Goal: Transaction & Acquisition: Purchase product/service

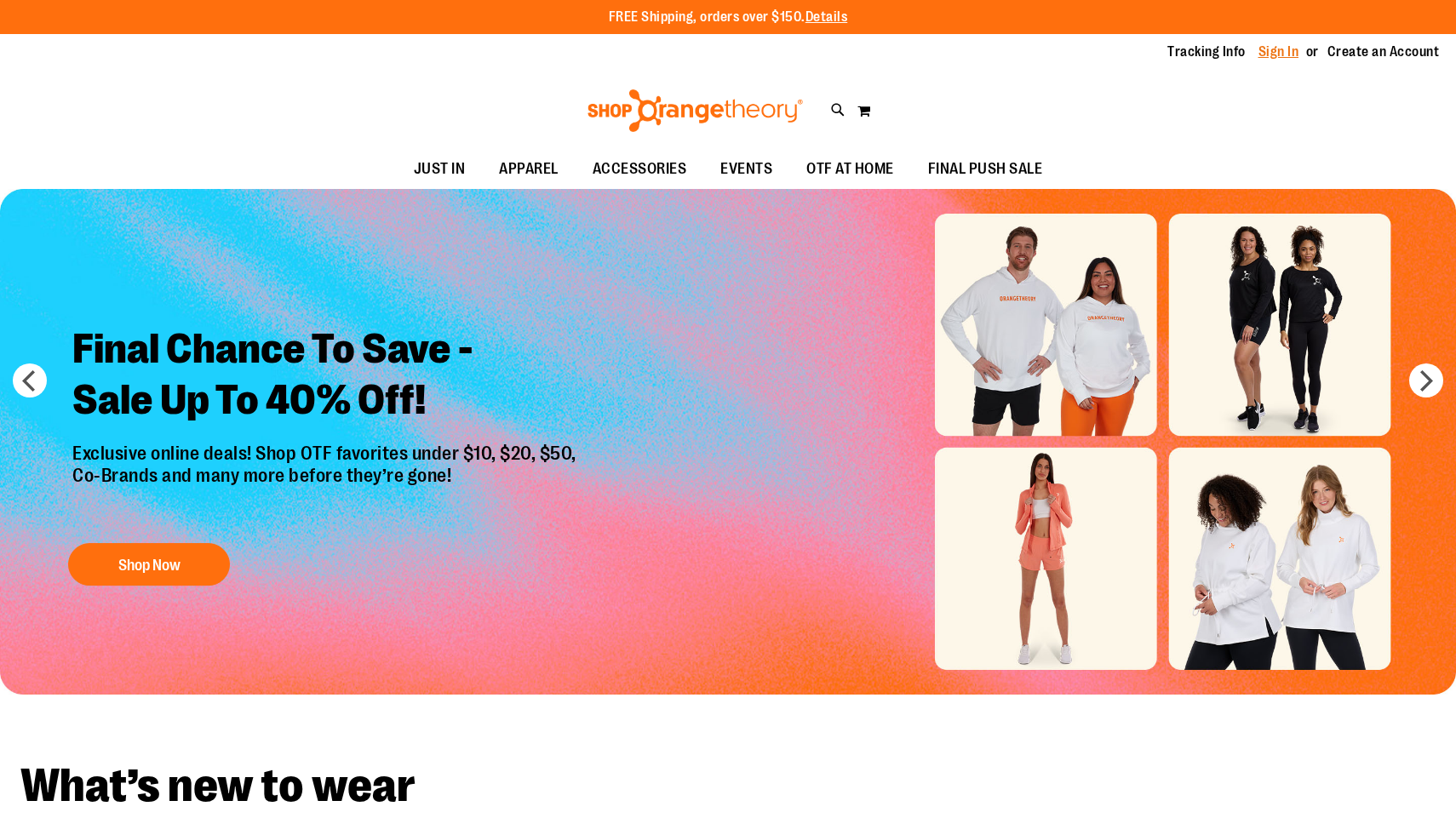
type input "**********"
click at [1297, 57] on link "Sign In" at bounding box center [1278, 52] width 41 height 18
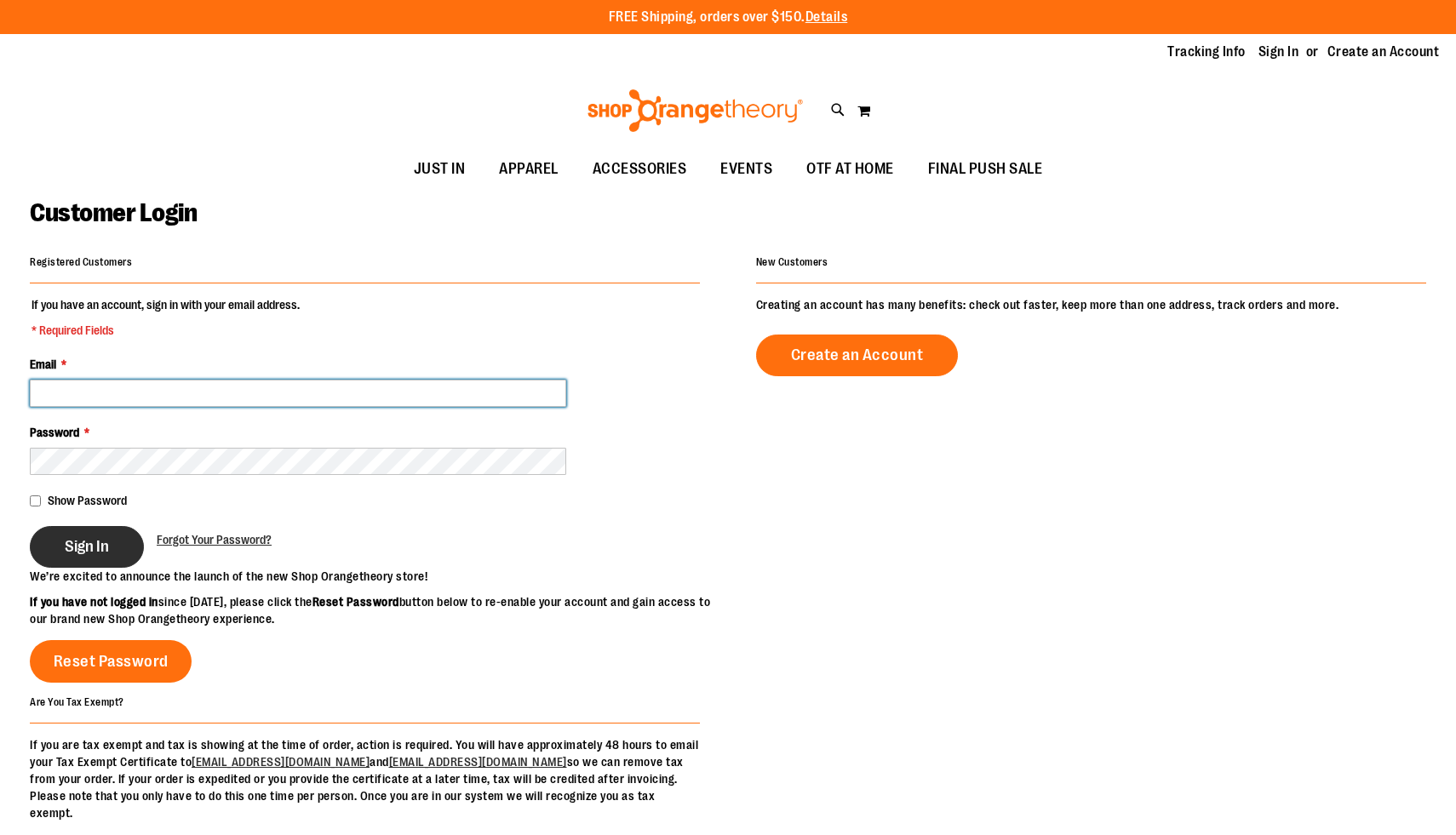
type input "**********"
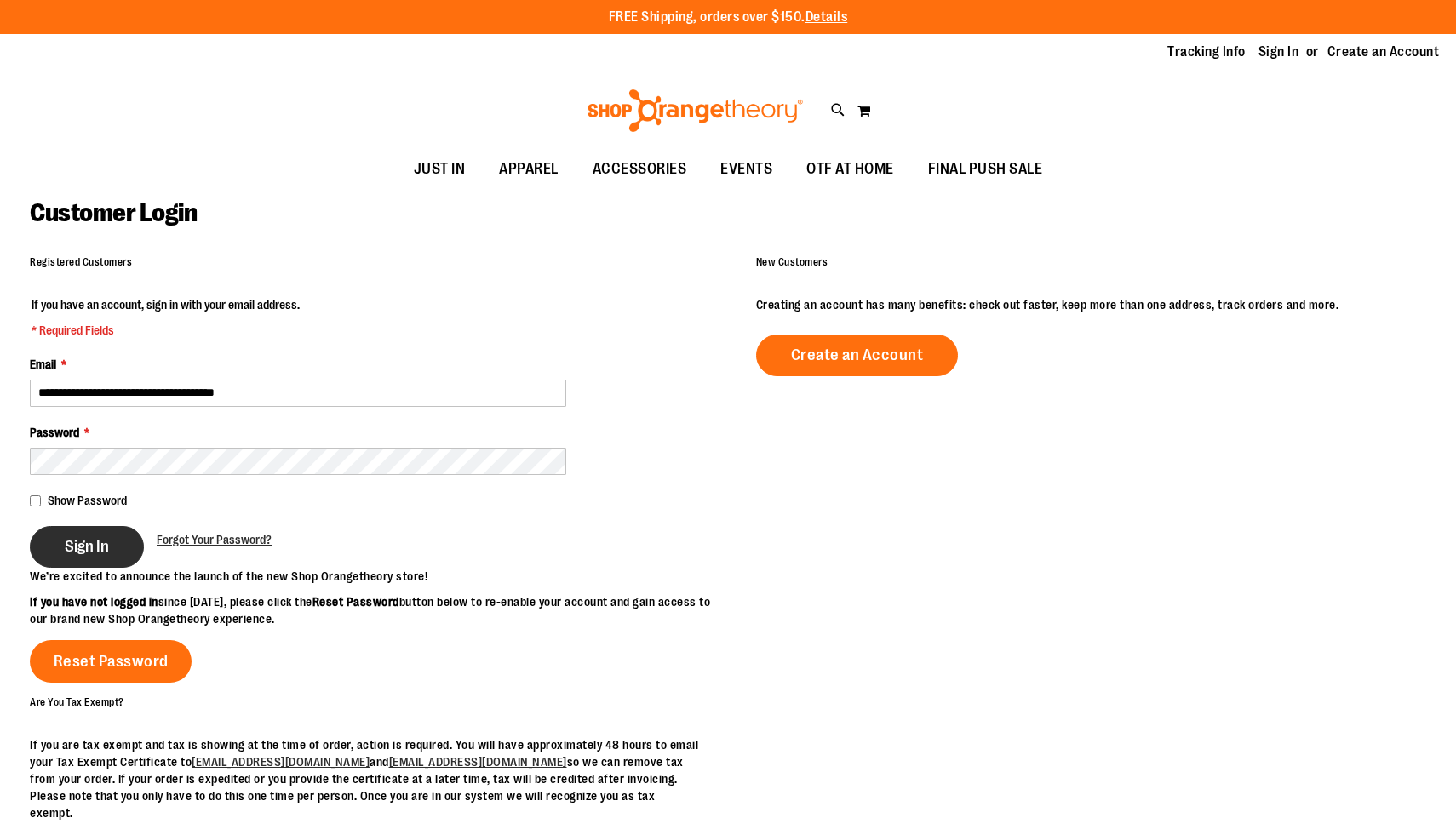
type input "**********"
click at [60, 534] on button "Sign In" at bounding box center [86, 546] width 114 height 42
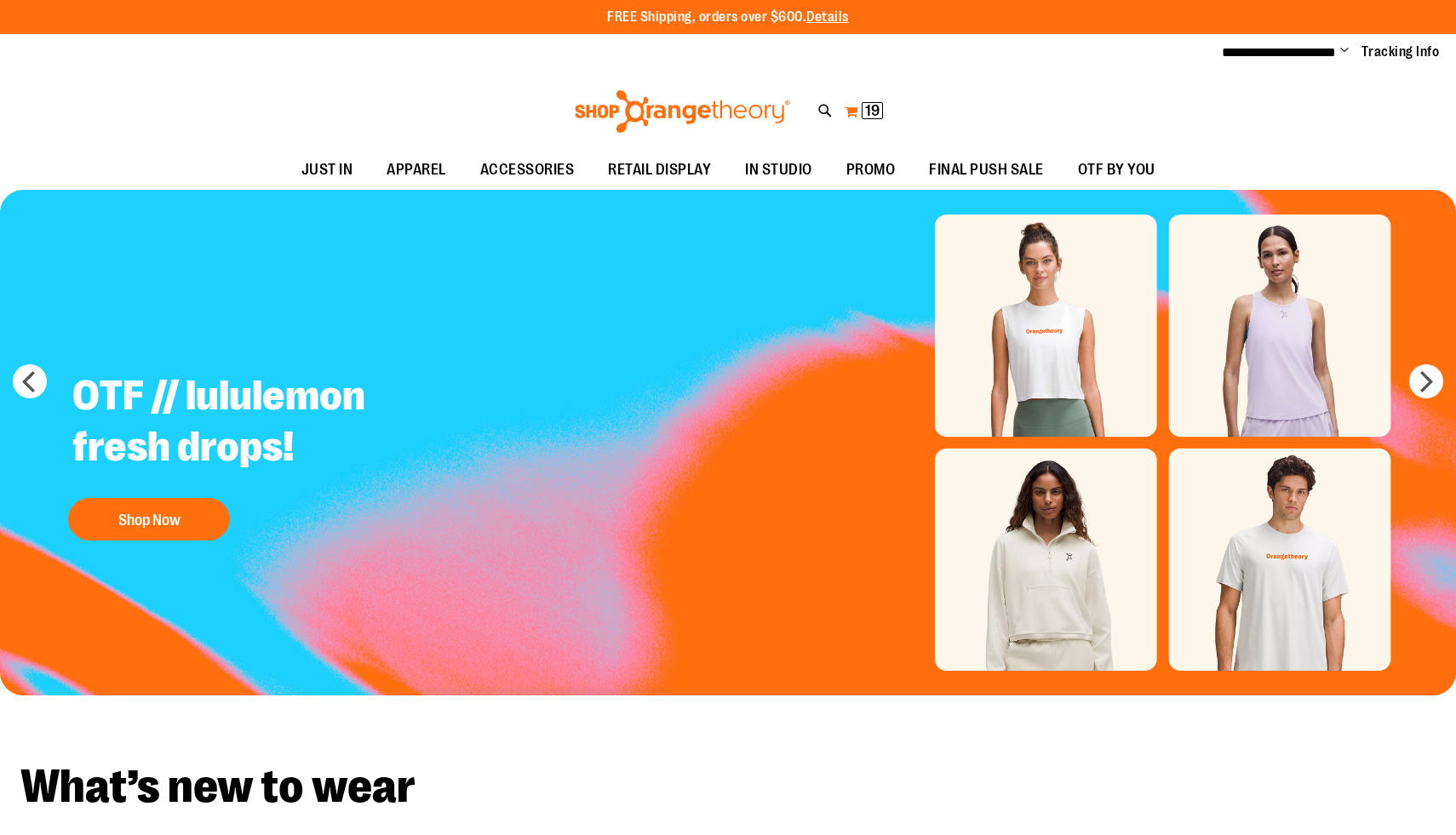
type input "**********"
click at [854, 112] on button "My Cart 19 19 items" at bounding box center [863, 111] width 40 height 27
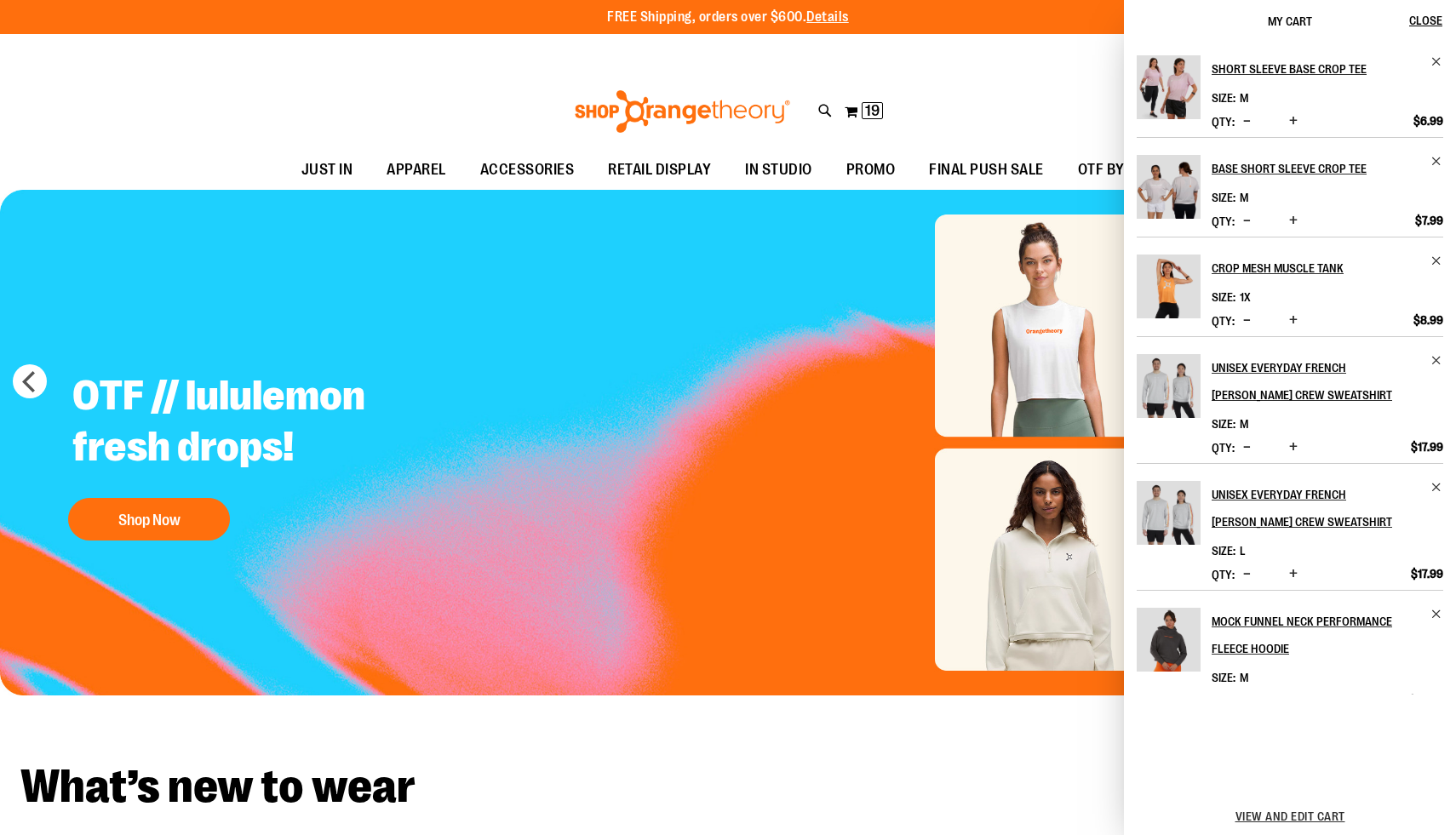
click at [966, 70] on div "**********" at bounding box center [728, 53] width 1456 height 38
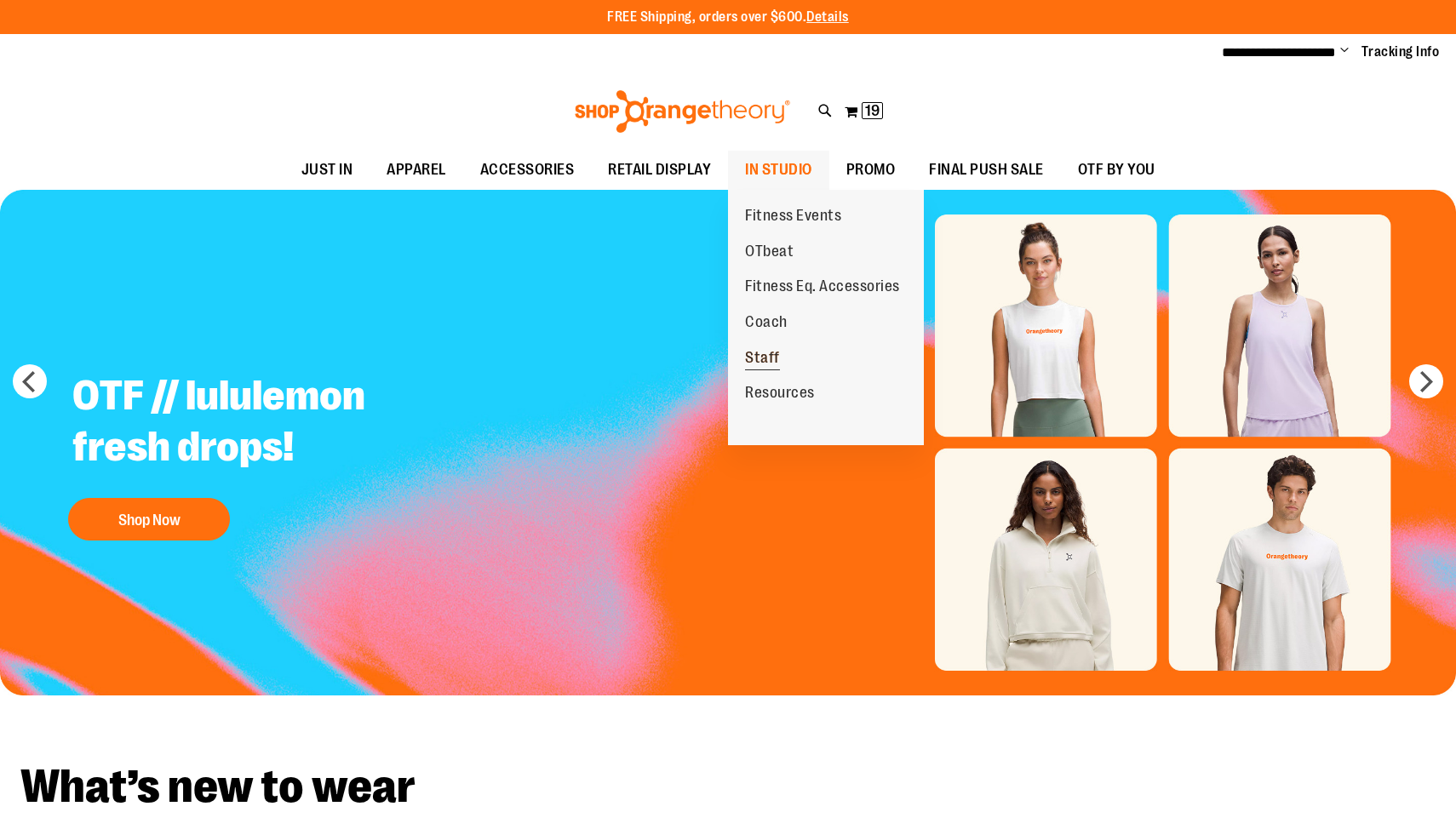
click at [763, 354] on span "Staff" at bounding box center [762, 359] width 35 height 21
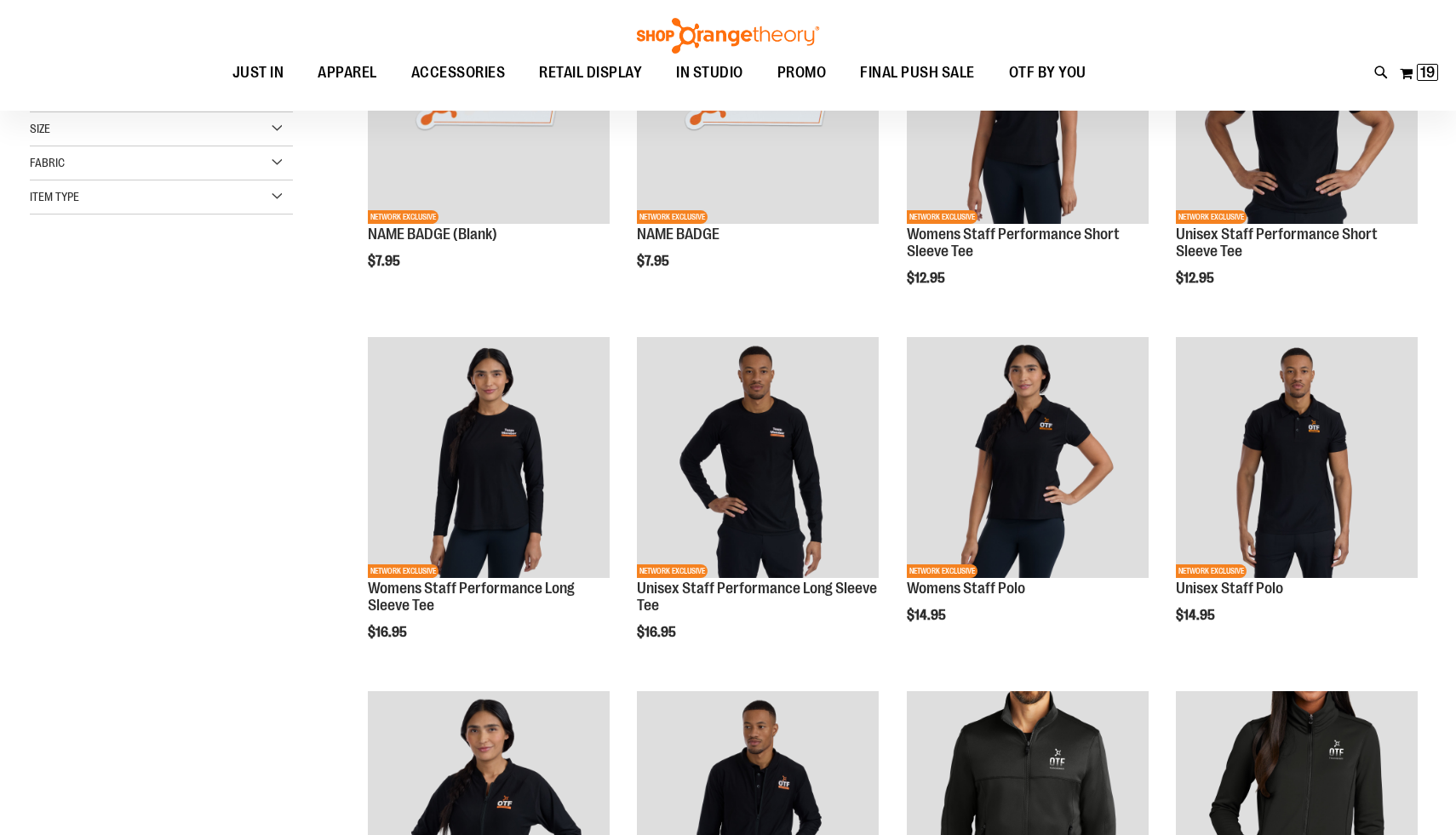
scroll to position [174, 0]
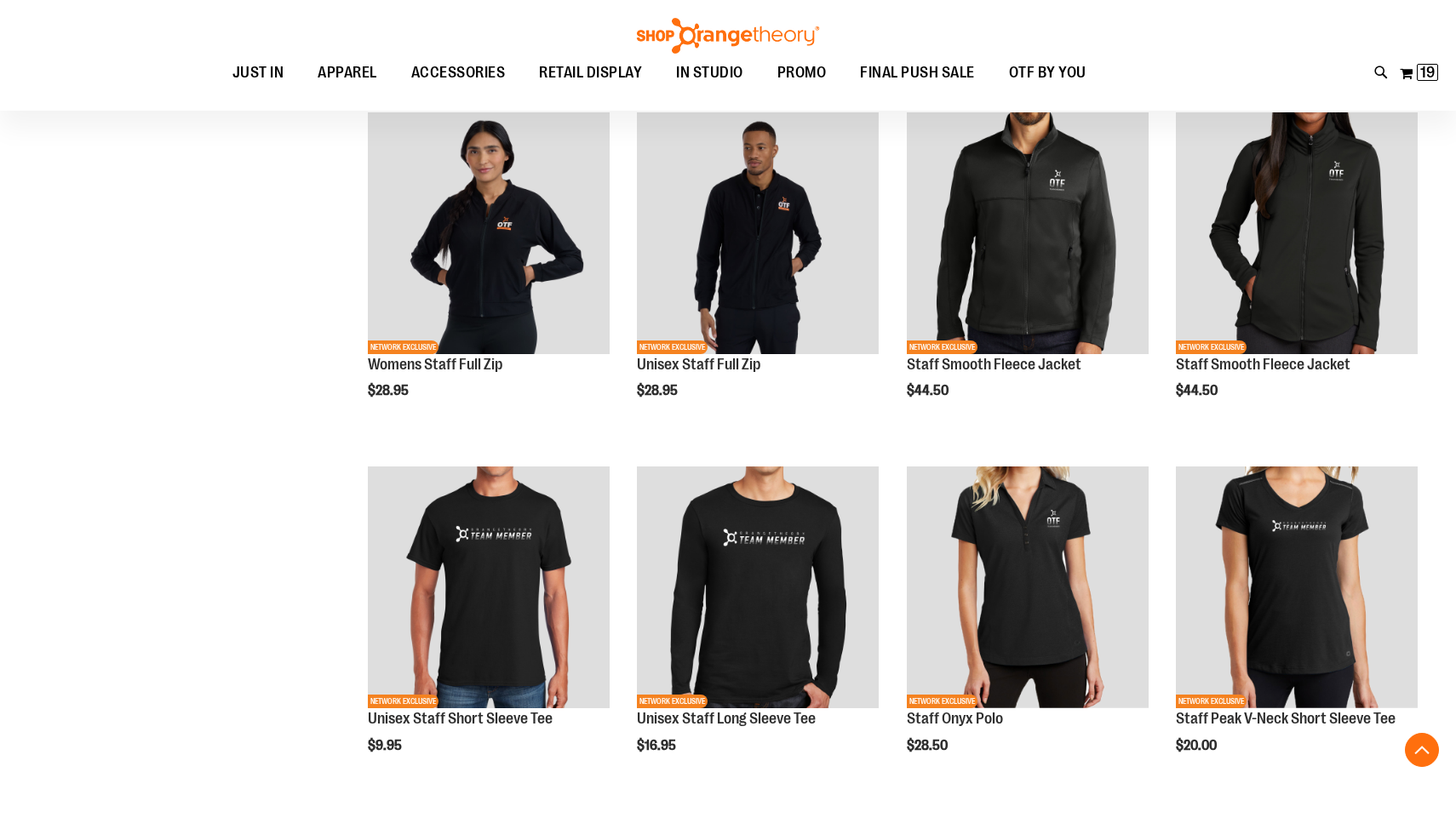
scroll to position [356, 0]
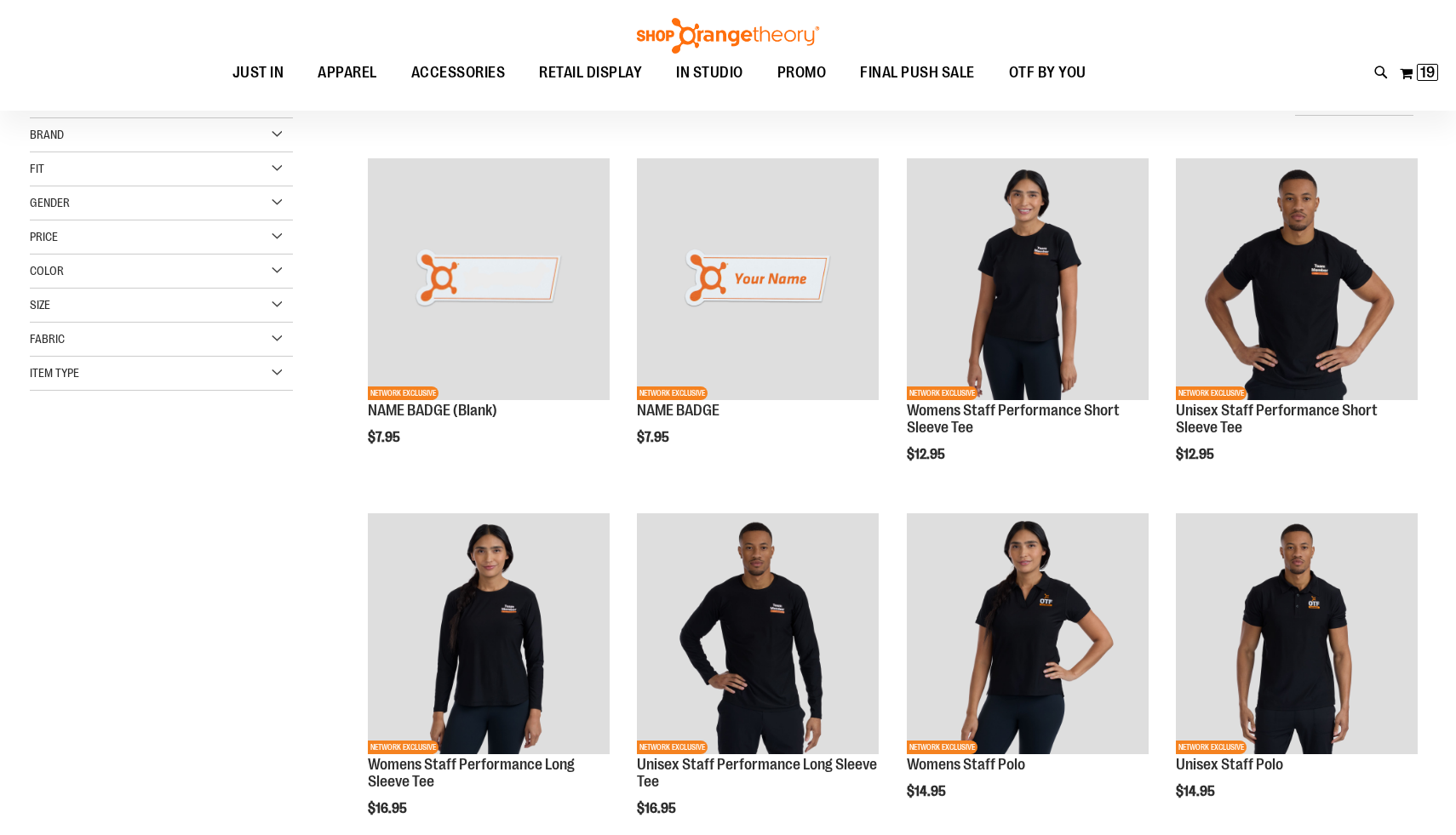
scroll to position [5, 0]
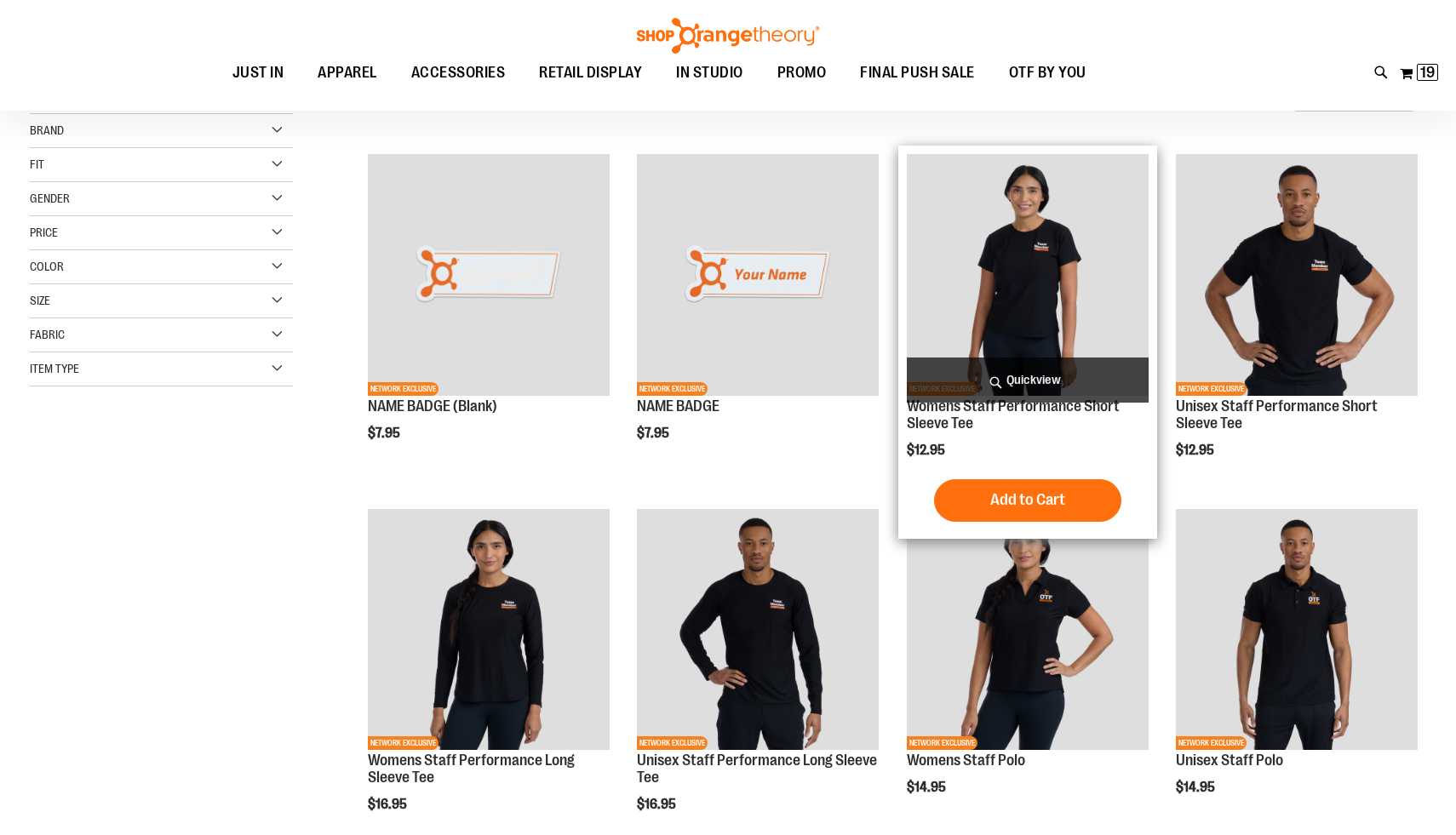
type input "**********"
click at [1019, 378] on span "Quickview" at bounding box center [1027, 380] width 241 height 45
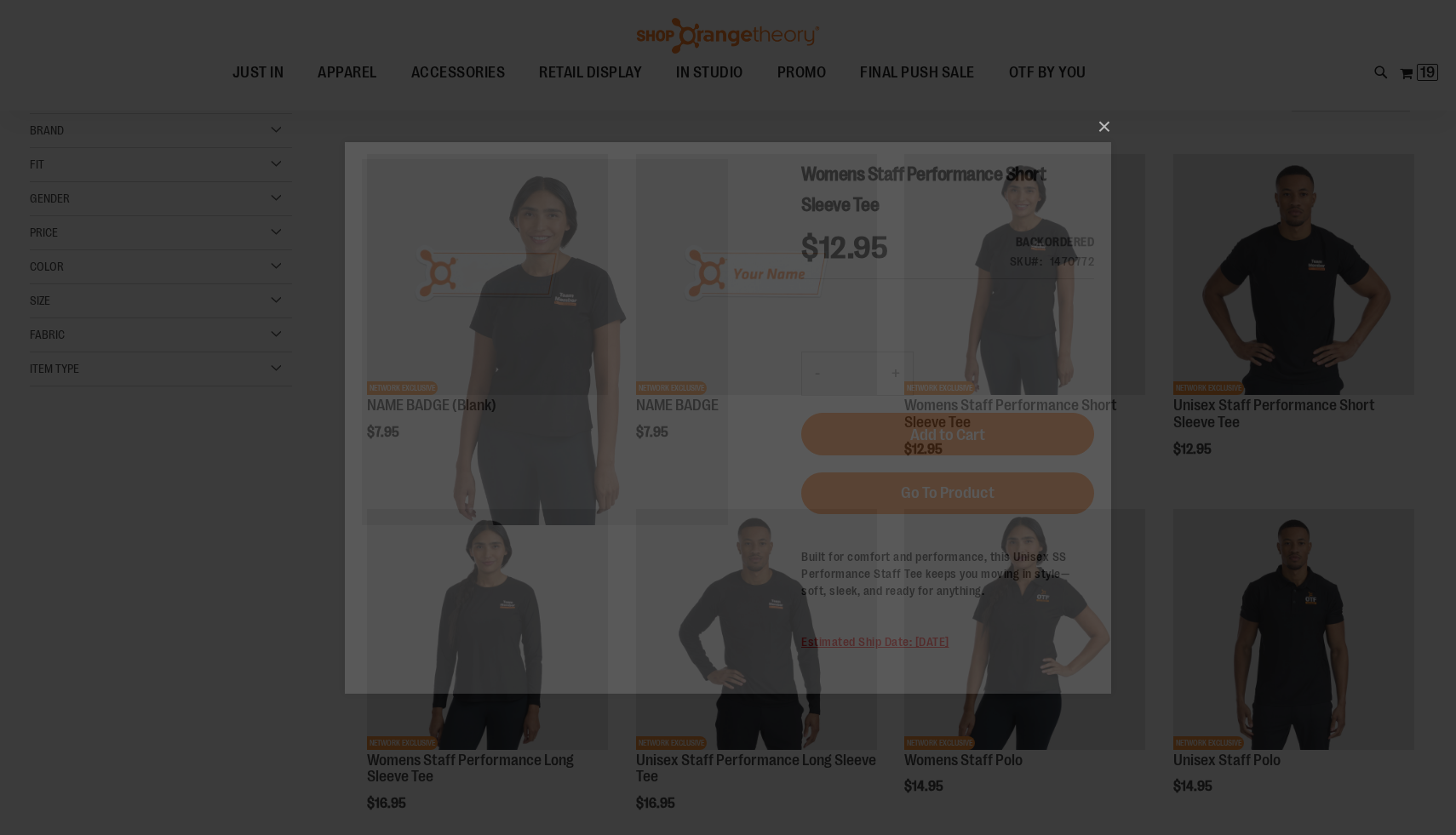
scroll to position [0, 0]
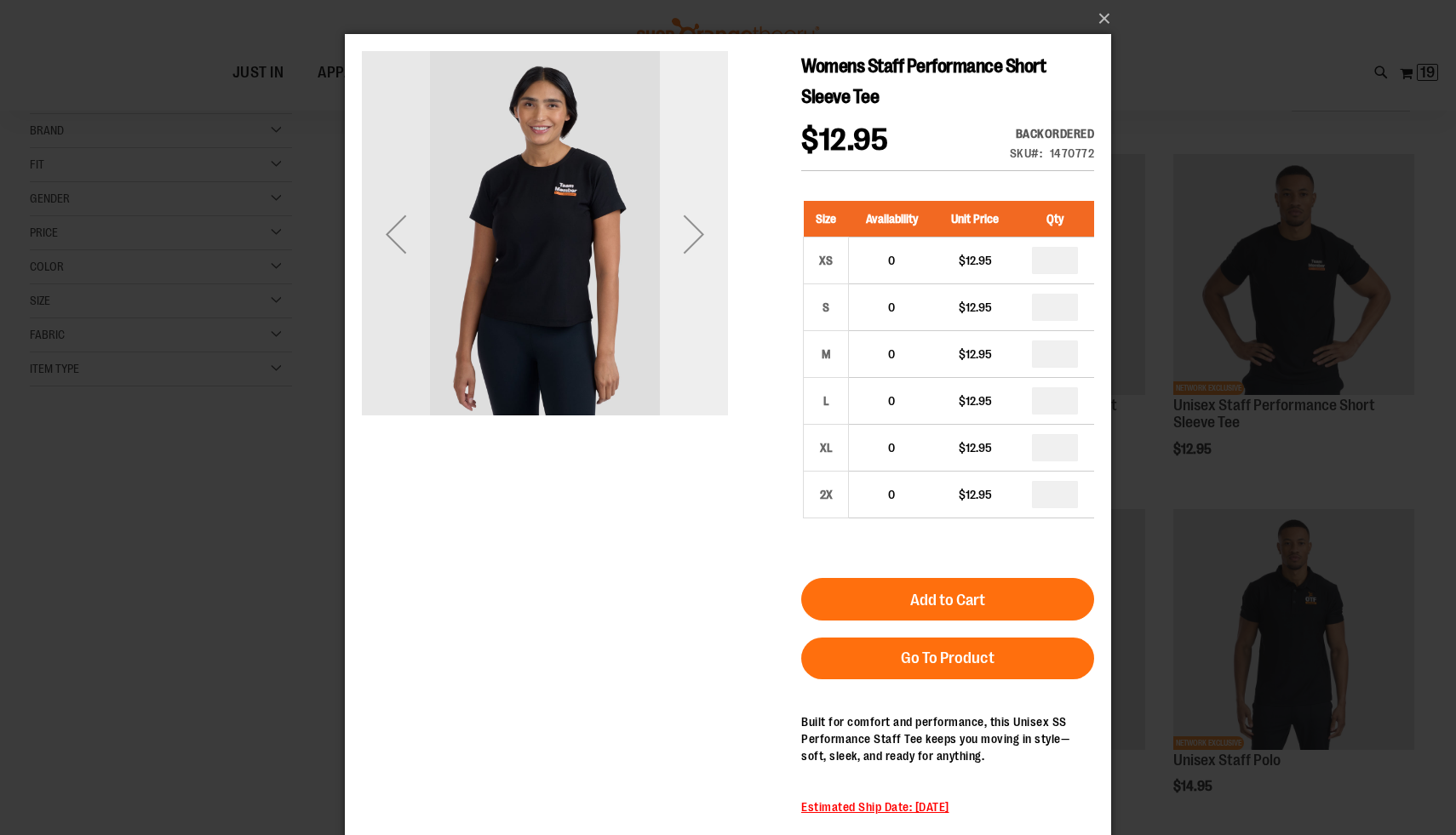
click at [696, 283] on div "Next" at bounding box center [694, 234] width 68 height 366
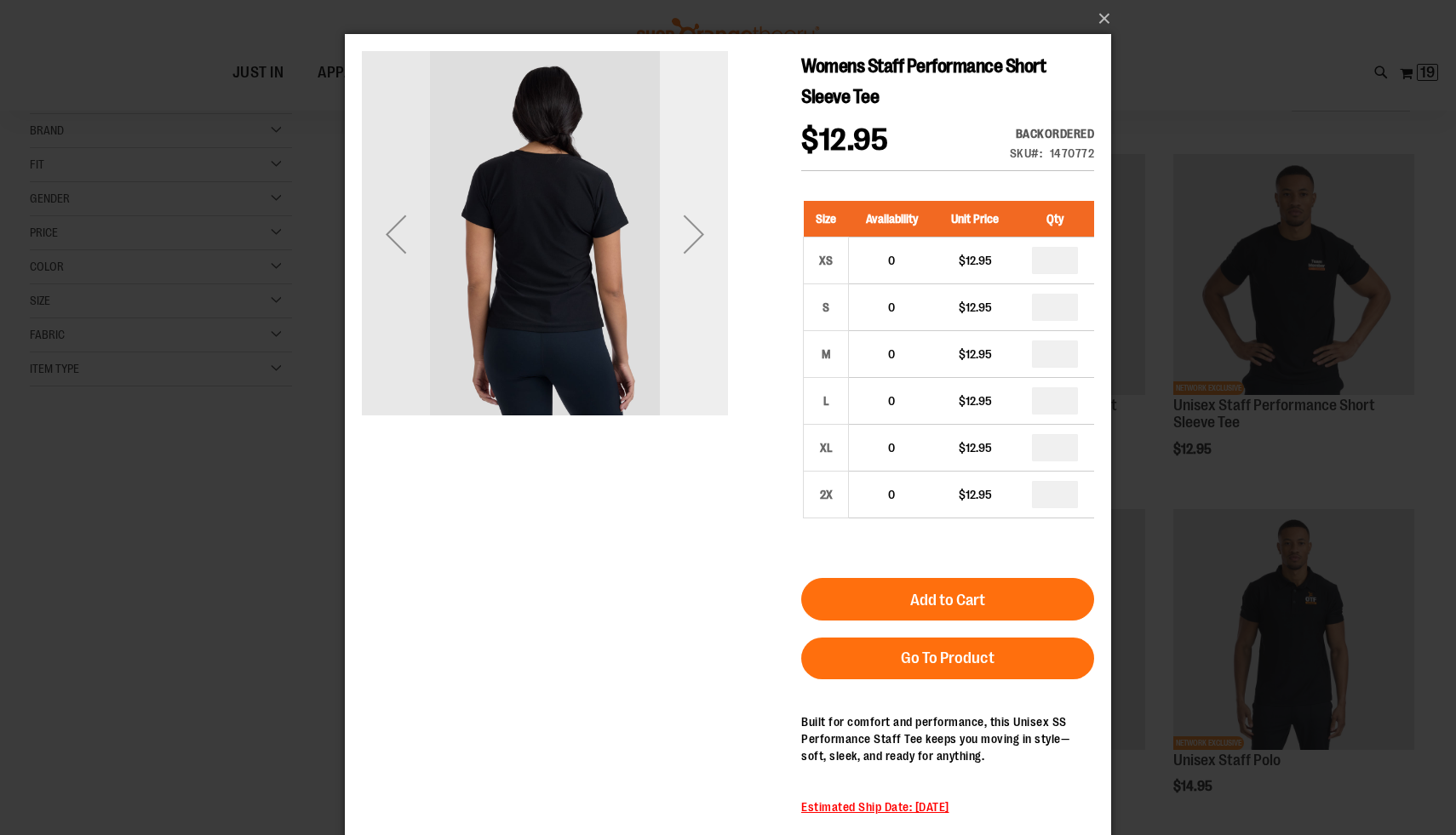
click at [696, 283] on div "Next" at bounding box center [694, 234] width 68 height 366
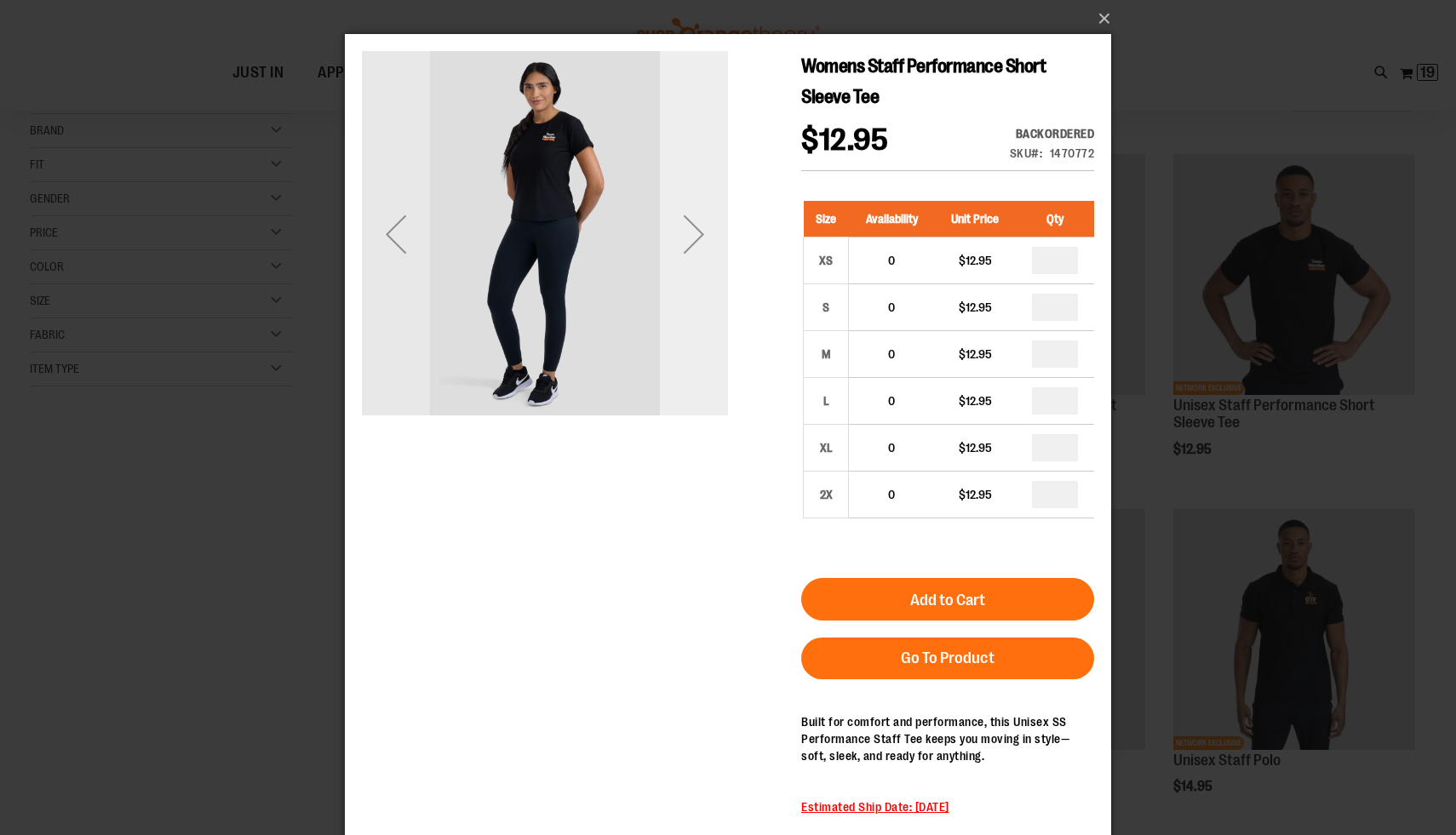
click at [696, 283] on div "Next" at bounding box center [694, 234] width 68 height 366
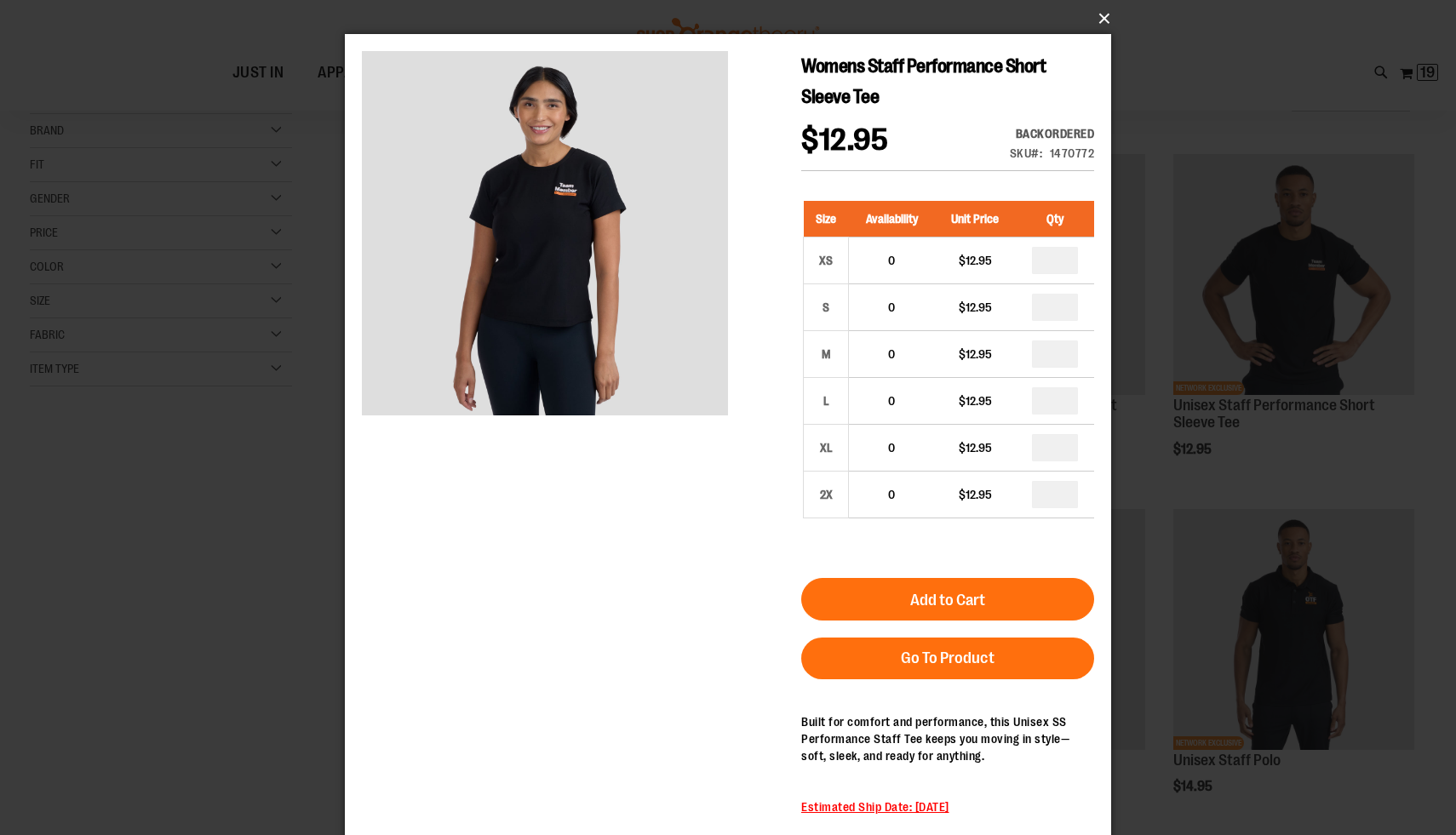
click at [1106, 13] on button "×" at bounding box center [733, 18] width 766 height 37
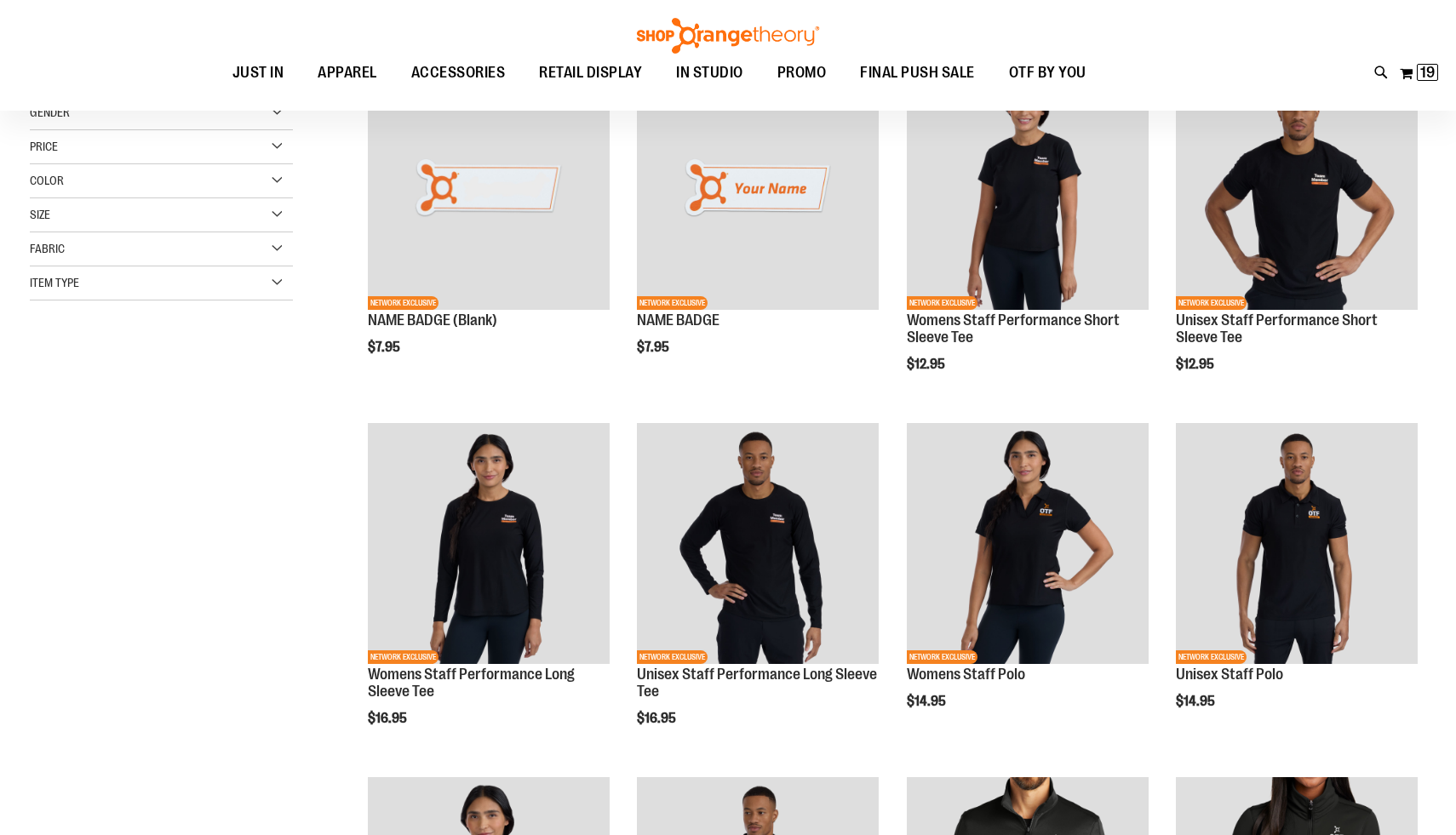
scroll to position [92, 0]
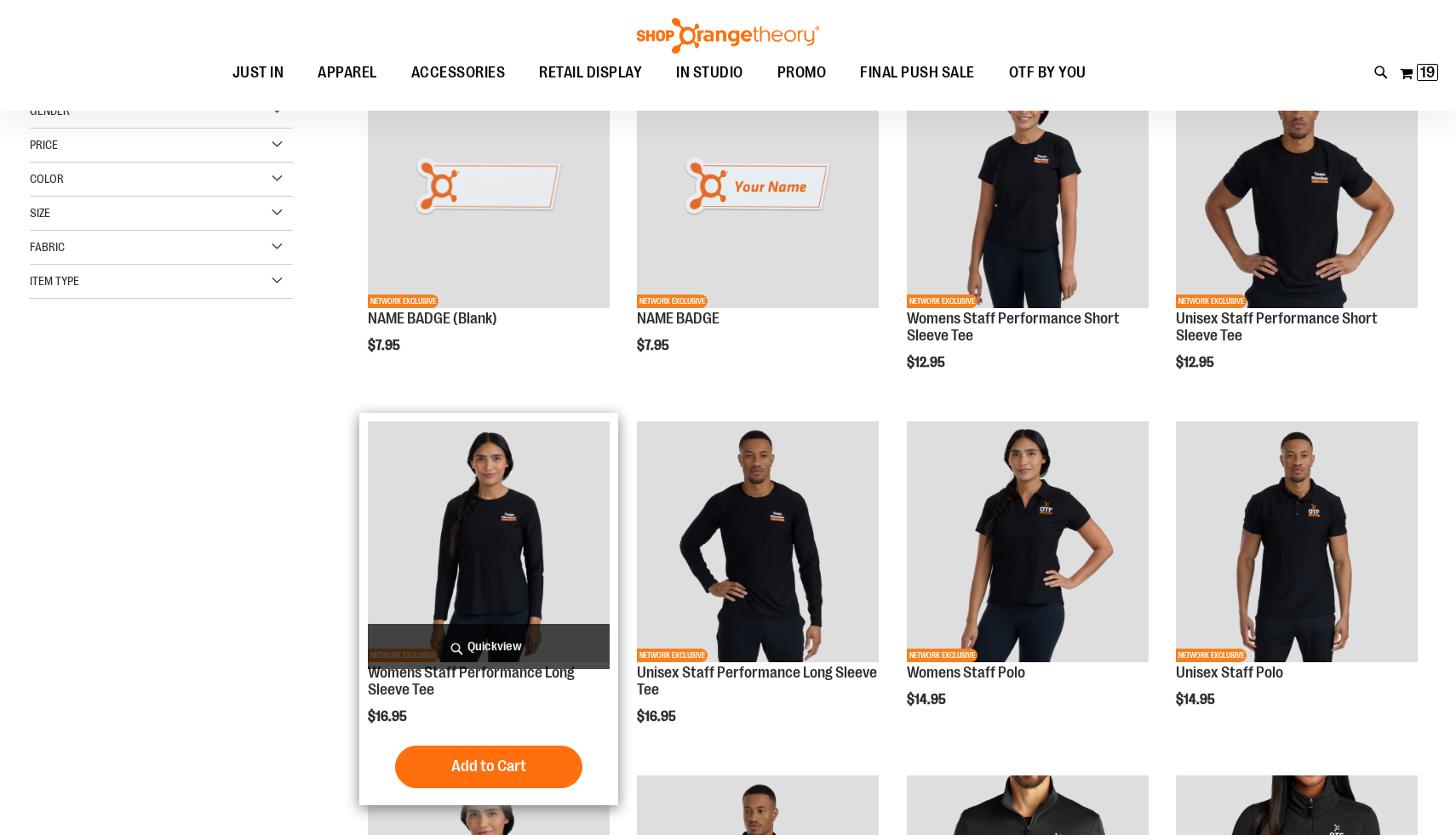
click at [524, 655] on span "Quickview" at bounding box center [488, 646] width 241 height 45
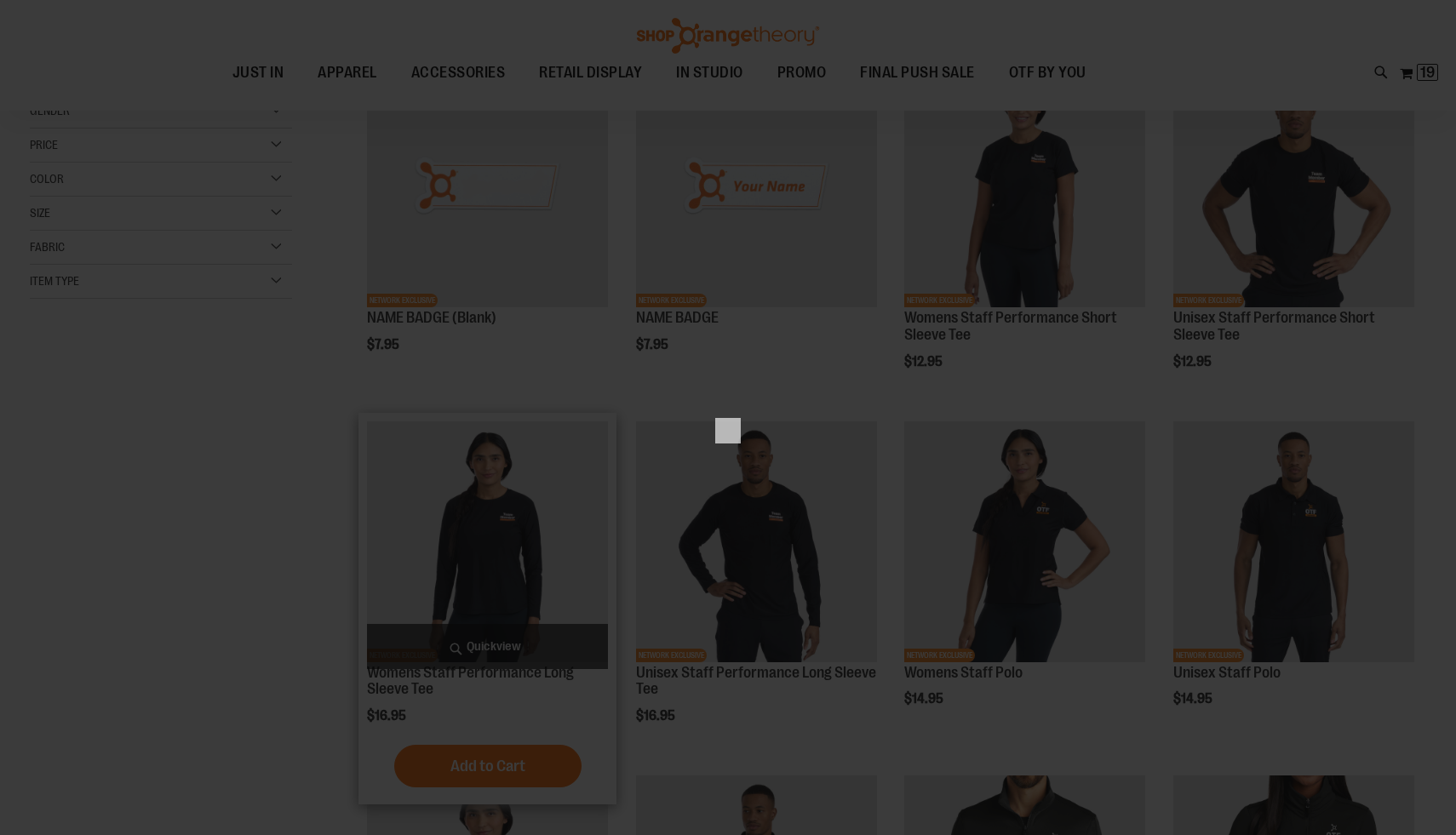
scroll to position [0, 0]
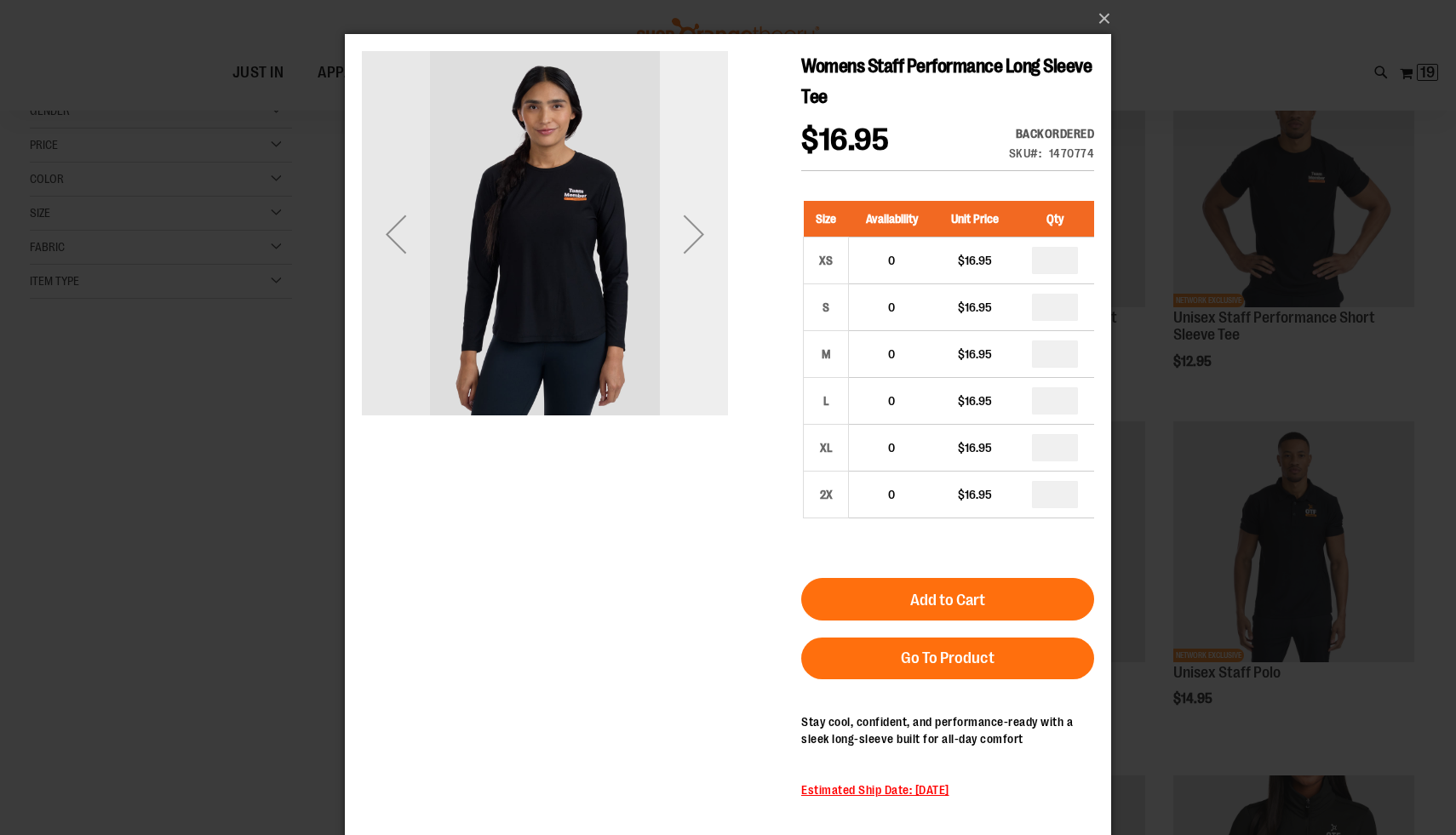
click at [685, 276] on div "Next" at bounding box center [694, 234] width 68 height 366
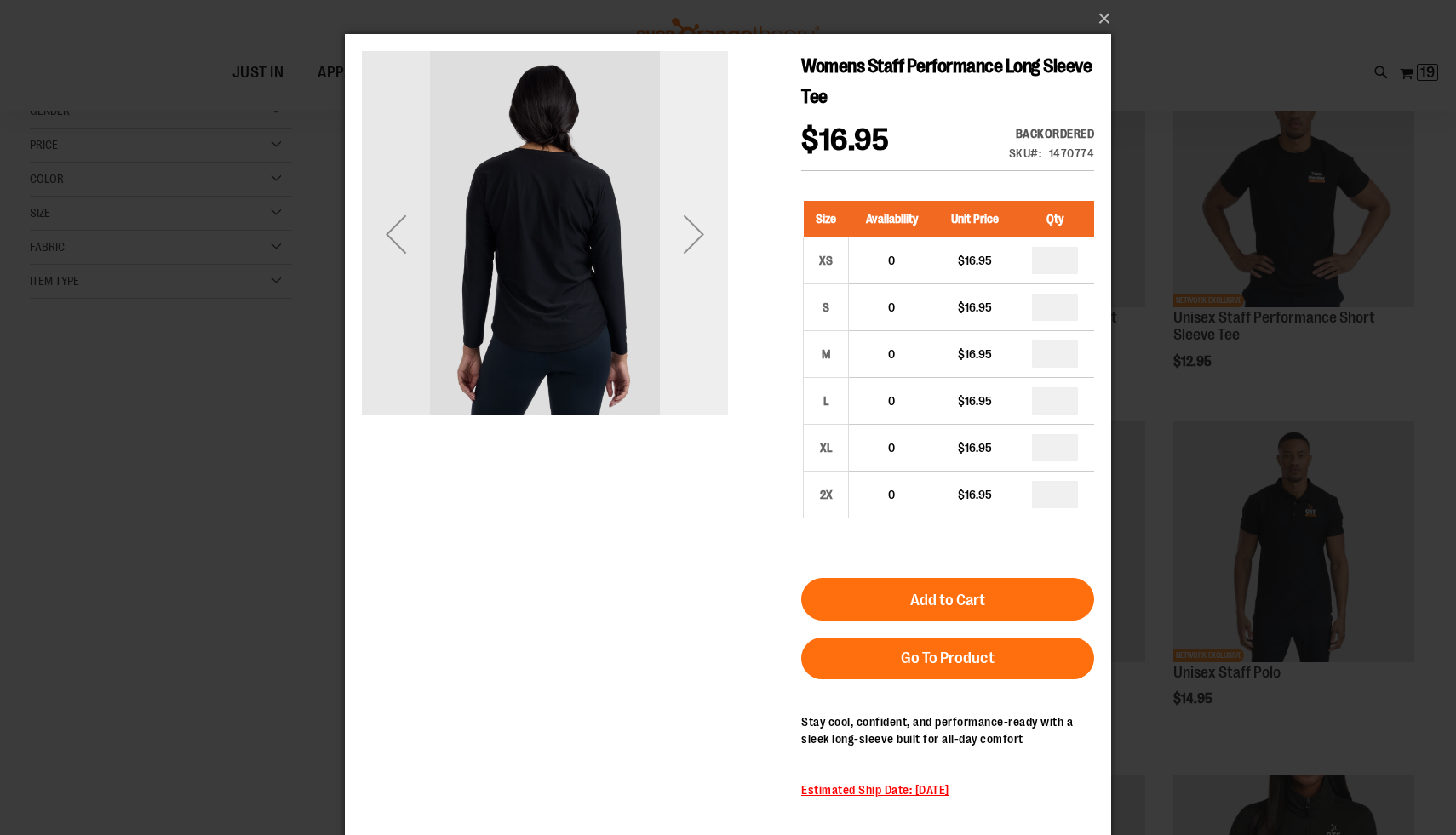
click at [685, 252] on div "Next" at bounding box center [694, 234] width 68 height 68
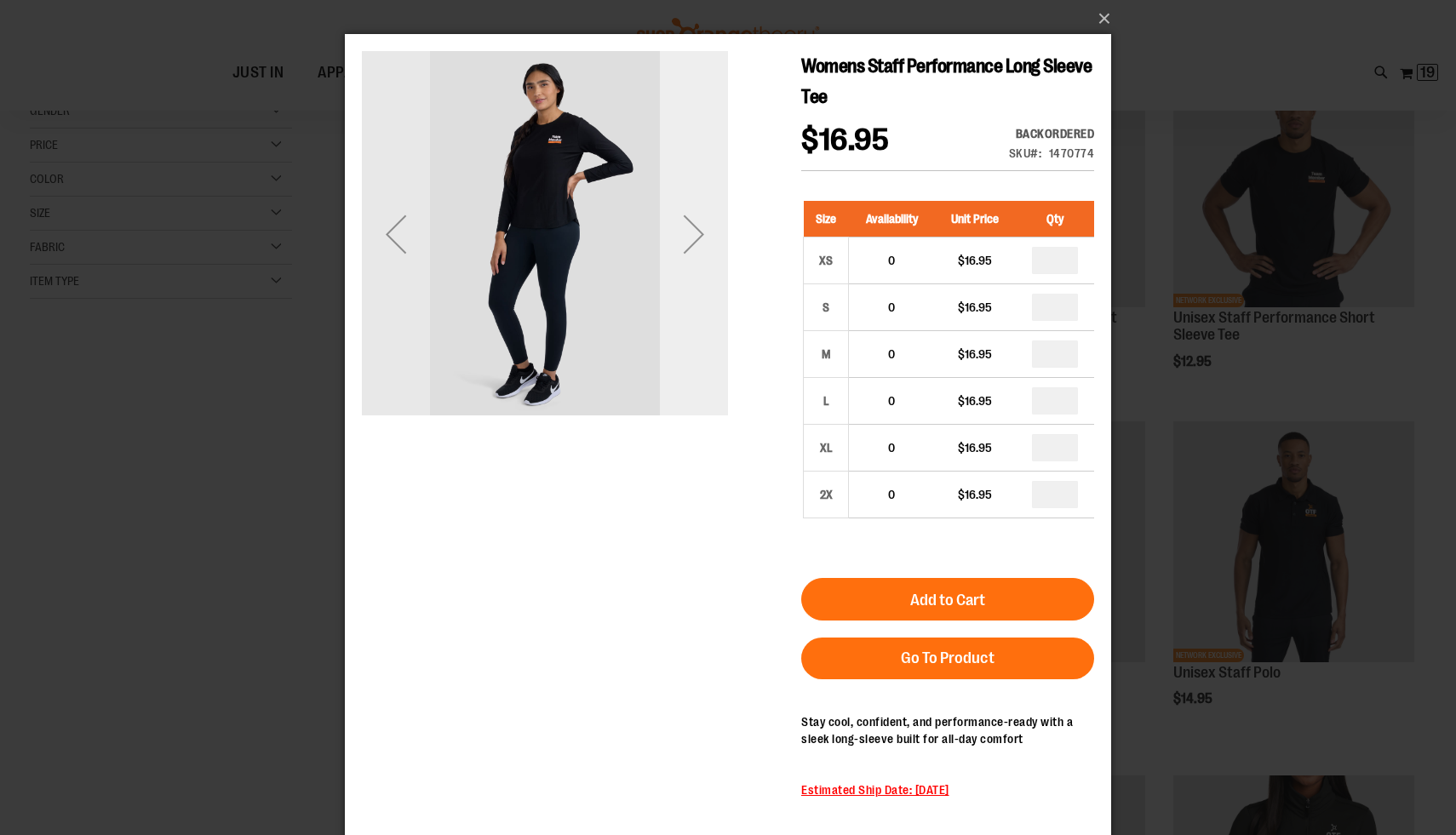
click at [685, 252] on div "Next" at bounding box center [694, 234] width 68 height 68
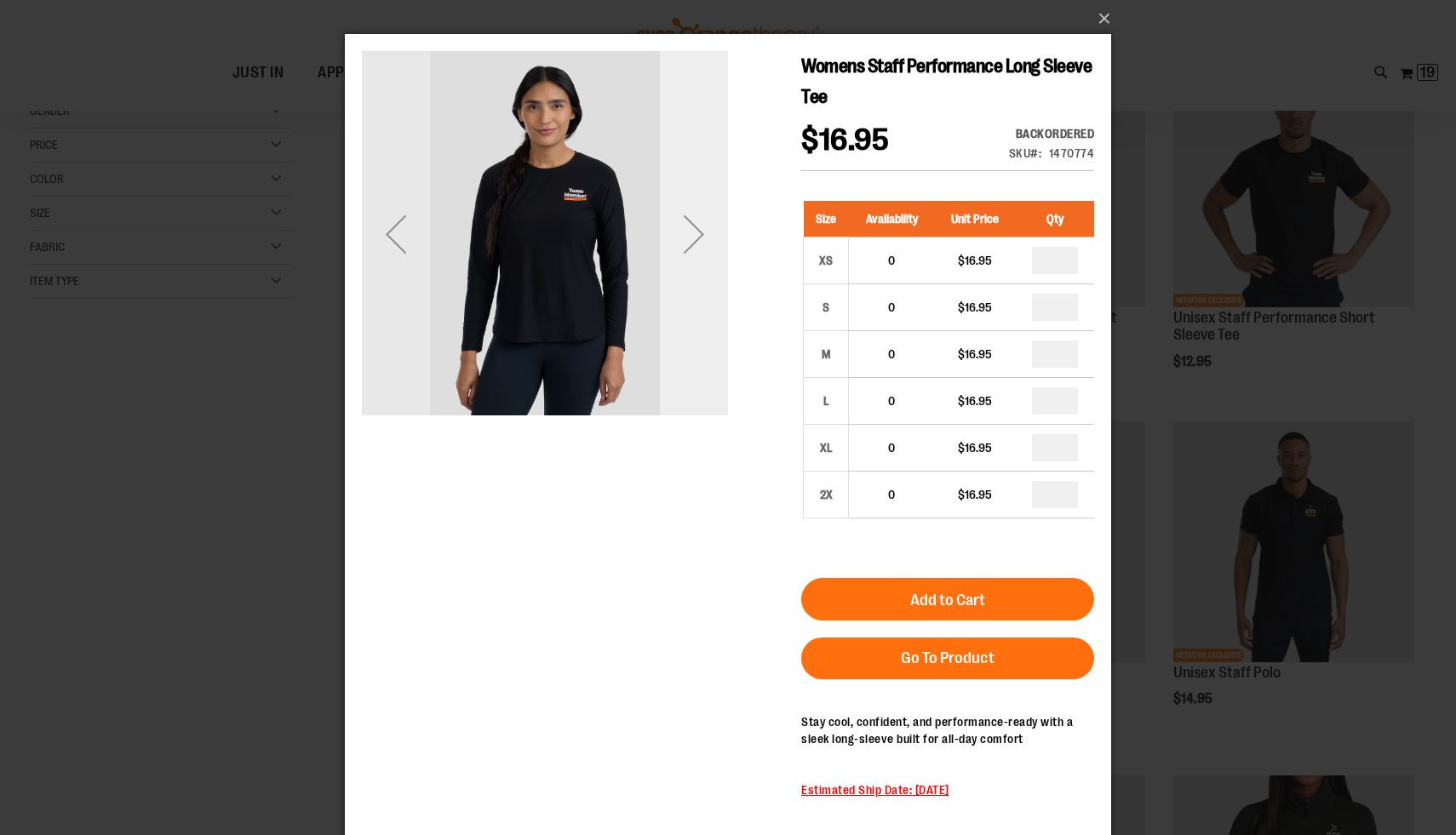
click at [685, 252] on div "Next" at bounding box center [694, 234] width 68 height 68
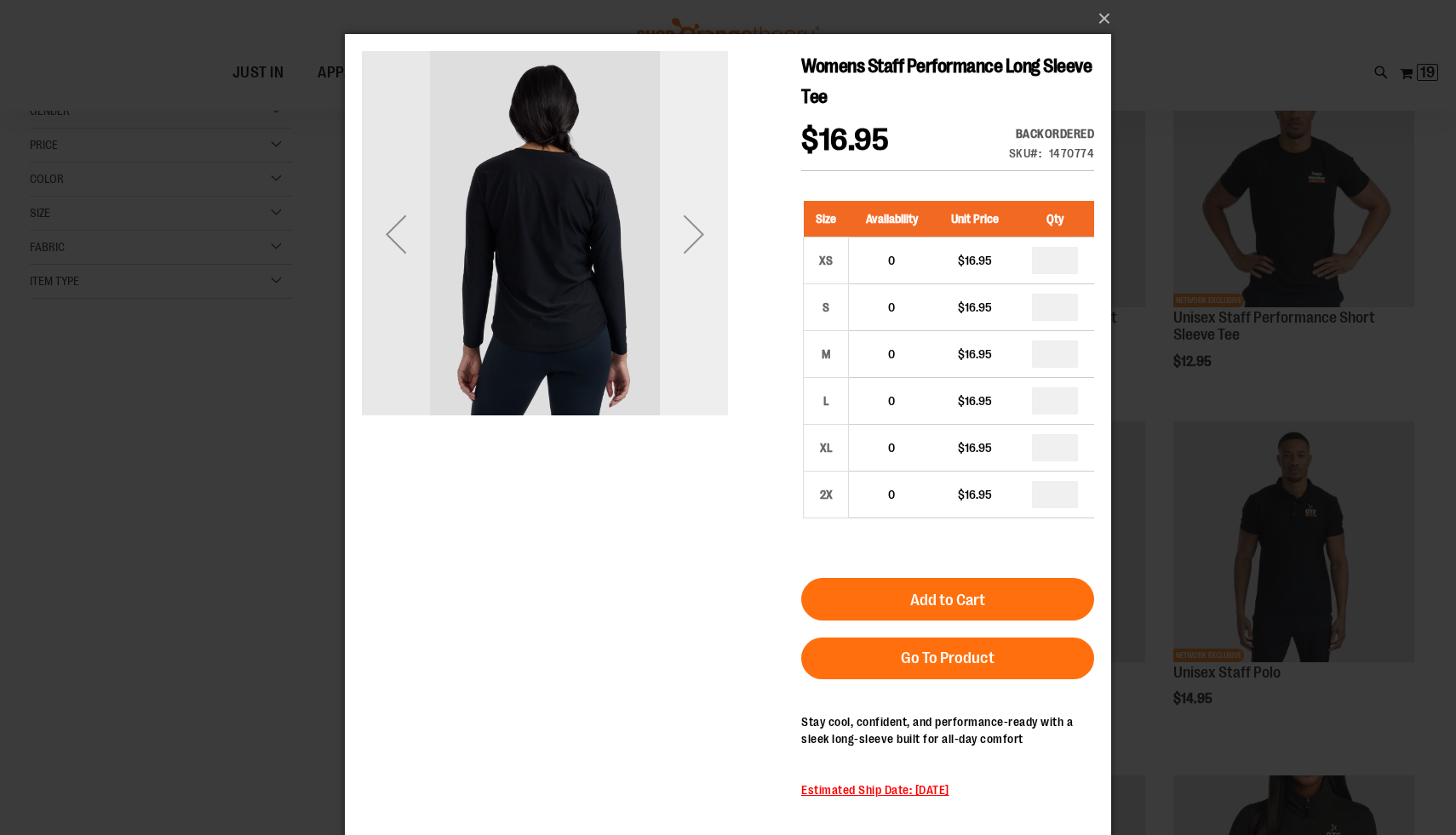
click at [685, 252] on div "Next" at bounding box center [694, 234] width 68 height 68
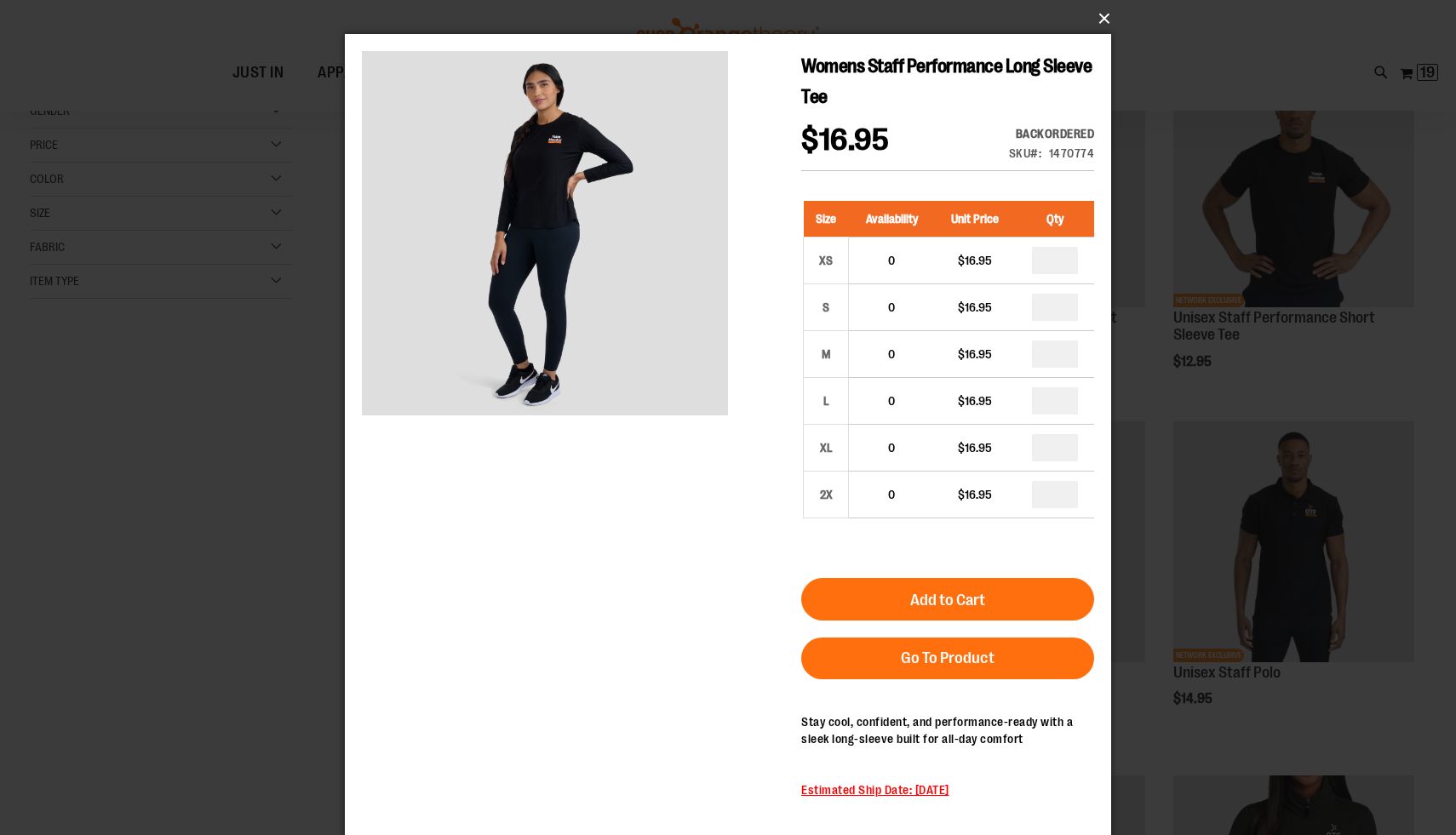
click at [1093, 27] on button "×" at bounding box center [733, 18] width 766 height 37
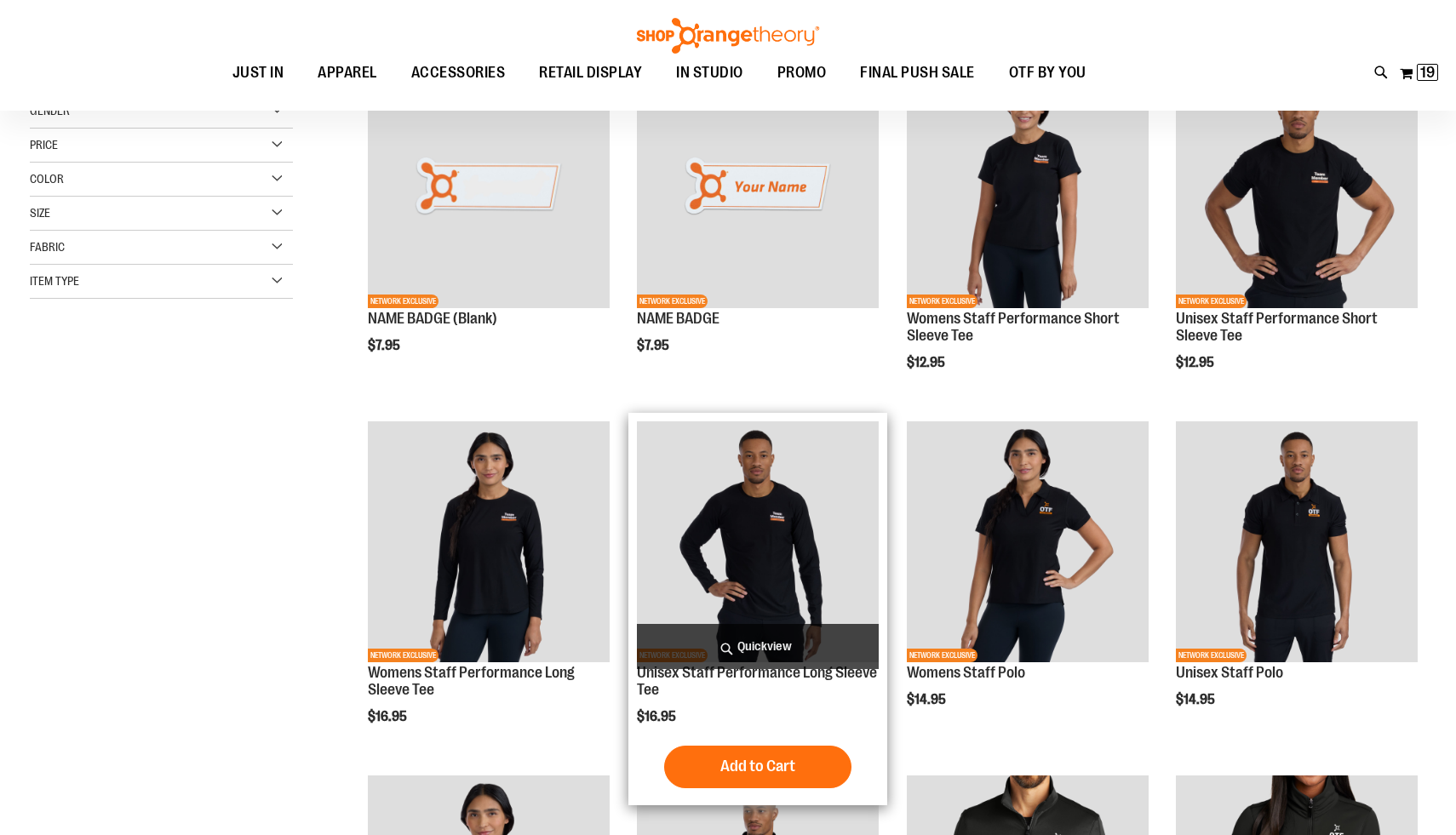
click at [773, 646] on span "Quickview" at bounding box center [757, 646] width 241 height 45
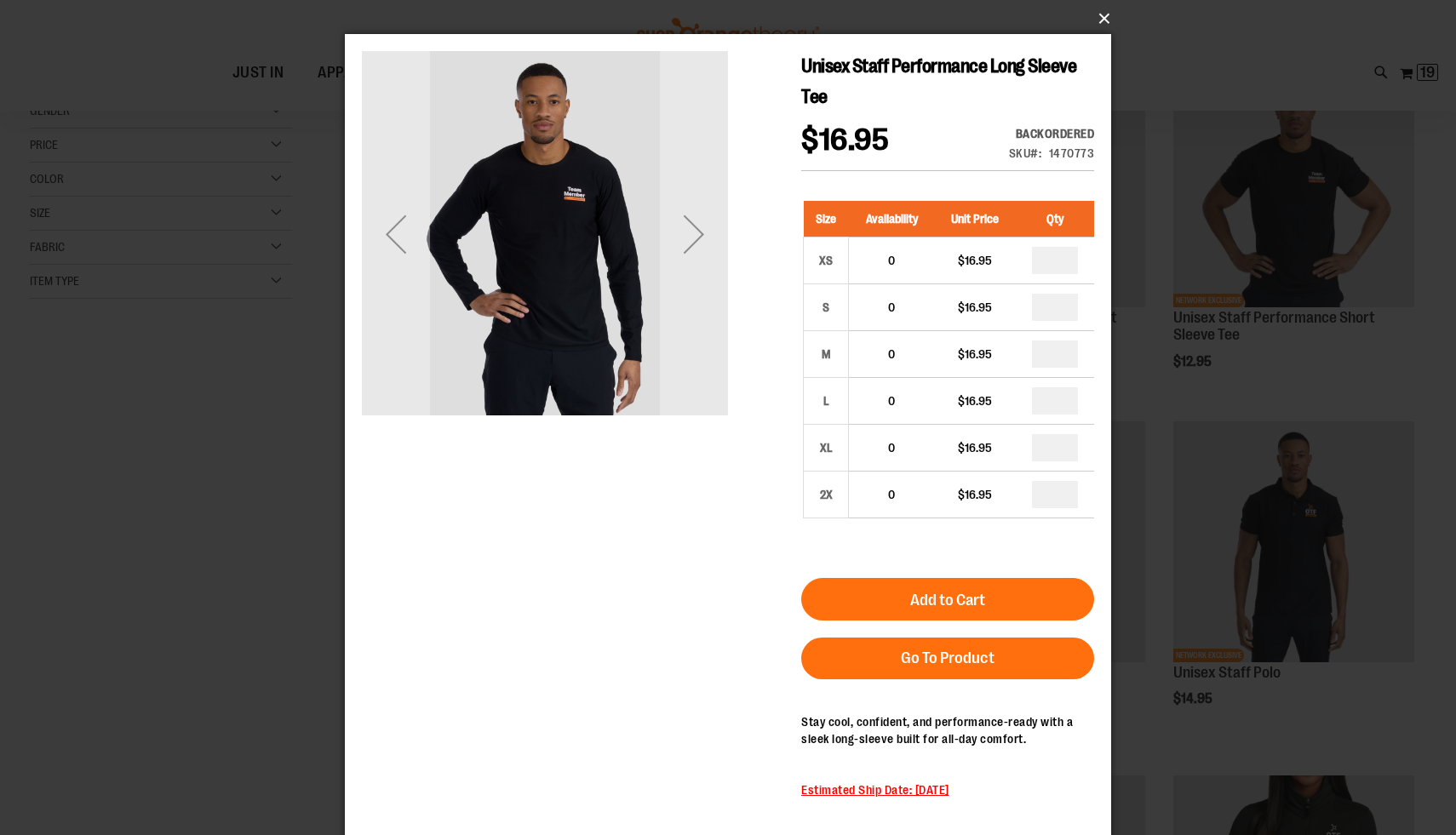
click at [1096, 22] on button "×" at bounding box center [733, 18] width 766 height 37
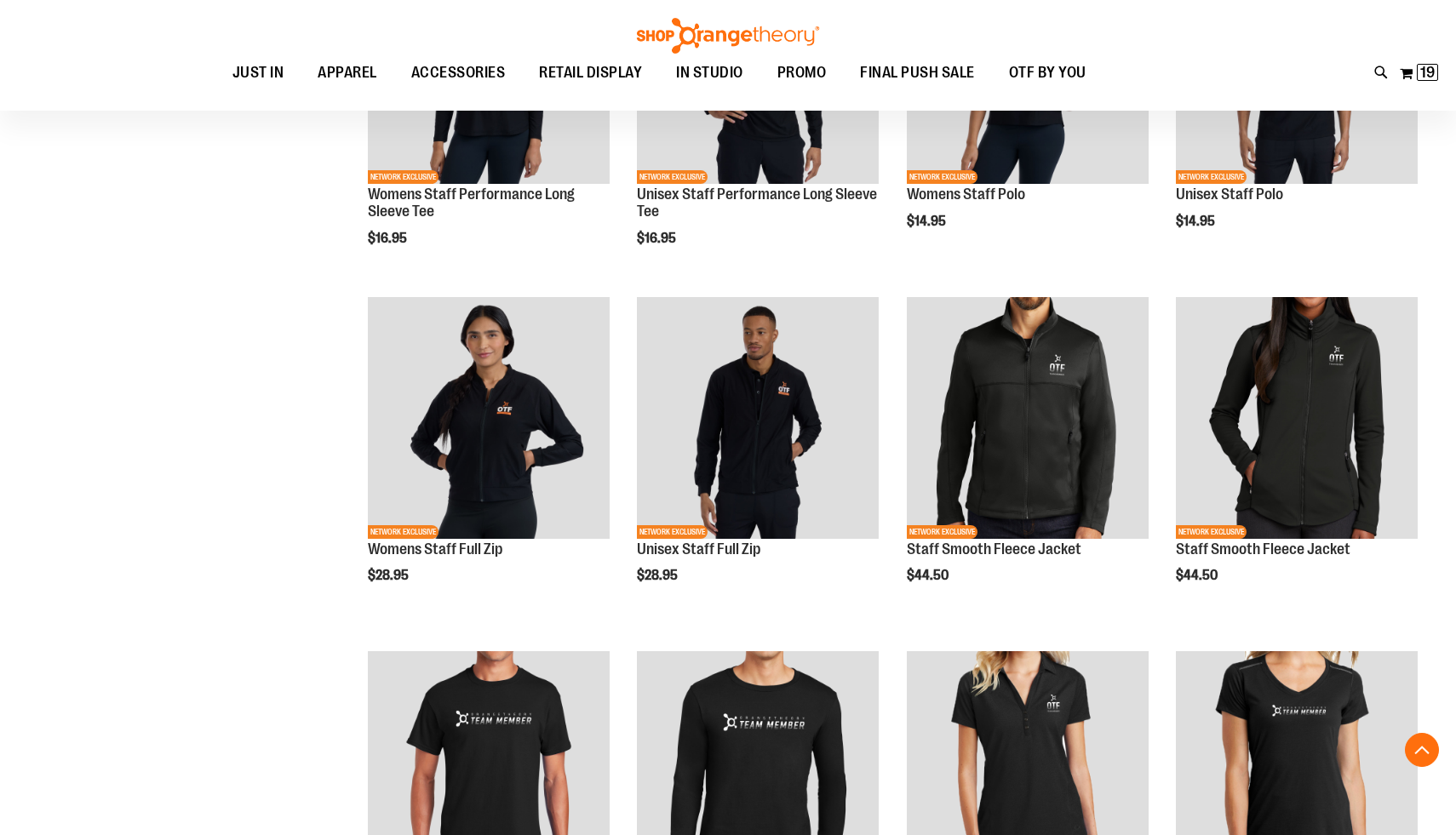
scroll to position [596, 0]
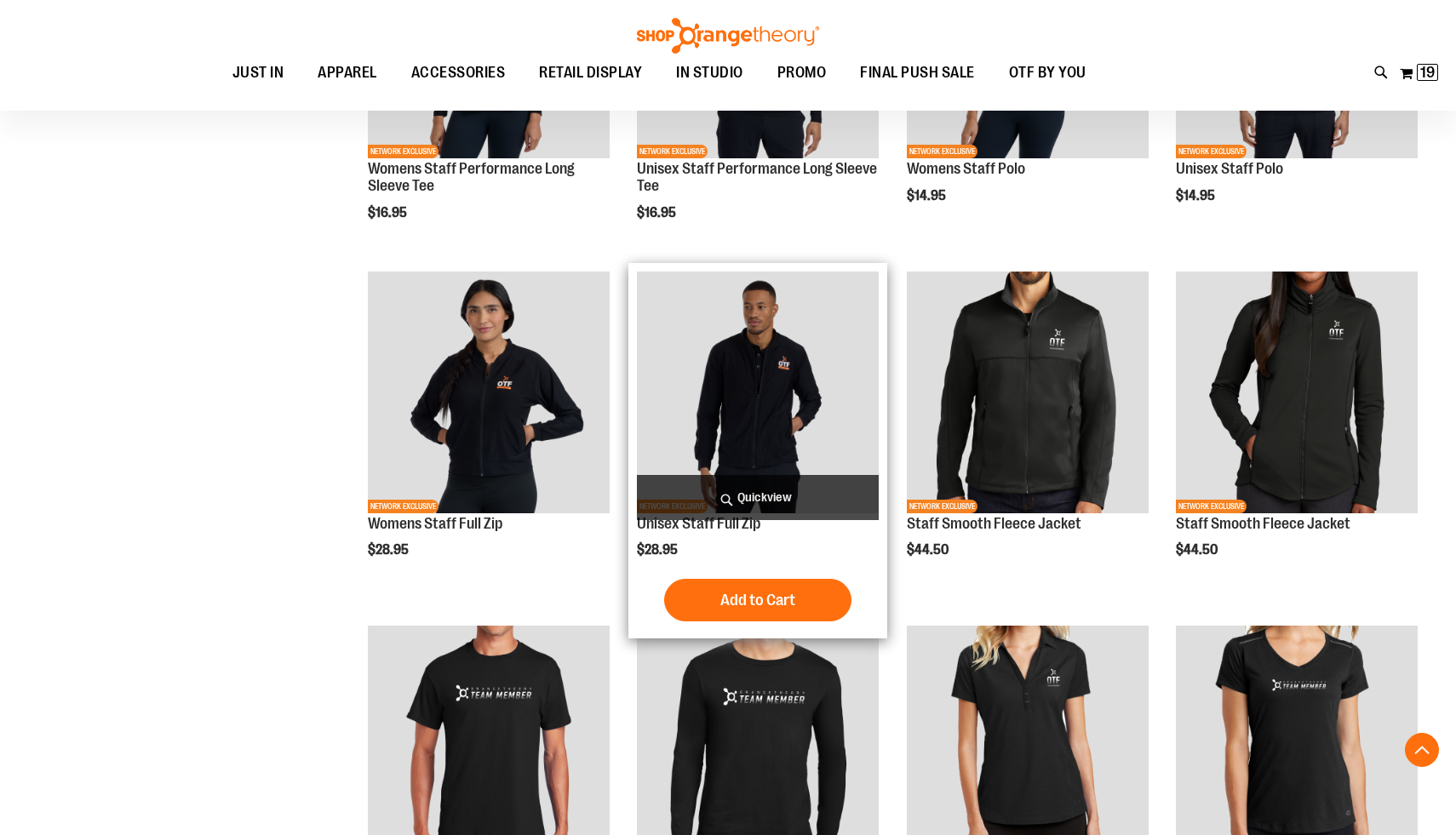
click at [777, 491] on span "Quickview" at bounding box center [757, 497] width 241 height 45
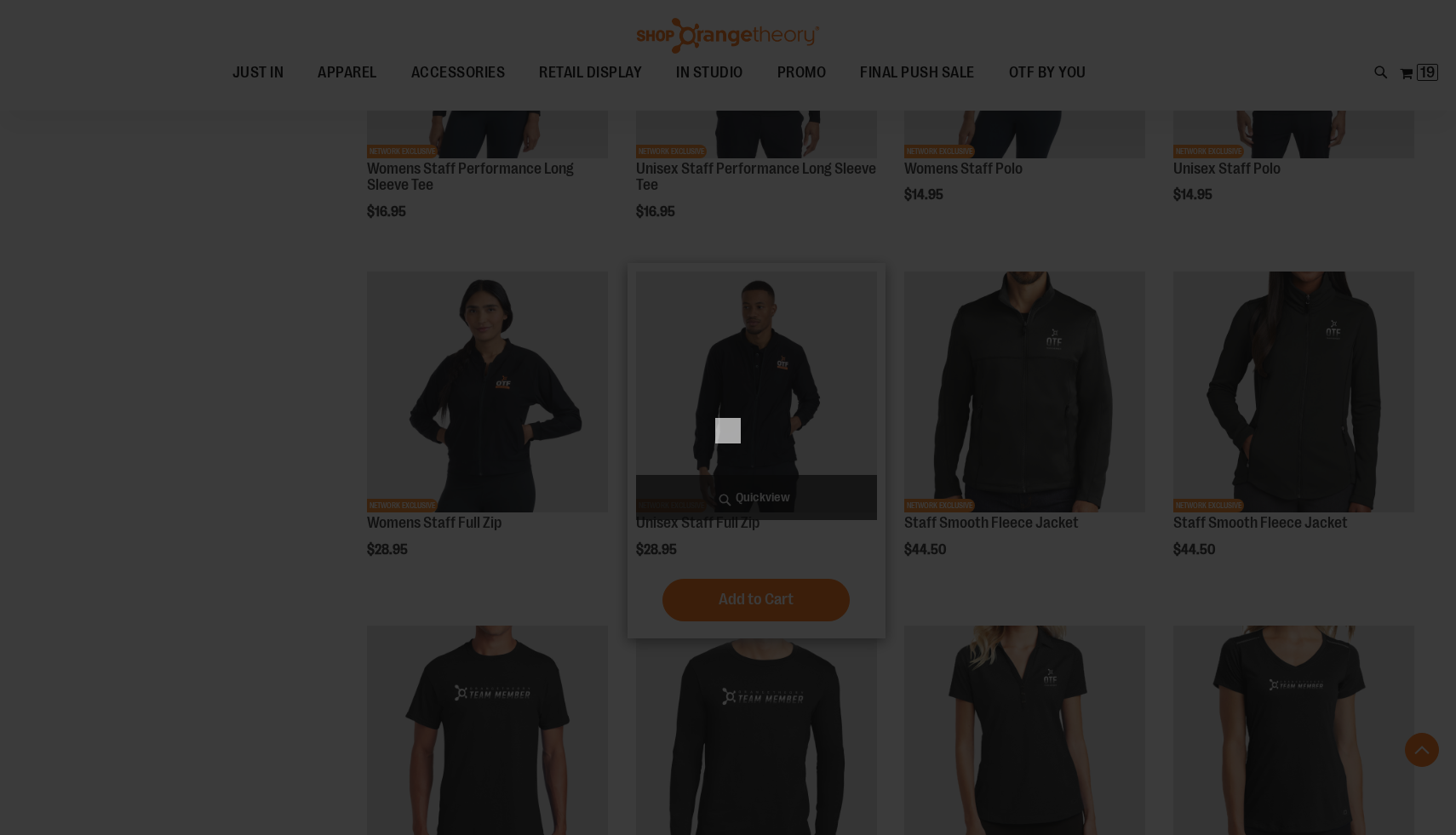
scroll to position [0, 0]
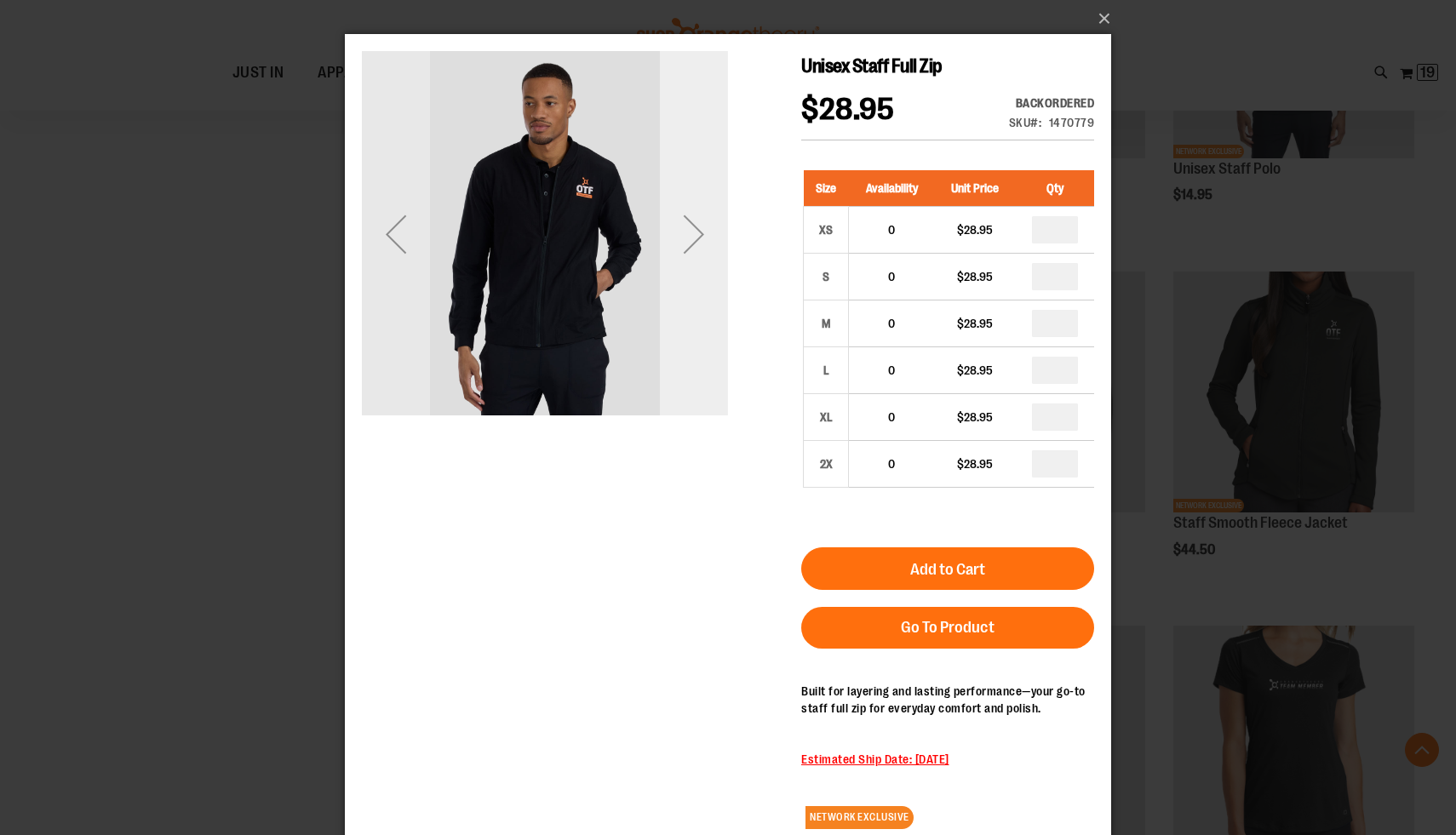
click at [701, 258] on div "Next" at bounding box center [694, 234] width 68 height 68
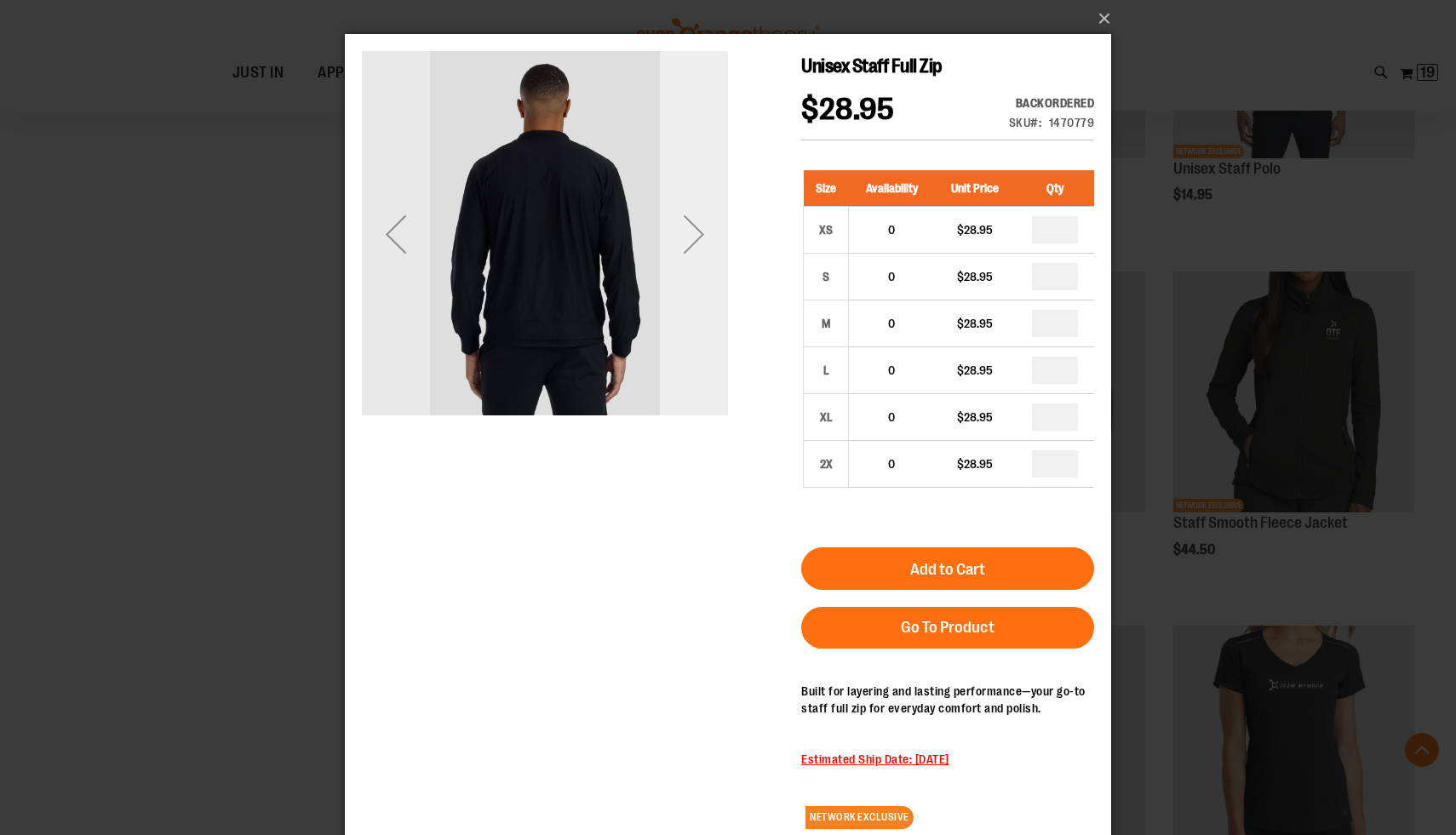
click at [701, 258] on div "Next" at bounding box center [694, 234] width 68 height 68
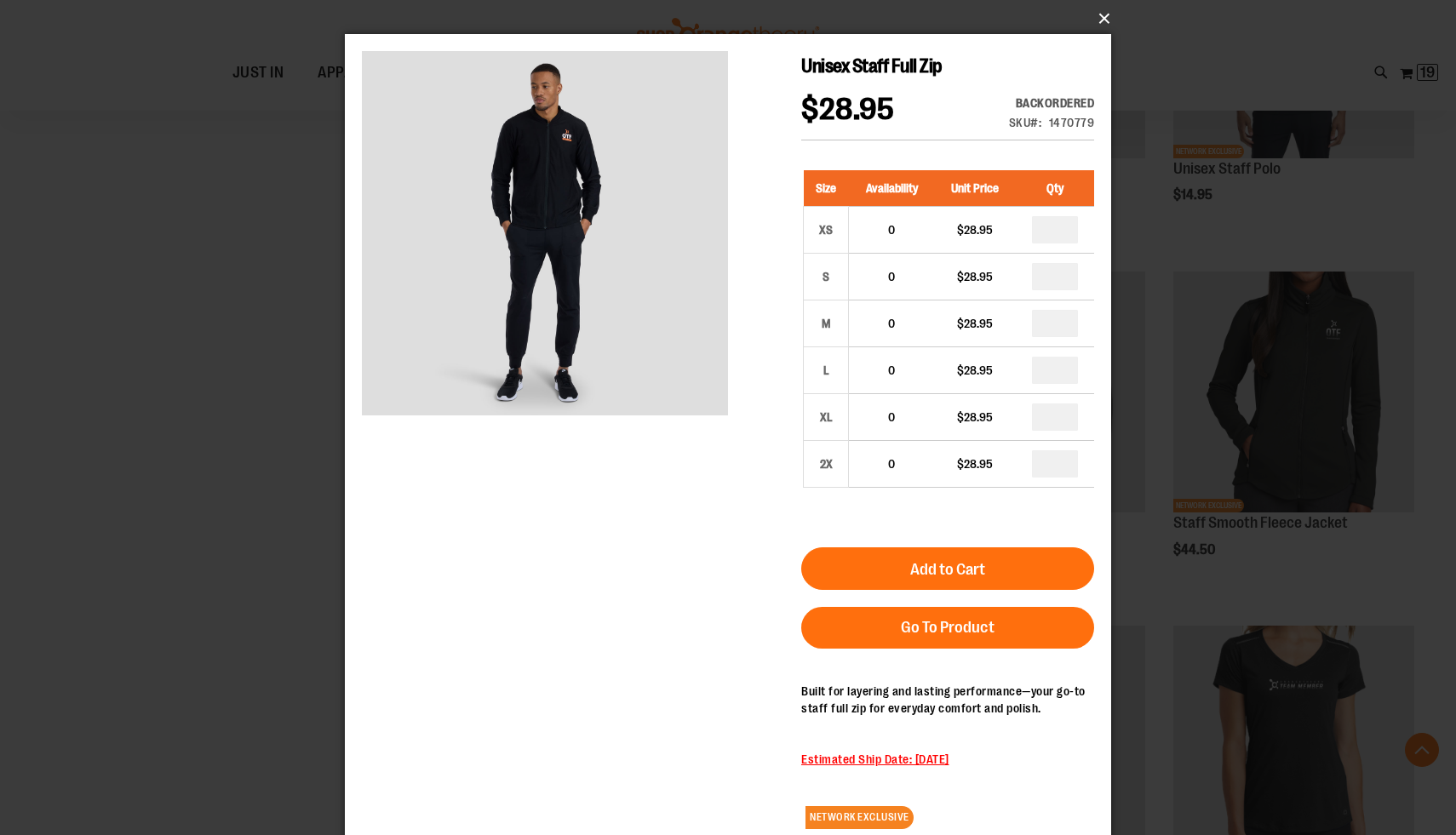
click at [1104, 18] on button "×" at bounding box center [733, 18] width 766 height 37
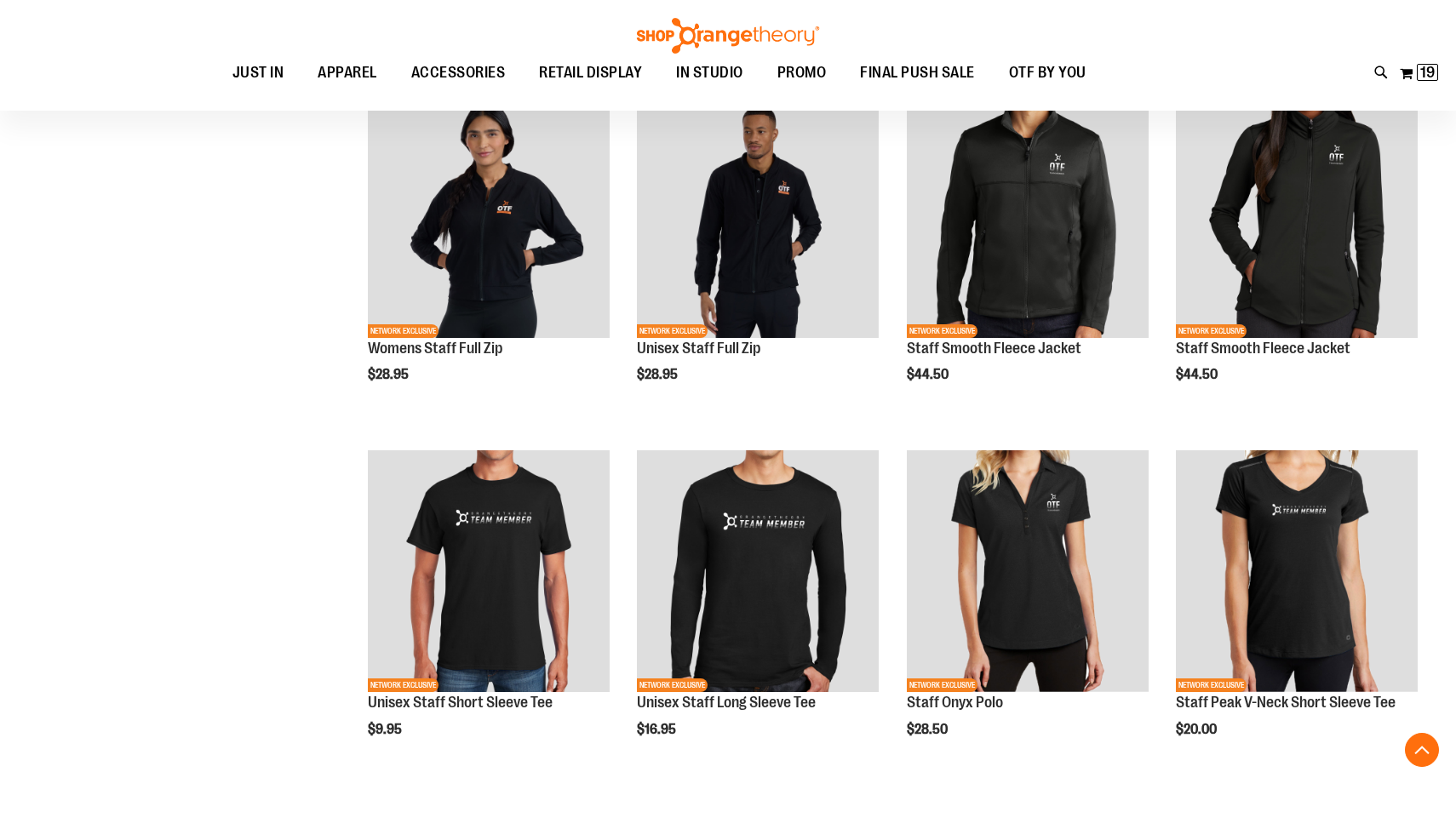
scroll to position [1009, 0]
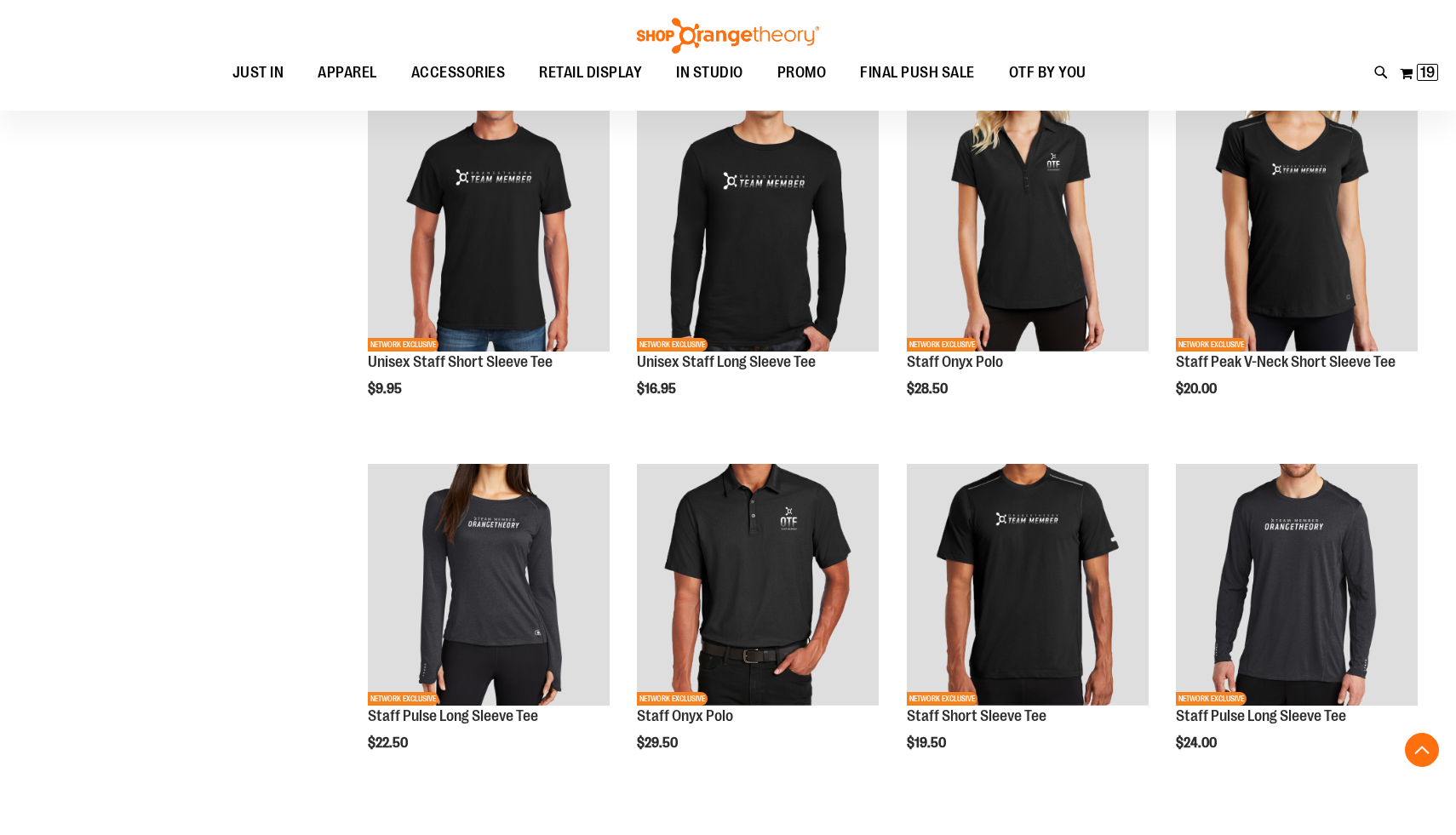
scroll to position [1110, 0]
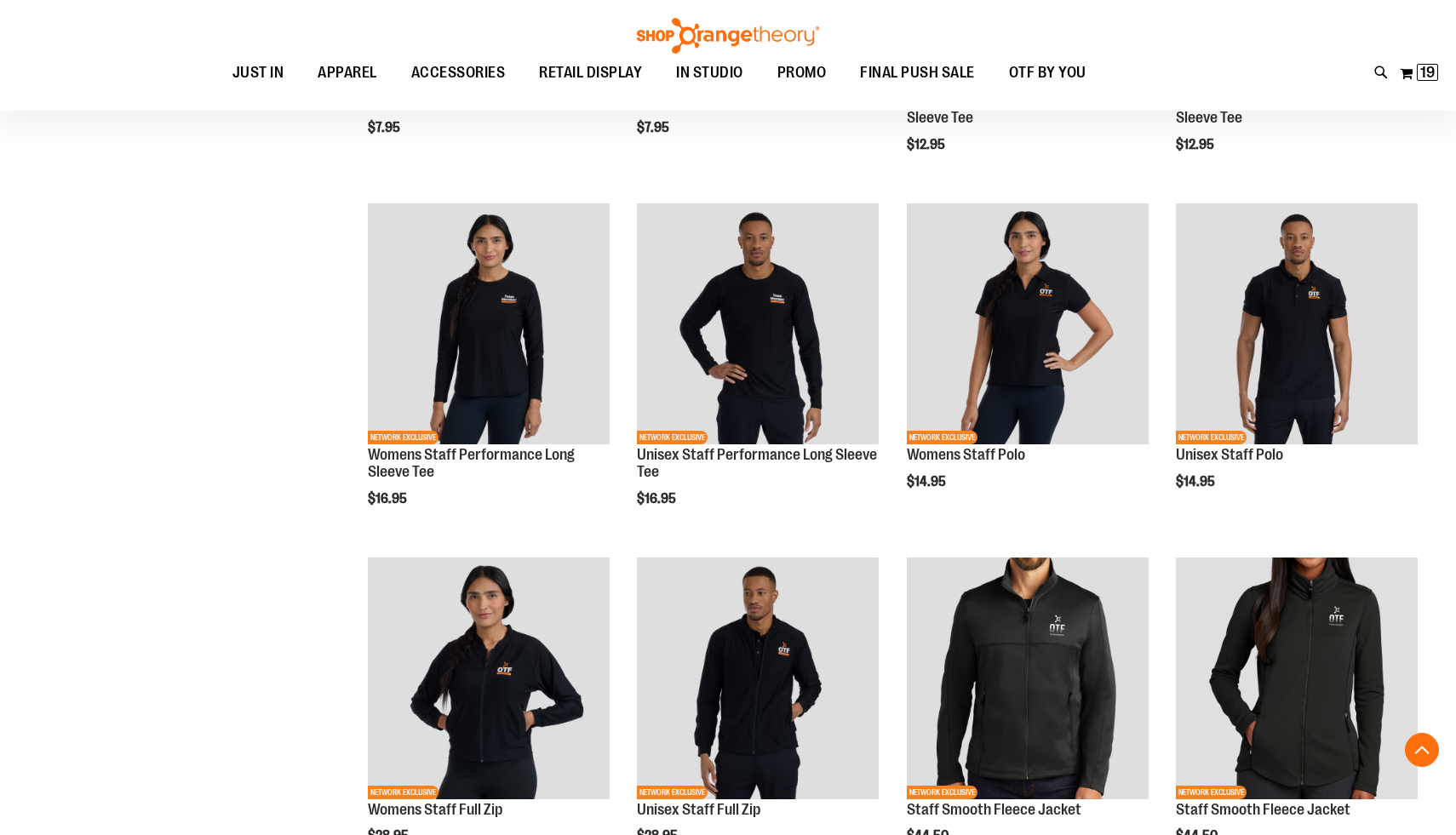
scroll to position [315, 0]
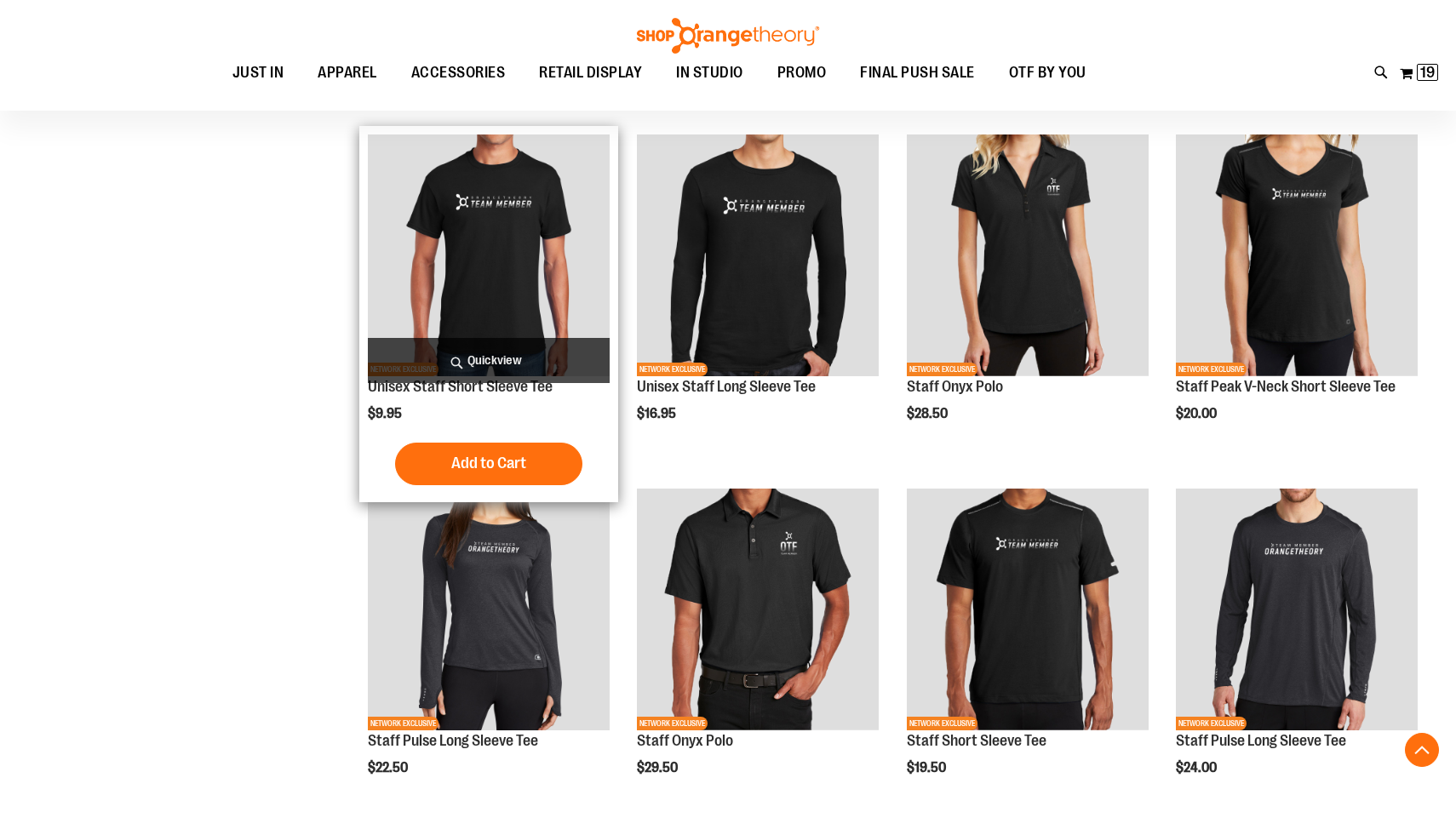
scroll to position [1093, 0]
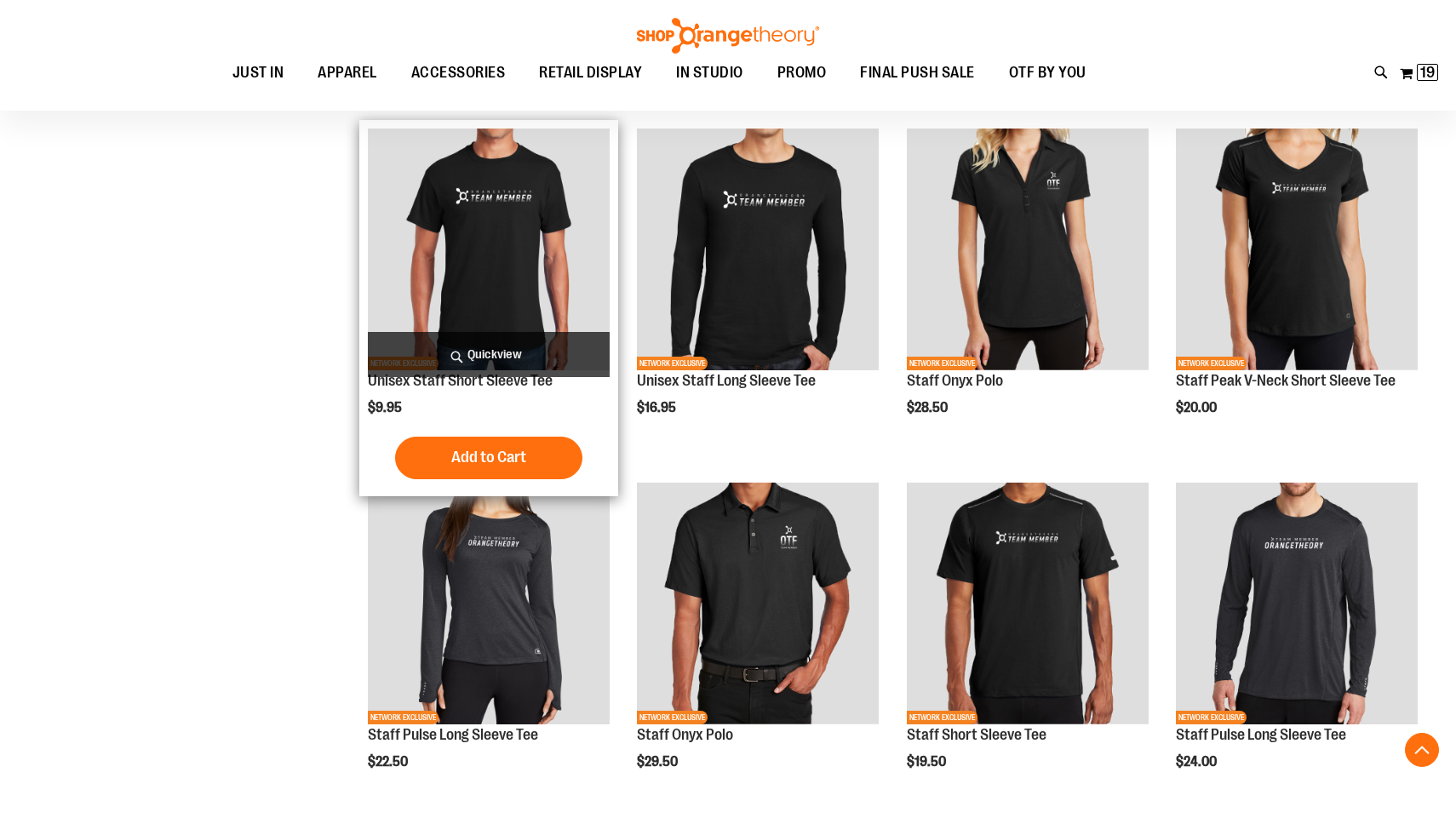
click at [475, 349] on span "Quickview" at bounding box center [488, 354] width 241 height 45
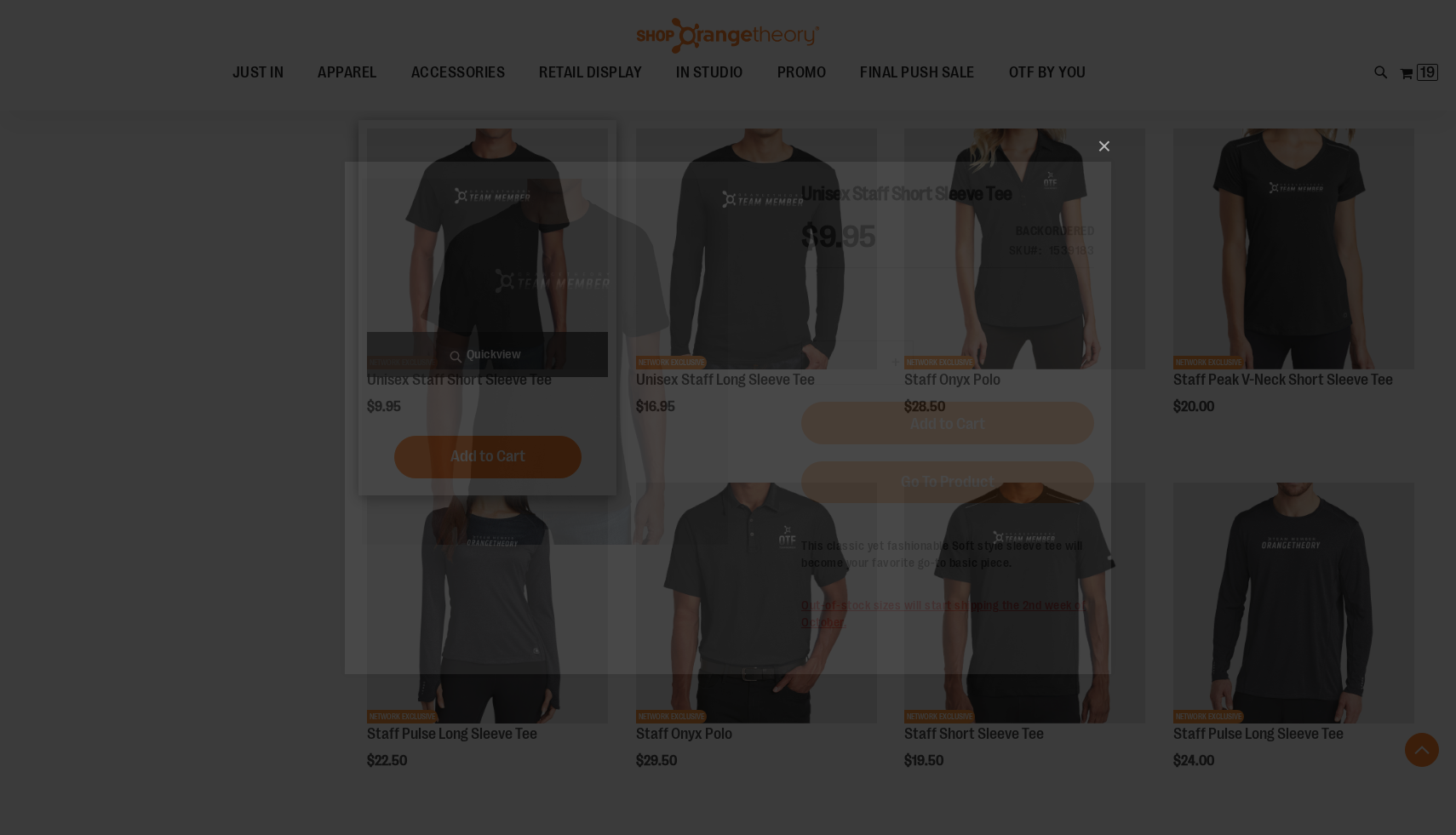
scroll to position [0, 0]
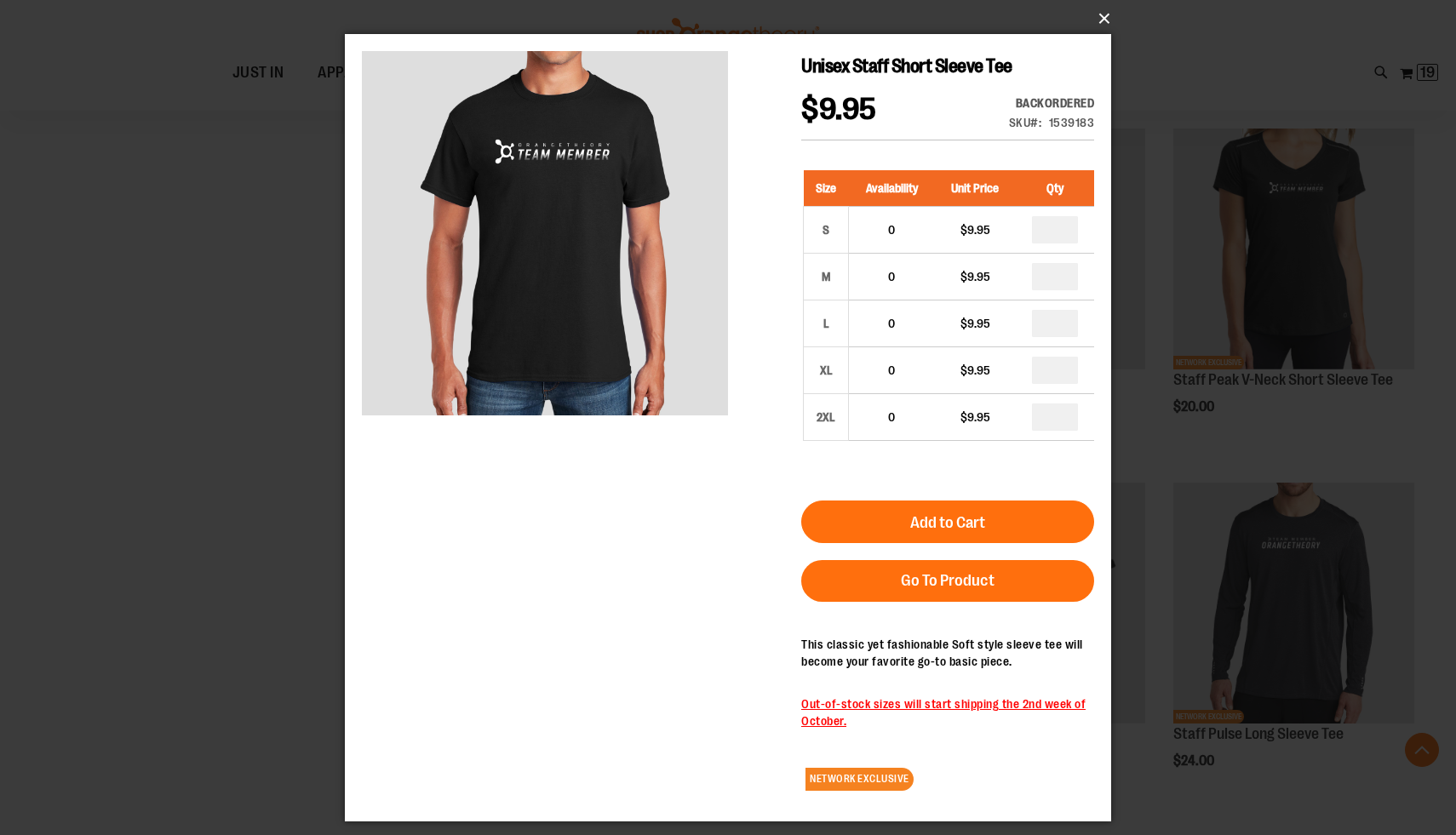
click at [1102, 24] on button "×" at bounding box center [733, 18] width 766 height 37
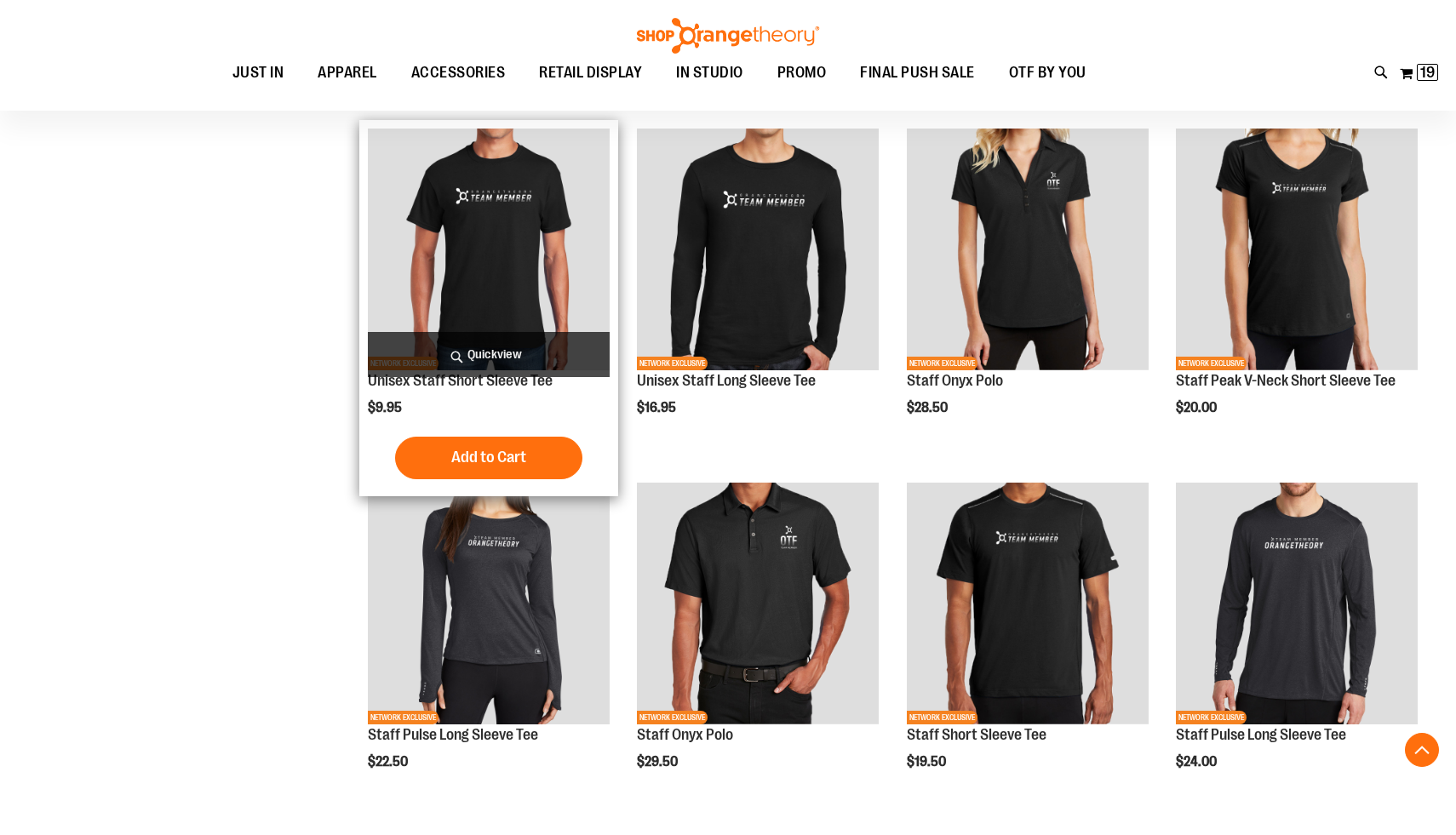
click at [485, 348] on span "Quickview" at bounding box center [488, 354] width 241 height 45
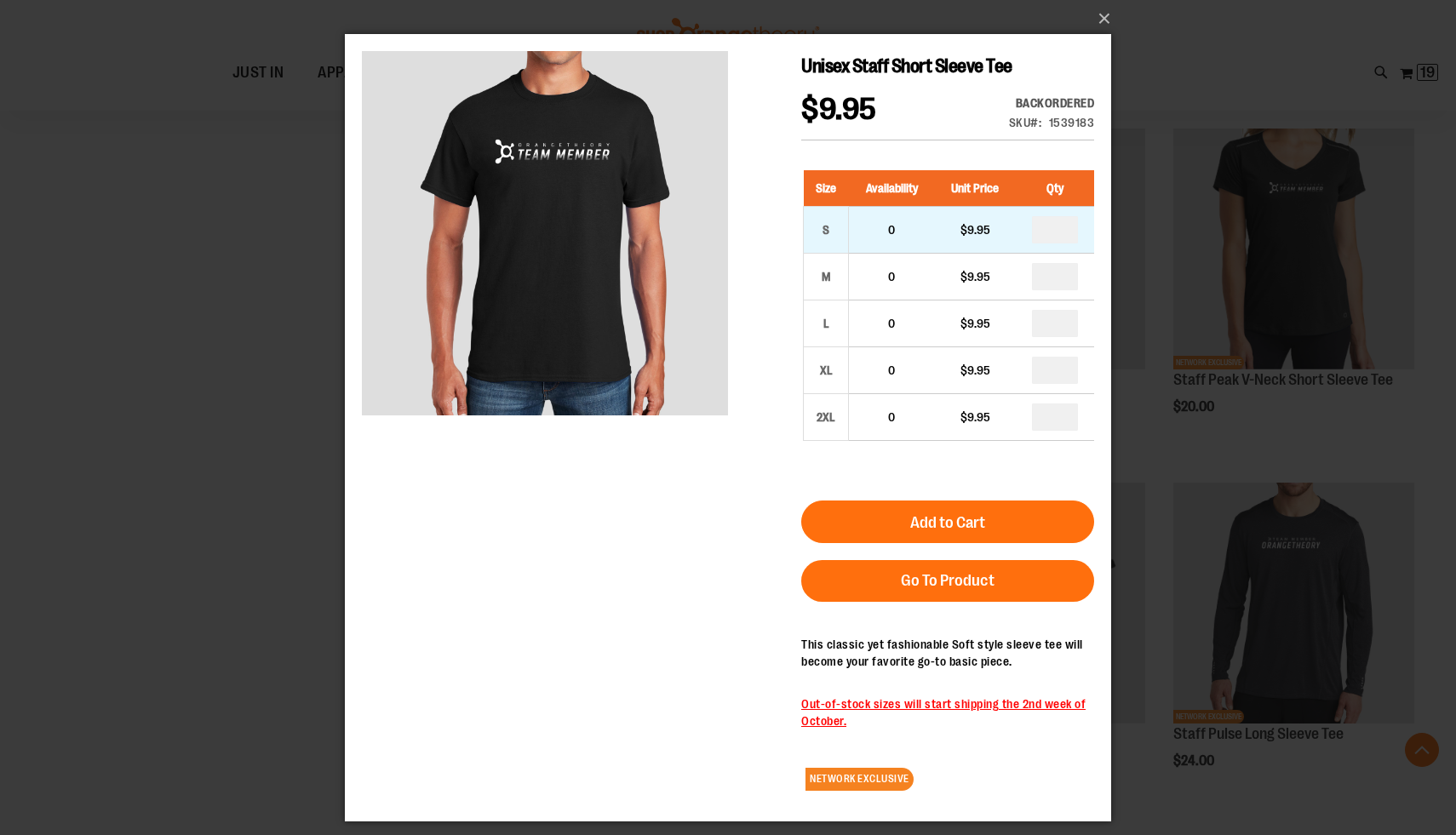
click at [1065, 244] on td "*" at bounding box center [1055, 230] width 79 height 47
click at [1063, 235] on input "number" at bounding box center [1055, 229] width 46 height 27
type input "*"
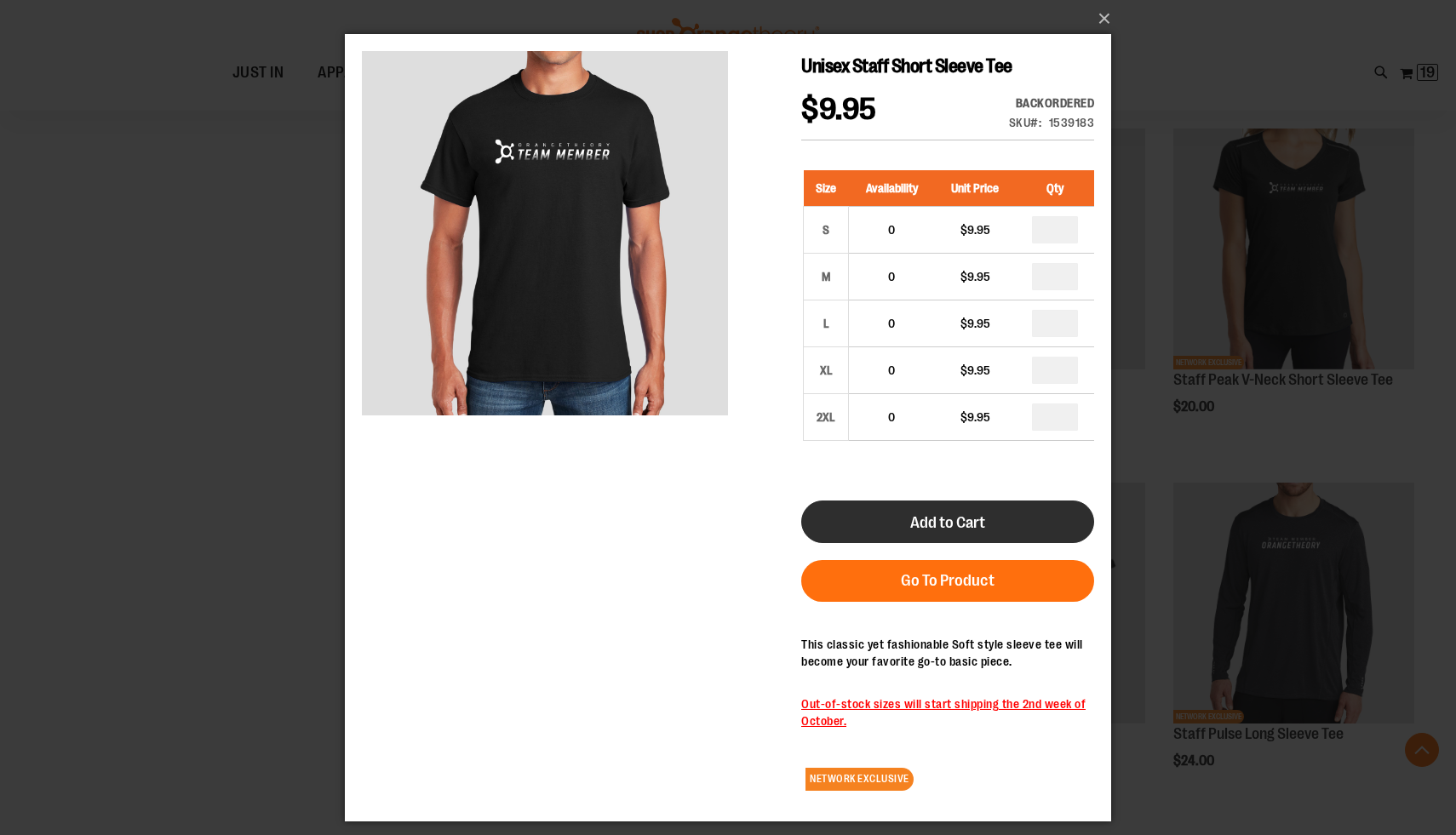
click at [957, 528] on span "Add to Cart" at bounding box center [947, 522] width 75 height 18
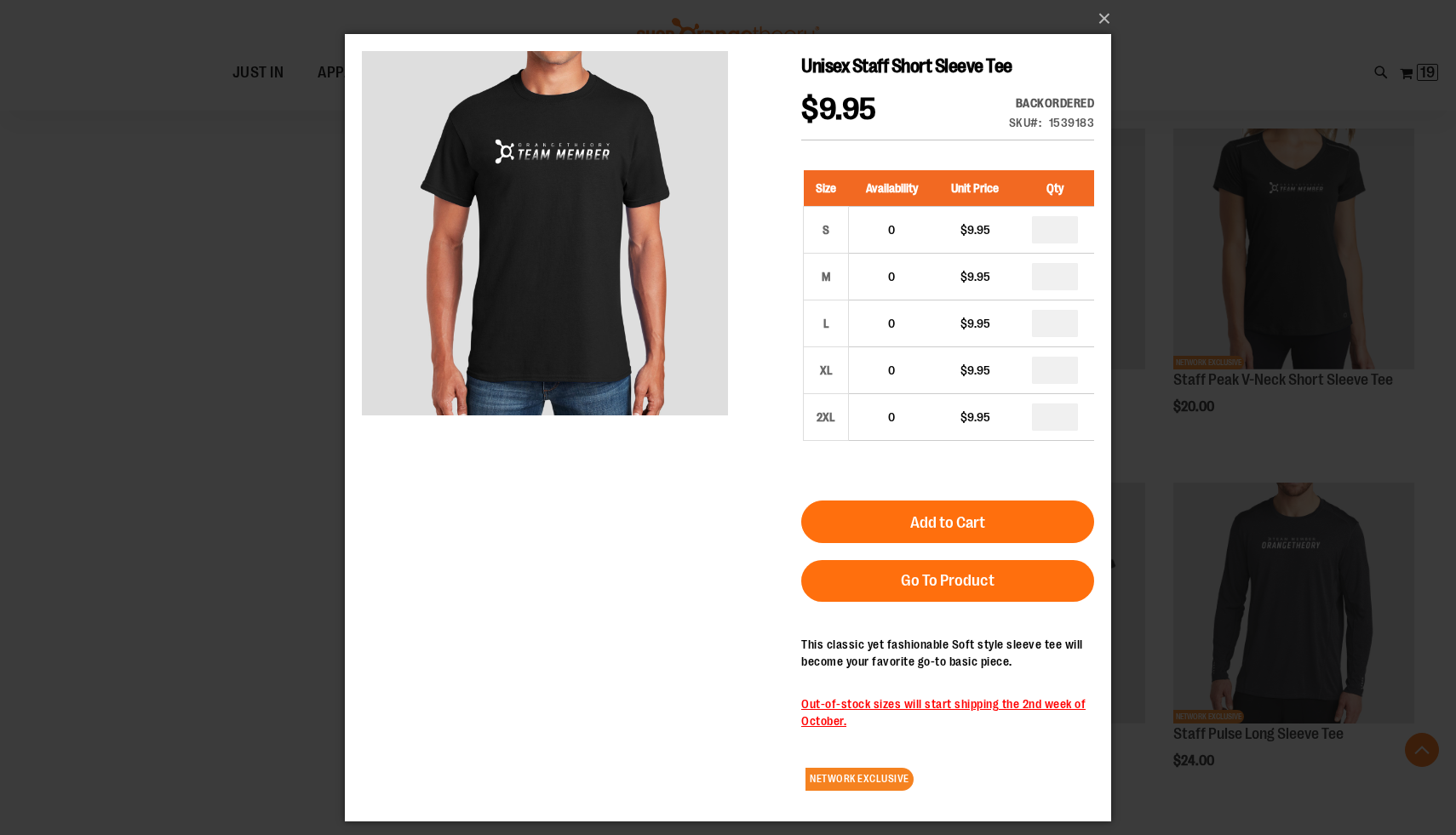
click at [383, 516] on div "Unisex Staff Short Sleeve Tee $9.95 Backordered Only %1 left SKU 1539183 Size A…" at bounding box center [728, 427] width 733 height 753
click at [1102, 23] on button "×" at bounding box center [733, 18] width 766 height 37
click at [1106, 19] on button "×" at bounding box center [733, 18] width 766 height 37
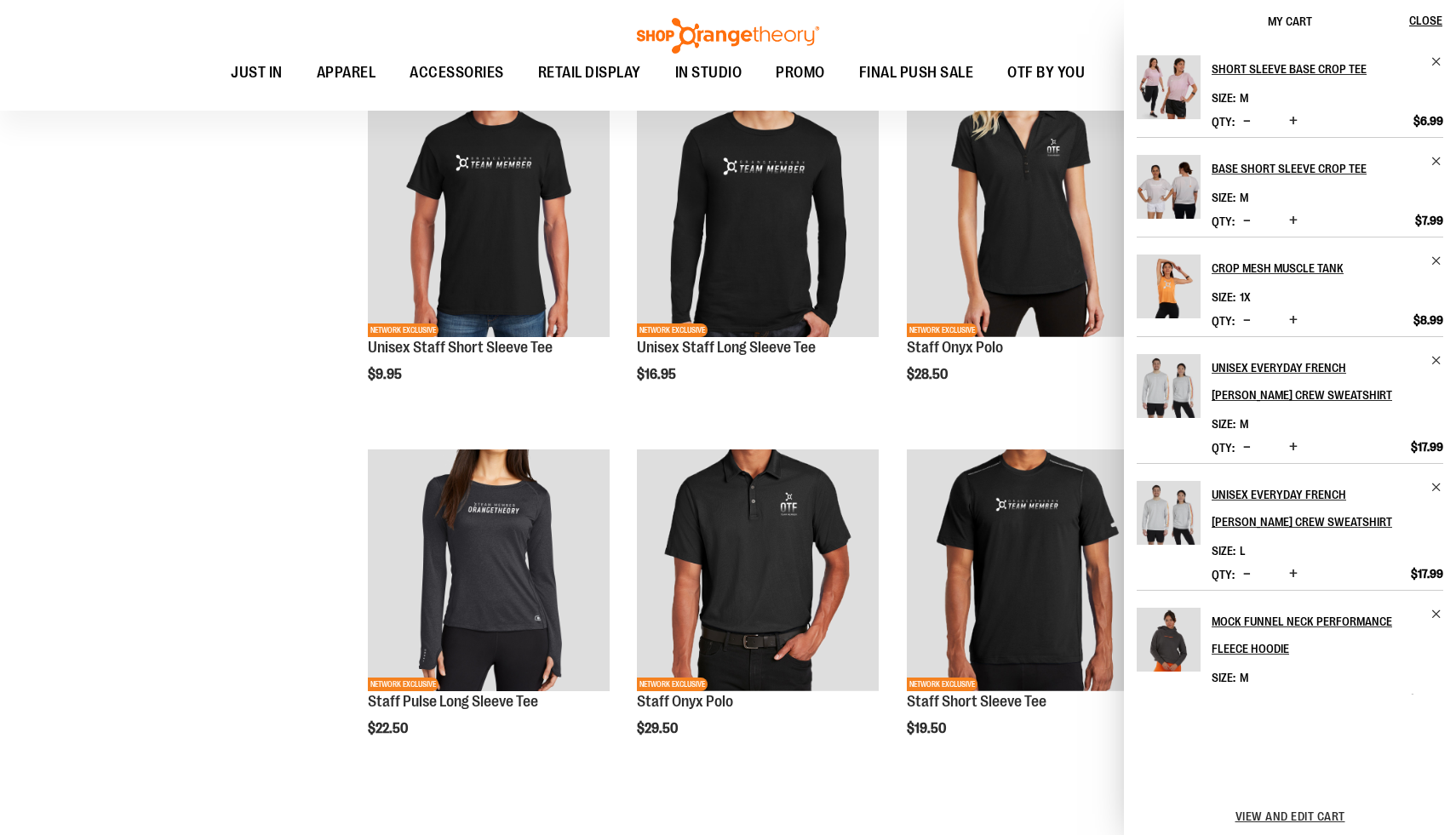
scroll to position [1124, 0]
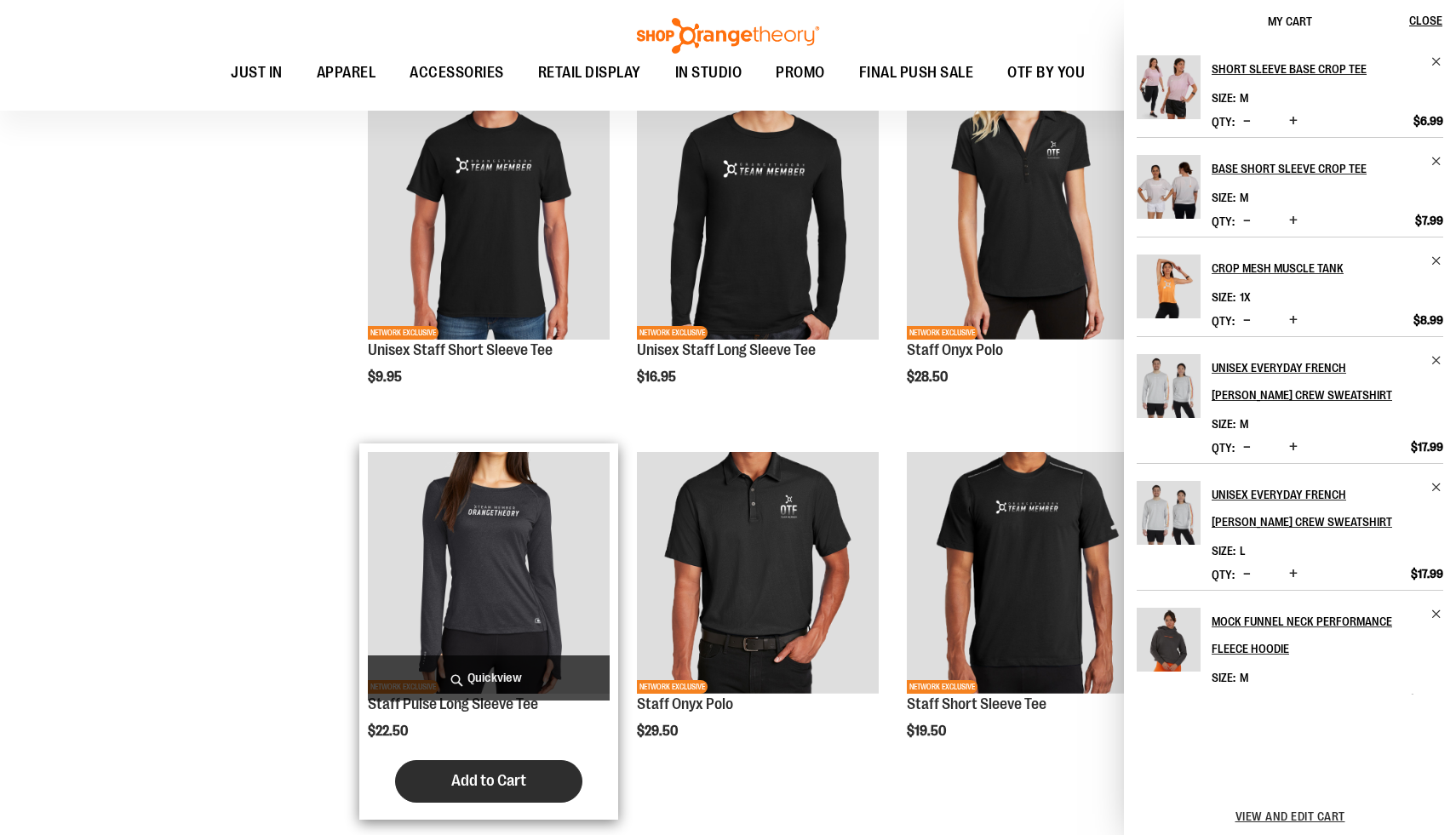
click at [487, 775] on span "Add to Cart" at bounding box center [488, 780] width 75 height 18
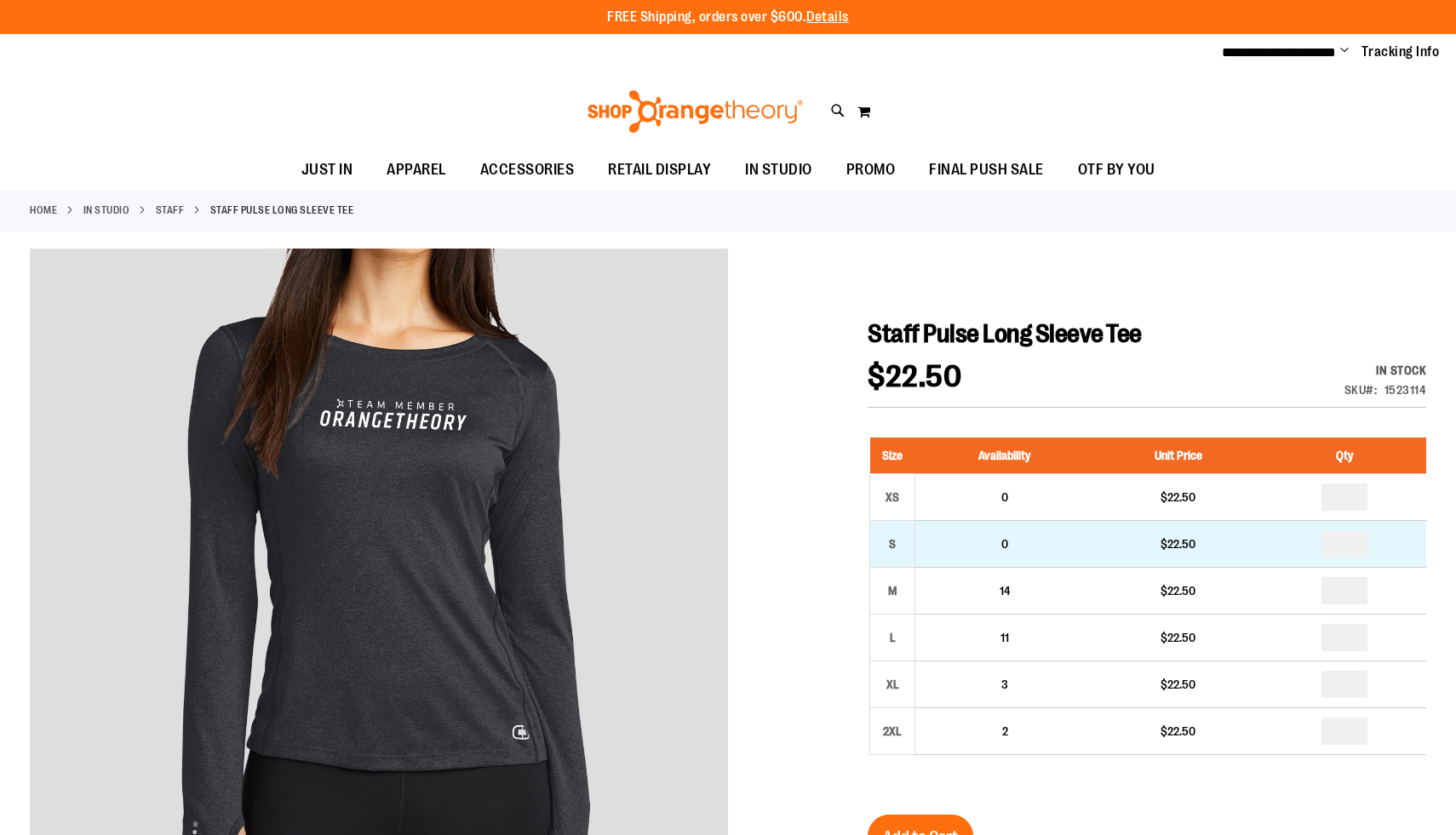
type input "**********"
click at [1359, 540] on input "number" at bounding box center [1345, 543] width 46 height 27
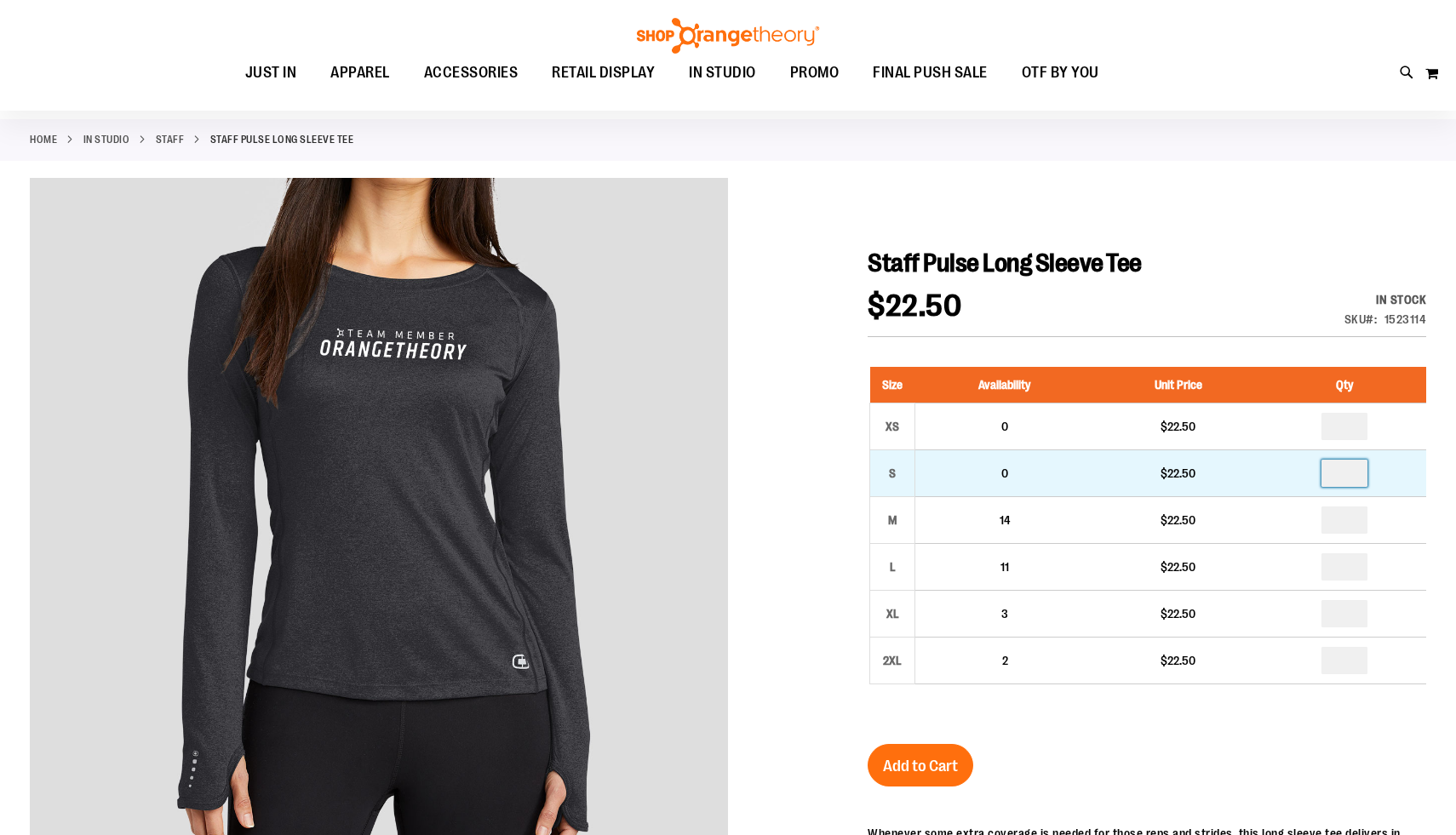
scroll to position [117, 0]
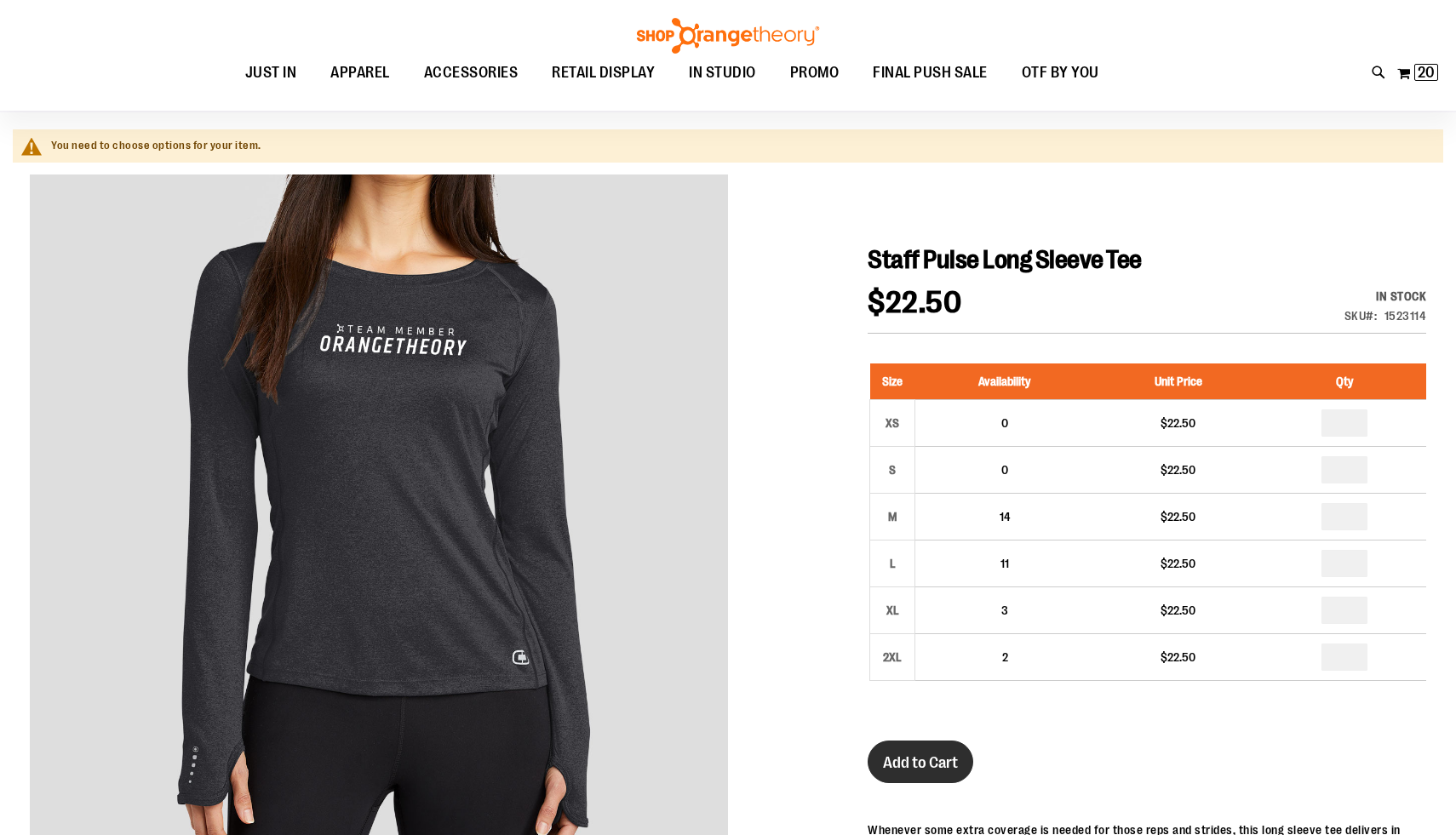
type input "*"
click at [944, 765] on span "Add to Cart" at bounding box center [919, 763] width 75 height 18
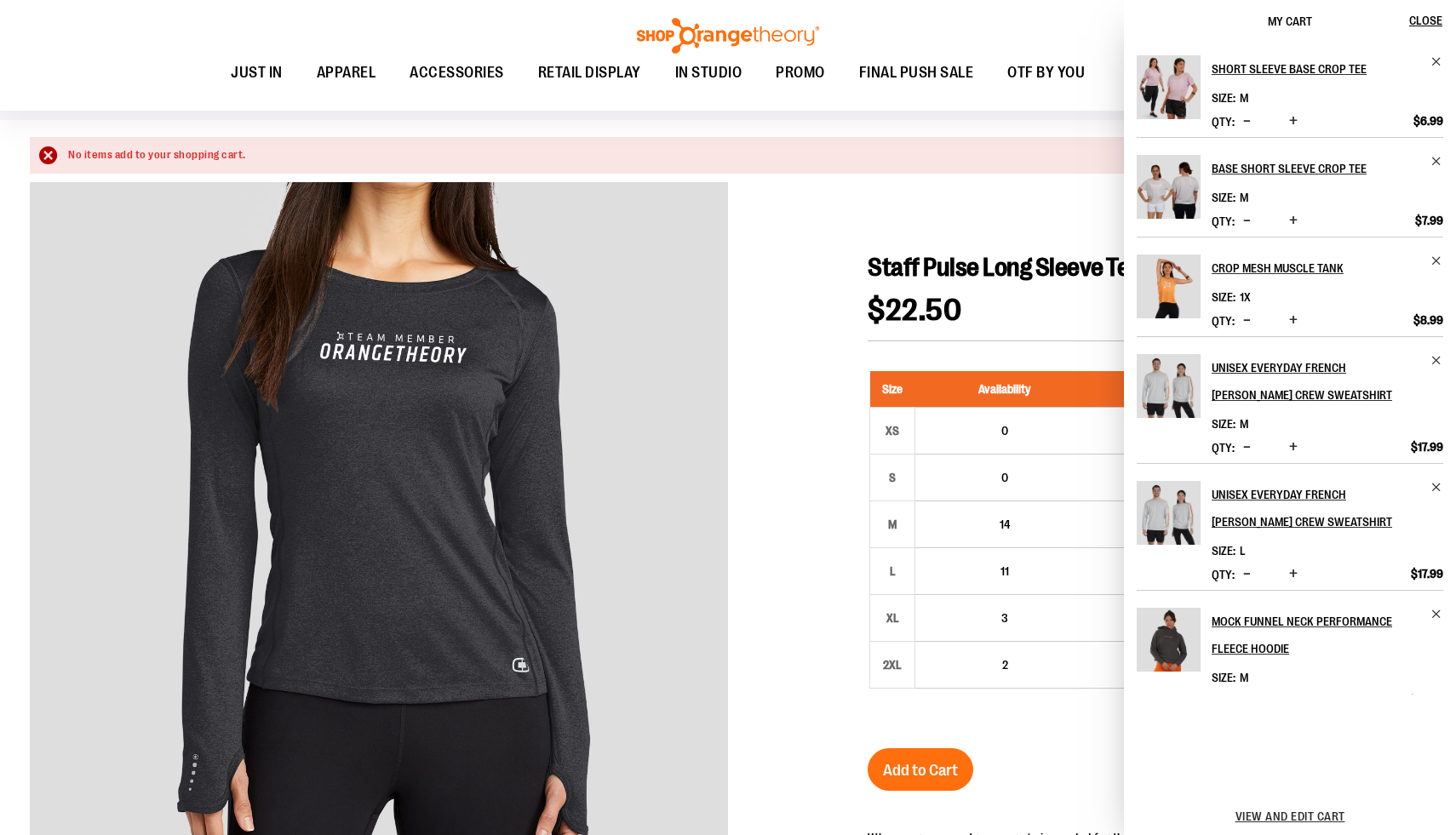
scroll to position [114, 0]
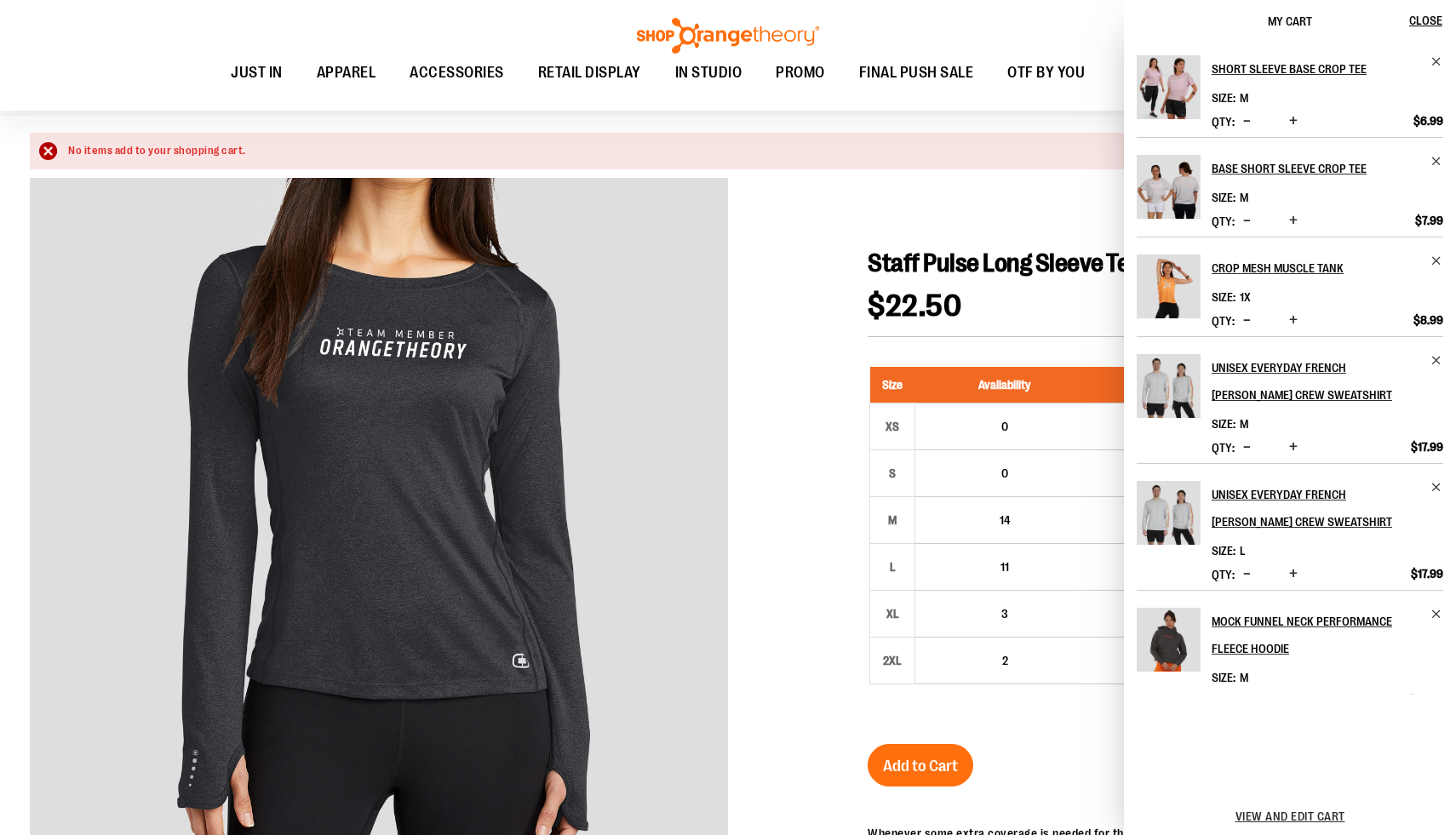
click at [821, 336] on div at bounding box center [728, 680] width 1397 height 1004
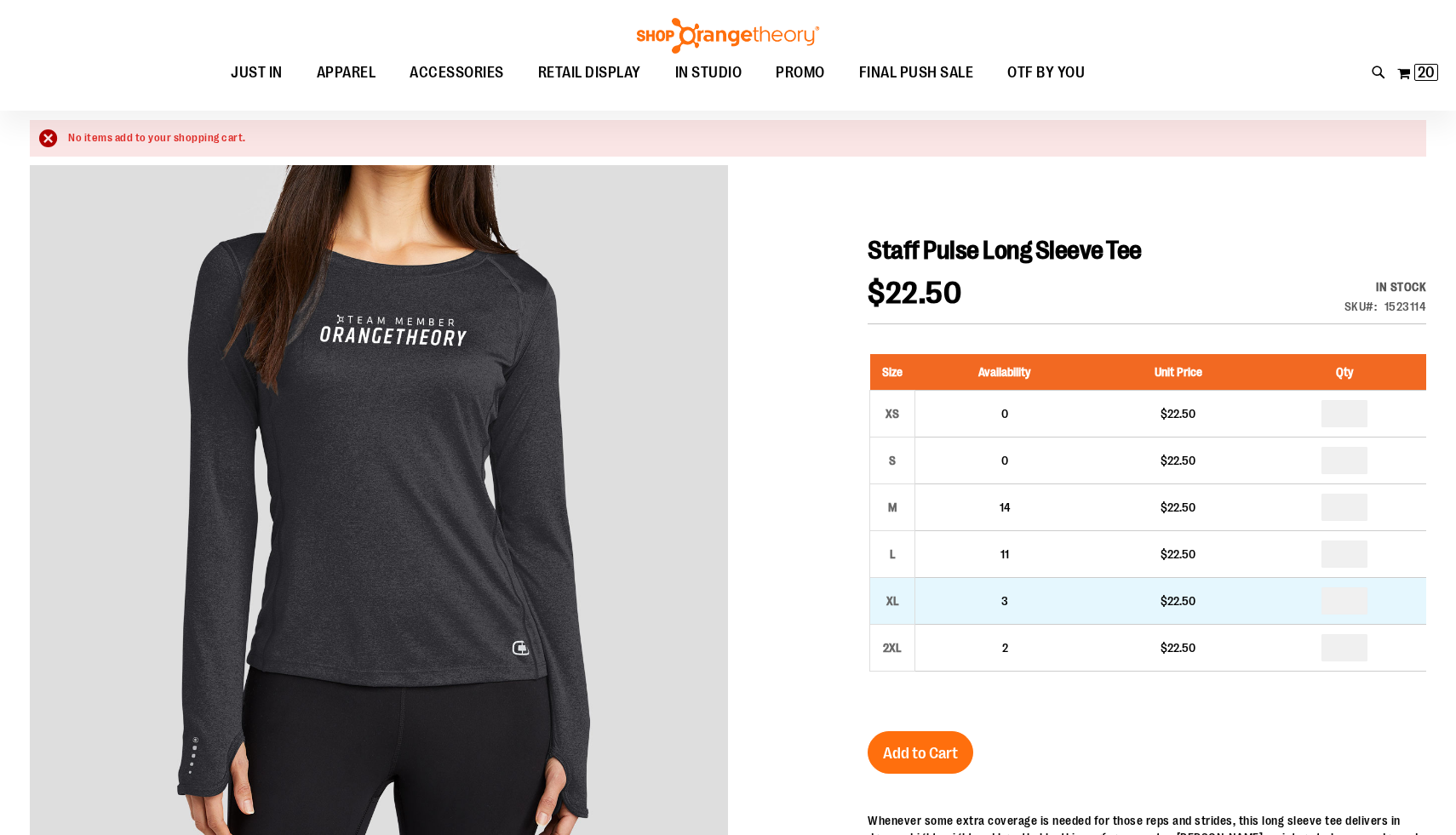
scroll to position [140, 0]
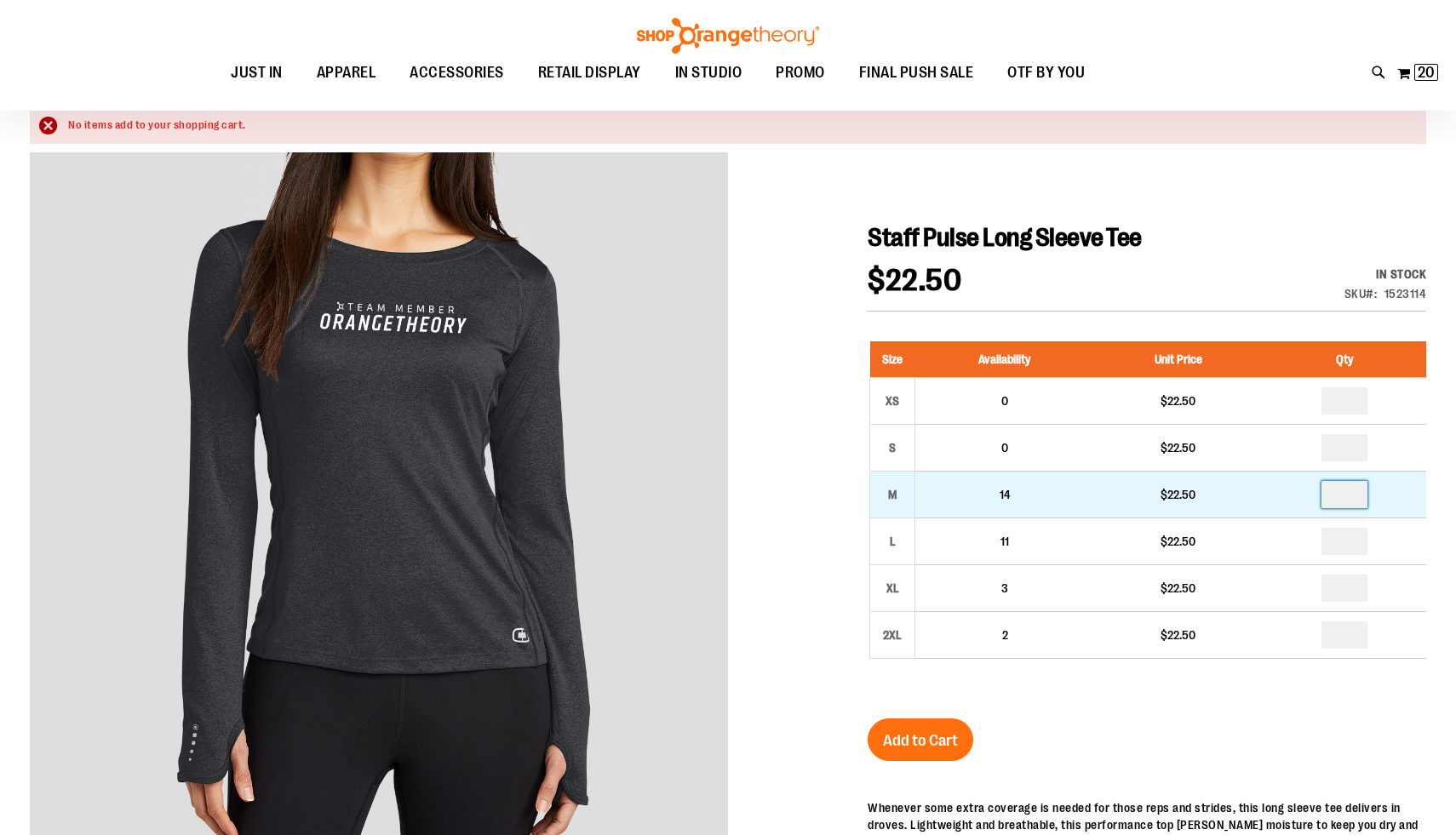
click at [1358, 495] on input "number" at bounding box center [1345, 494] width 46 height 27
type input "*"
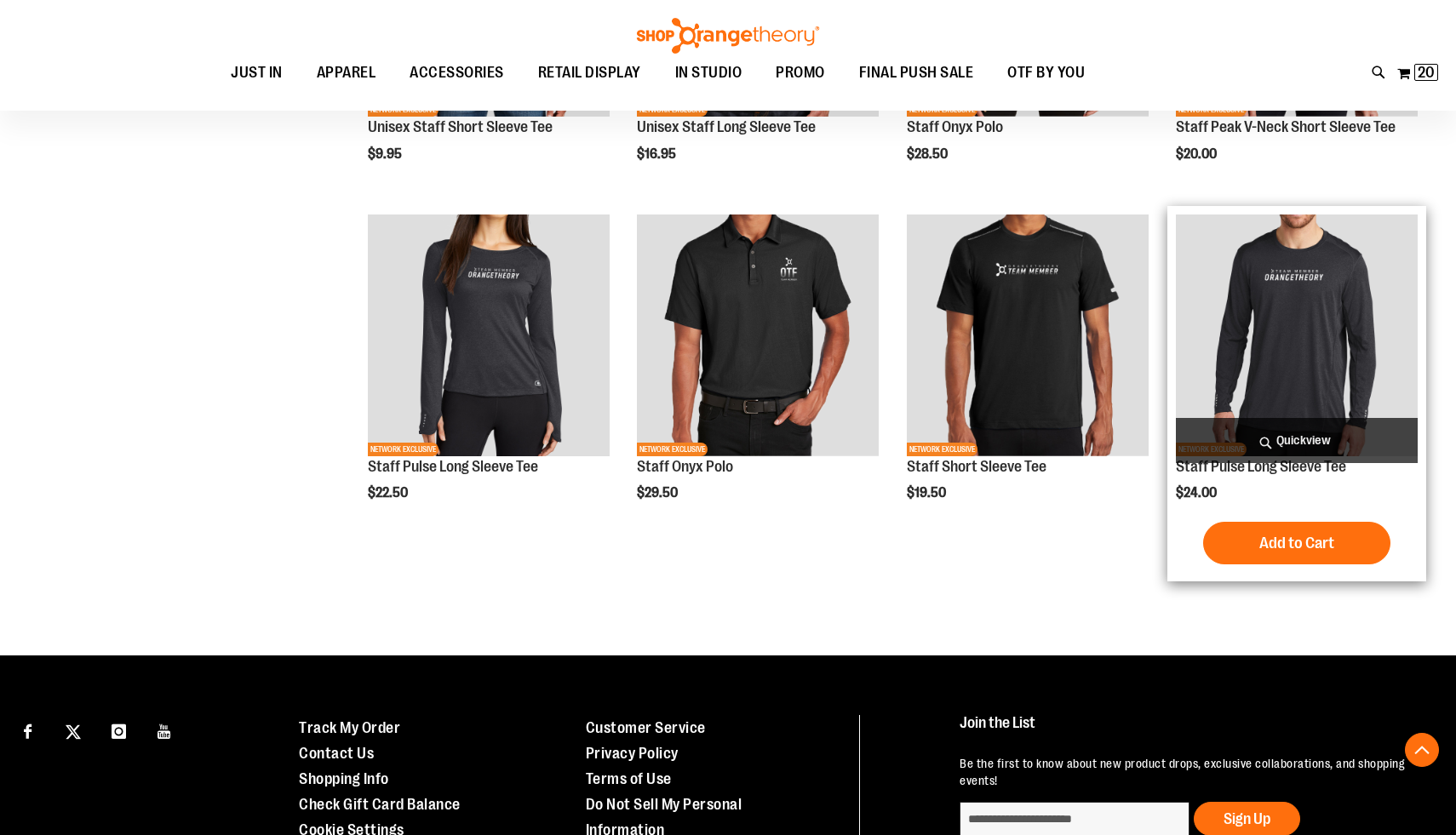
scroll to position [257, 0]
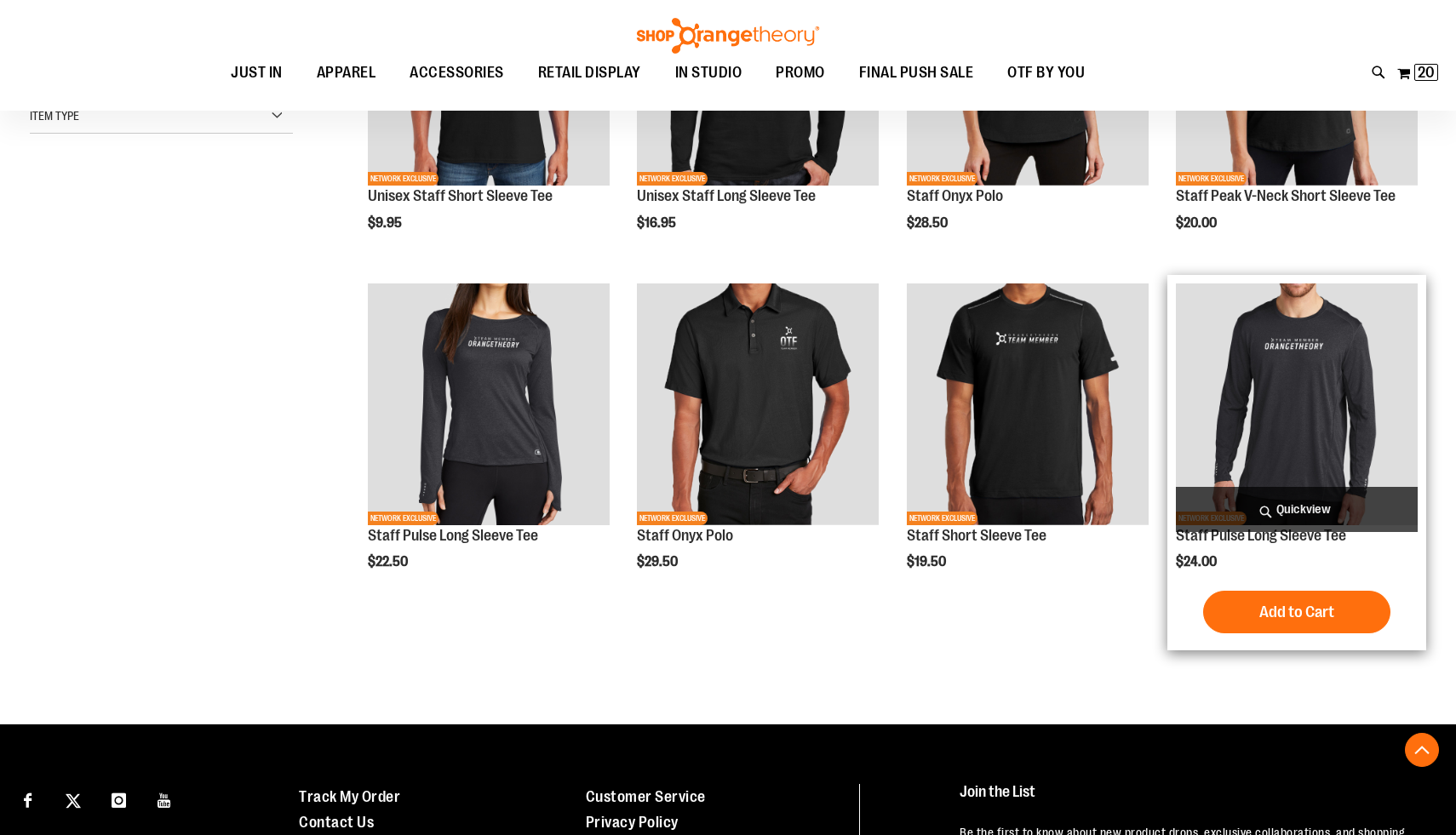
type input "**********"
click at [1311, 503] on span "Quickview" at bounding box center [1296, 509] width 241 height 45
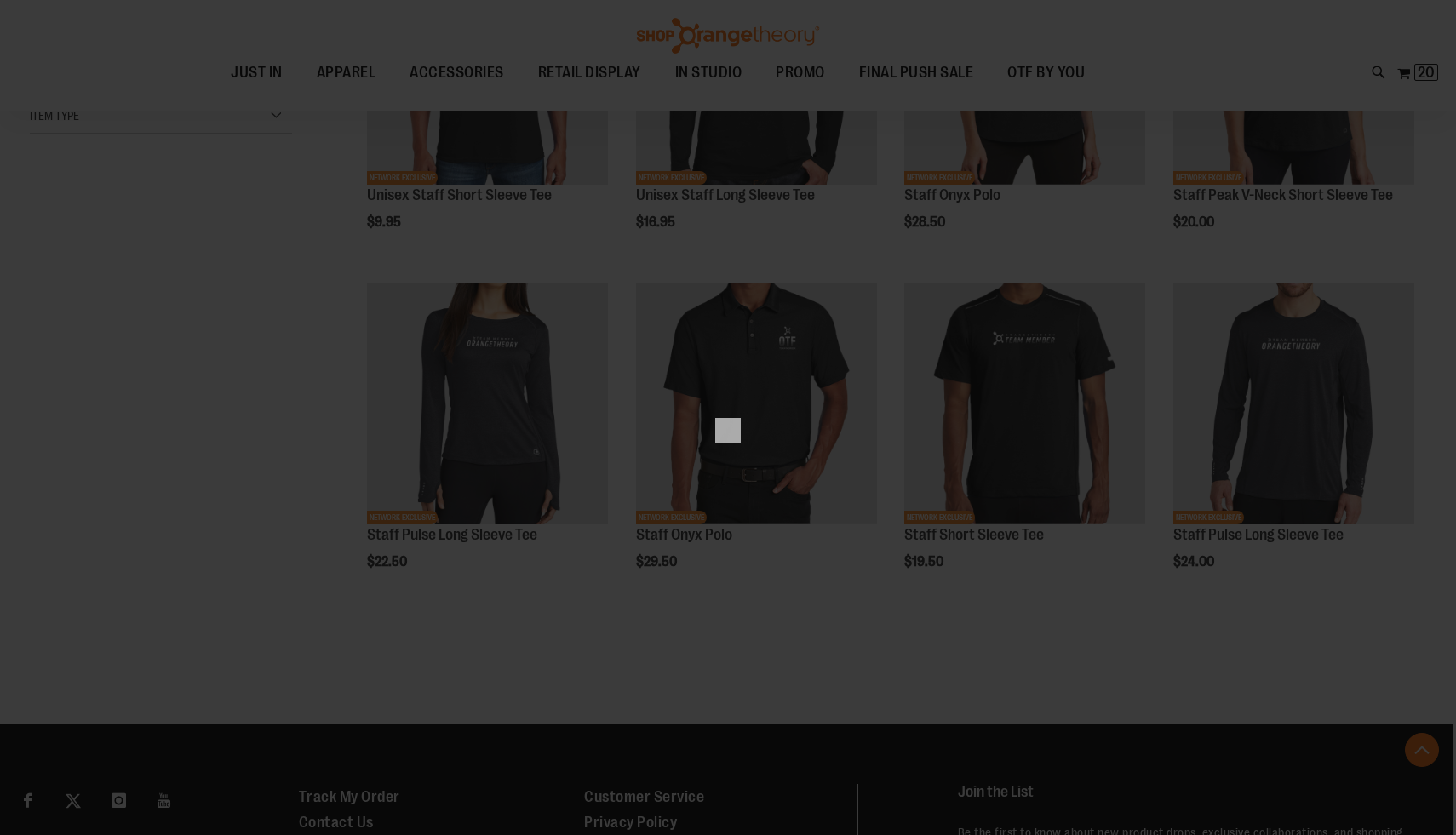
scroll to position [0, 0]
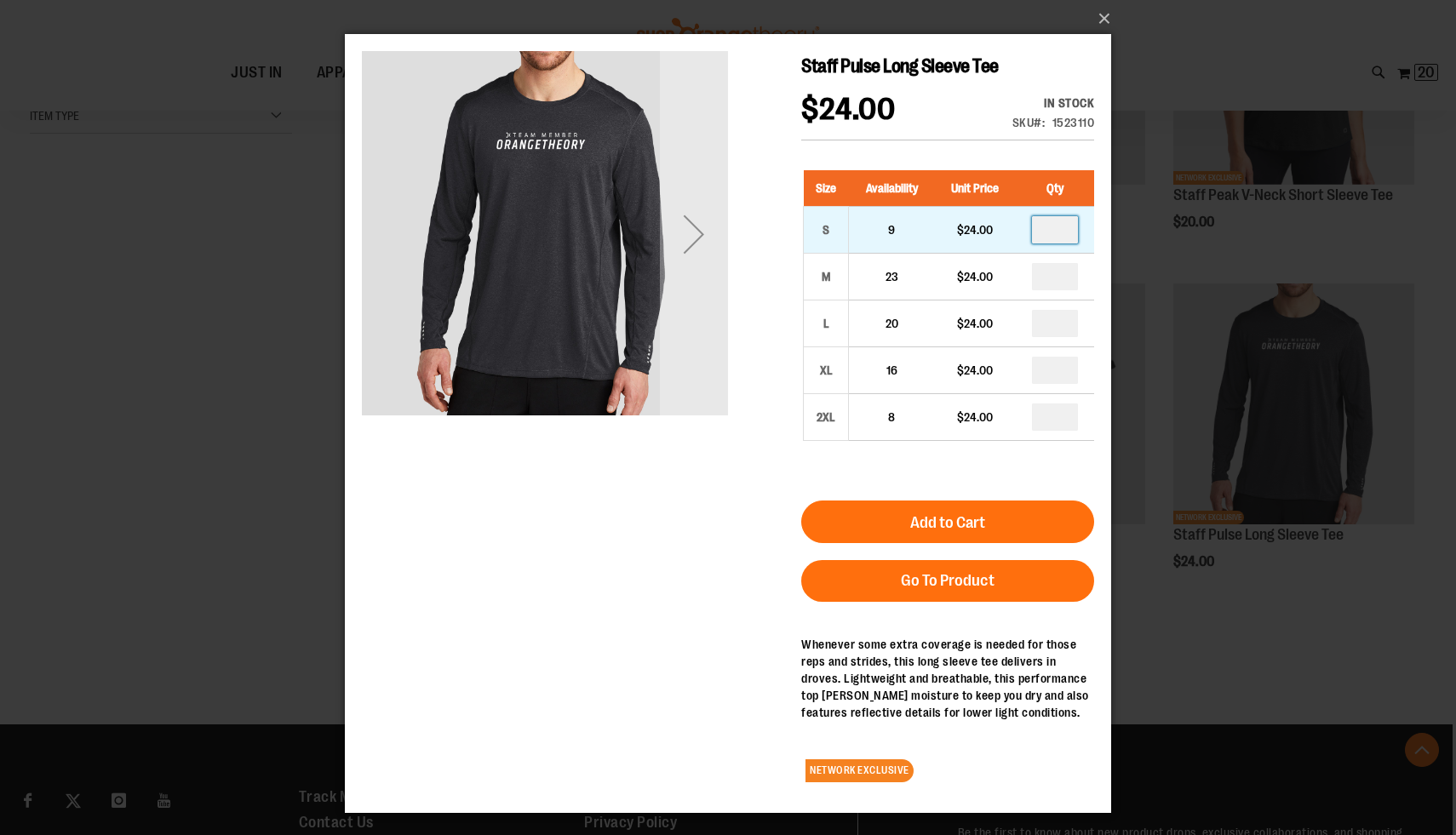
click at [1063, 233] on input "number" at bounding box center [1055, 229] width 46 height 27
type input "*"
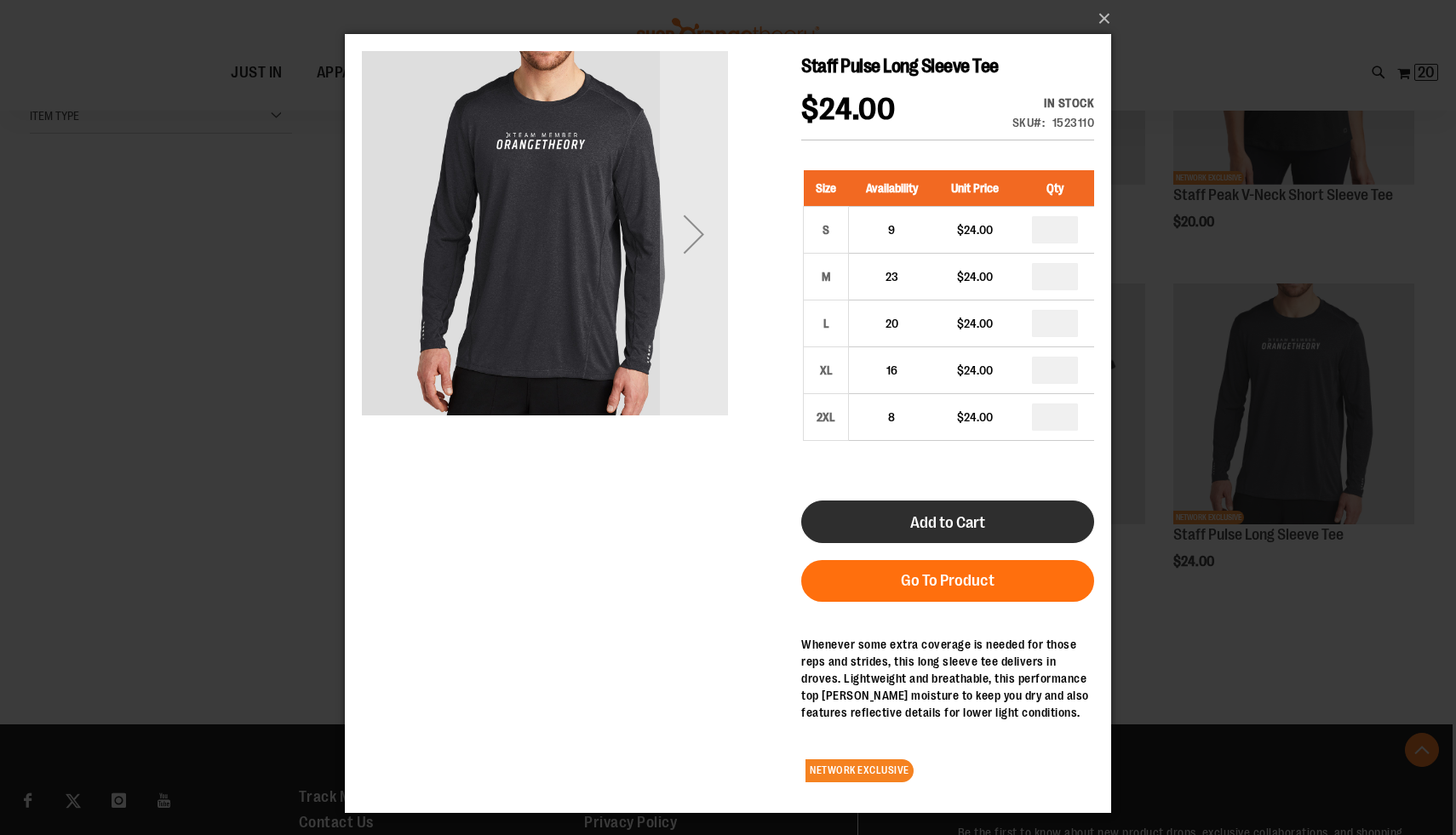
click at [978, 517] on span "Add to Cart" at bounding box center [947, 522] width 75 height 18
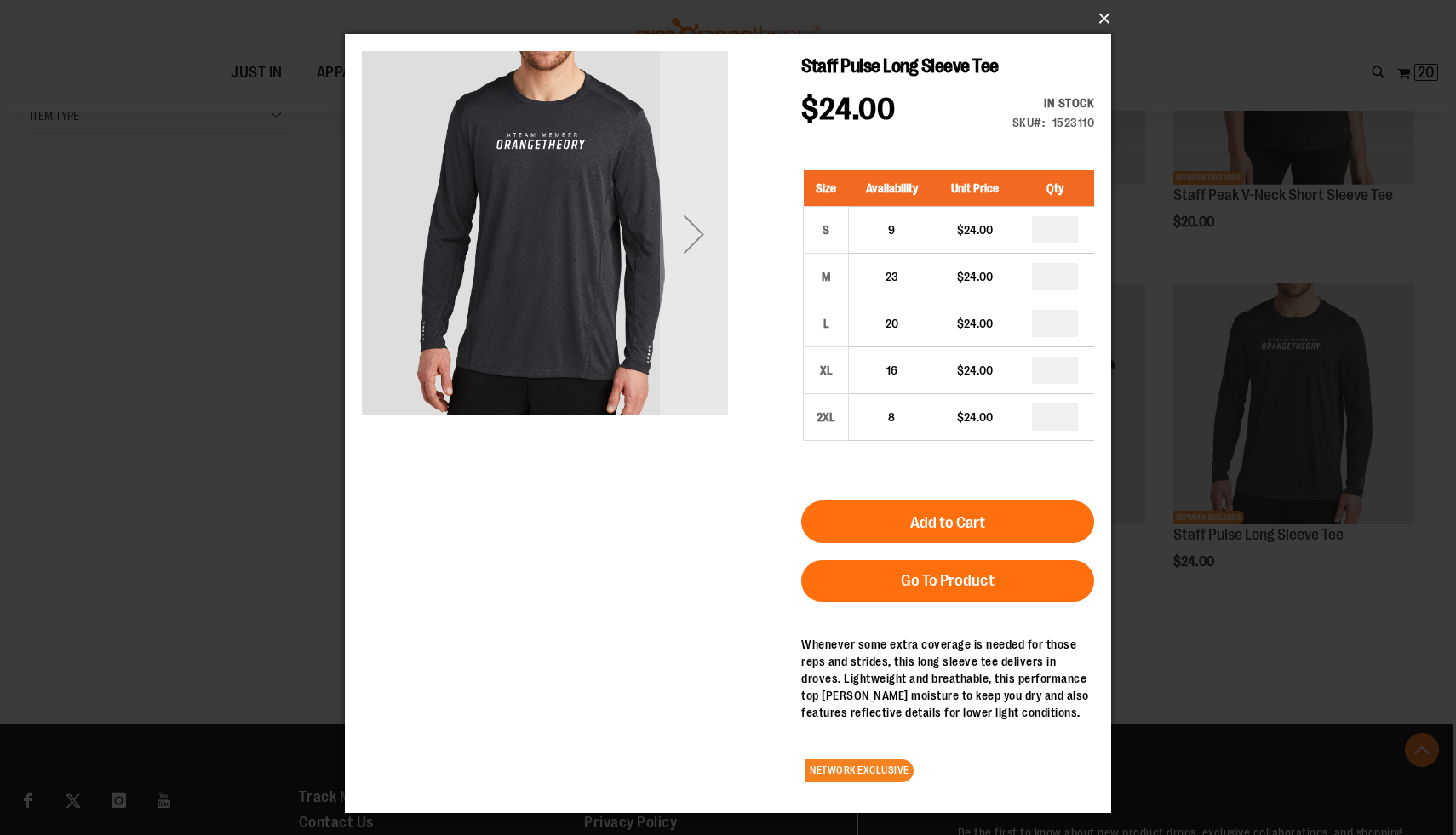
click at [1107, 26] on button "×" at bounding box center [733, 18] width 766 height 37
click at [1104, 20] on button "×" at bounding box center [733, 18] width 766 height 37
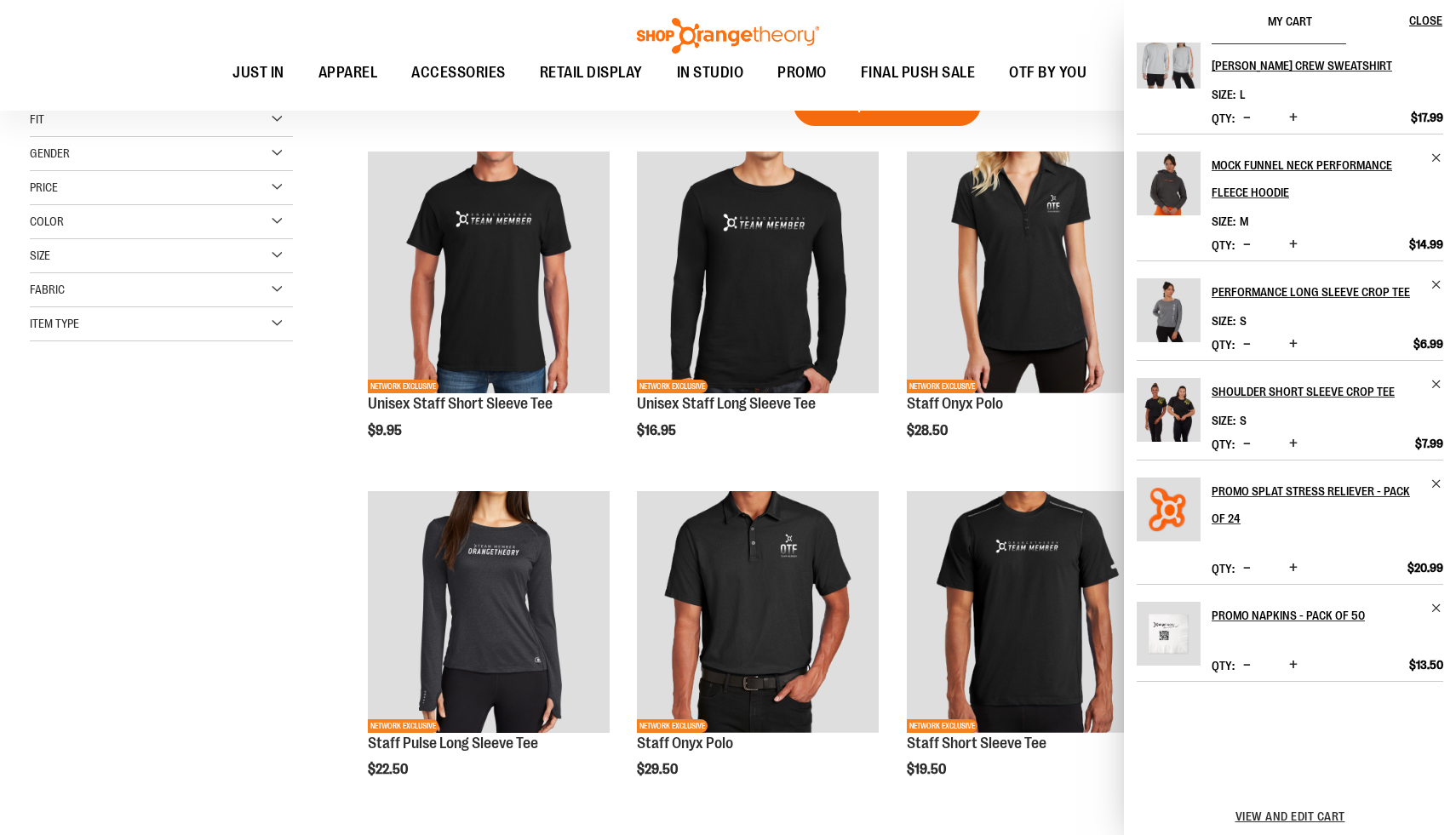
scroll to position [455, 0]
click at [241, 571] on div "**********" at bounding box center [728, 477] width 1397 height 893
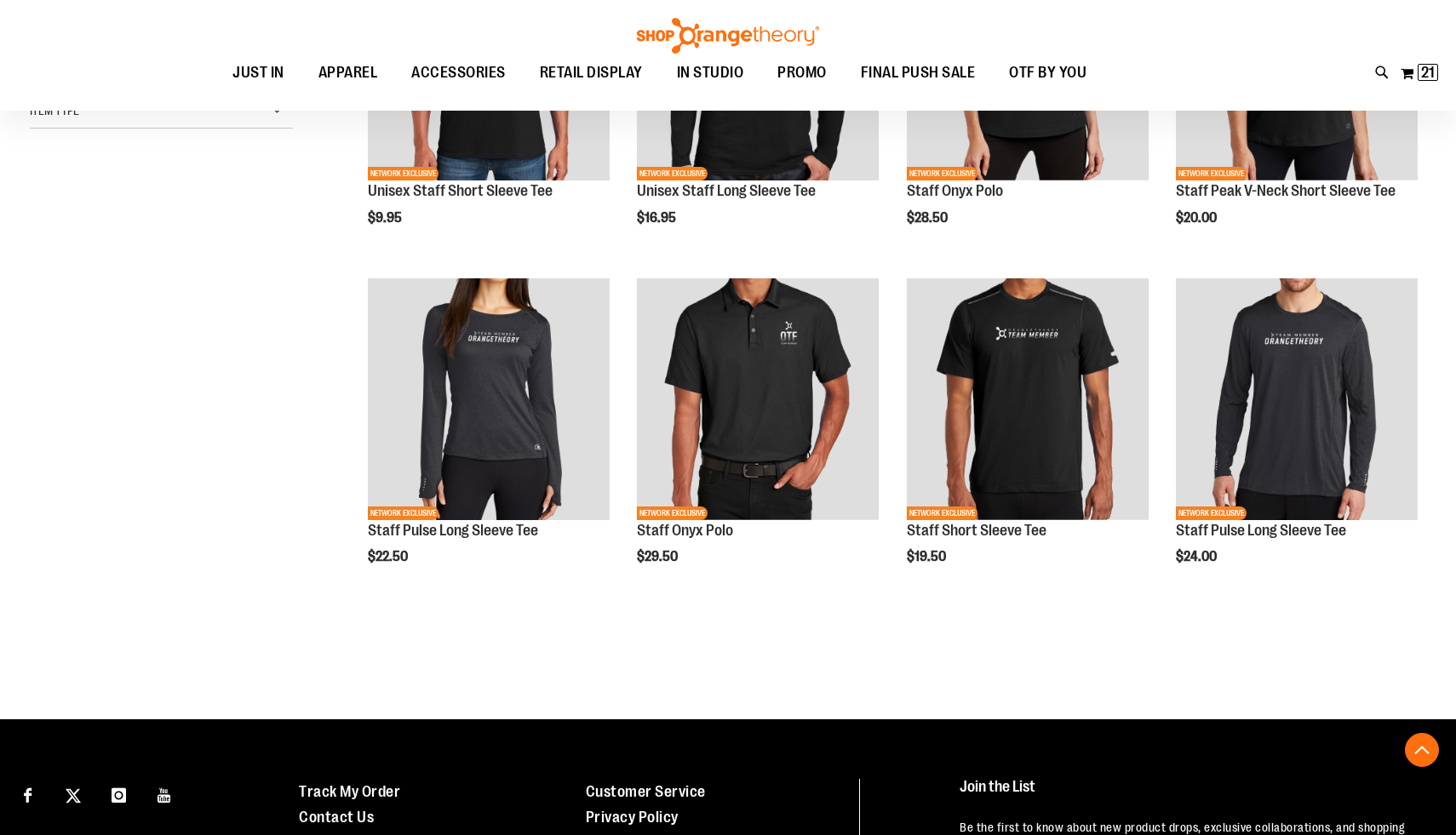
scroll to position [251, 0]
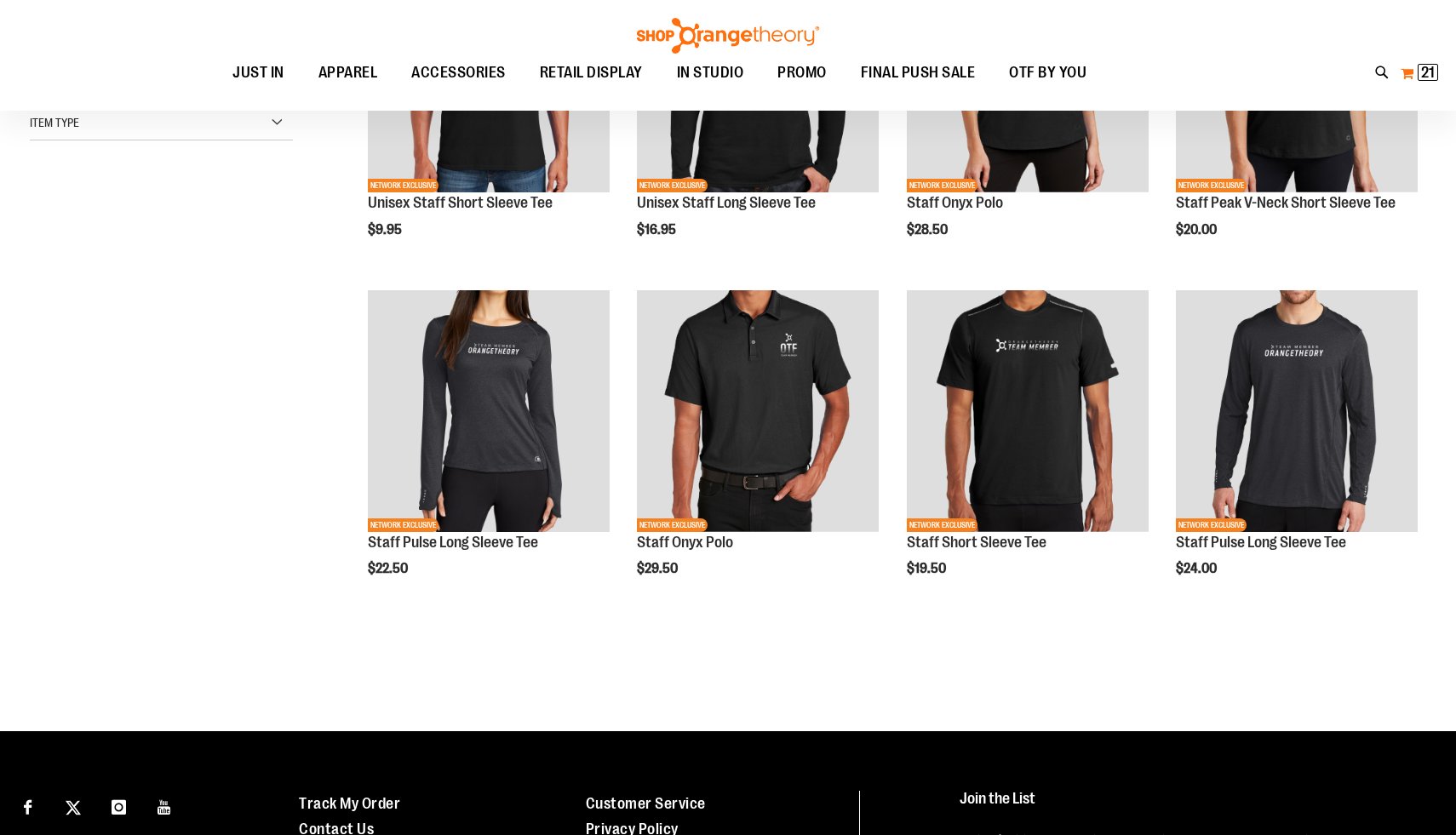
click at [1434, 75] on span "21" at bounding box center [1427, 72] width 14 height 17
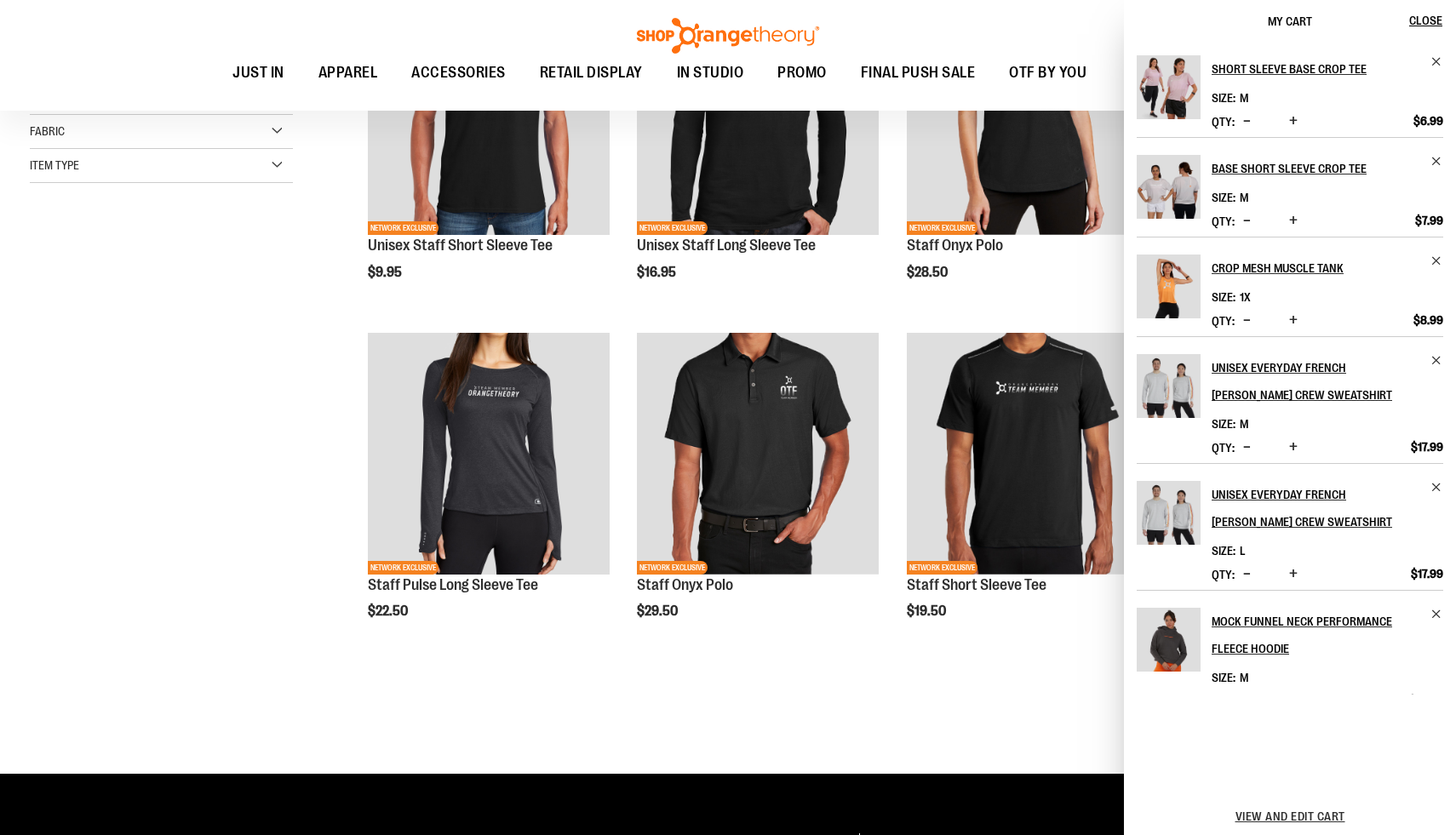
scroll to position [198, 0]
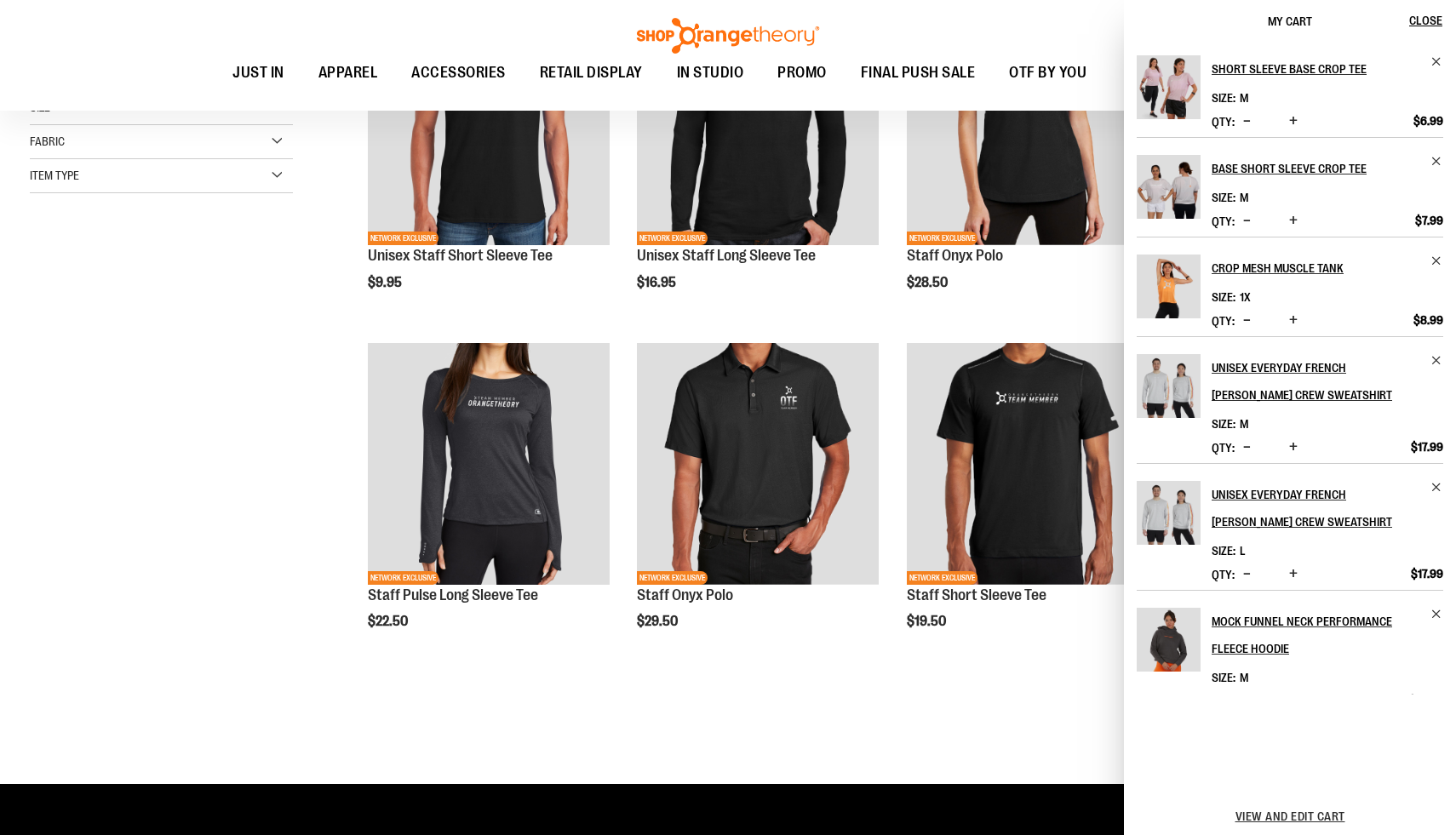
click at [272, 530] on div "**********" at bounding box center [728, 329] width 1397 height 893
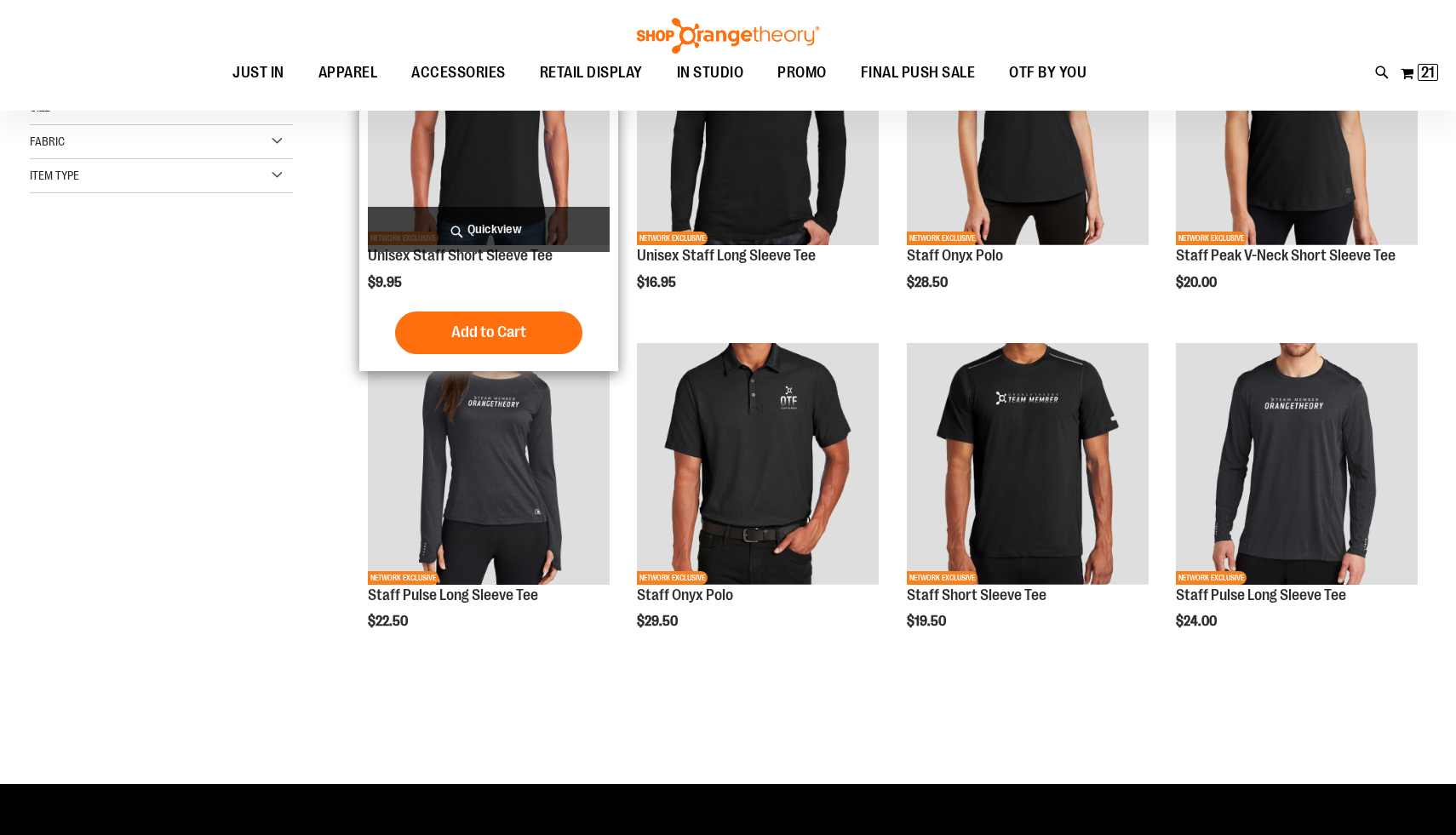
scroll to position [101, 0]
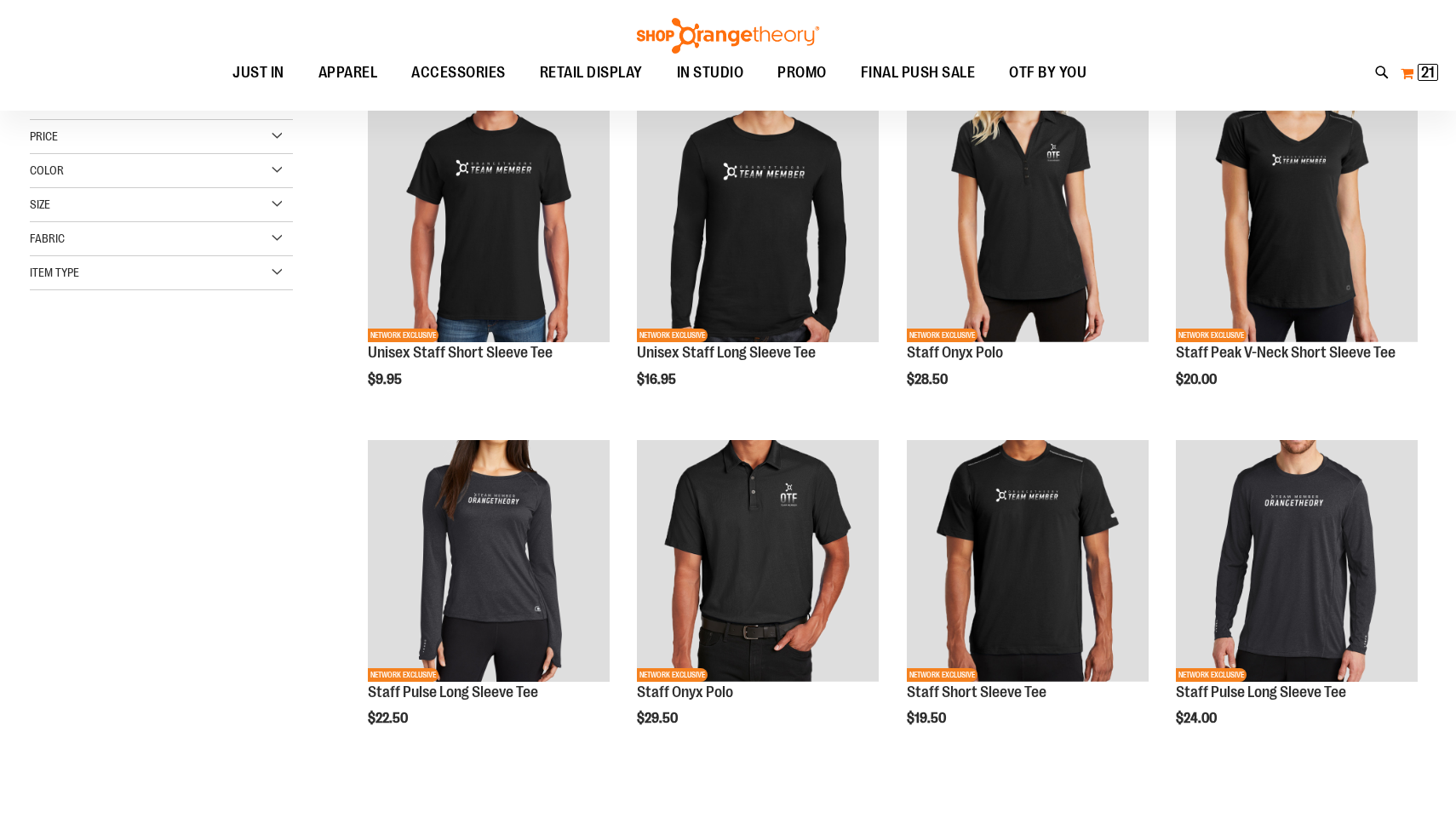
click at [1432, 70] on span "21" at bounding box center [1427, 72] width 14 height 17
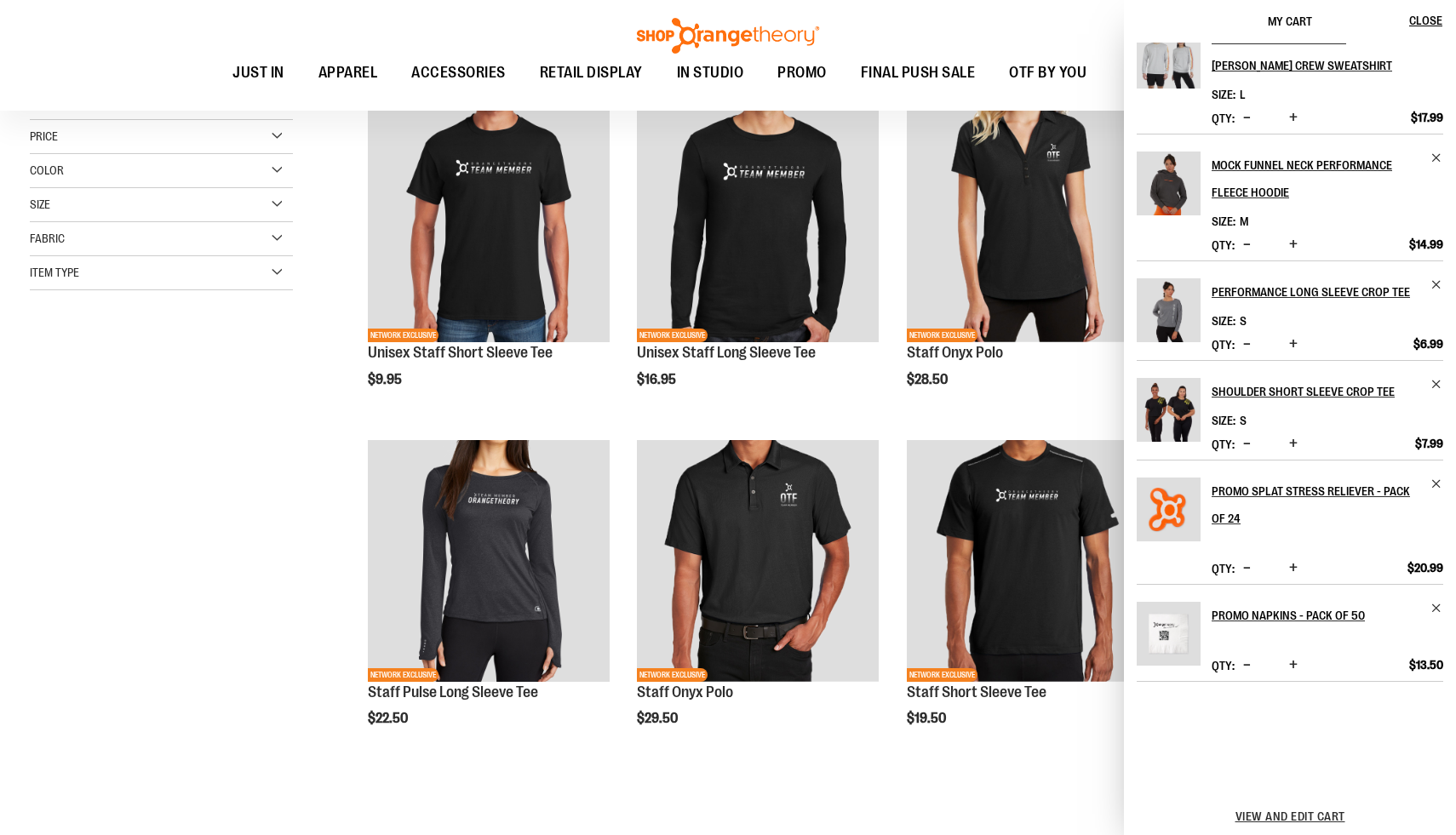
scroll to position [455, 0]
click at [1314, 813] on span "View and edit cart" at bounding box center [1290, 816] width 110 height 14
click at [1296, 817] on span "View and edit cart" at bounding box center [1290, 816] width 110 height 14
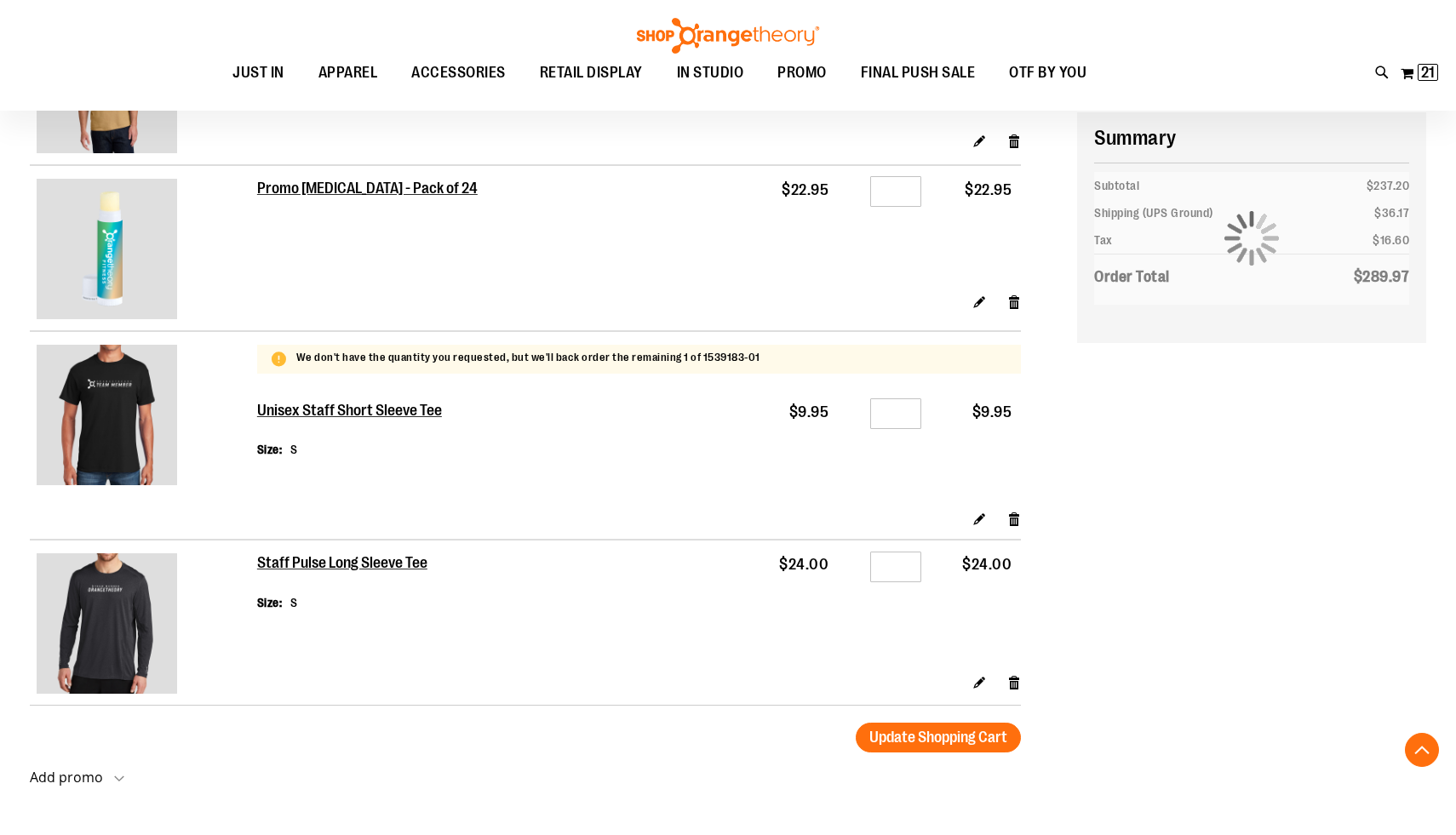
scroll to position [2925, 0]
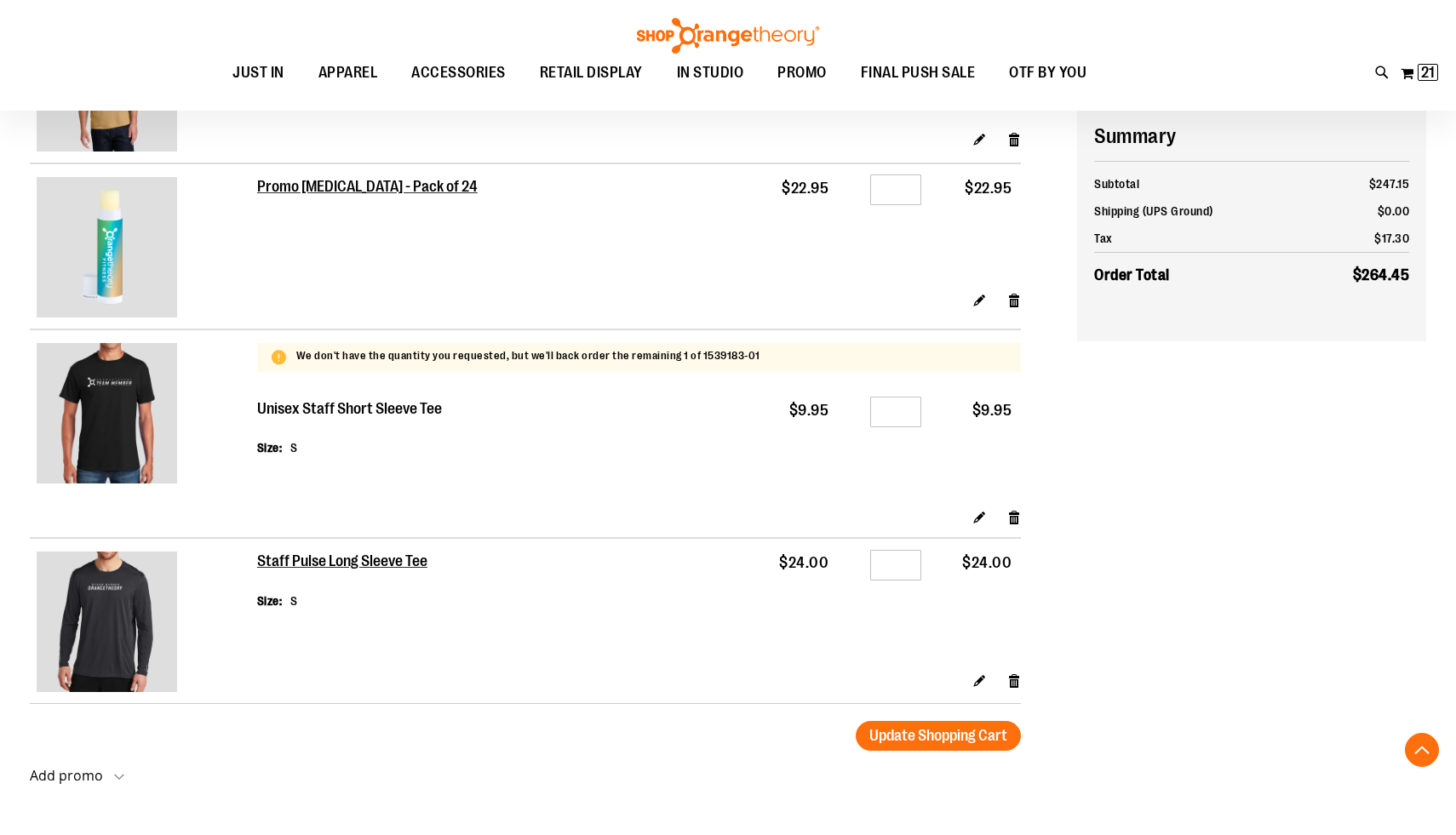
type input "**********"
click at [444, 416] on h2 "Unisex Staff Short Sleeve Tee" at bounding box center [351, 410] width 187 height 18
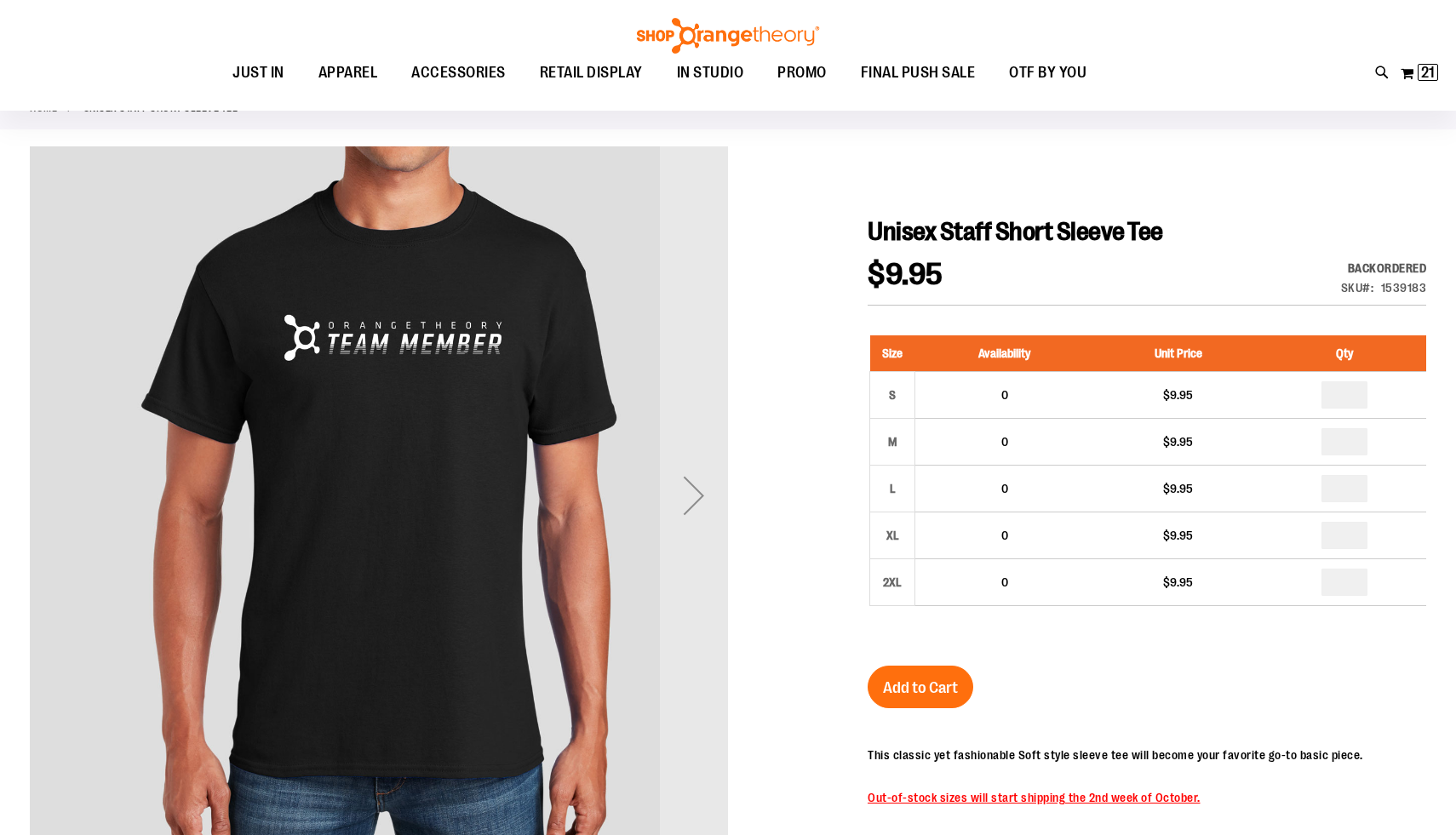
scroll to position [97, 0]
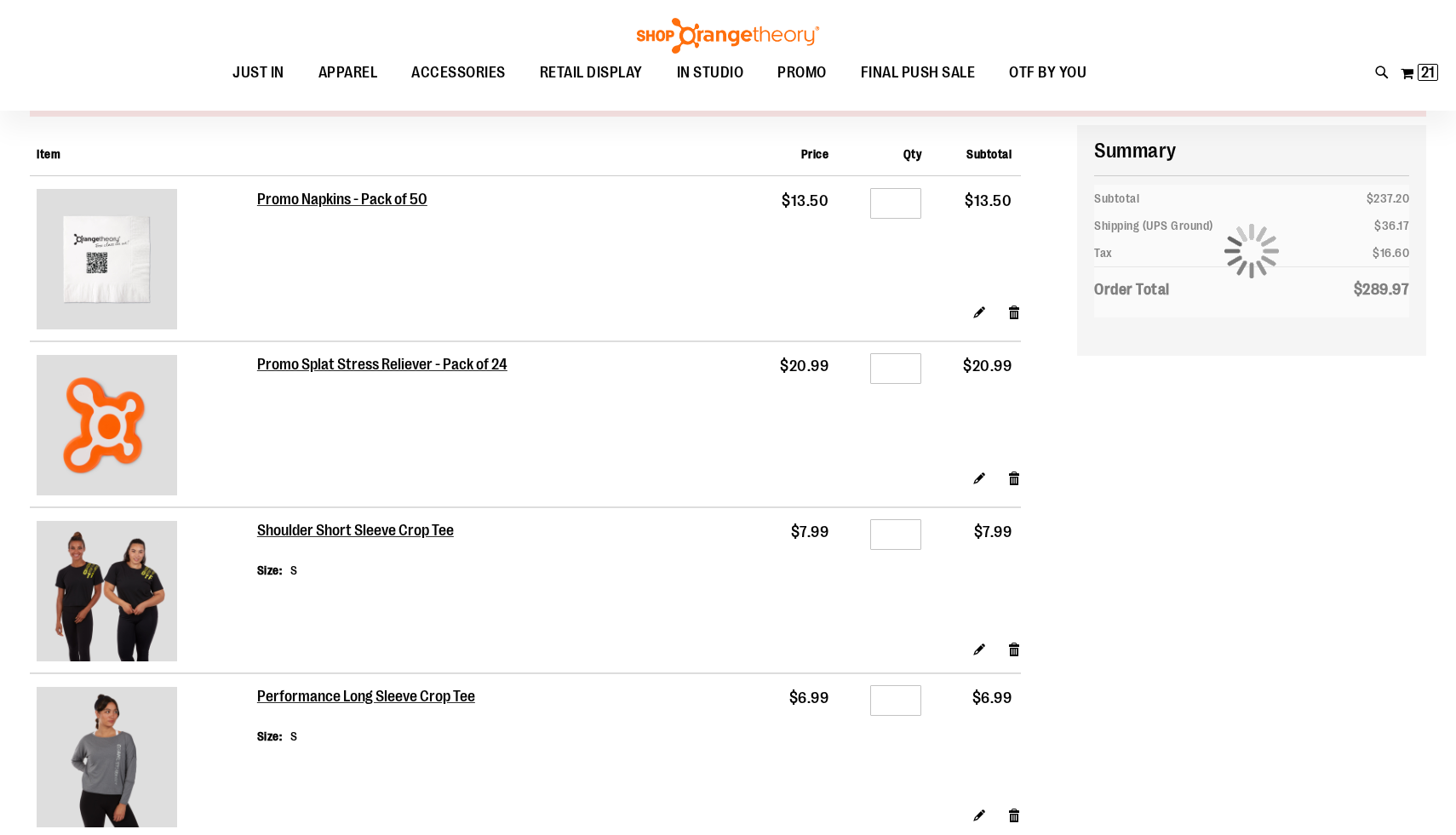
scroll to position [2811, 0]
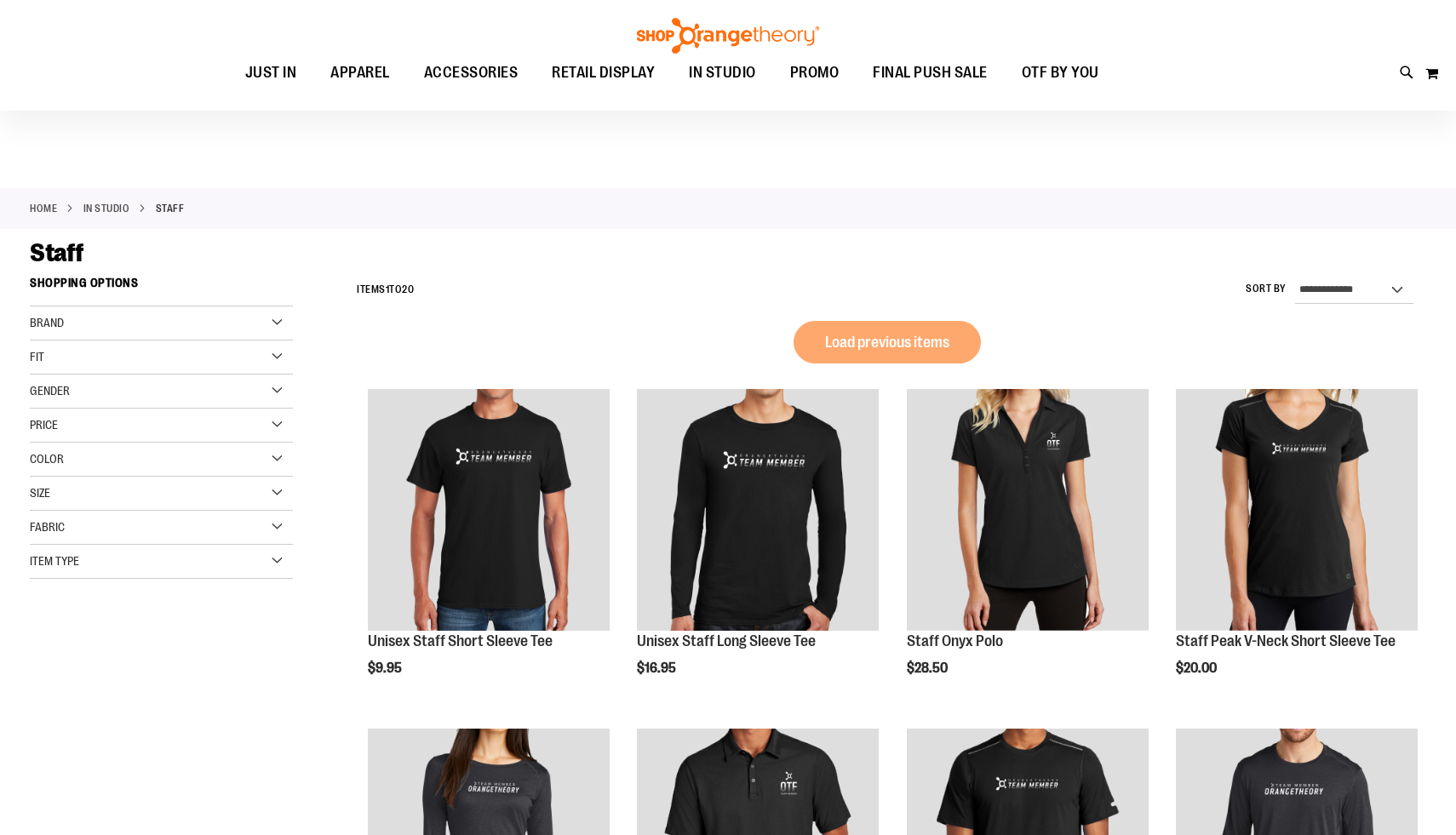
scroll to position [101, 0]
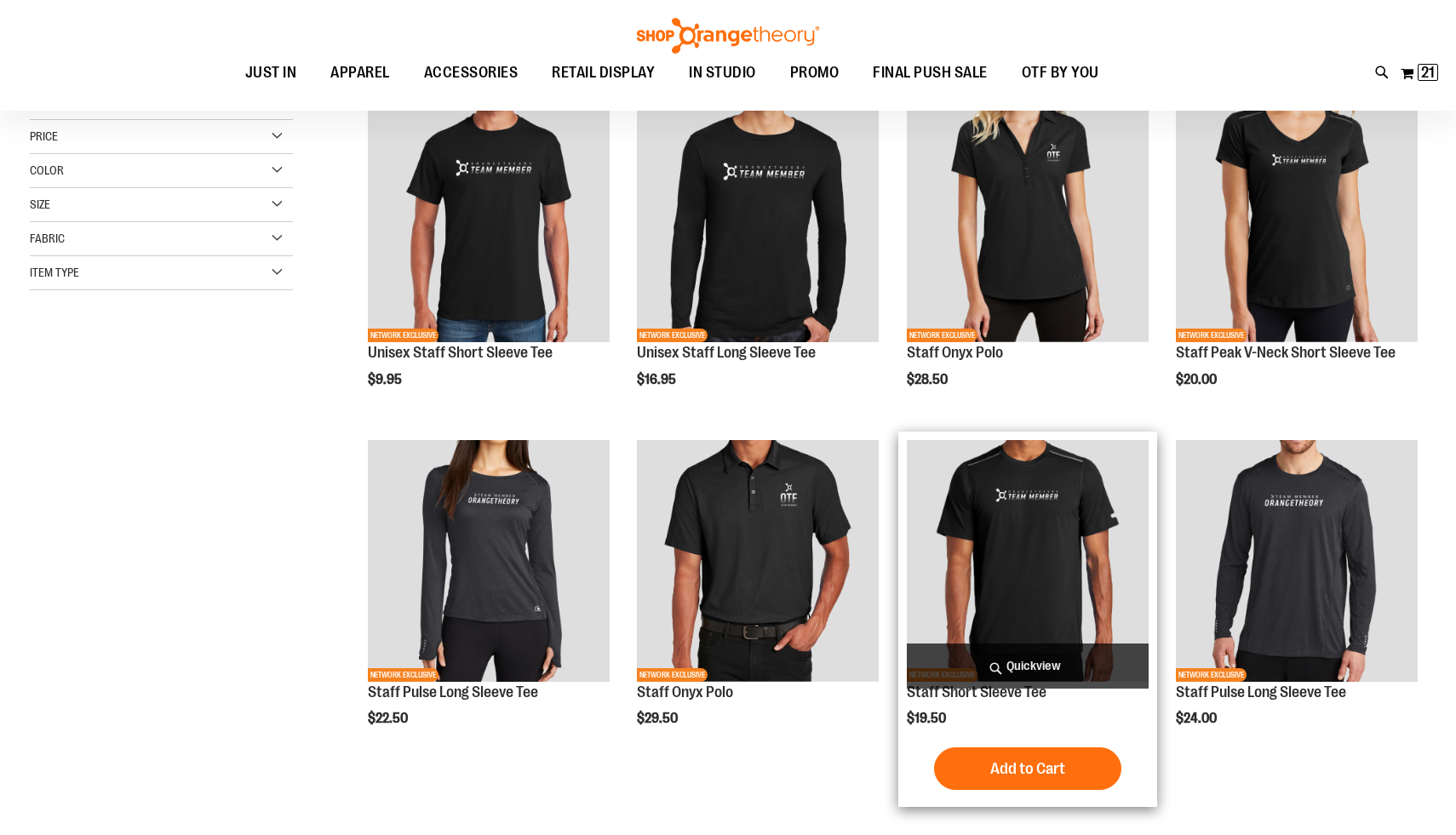
type input "**********"
click at [1022, 661] on span "Quickview" at bounding box center [1027, 666] width 241 height 45
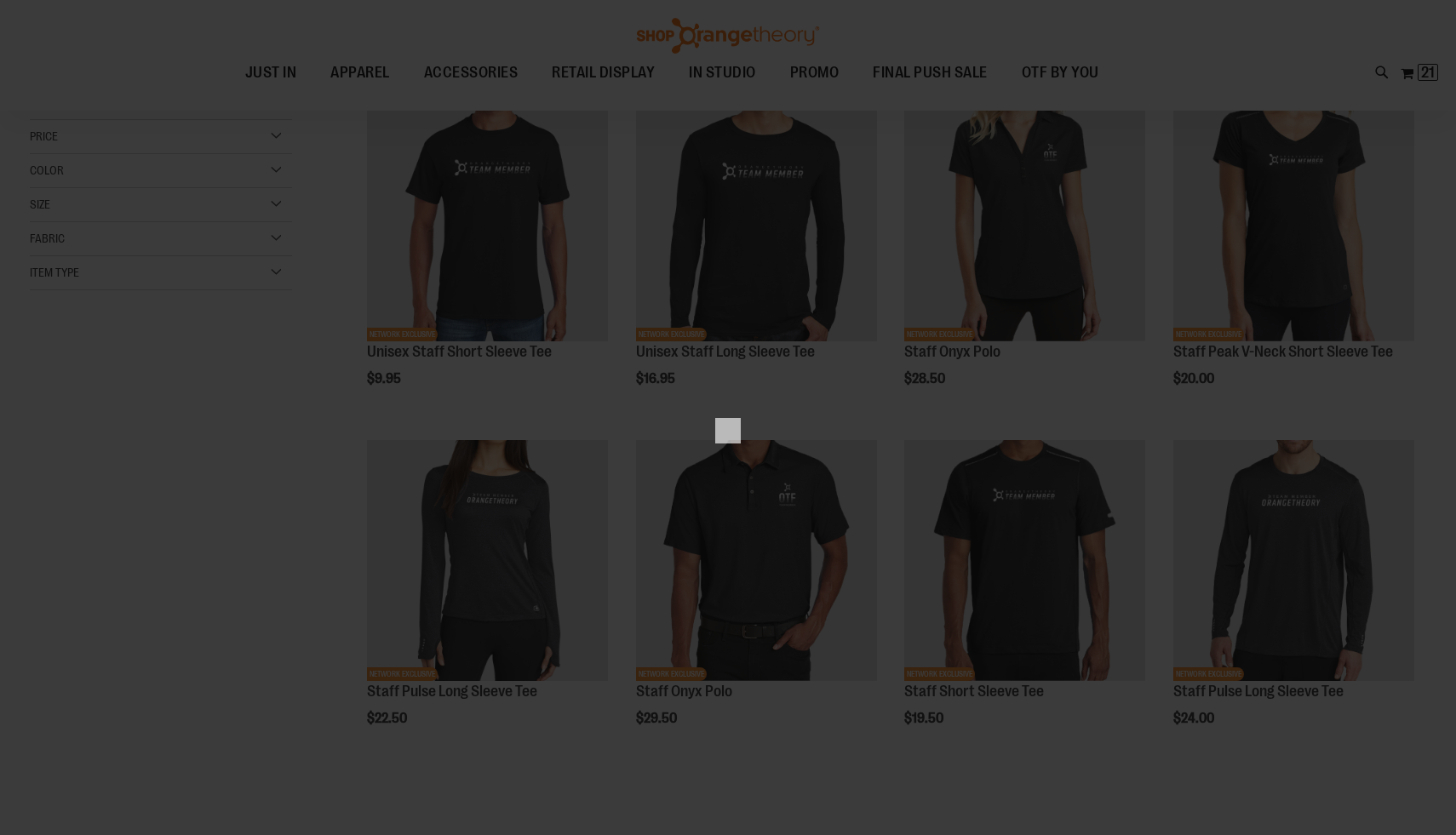
scroll to position [0, 0]
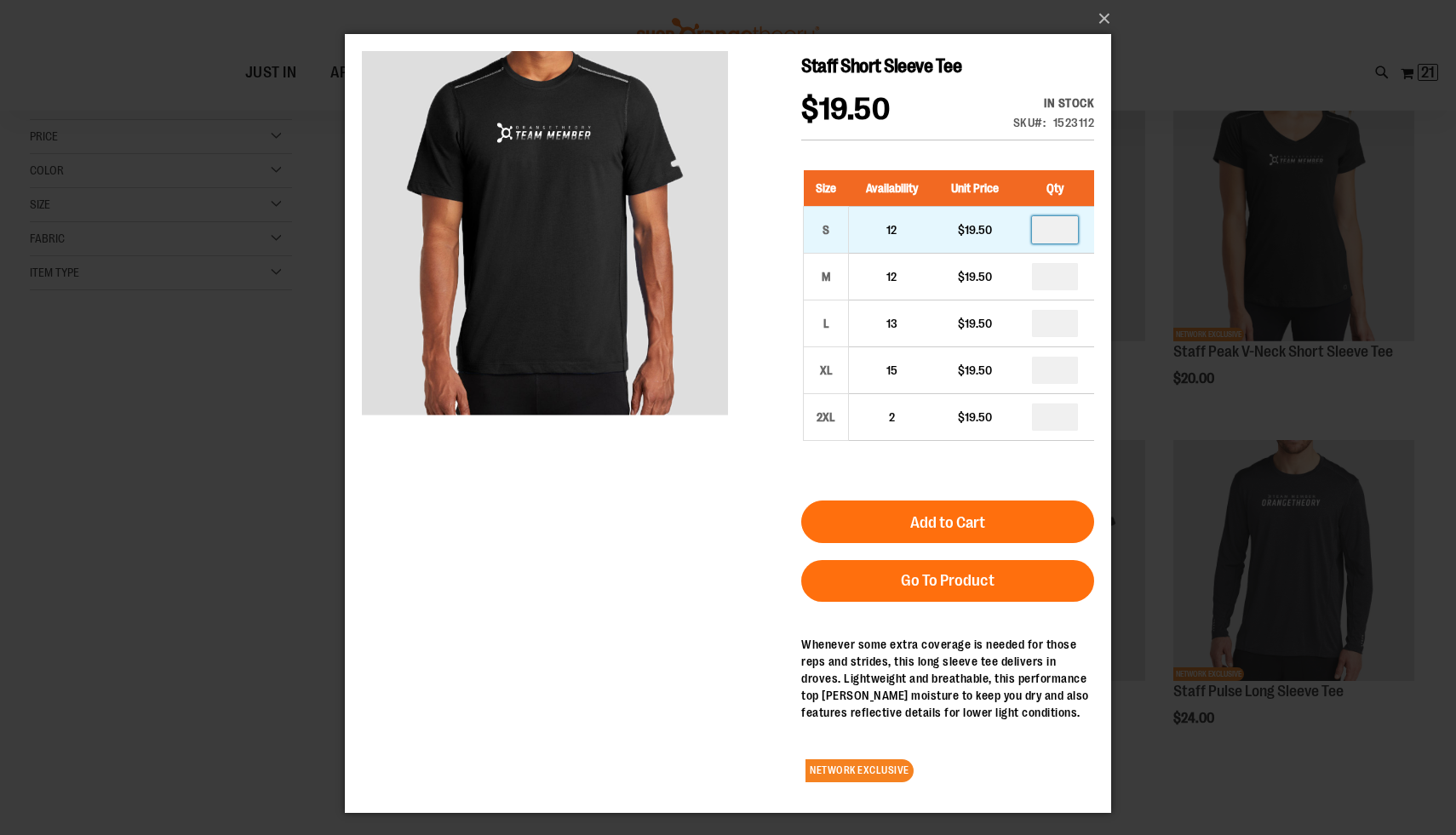
click at [1056, 233] on input "number" at bounding box center [1055, 229] width 46 height 27
type input "*"
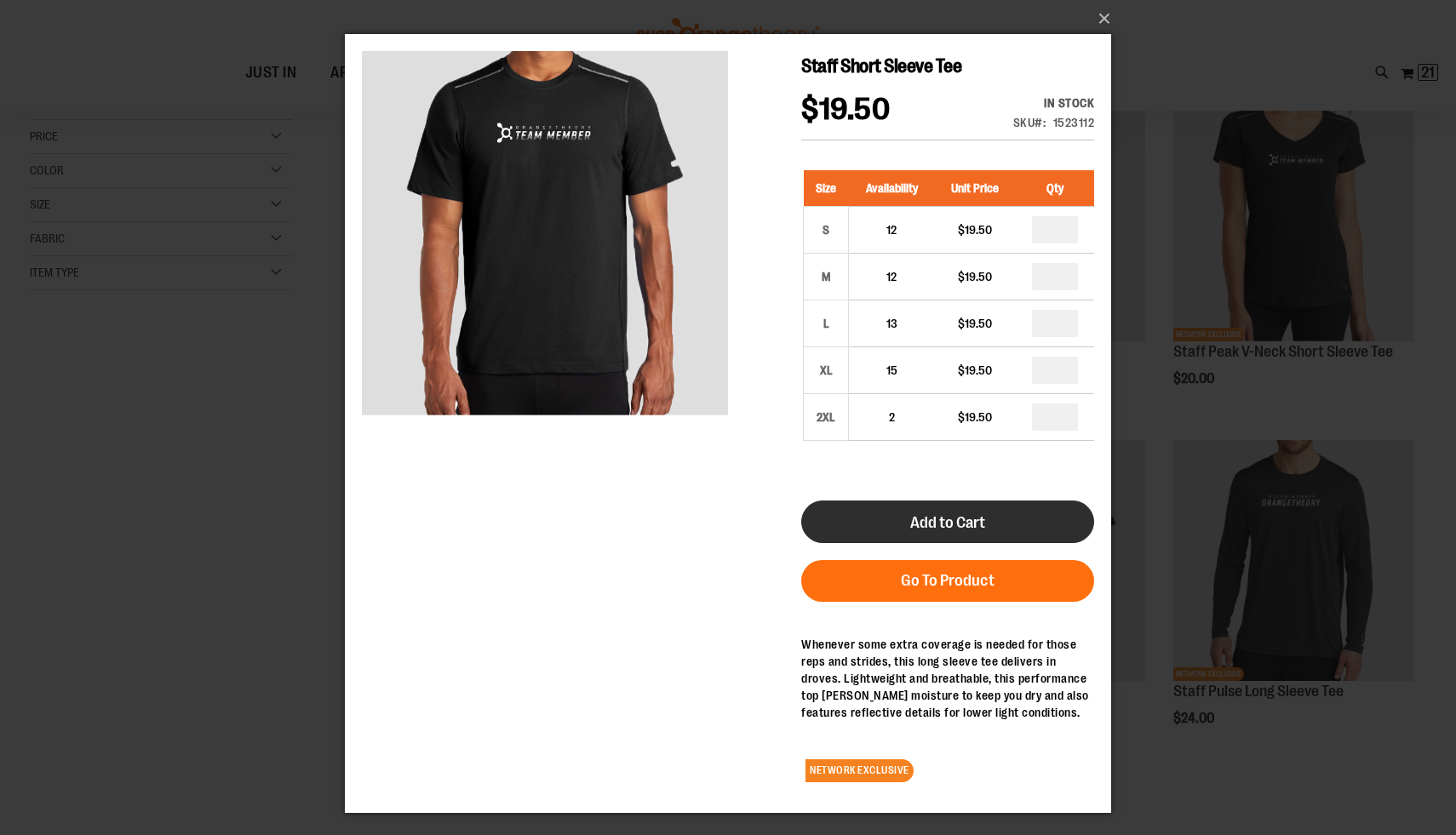
click at [973, 522] on span "Add to Cart" at bounding box center [947, 522] width 75 height 18
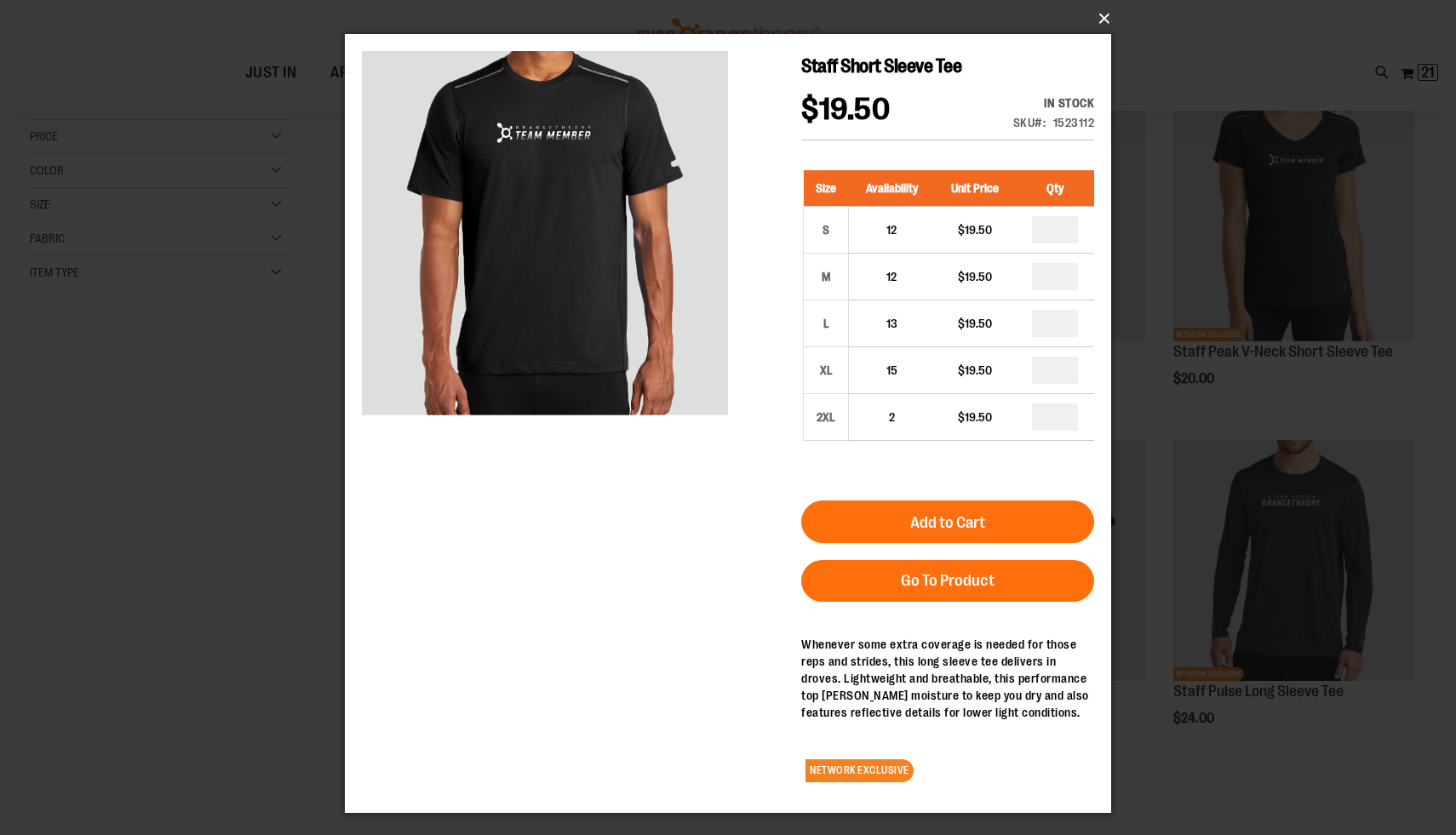
click at [1101, 23] on button "×" at bounding box center [733, 18] width 766 height 37
click at [1104, 18] on button "×" at bounding box center [733, 18] width 766 height 37
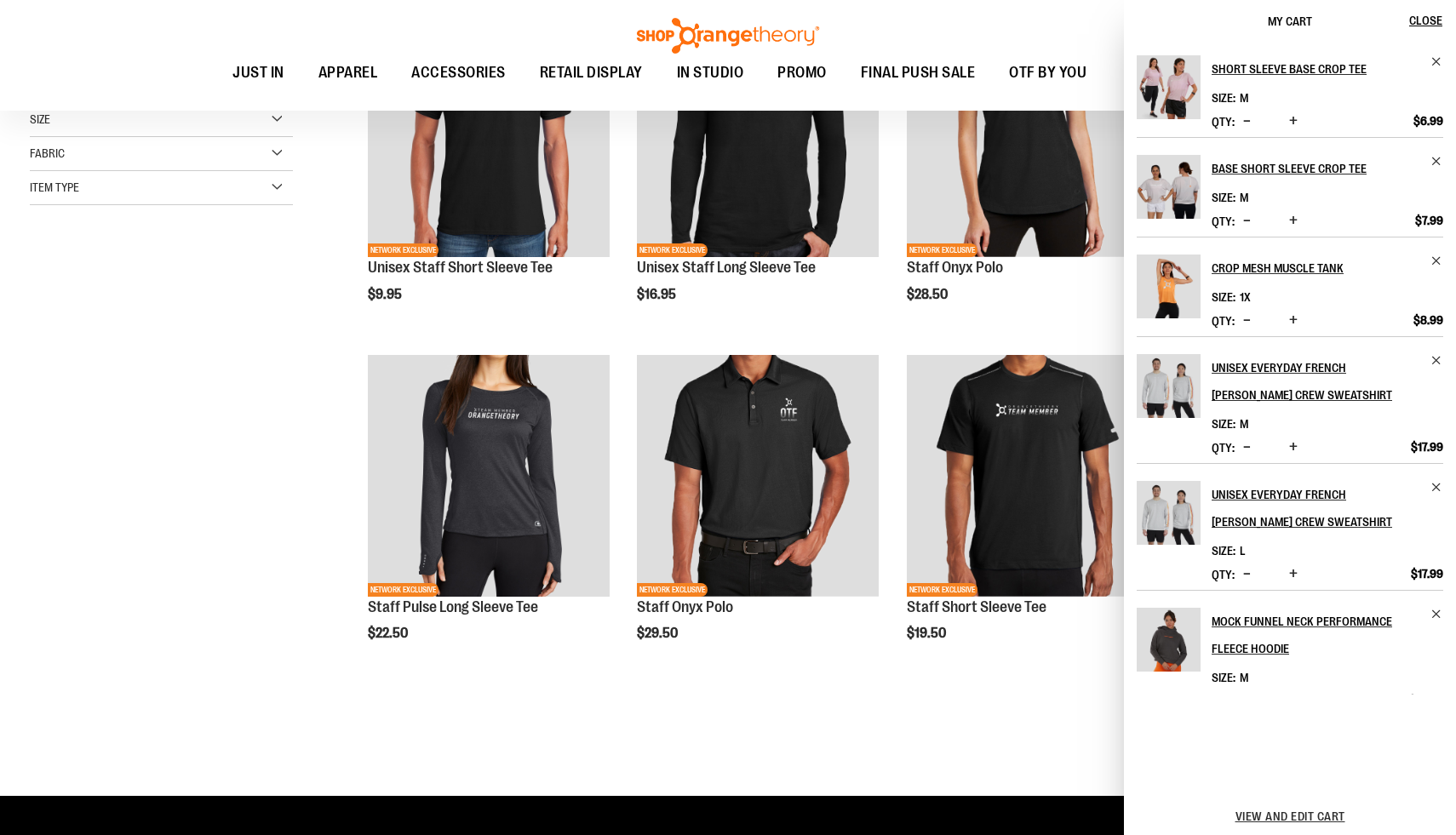
click at [273, 520] on div "**********" at bounding box center [728, 341] width 1397 height 893
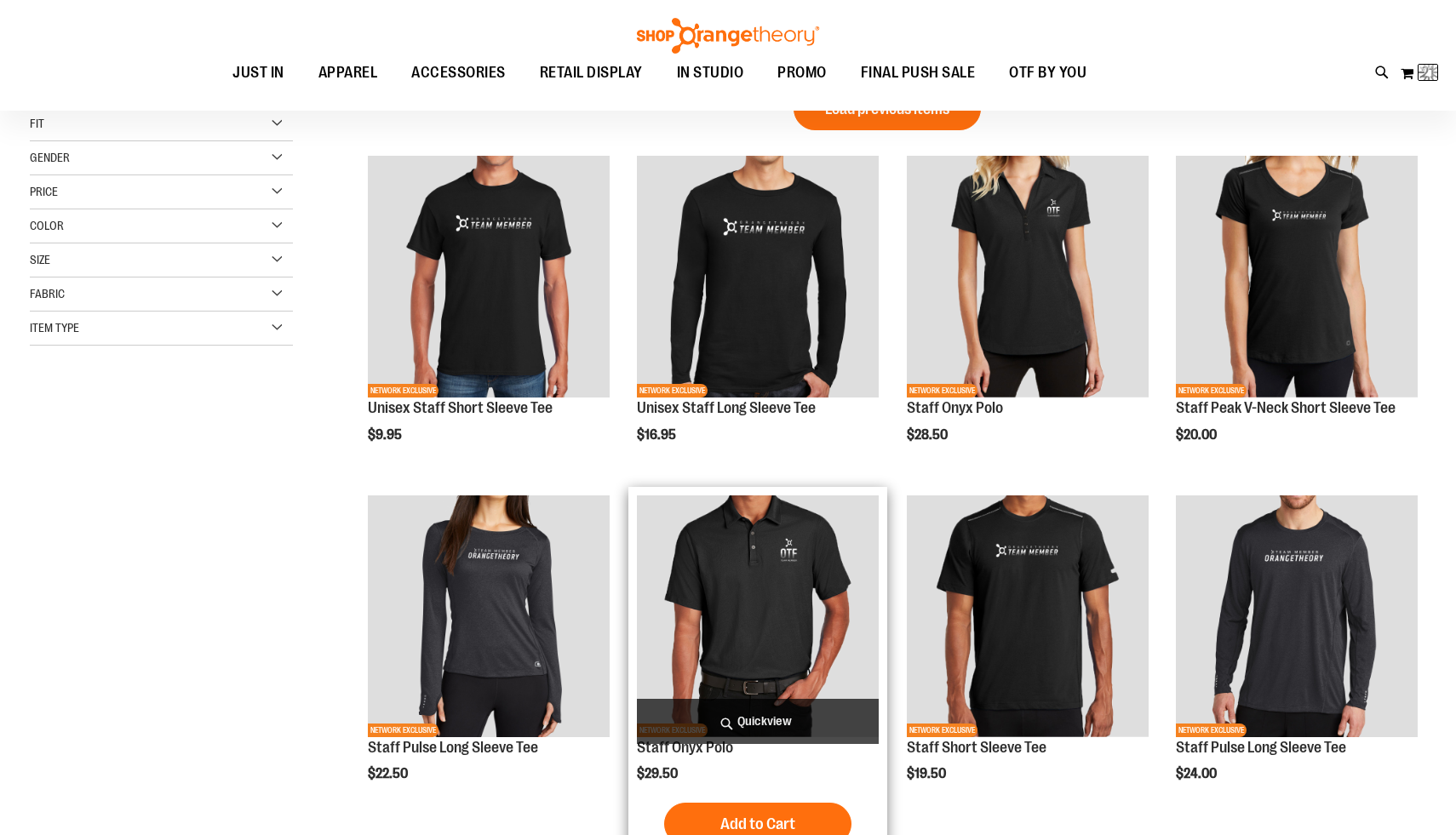
scroll to position [482, 0]
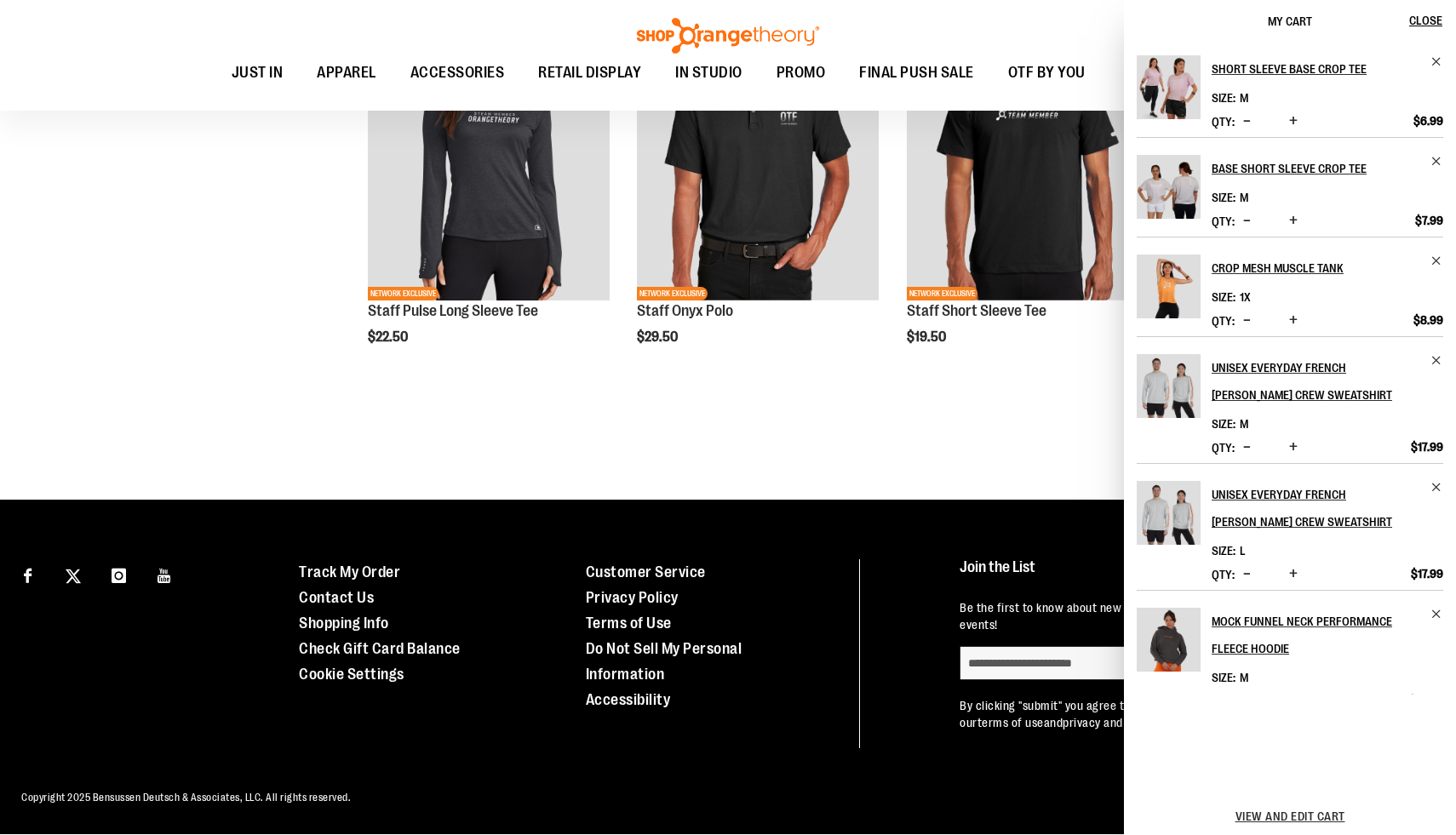
click at [420, 401] on div "**********" at bounding box center [886, 15] width 1078 height 833
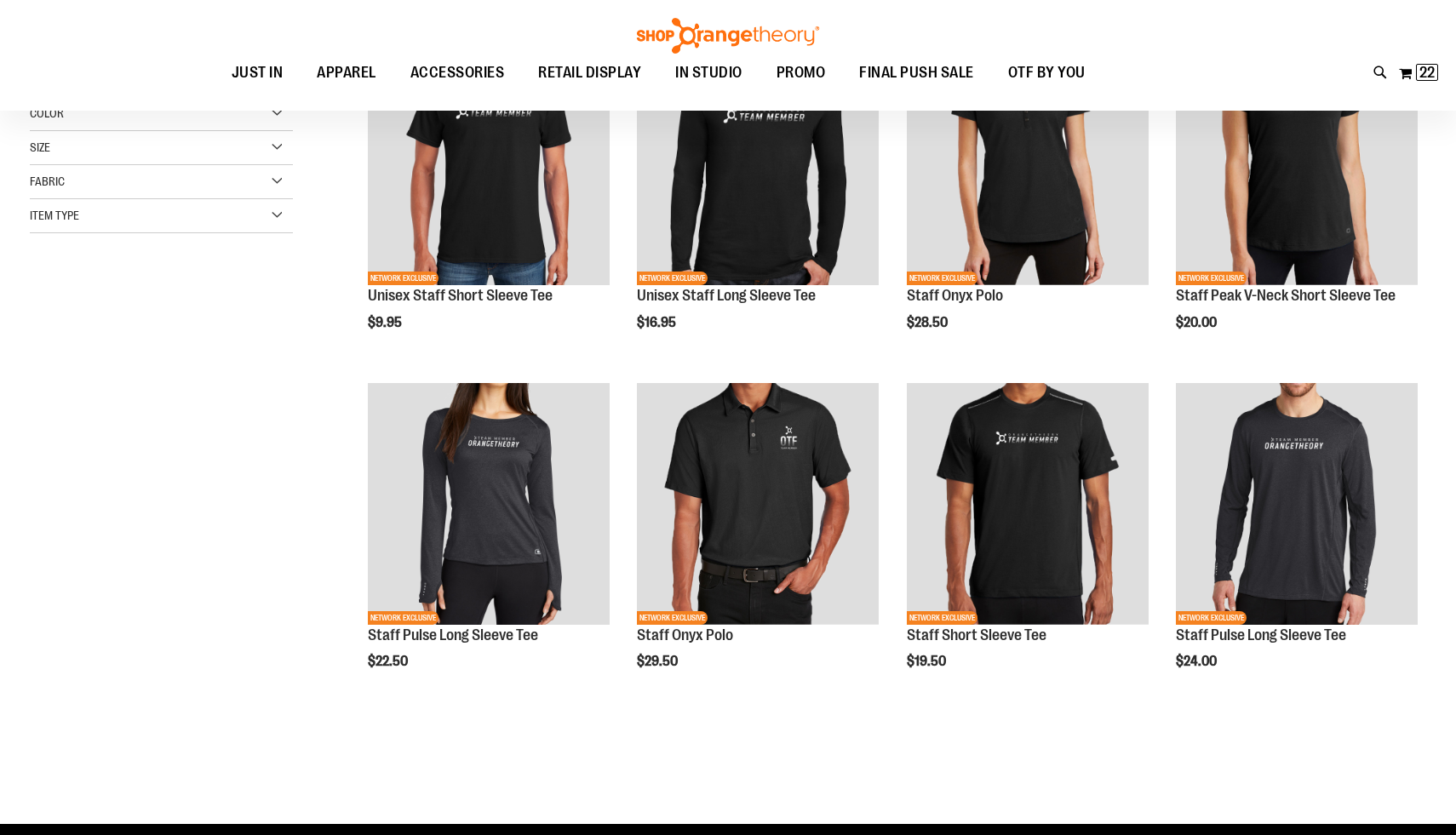
scroll to position [80, 0]
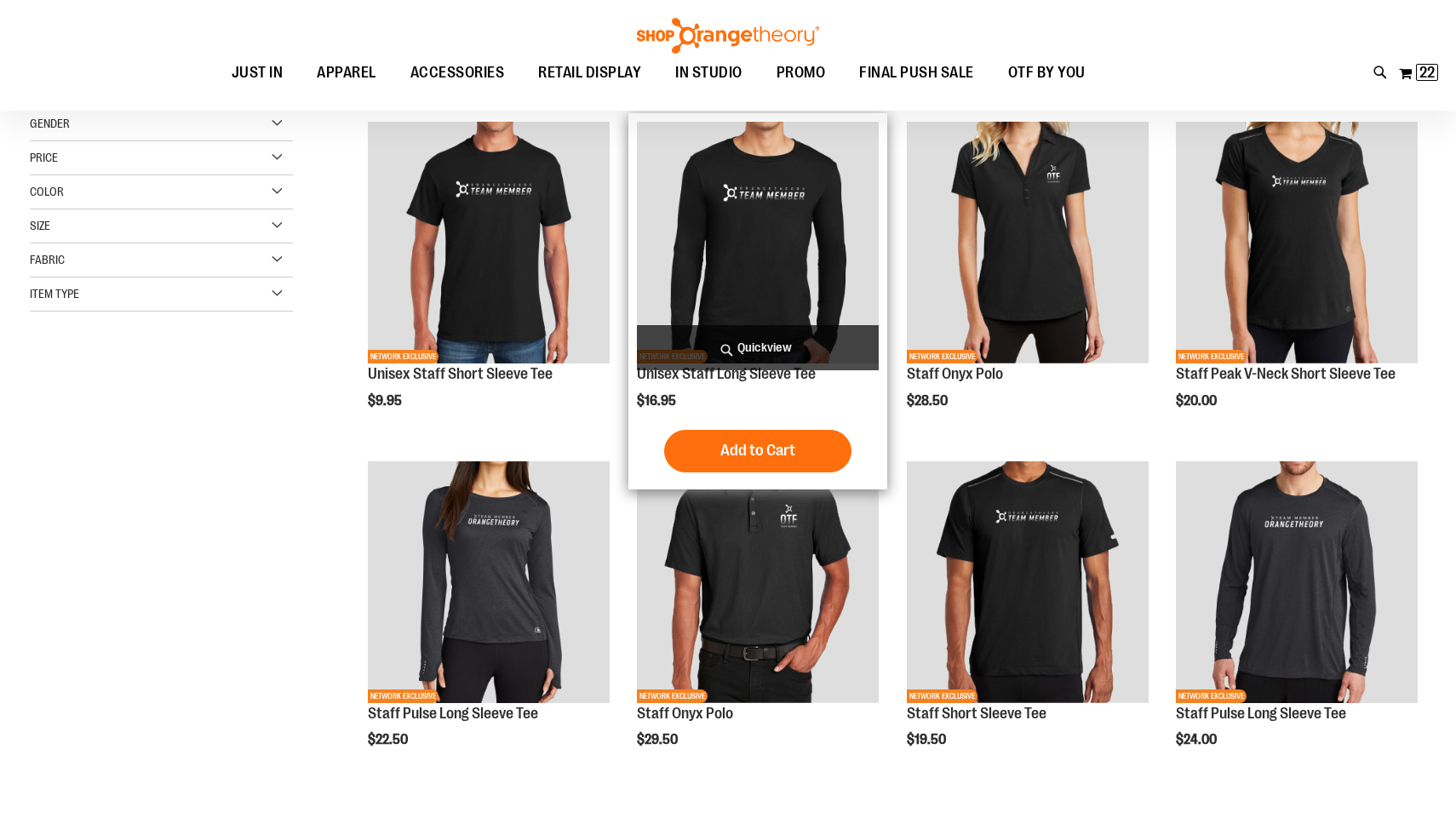
click at [771, 349] on span "Quickview" at bounding box center [757, 348] width 241 height 45
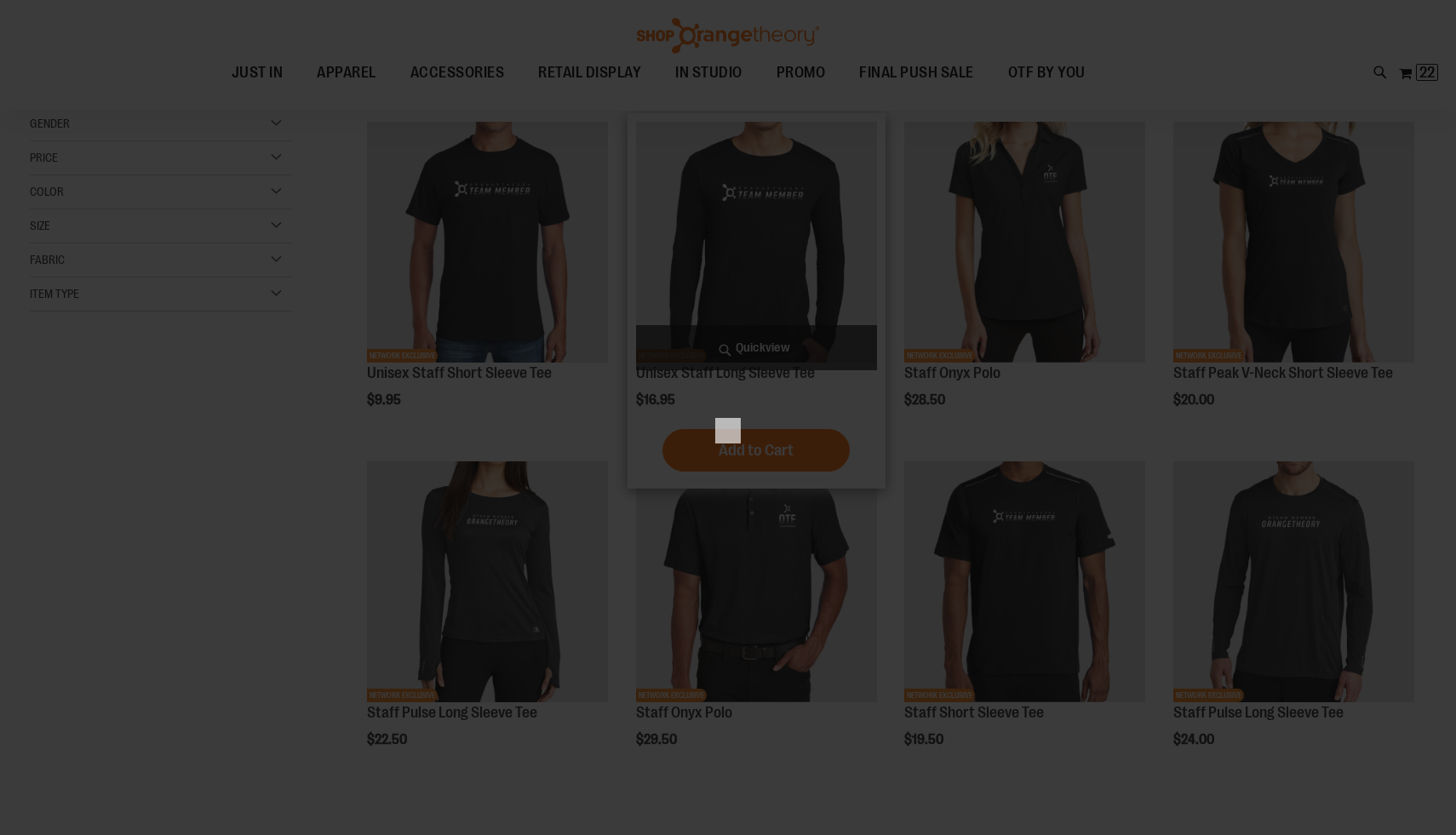
scroll to position [0, 0]
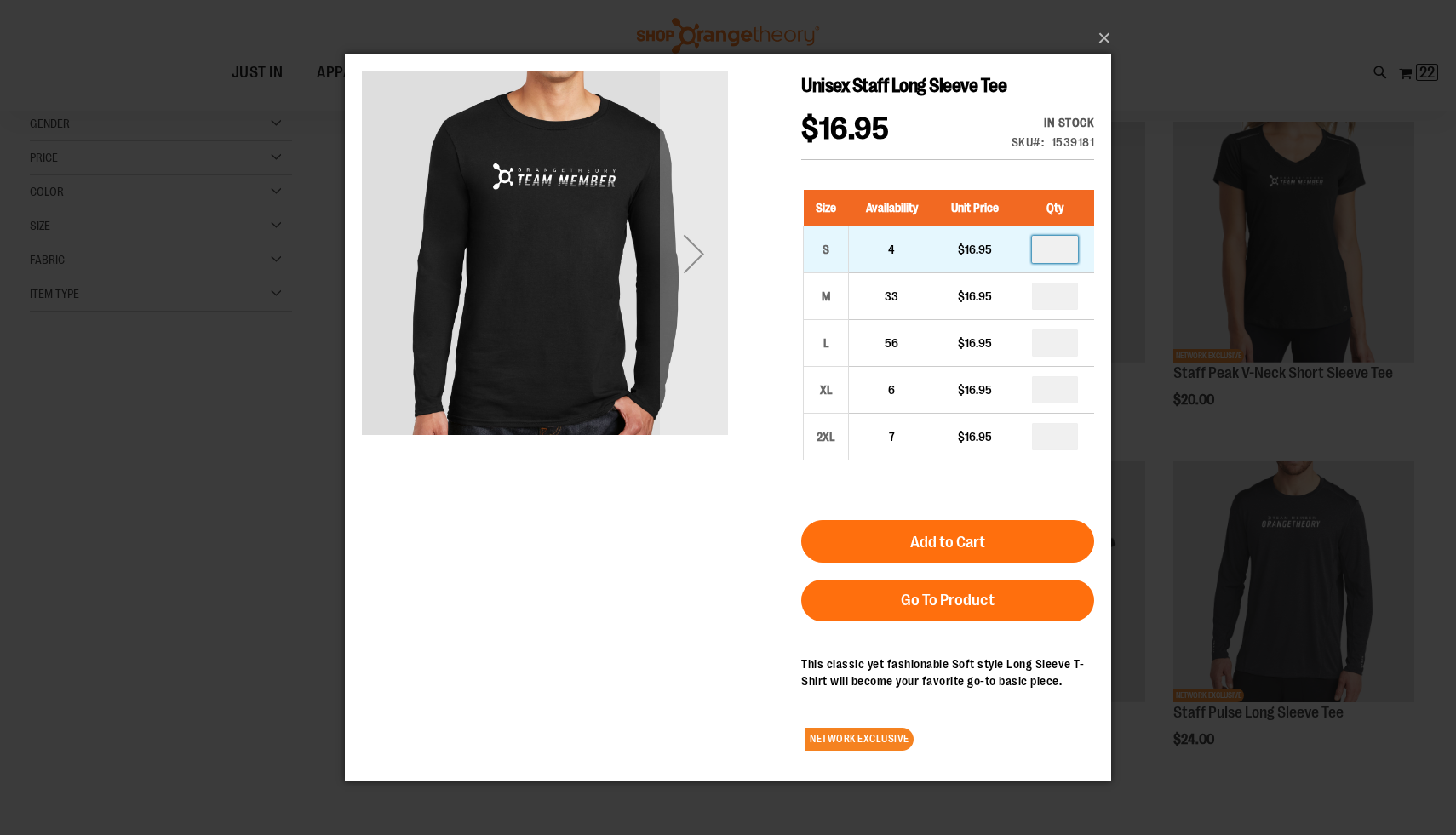
click at [1052, 258] on input "number" at bounding box center [1055, 249] width 46 height 27
type input "*"
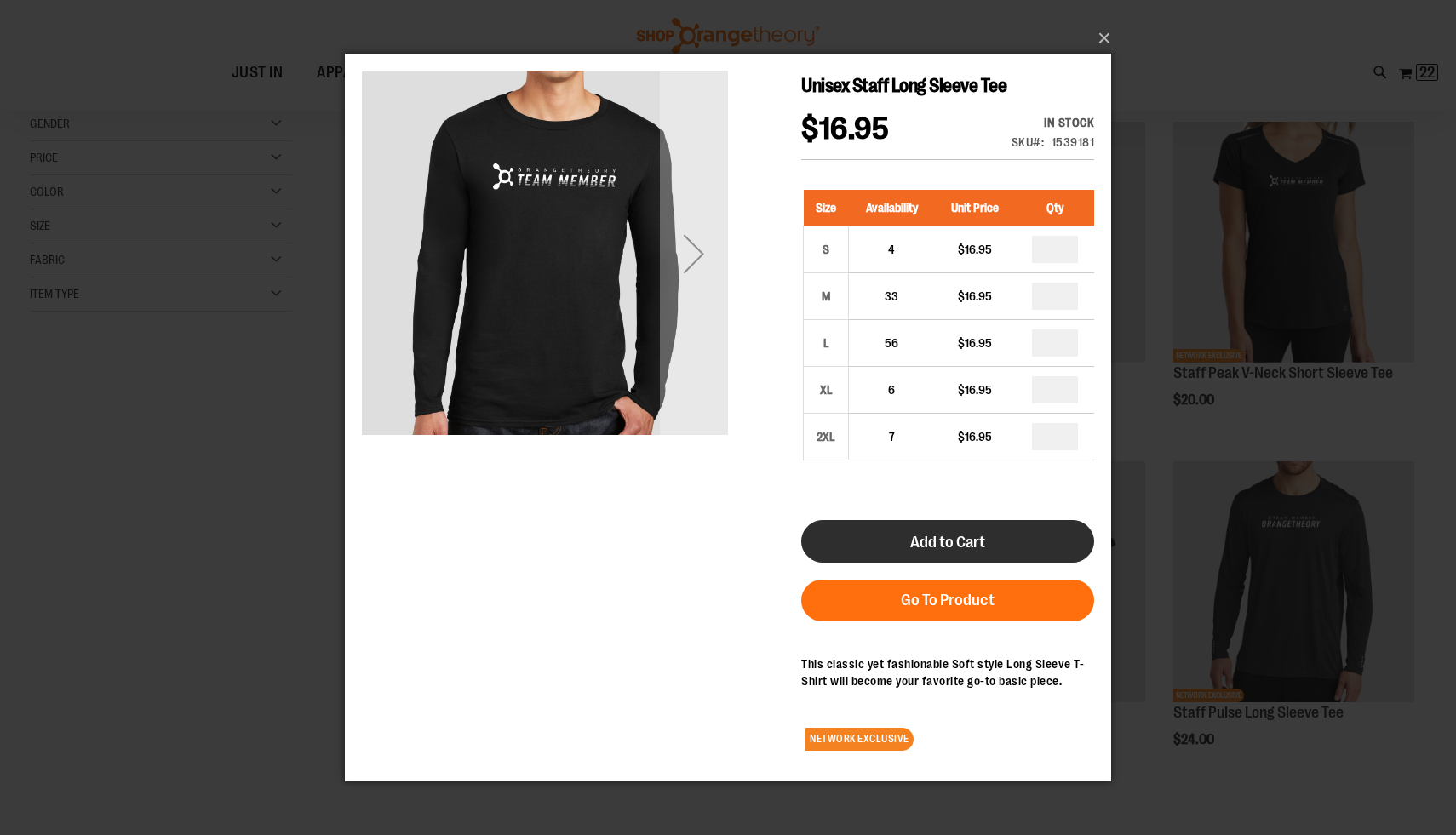
click at [931, 533] on span "Add to Cart" at bounding box center [947, 542] width 75 height 18
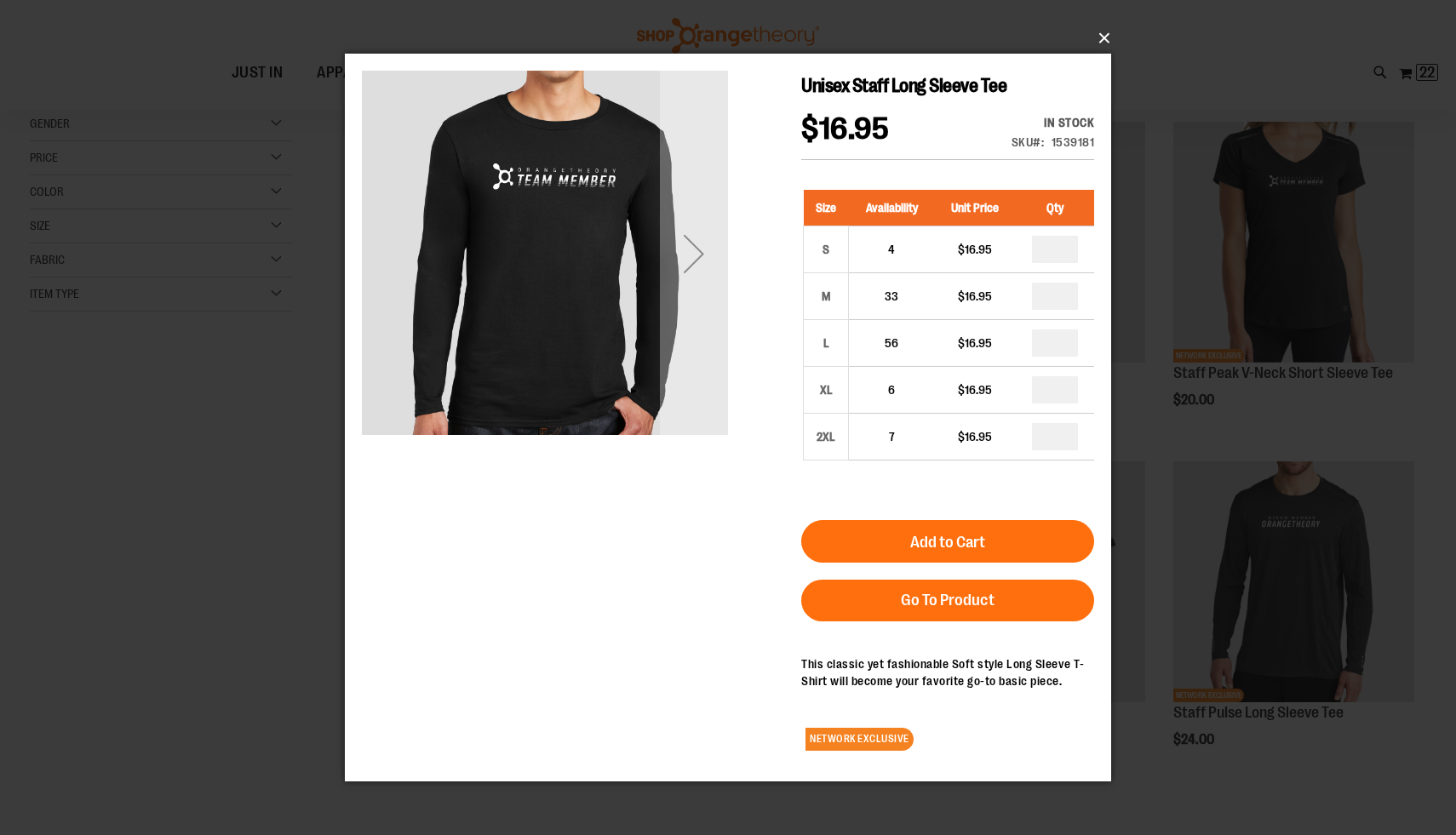
click at [1109, 38] on button "×" at bounding box center [733, 38] width 766 height 37
click at [1106, 42] on button "×" at bounding box center [733, 38] width 766 height 37
click at [1104, 43] on button "×" at bounding box center [733, 38] width 766 height 37
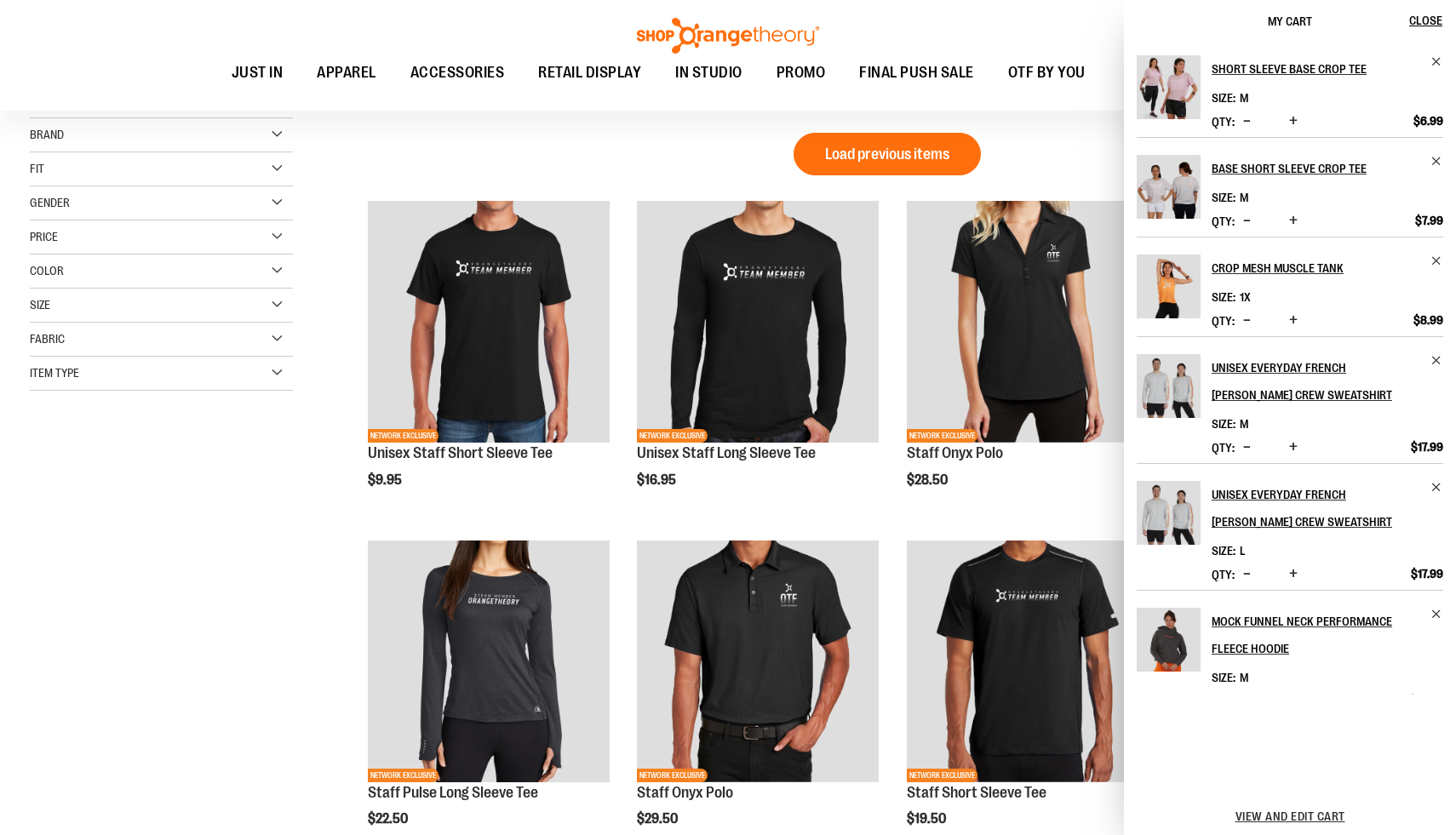
scroll to position [482, 0]
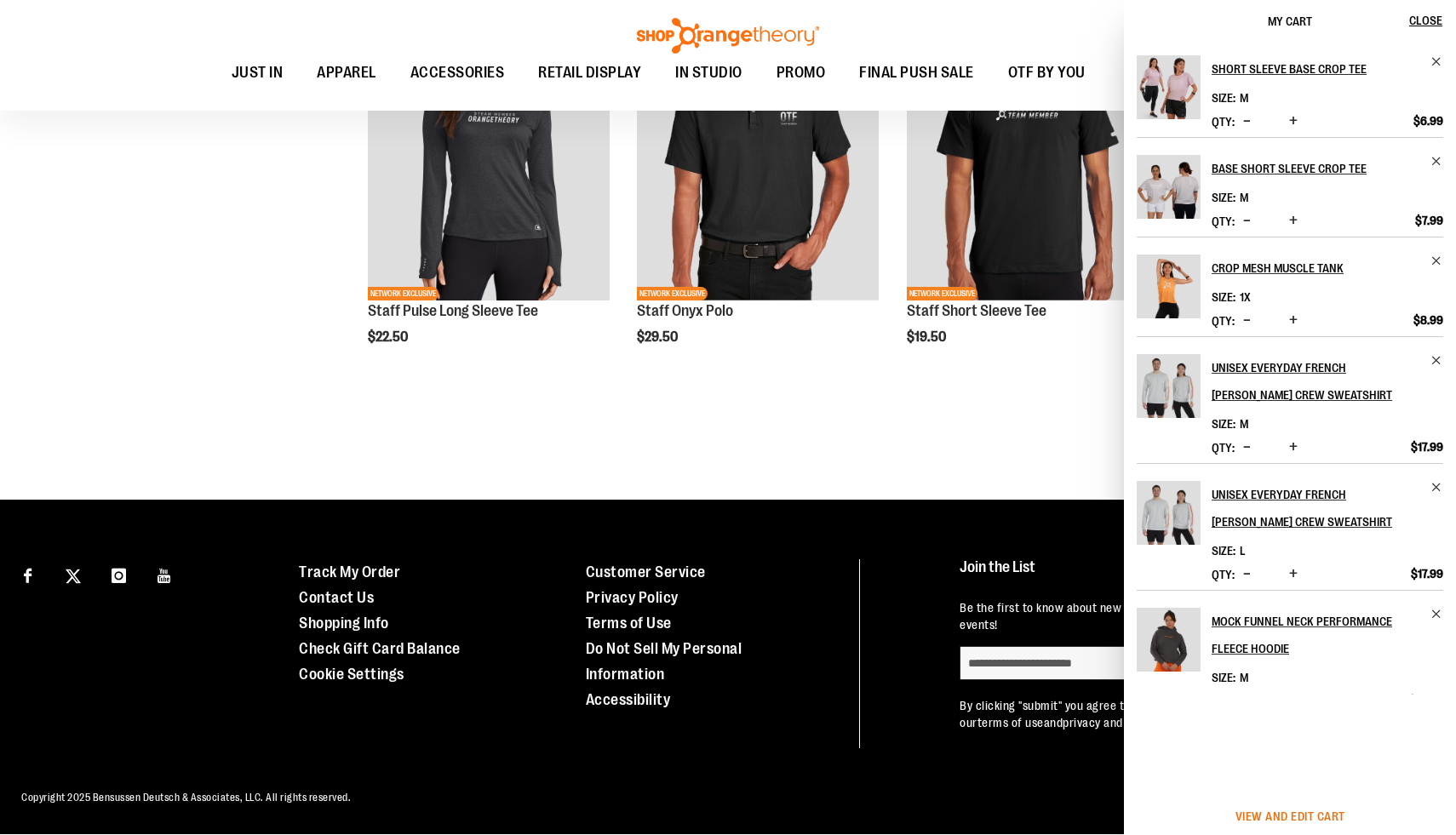
click at [1310, 814] on span "View and edit cart" at bounding box center [1290, 816] width 110 height 14
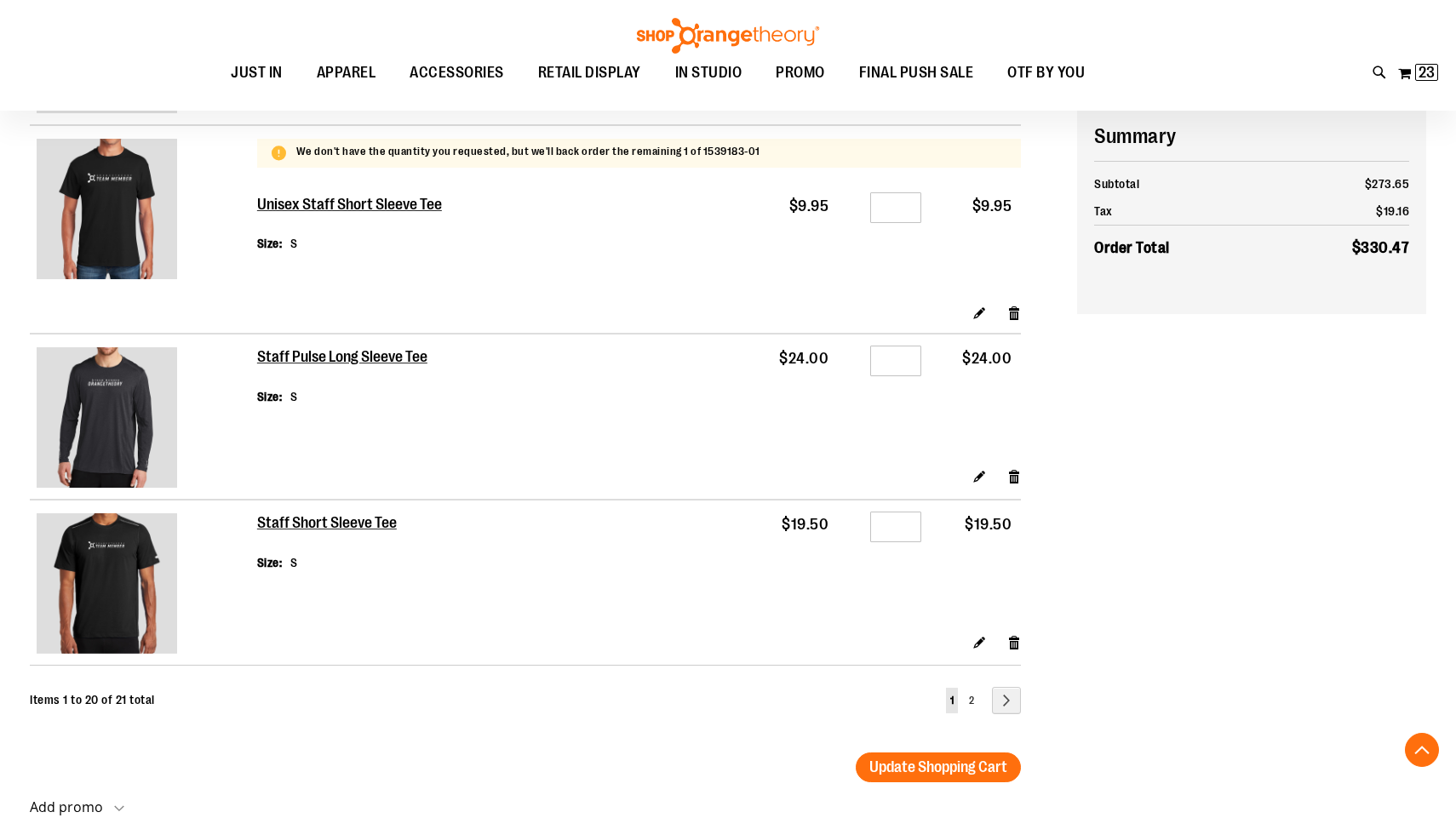
scroll to position [3165, 0]
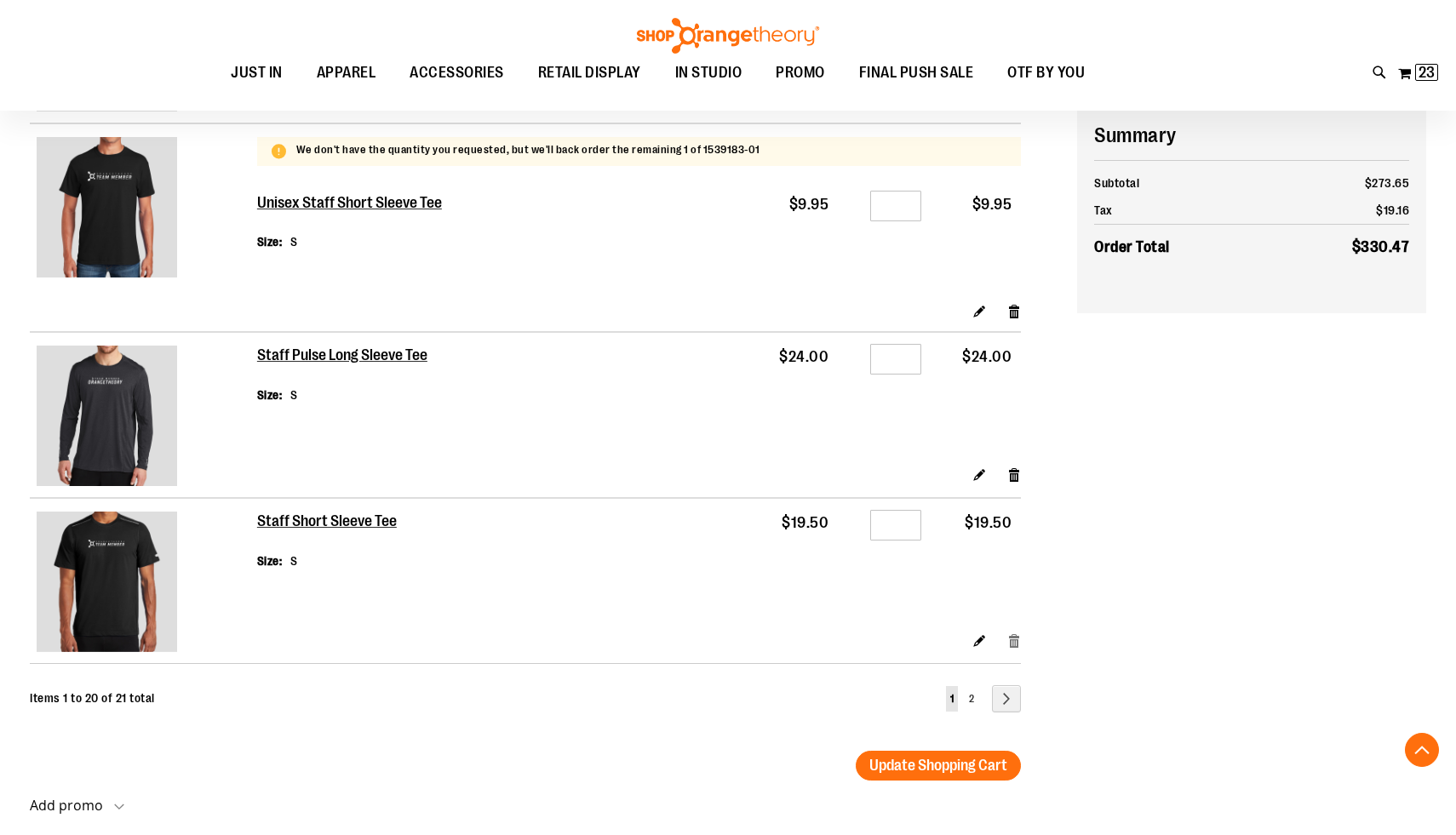
type input "**********"
click at [1014, 648] on link "Remove item" at bounding box center [1015, 639] width 15 height 18
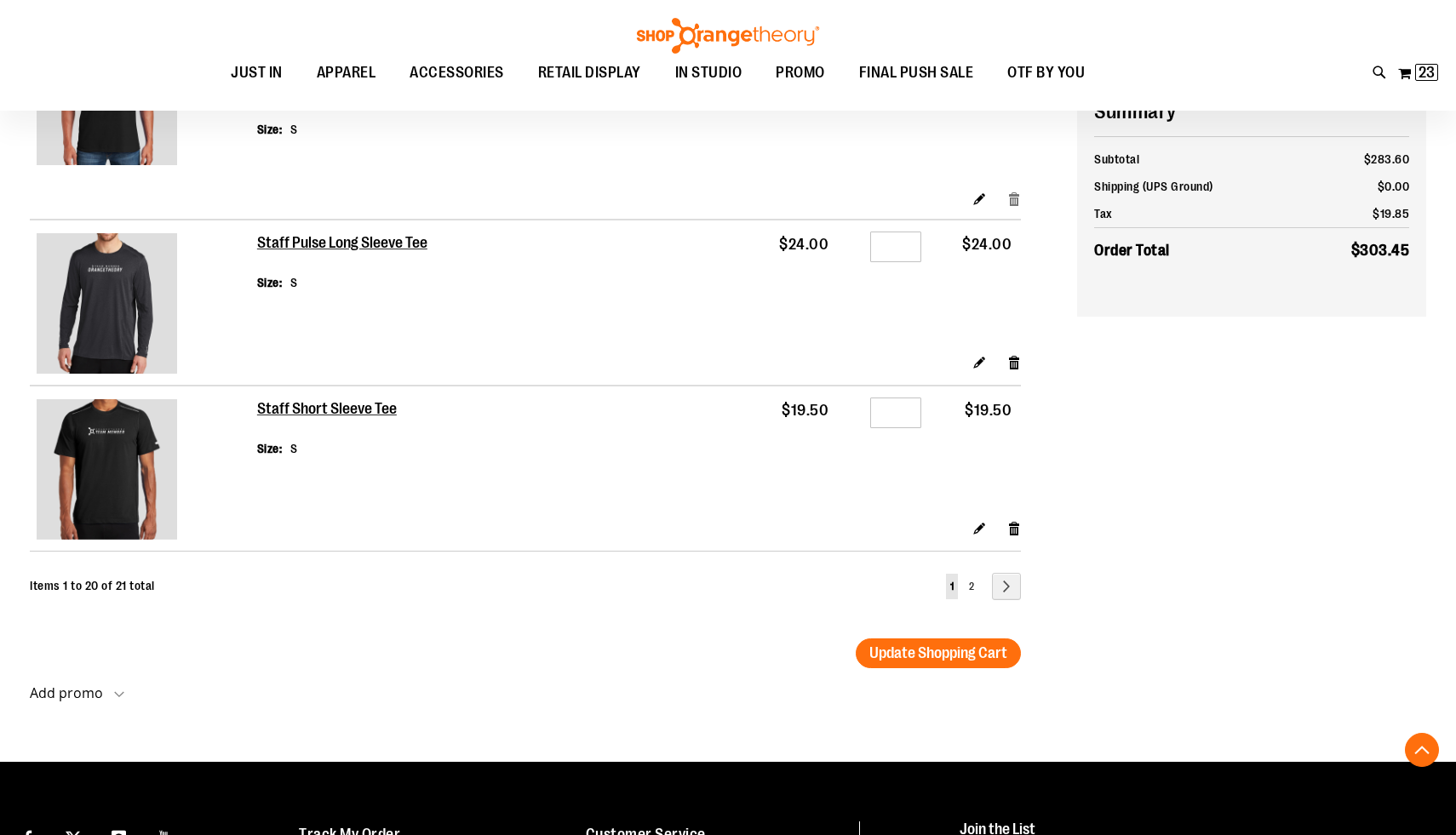
scroll to position [3377, 0]
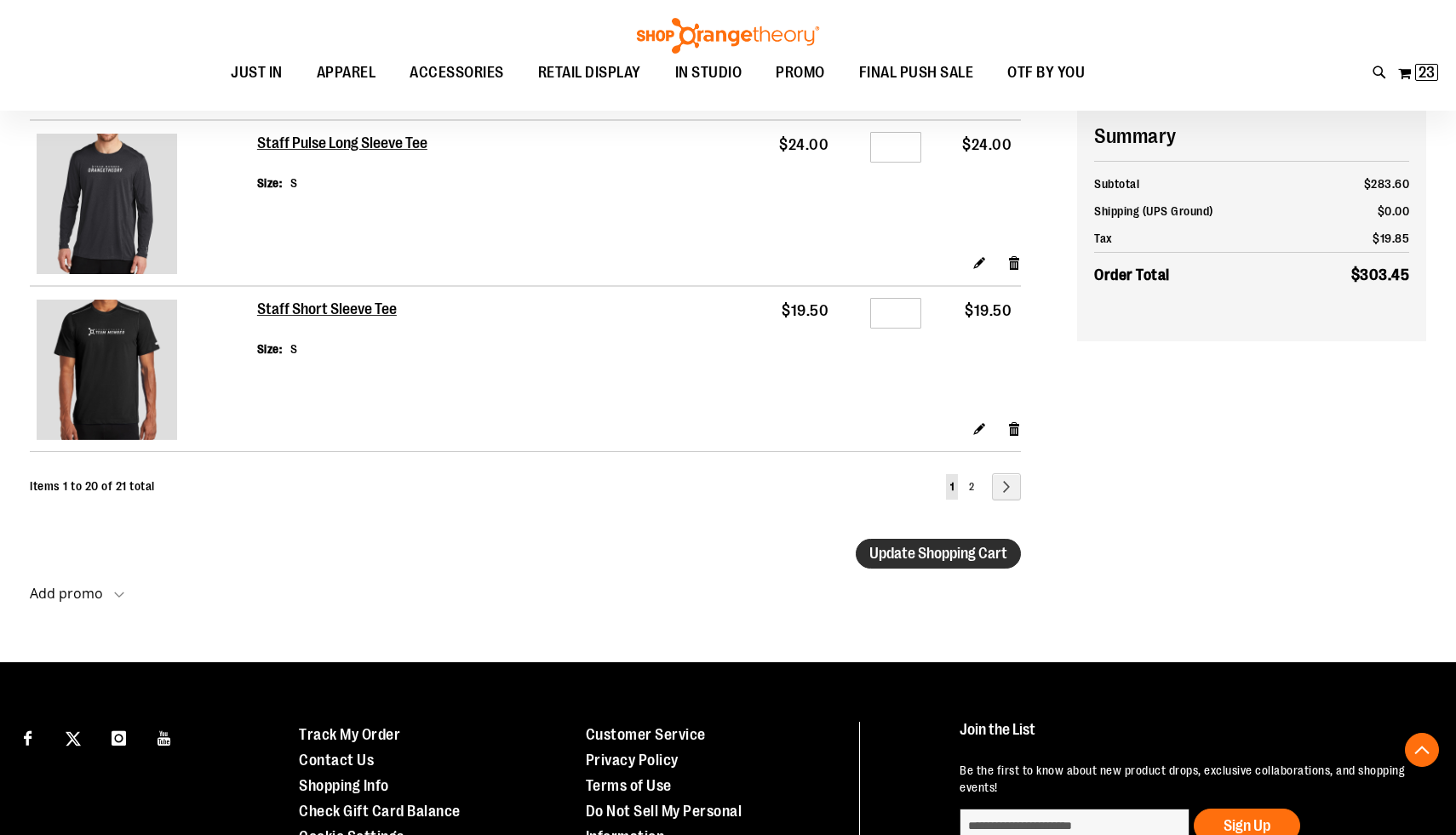
click at [950, 558] on span "Update Shopping Cart" at bounding box center [938, 553] width 138 height 17
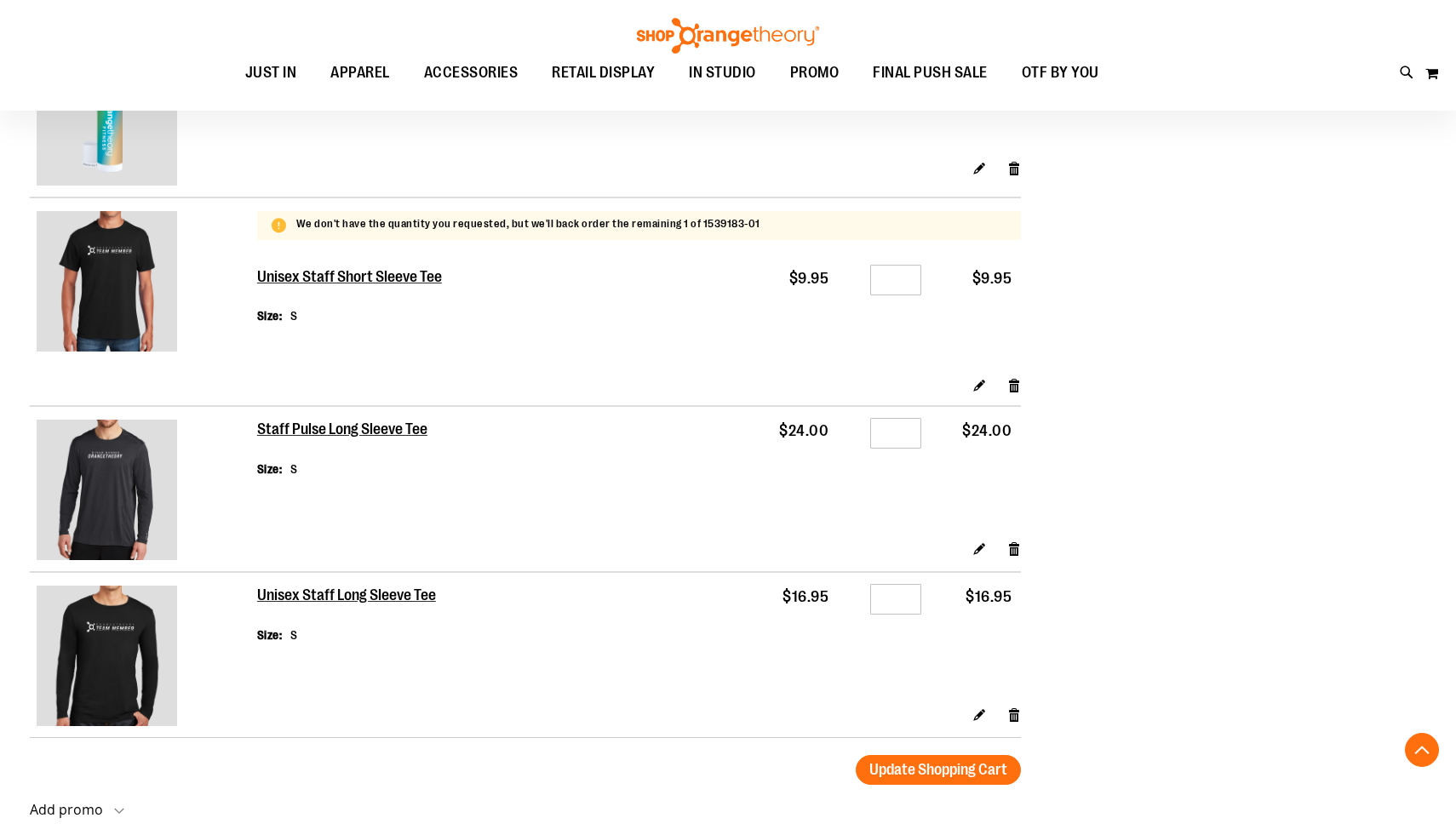
scroll to position [2818, 0]
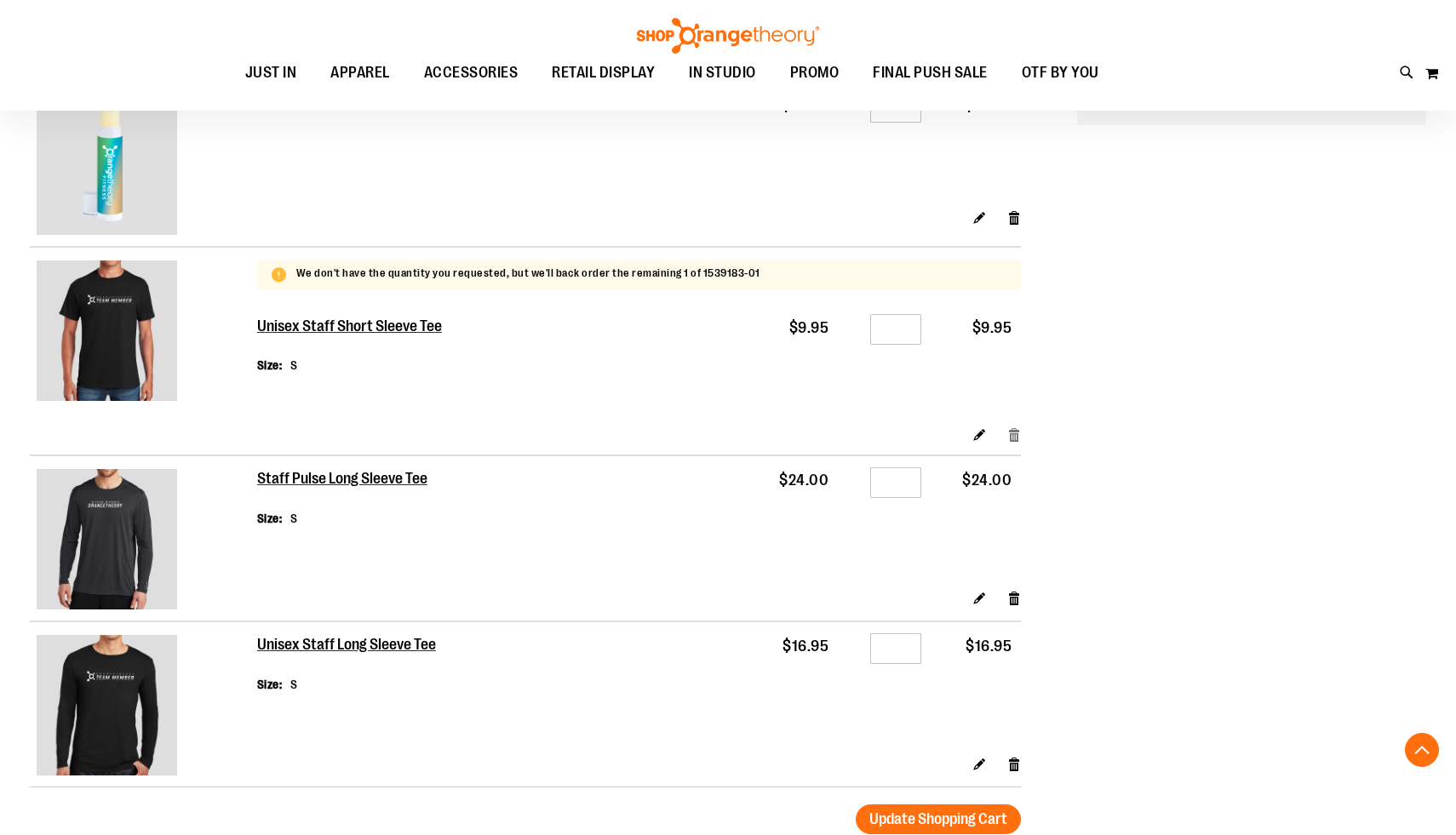
type input "**********"
click at [1014, 435] on link "Remove item" at bounding box center [1015, 433] width 15 height 18
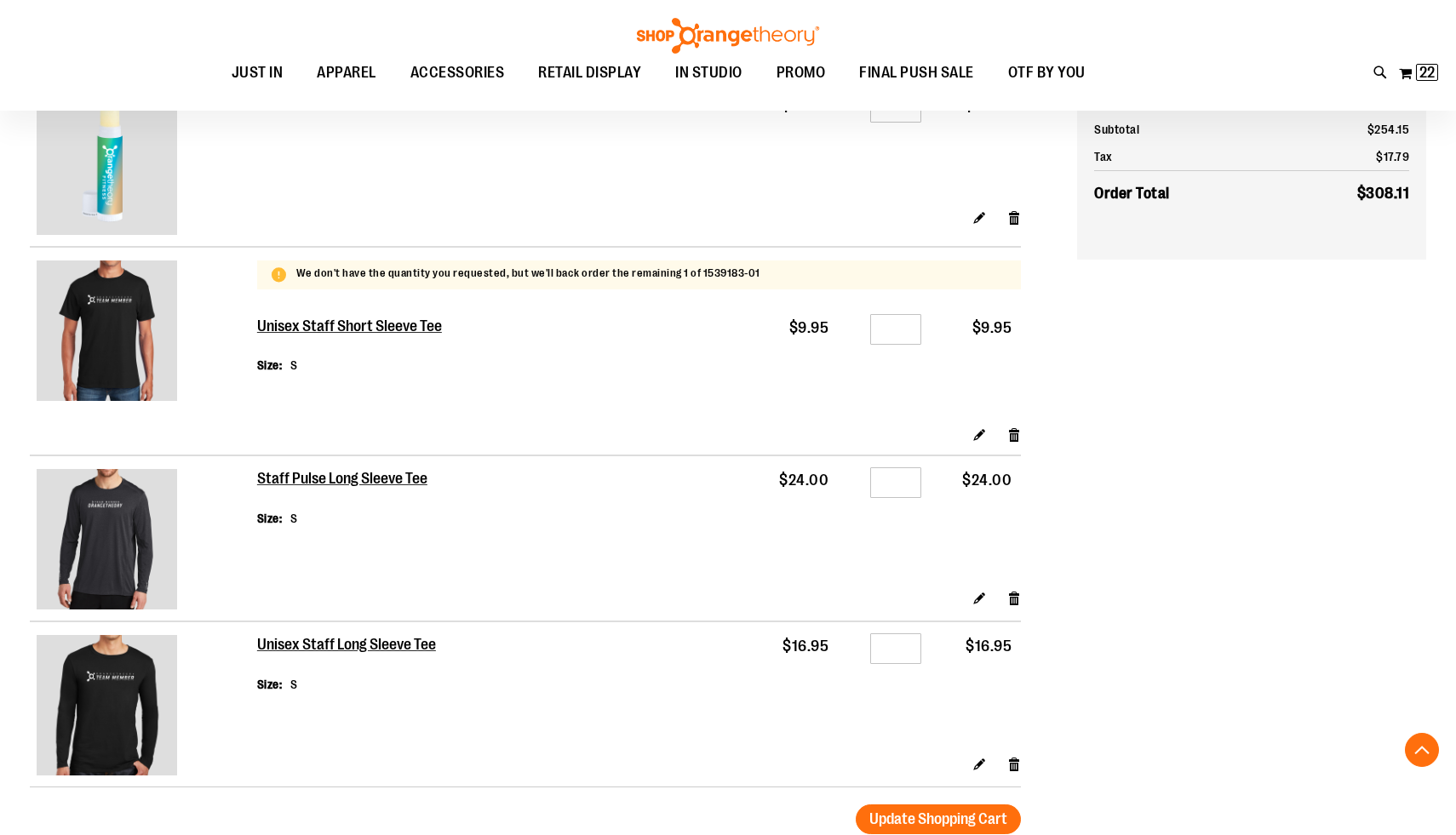
scroll to position [3255, 0]
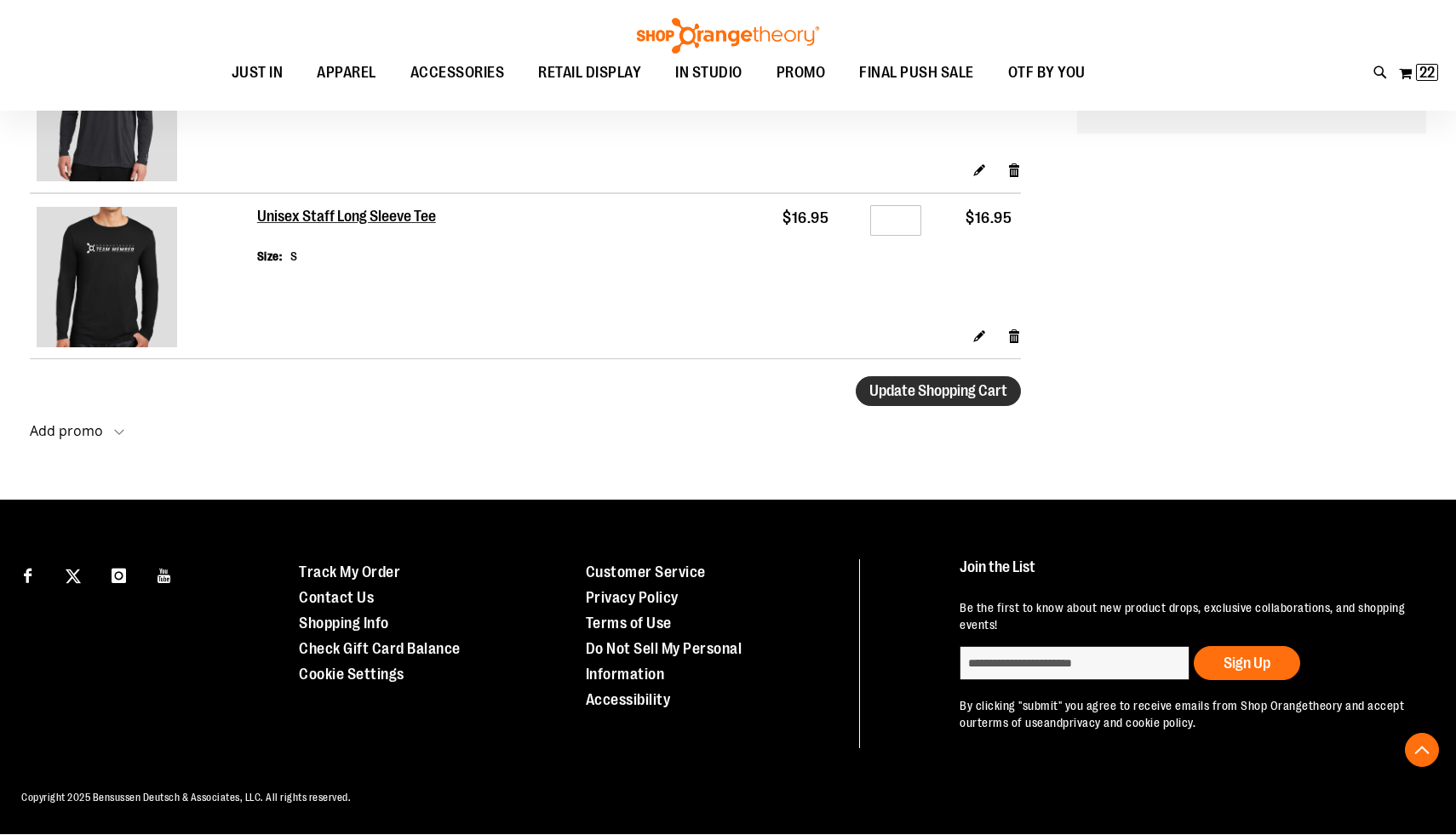
click at [924, 401] on button "Update Shopping Cart" at bounding box center [938, 391] width 166 height 30
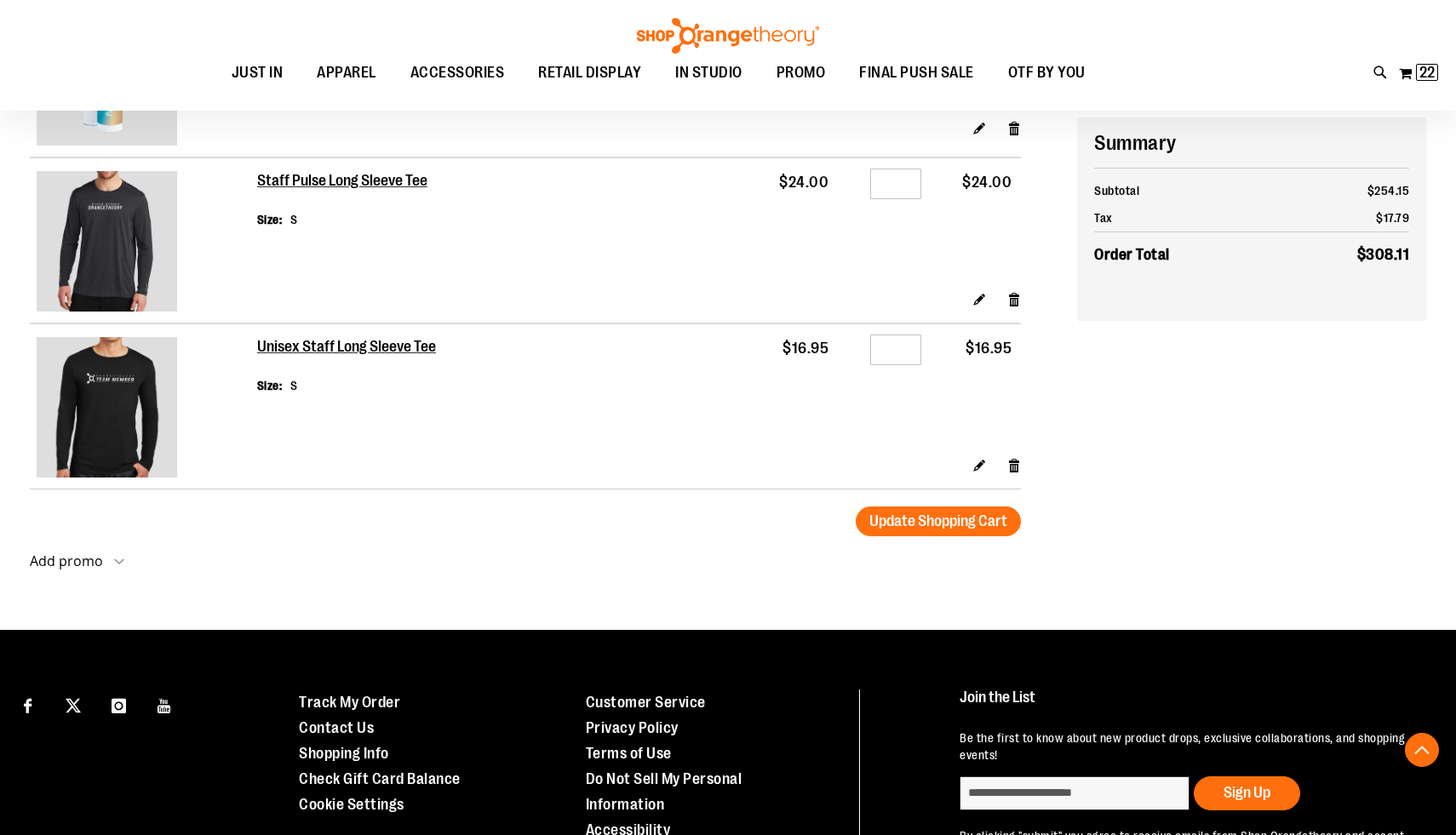
scroll to position [3095, 0]
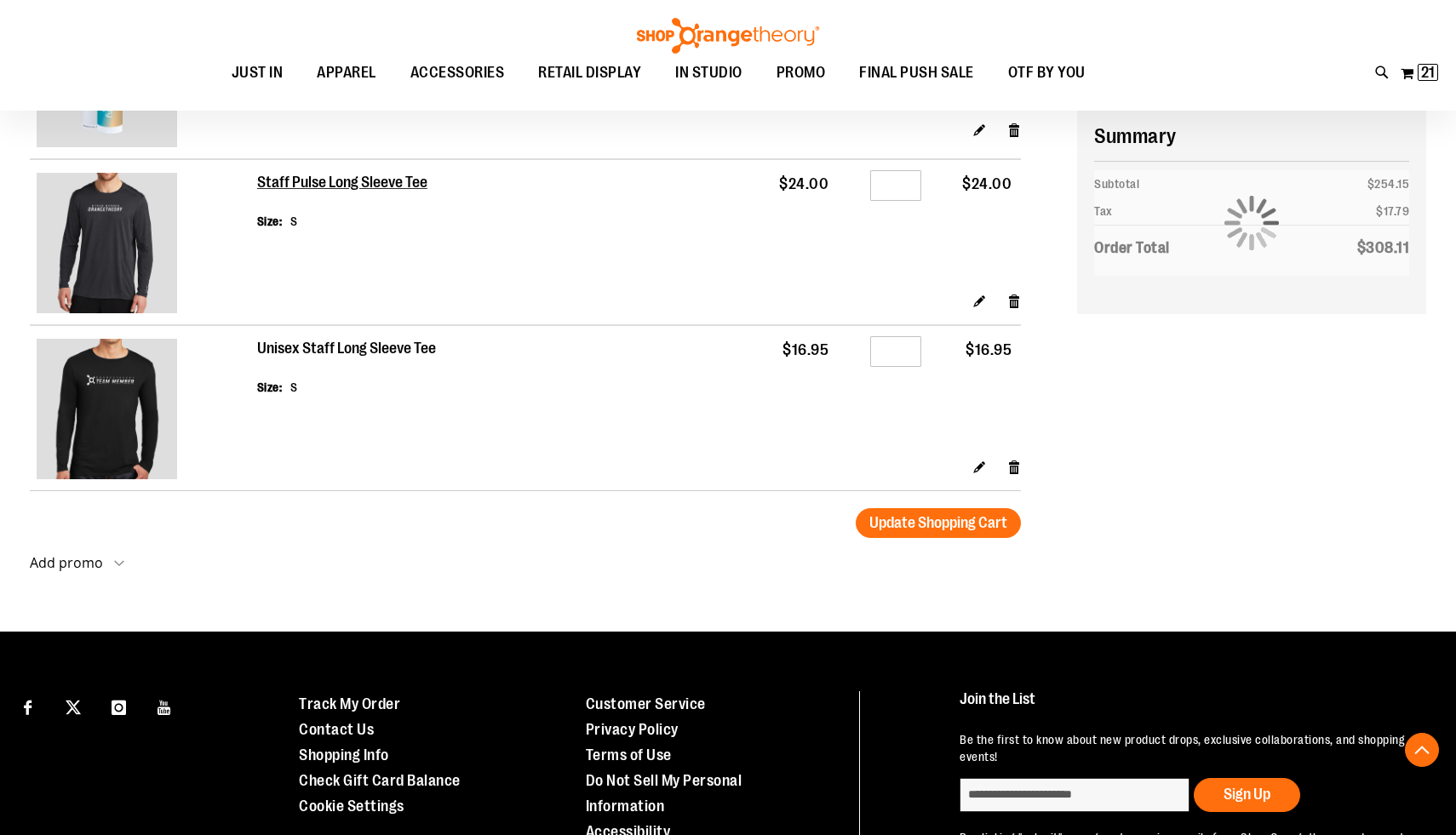
type input "**********"
click at [374, 355] on h2 "Unisex Staff Long Sleeve Tee" at bounding box center [347, 349] width 180 height 18
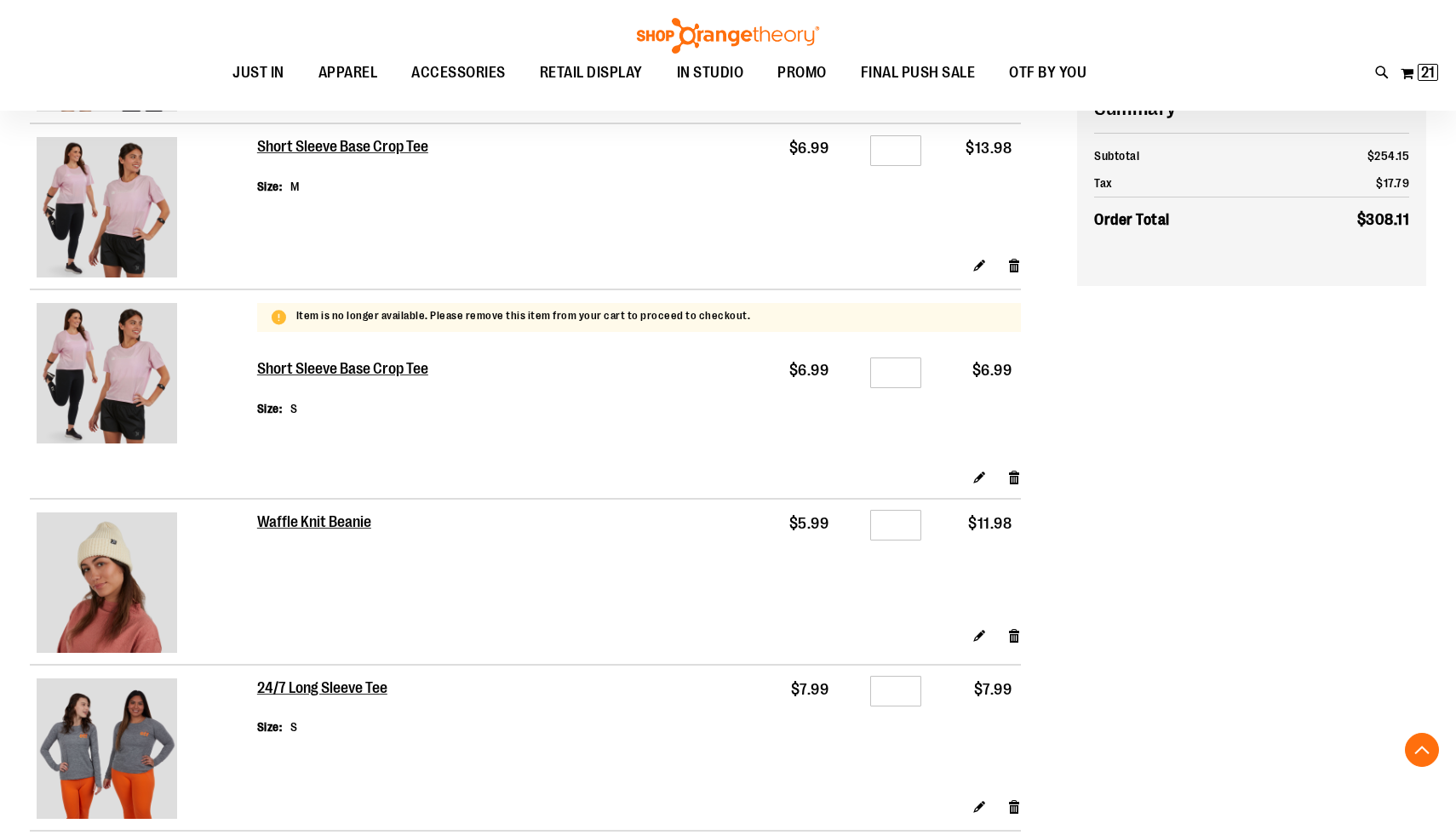
scroll to position [1530, 0]
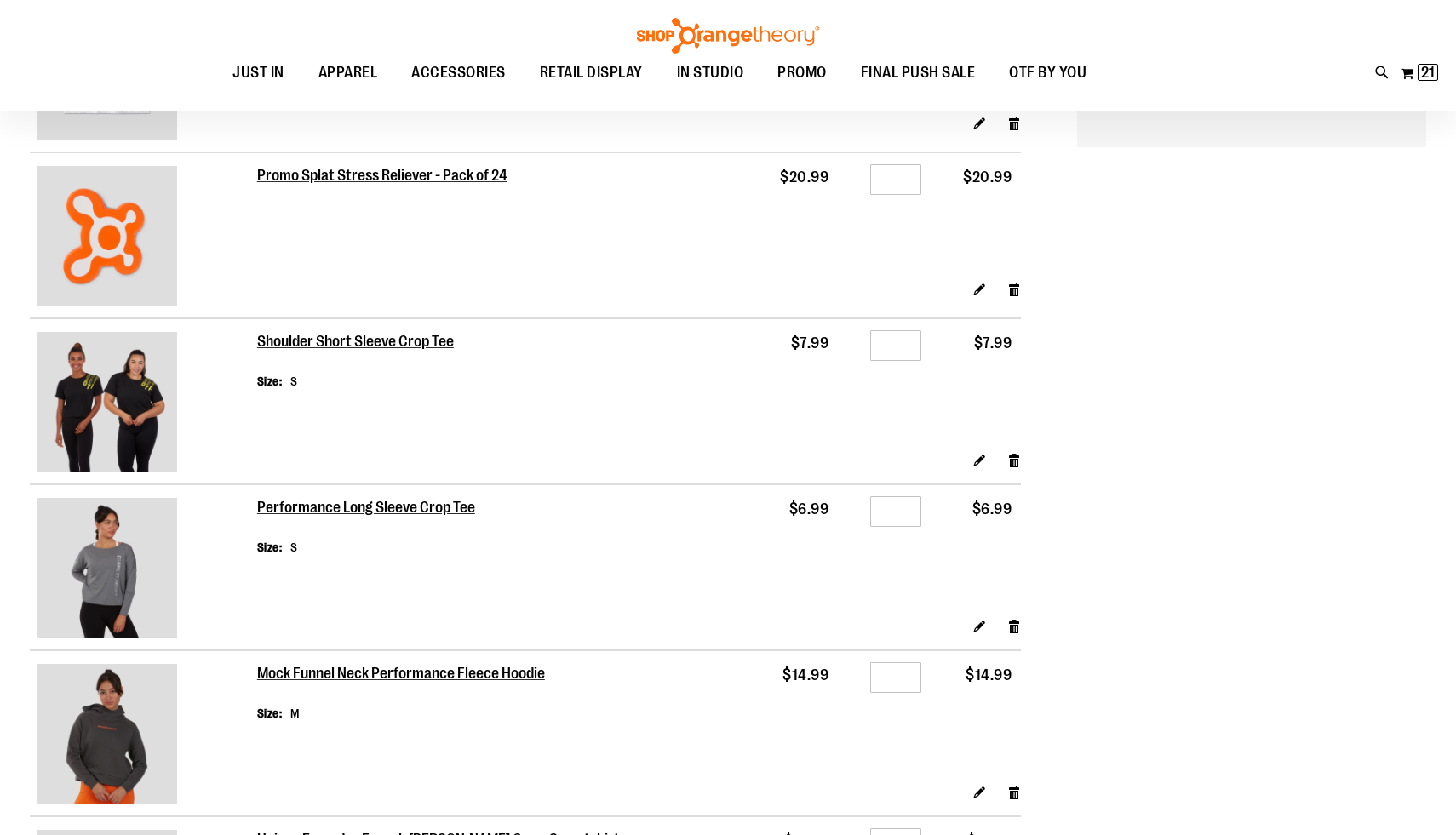
scroll to position [239, 0]
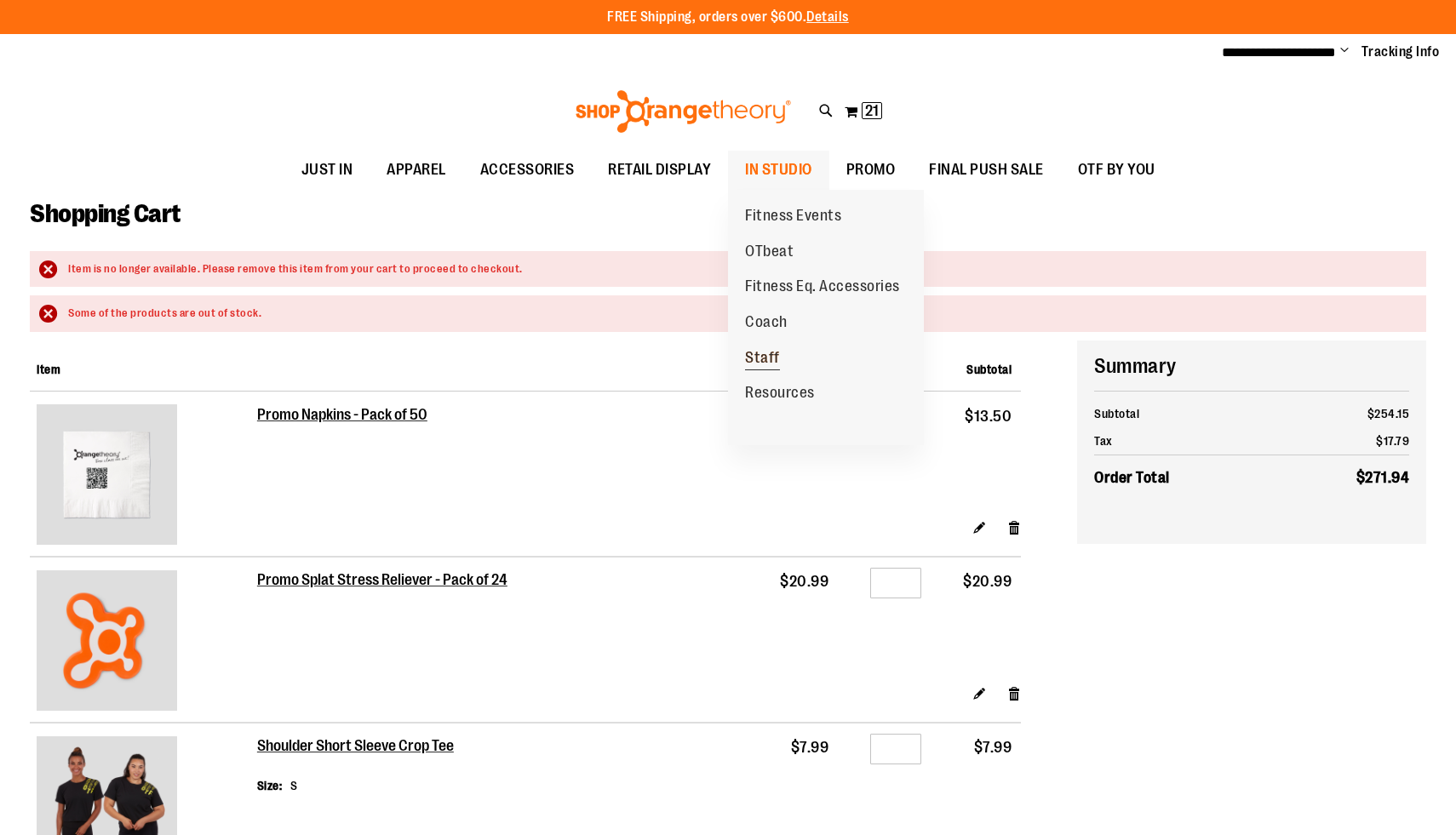
type input "**********"
click at [759, 356] on span "Staff" at bounding box center [762, 359] width 35 height 21
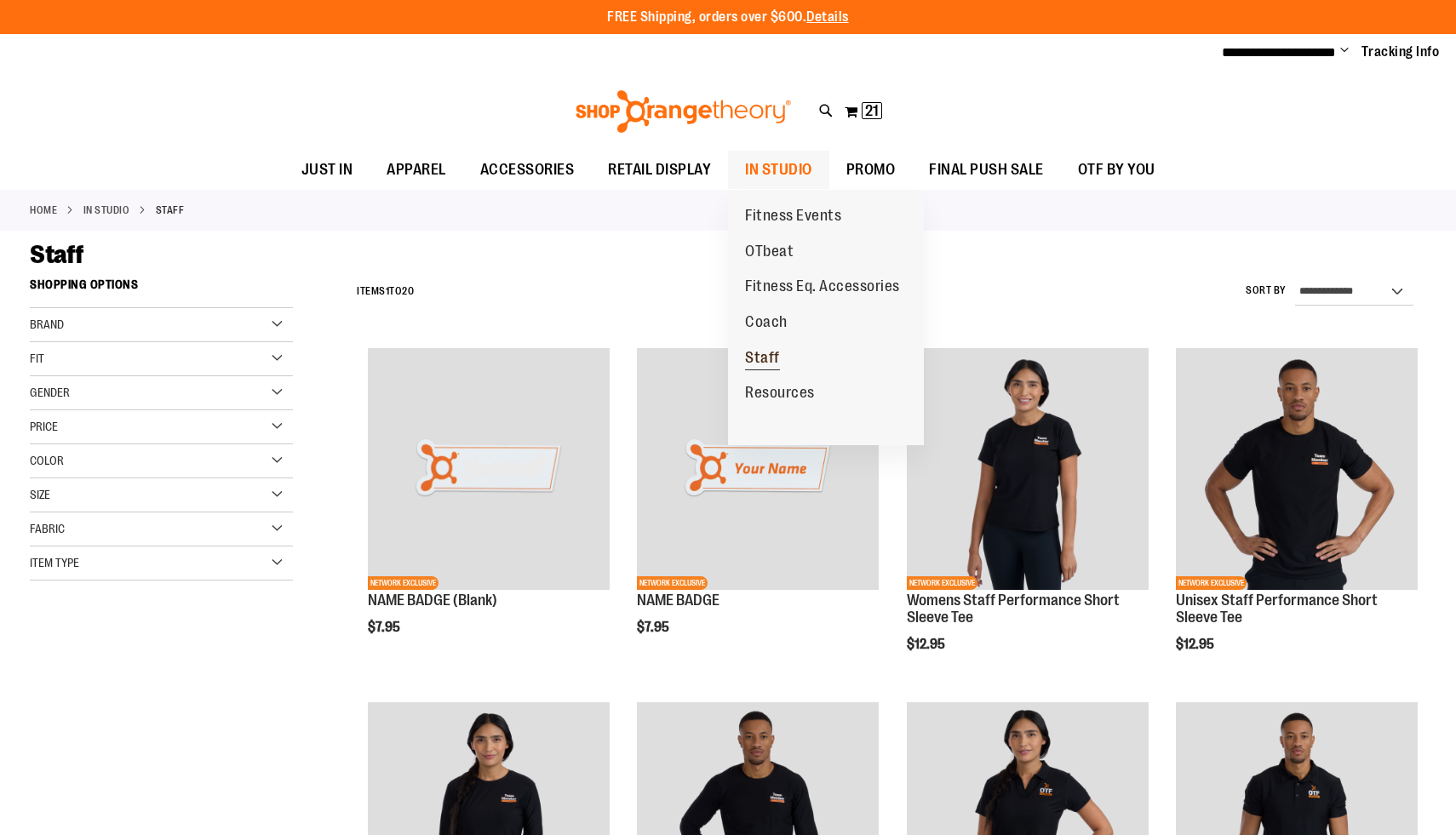
type input "**********"
click at [766, 356] on span "Staff" at bounding box center [762, 359] width 35 height 21
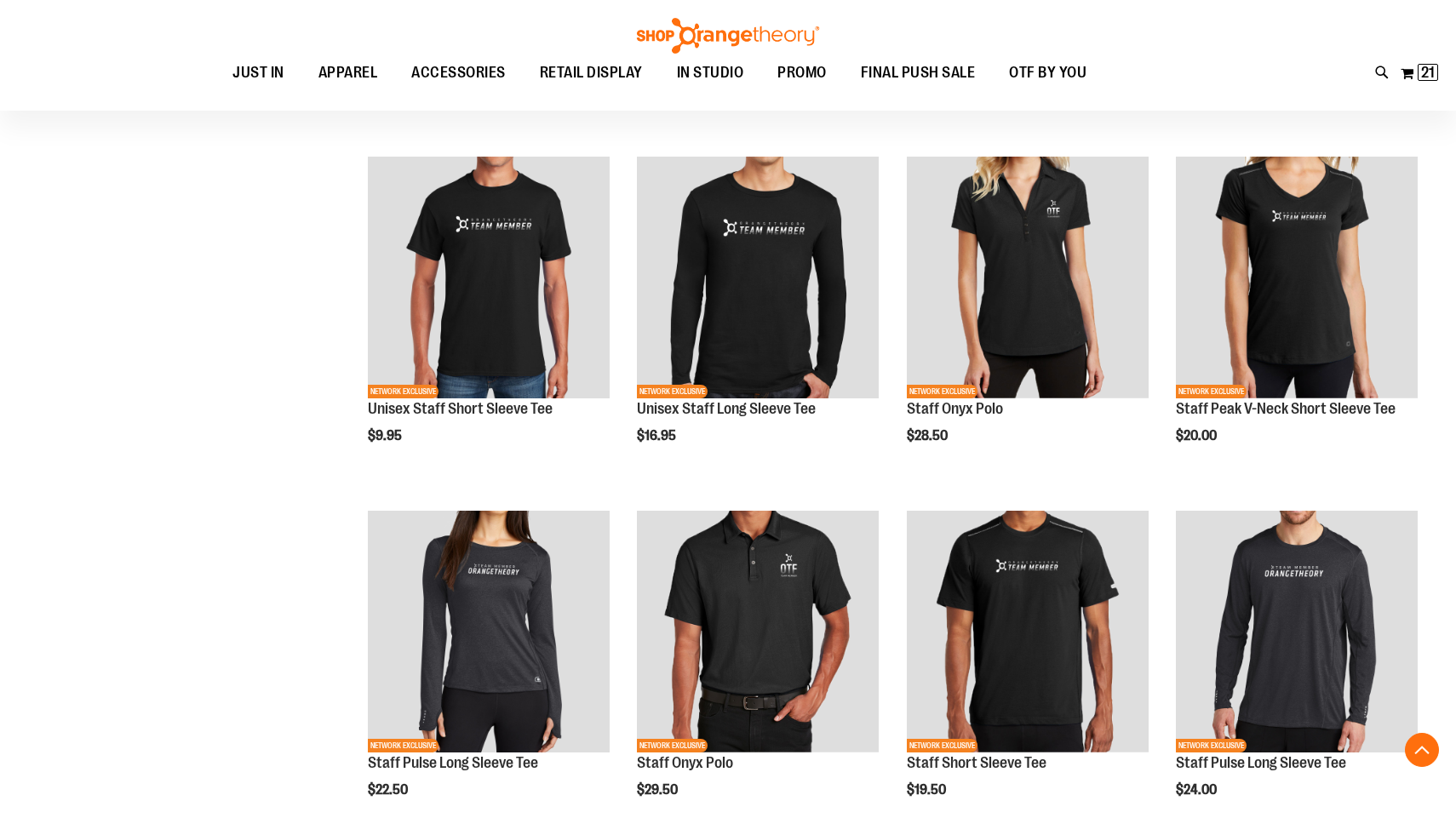
scroll to position [1246, 0]
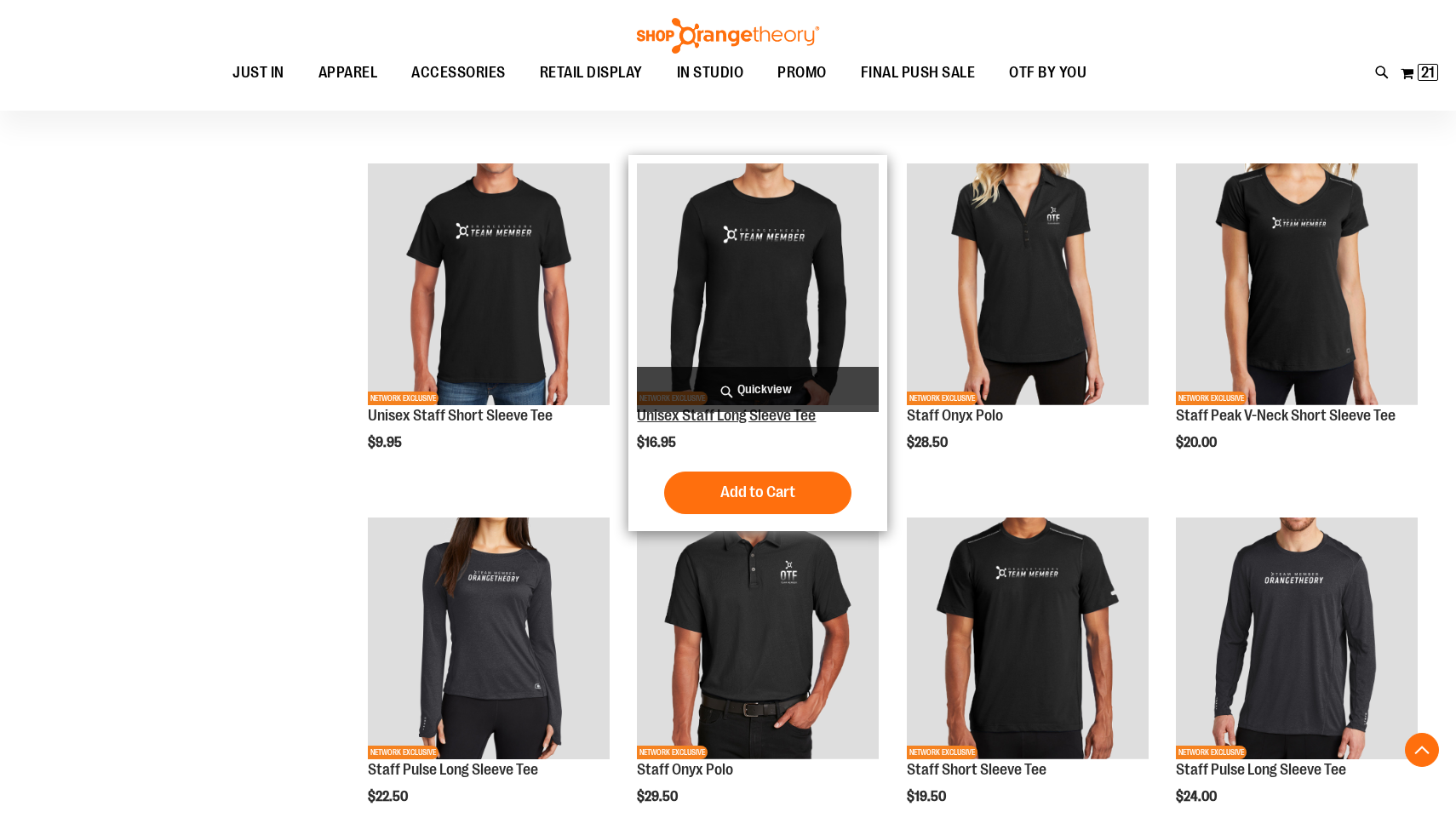
type input "**********"
click at [739, 419] on link "Unisex Staff Long Sleeve Tee" at bounding box center [725, 415] width 179 height 17
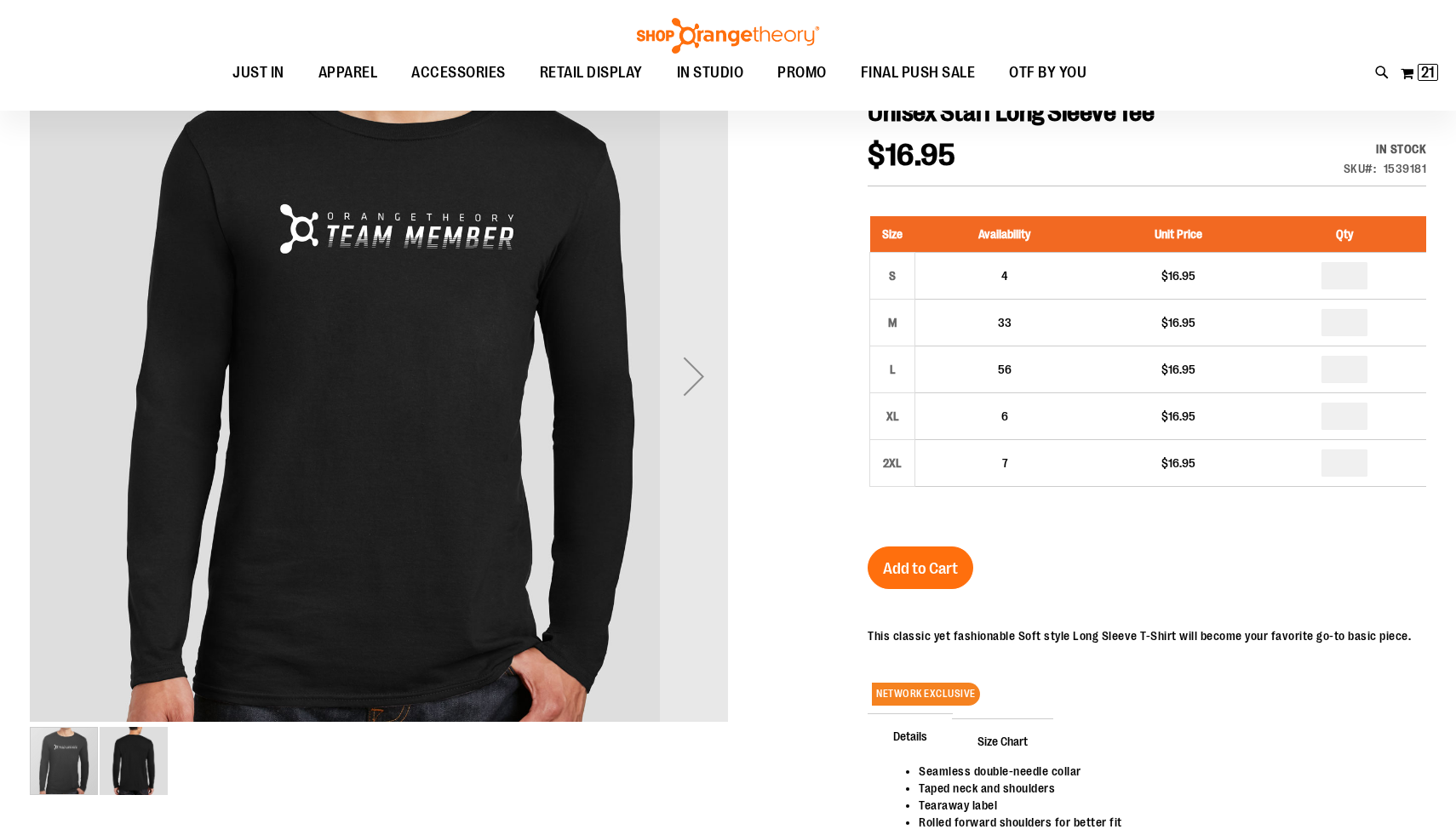
scroll to position [221, 0]
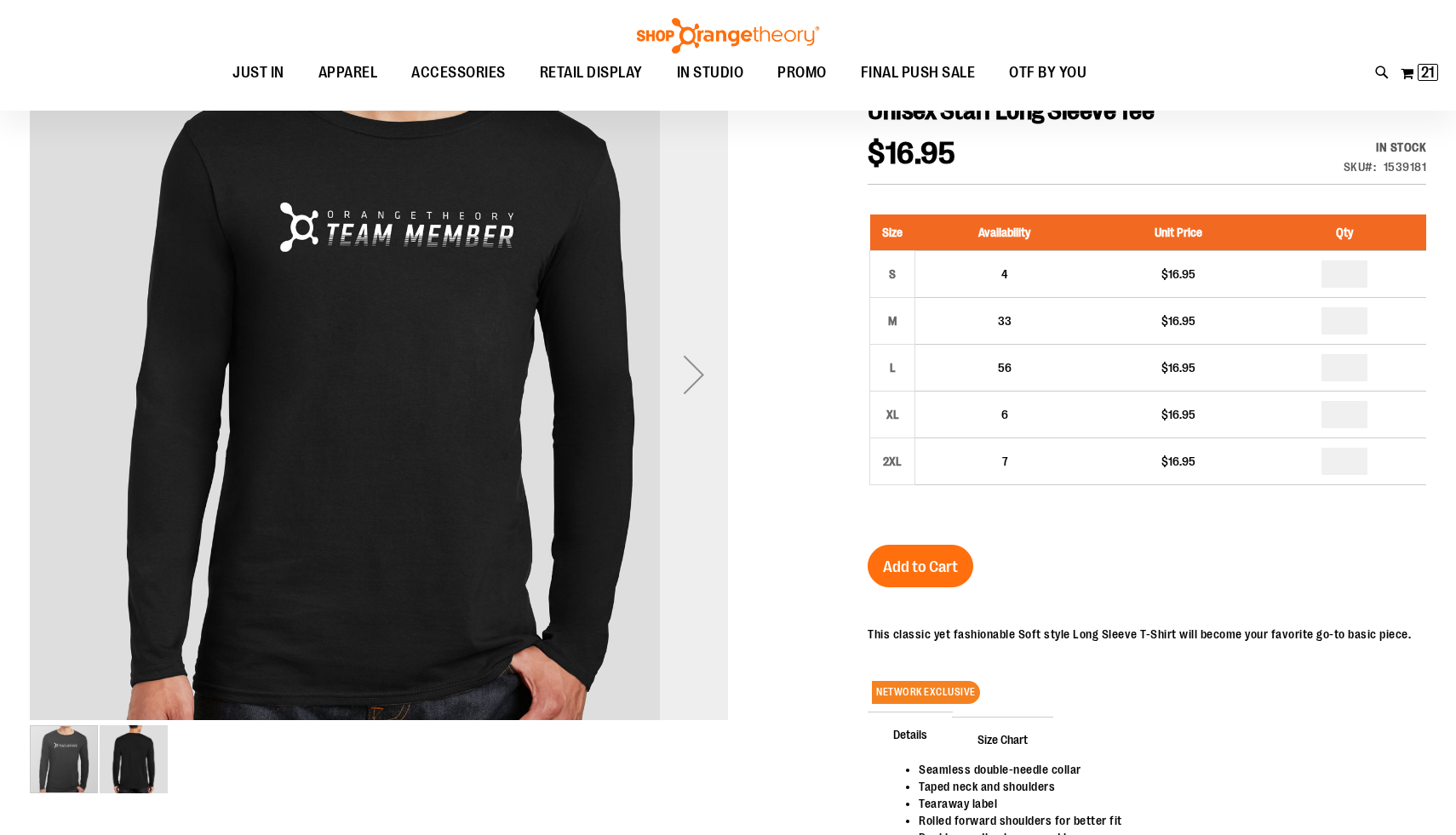
type input "**********"
click at [697, 373] on div "Next" at bounding box center [694, 375] width 68 height 68
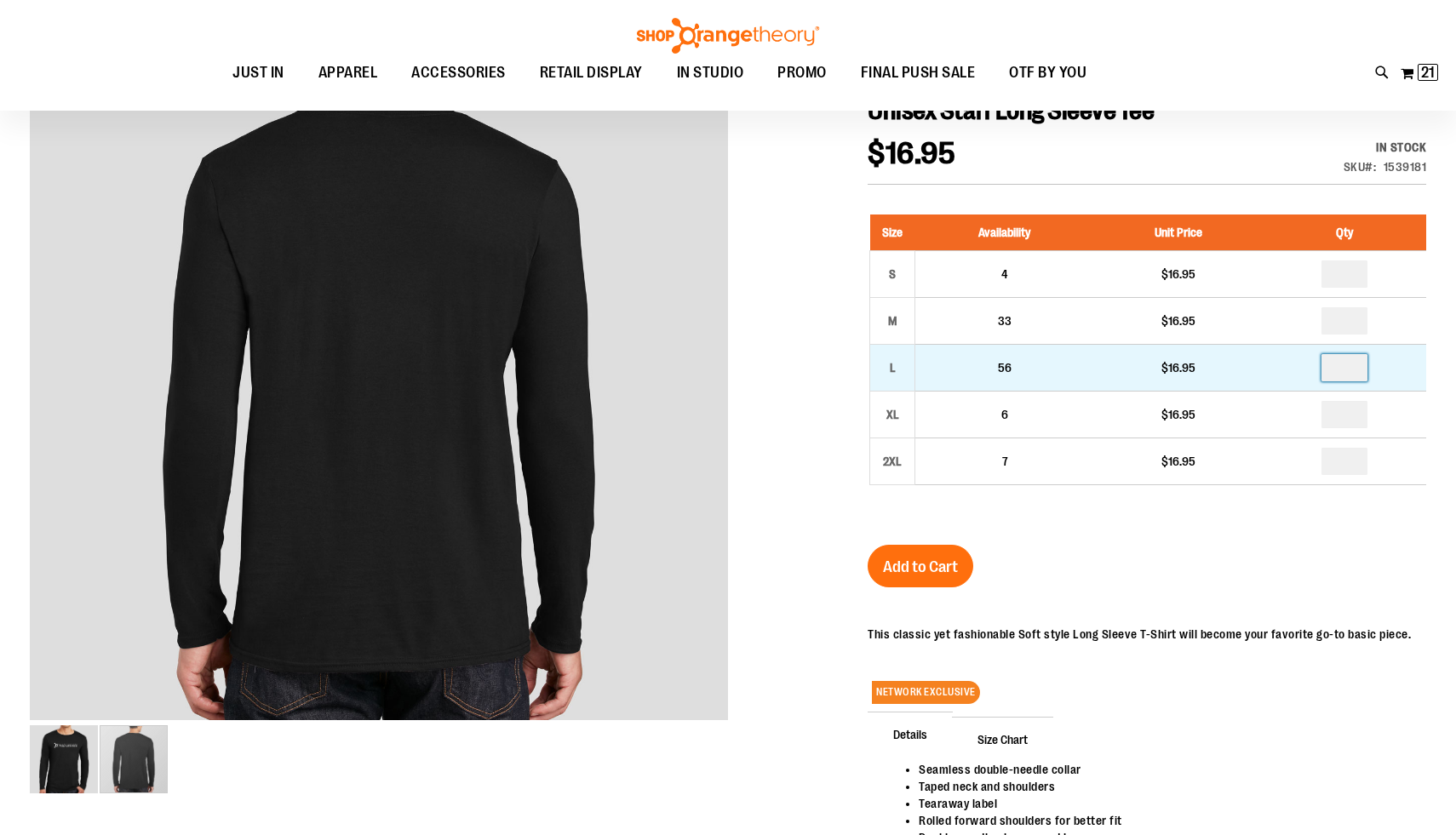
click at [1338, 369] on input "number" at bounding box center [1345, 367] width 46 height 27
type input "*"
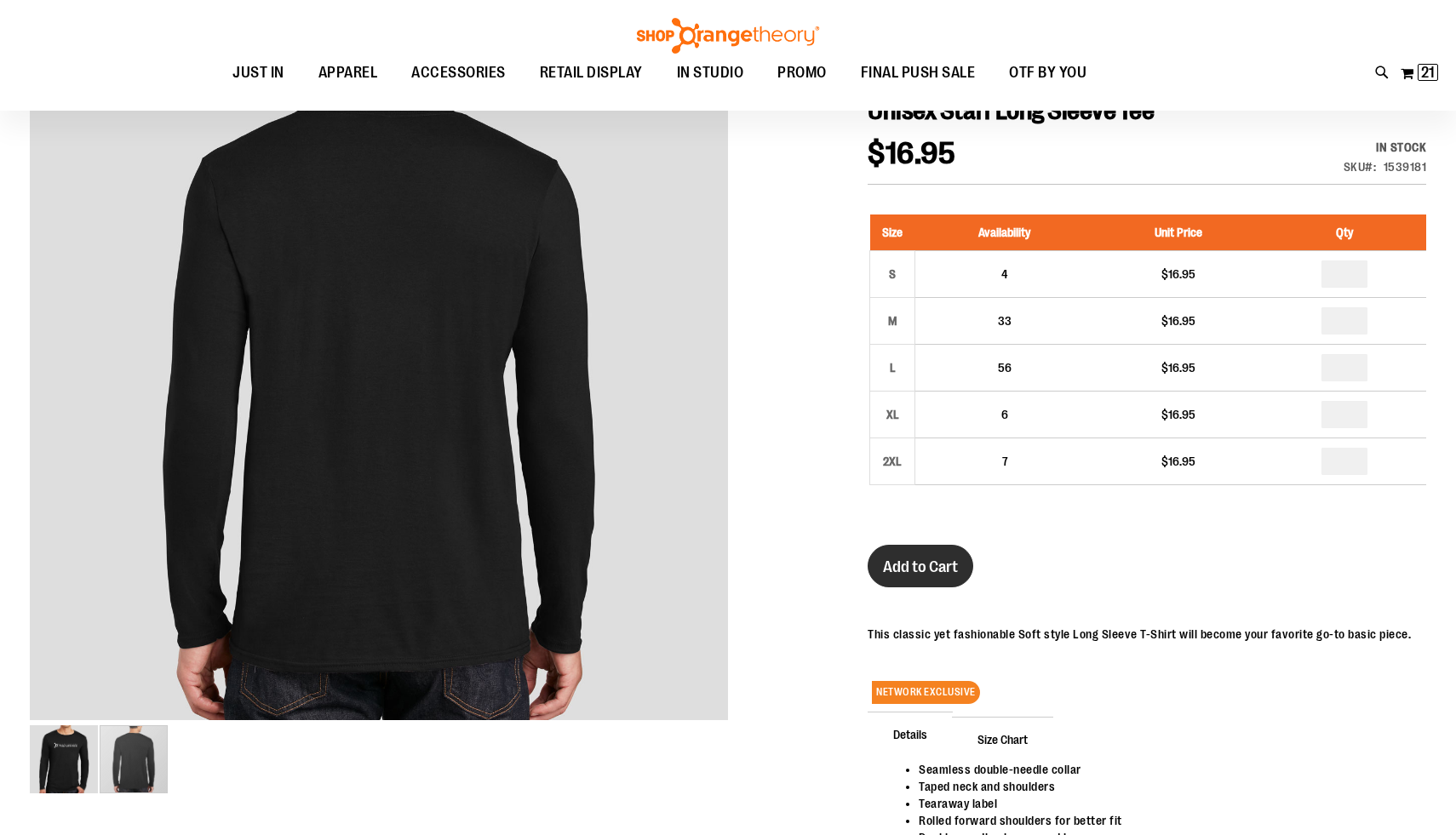
click at [956, 560] on span "Add to Cart" at bounding box center [919, 567] width 75 height 18
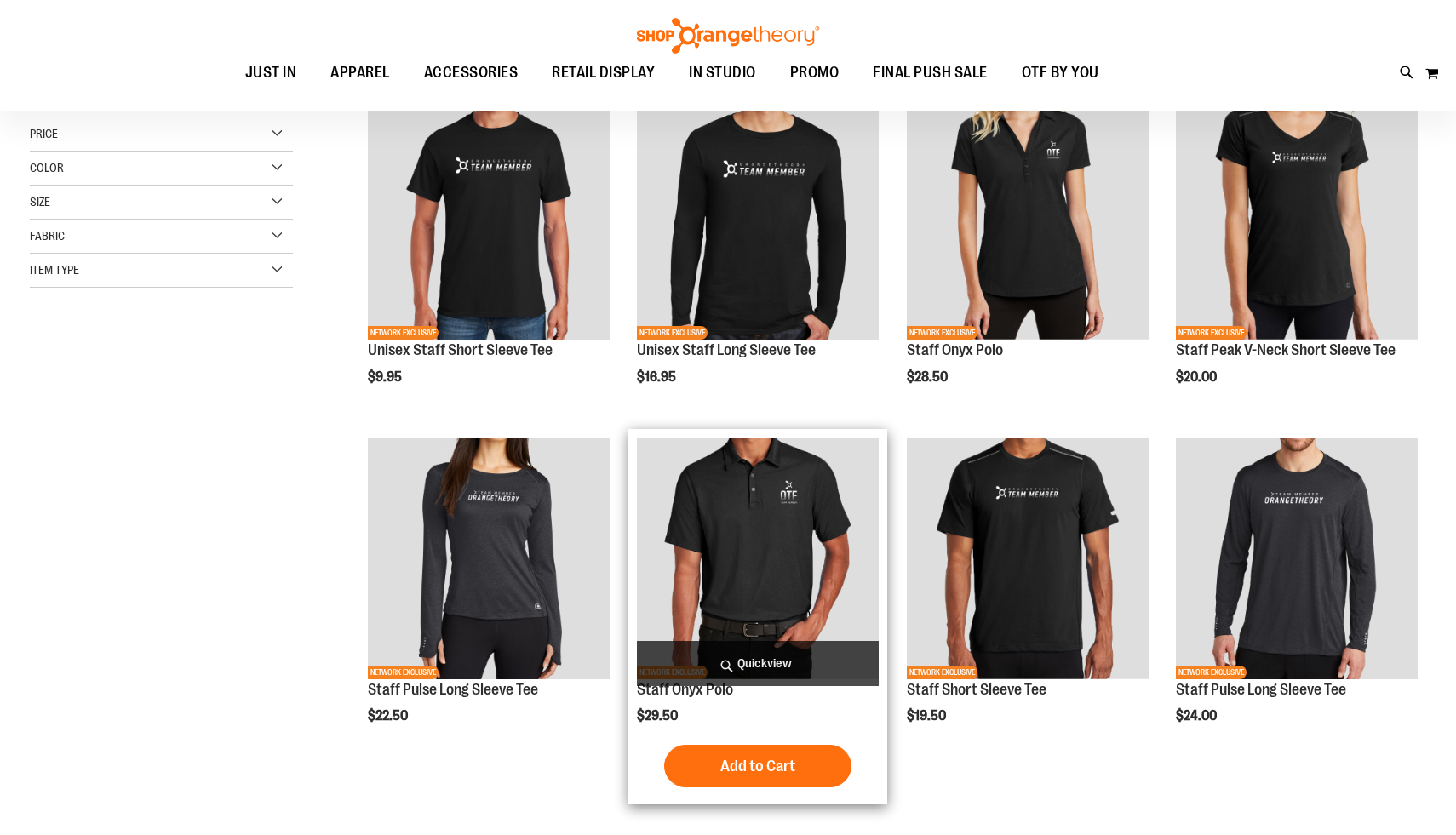
scroll to position [37, 0]
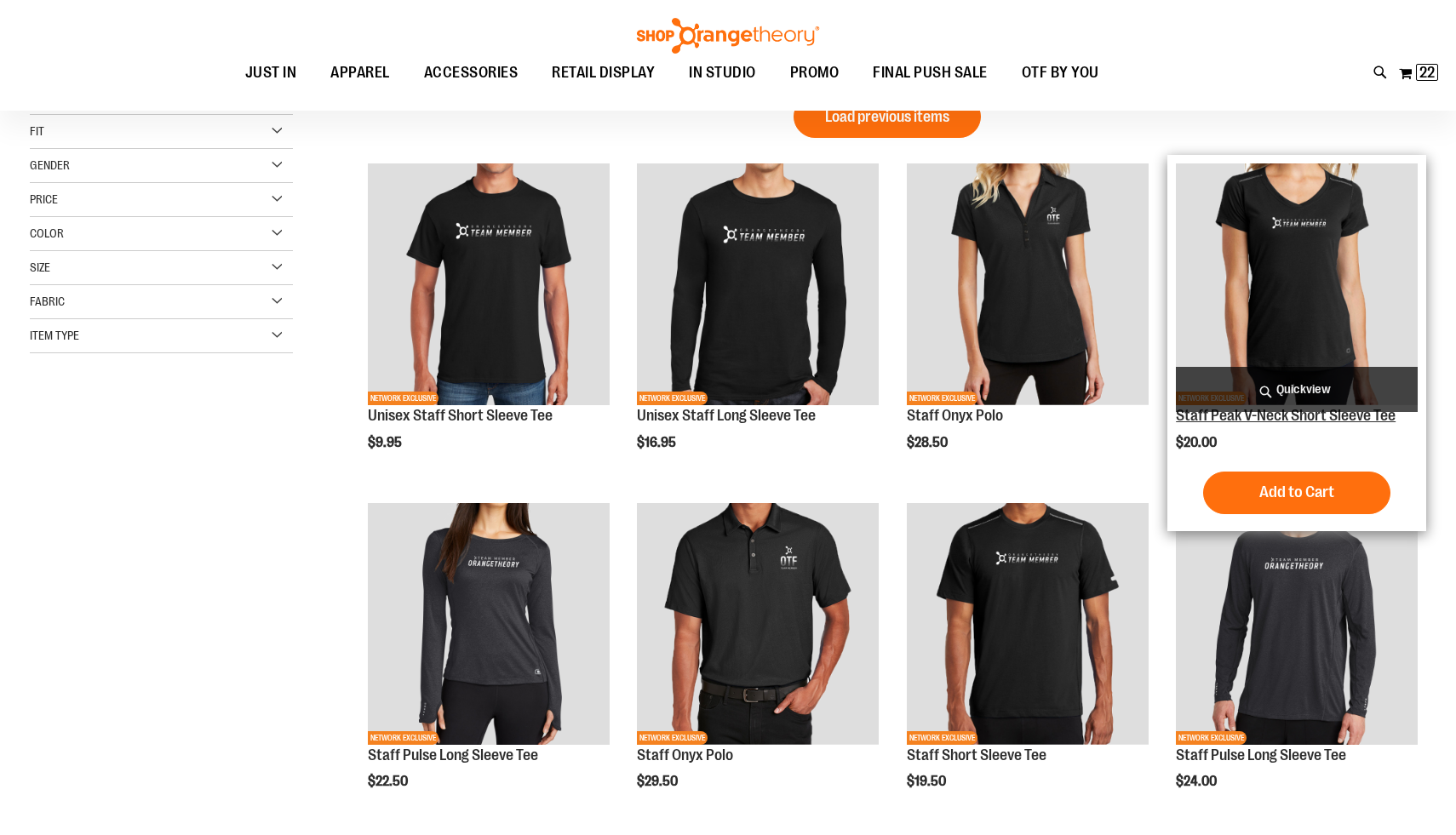
type input "**********"
click at [1294, 418] on link "Staff Peak V-Neck Short Sleeve Tee" at bounding box center [1285, 415] width 219 height 17
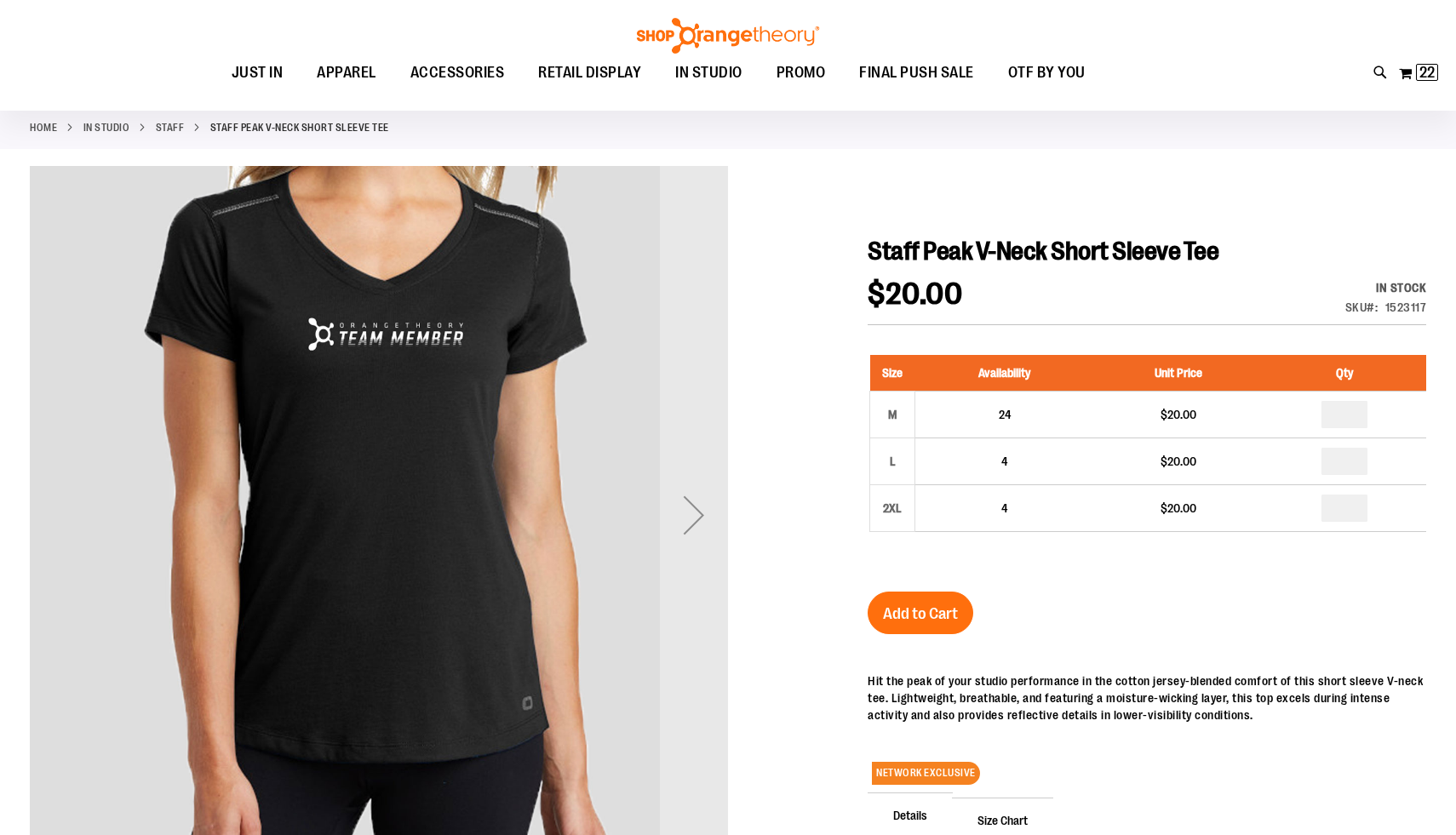
scroll to position [92, 0]
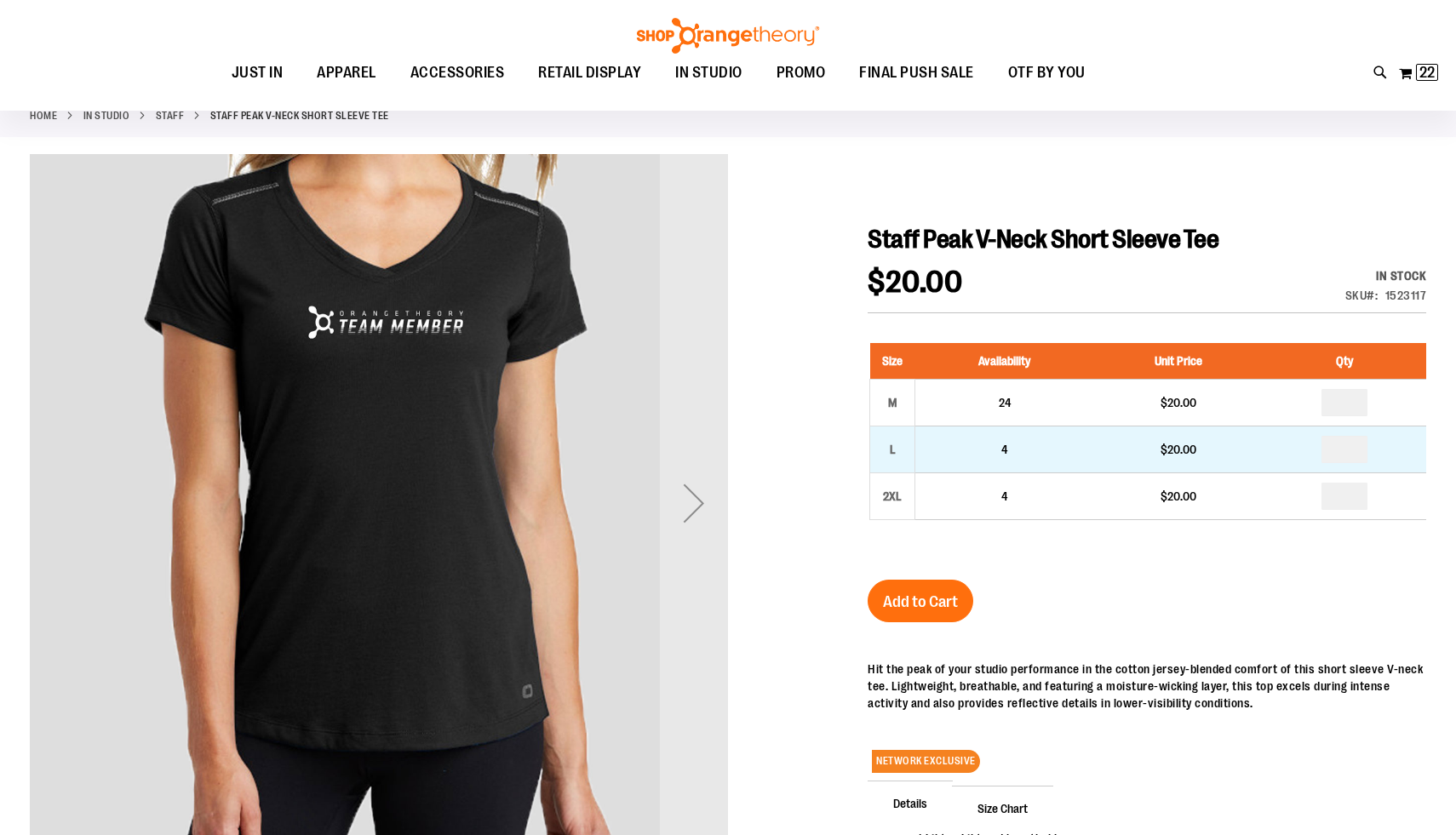
type input "**********"
click at [1347, 448] on input "number" at bounding box center [1345, 448] width 46 height 27
type input "*"
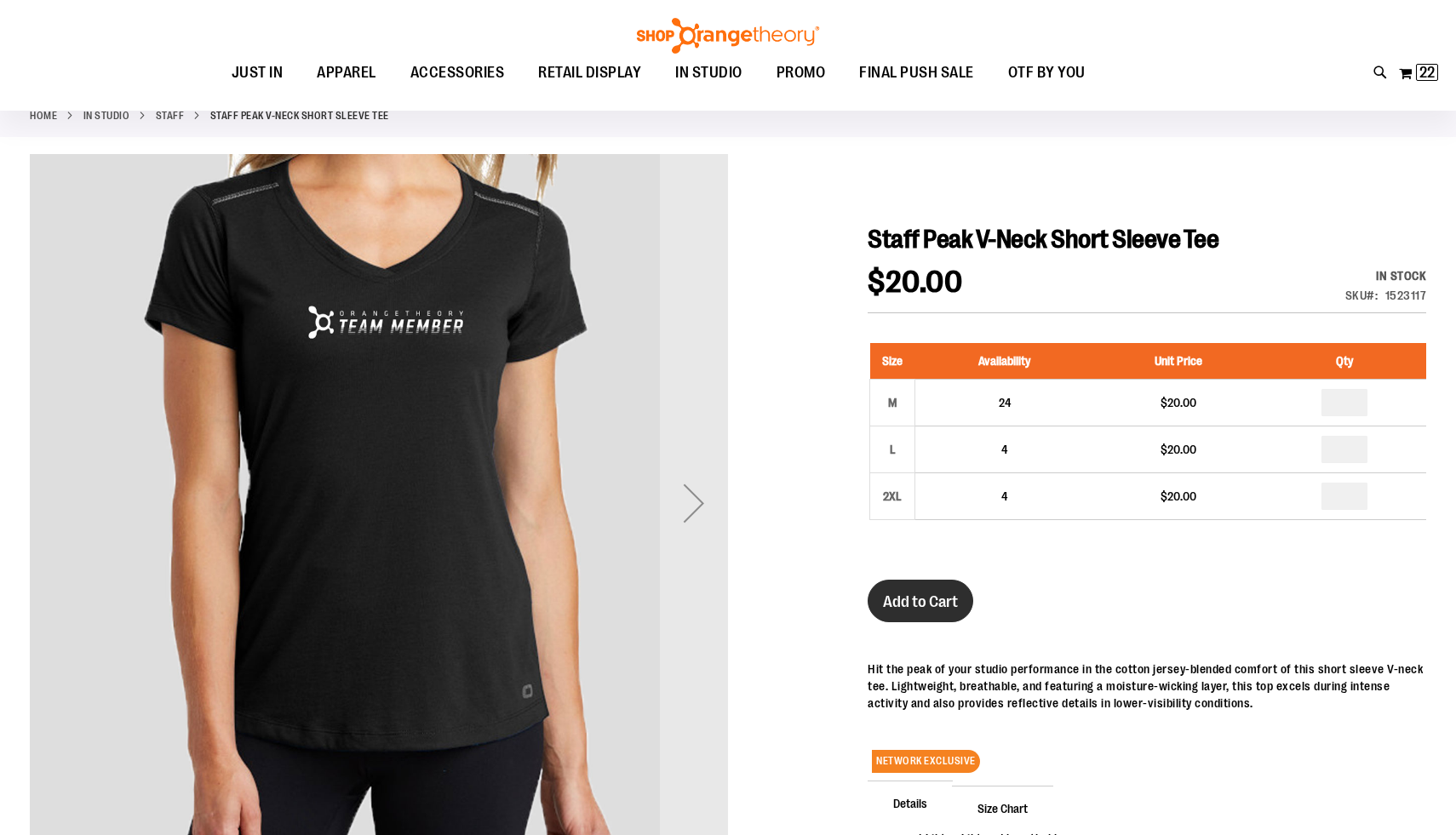
click at [925, 606] on span "Add to Cart" at bounding box center [919, 602] width 75 height 18
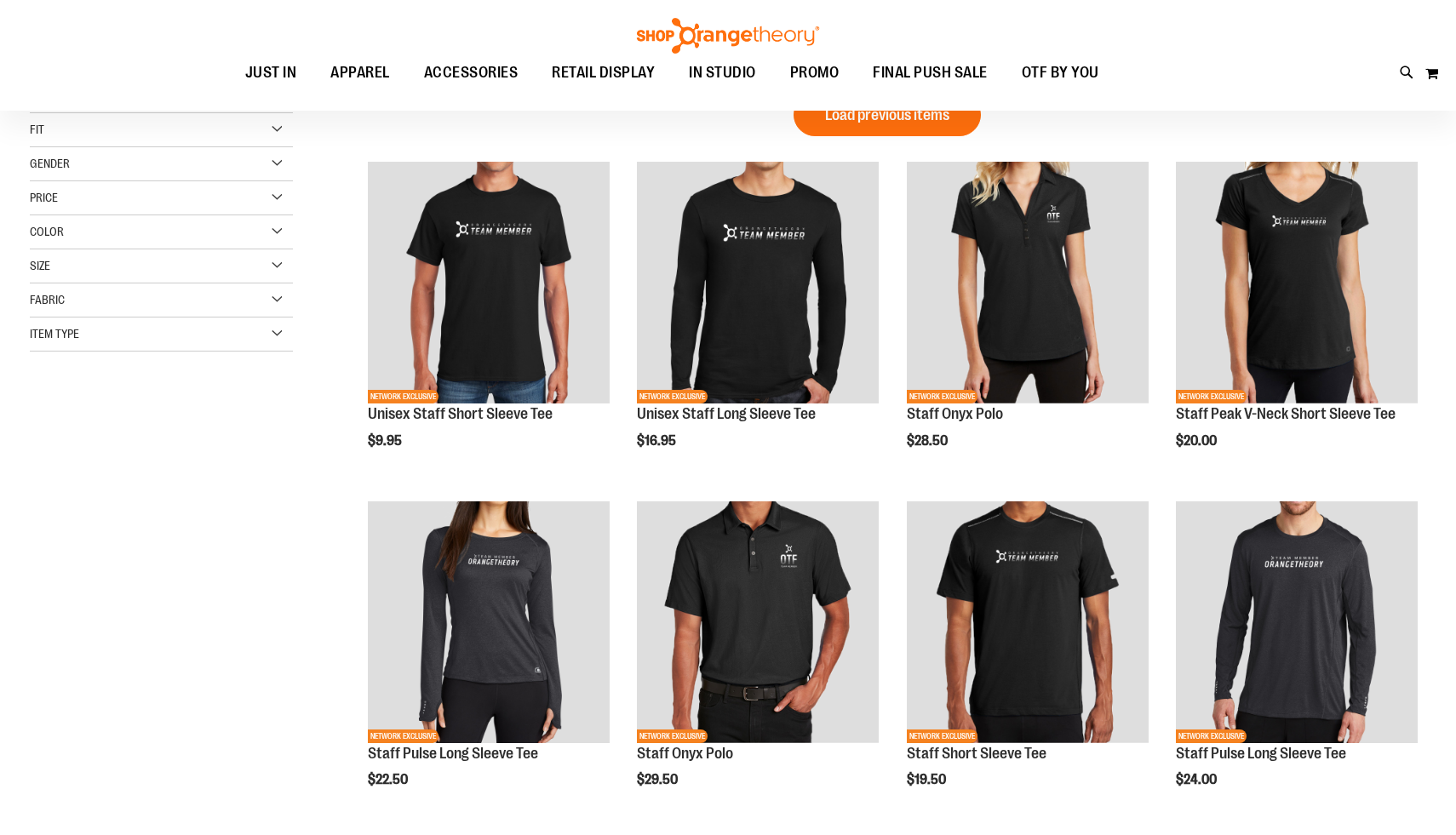
scroll to position [38, 0]
type input "**********"
click at [1408, 78] on button "My Cart 23 23 items" at bounding box center [1417, 72] width 42 height 27
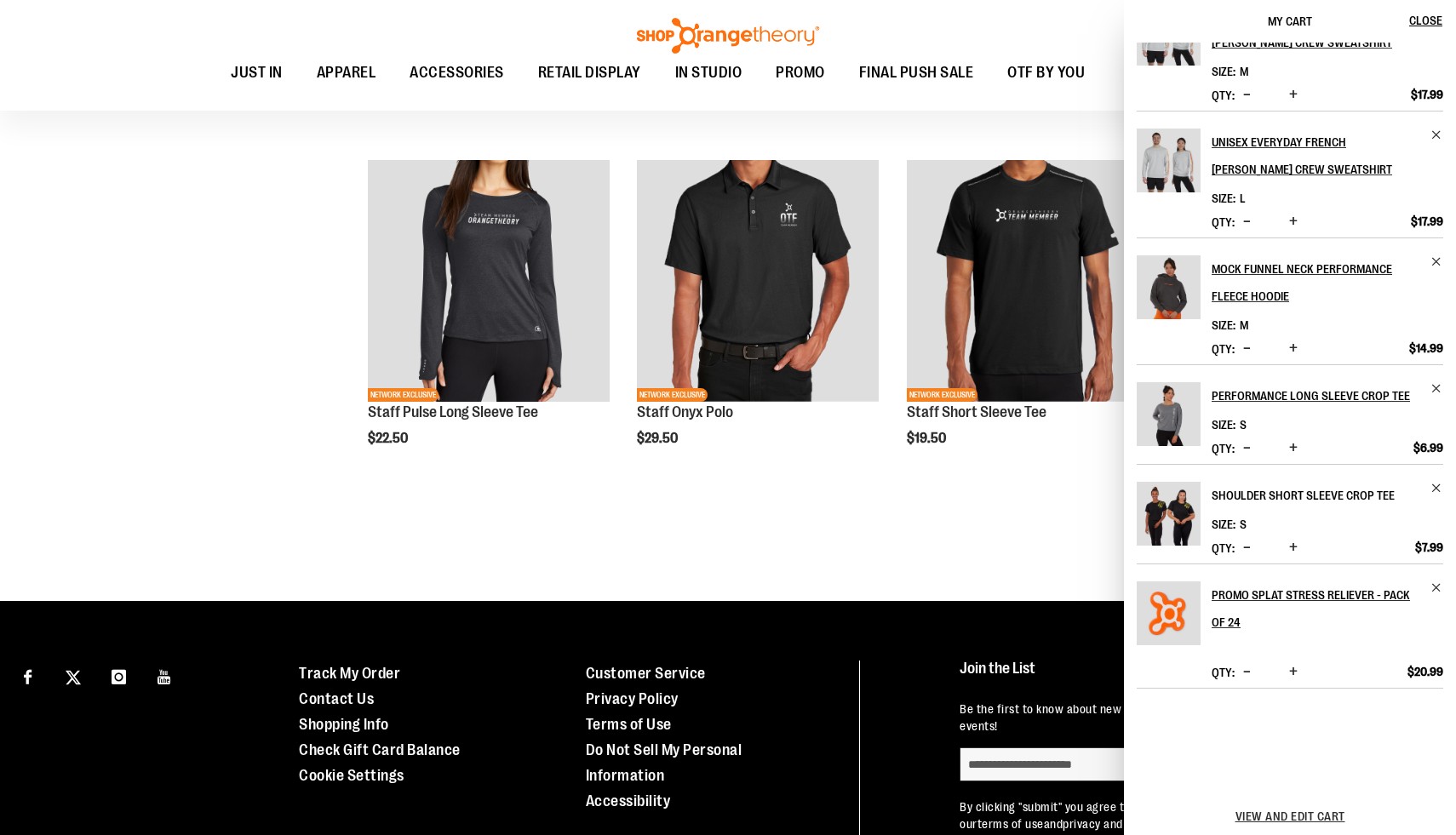
scroll to position [0, 0]
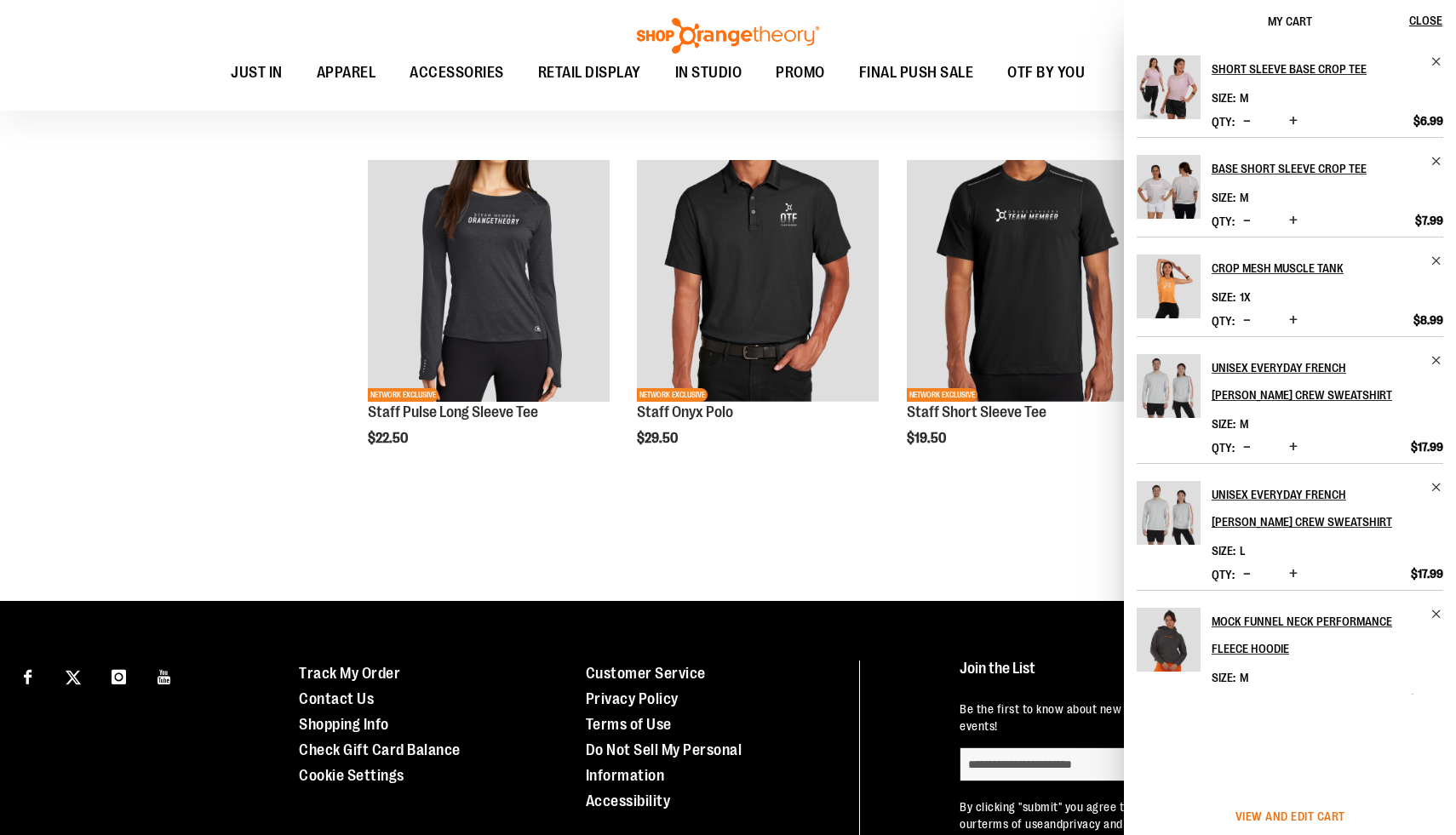
click at [1289, 816] on span "View and edit cart" at bounding box center [1290, 816] width 110 height 14
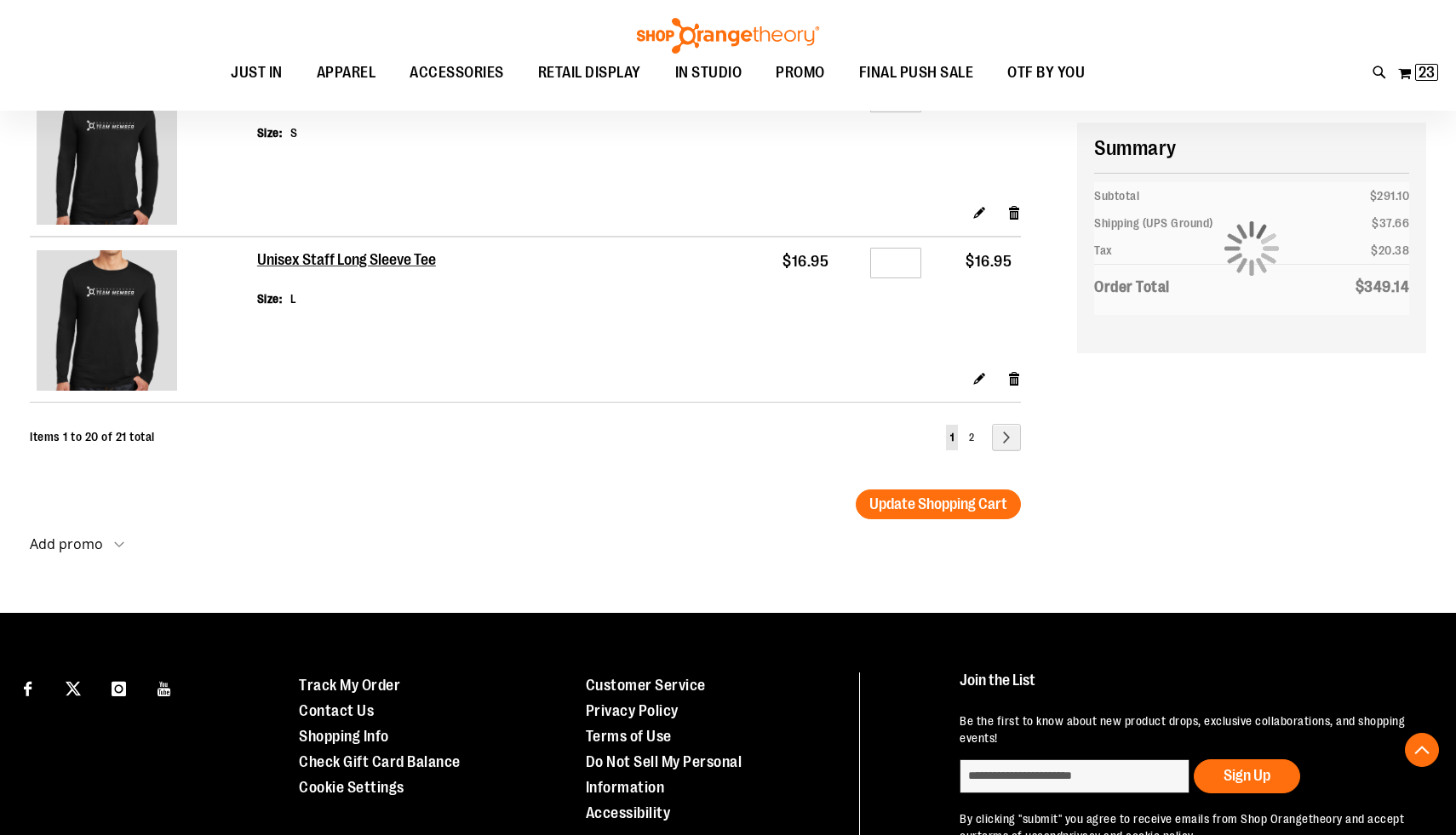
scroll to position [3396, 0]
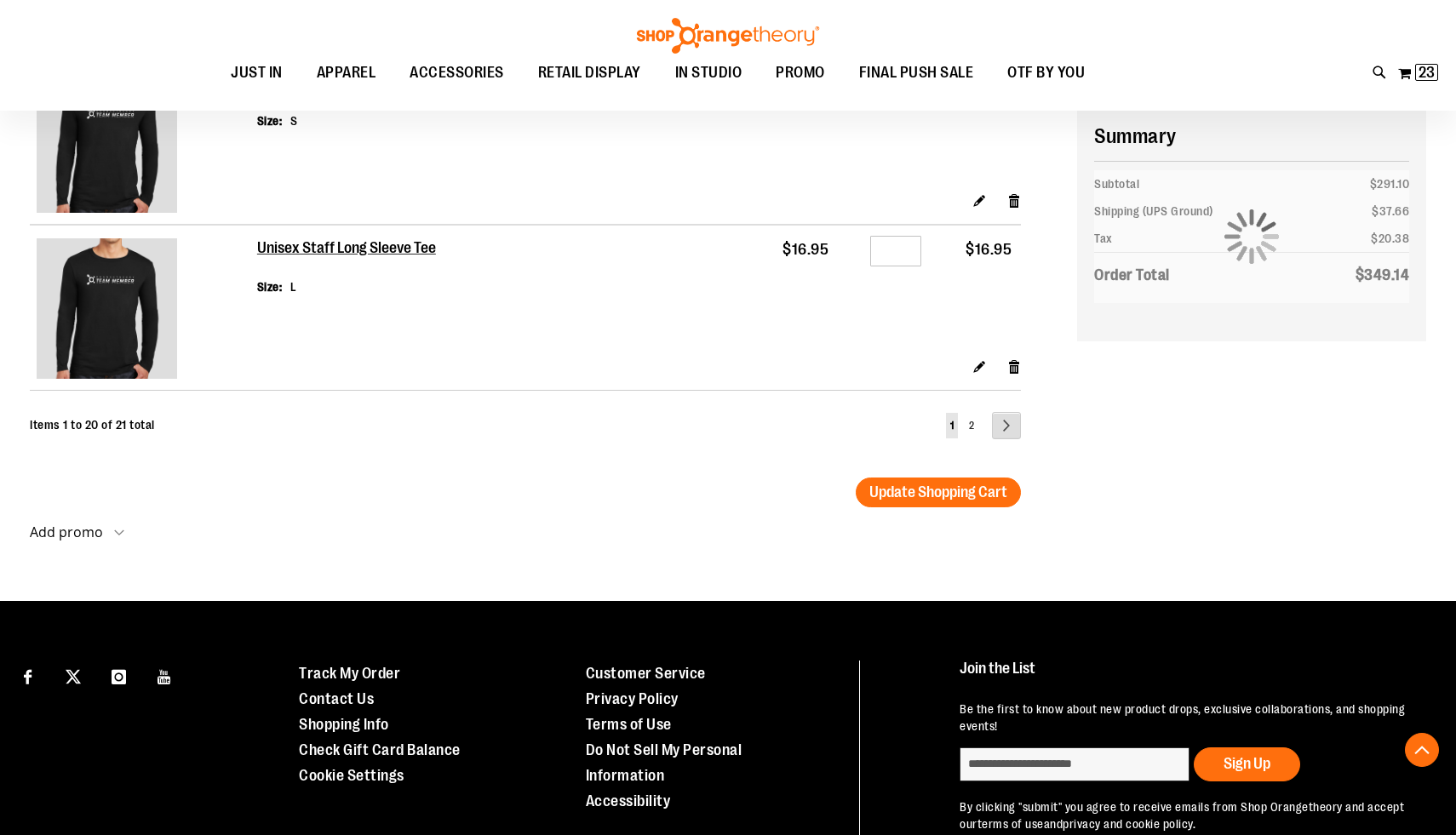
type input "**********"
click at [1012, 438] on link "Page Next" at bounding box center [1006, 424] width 29 height 27
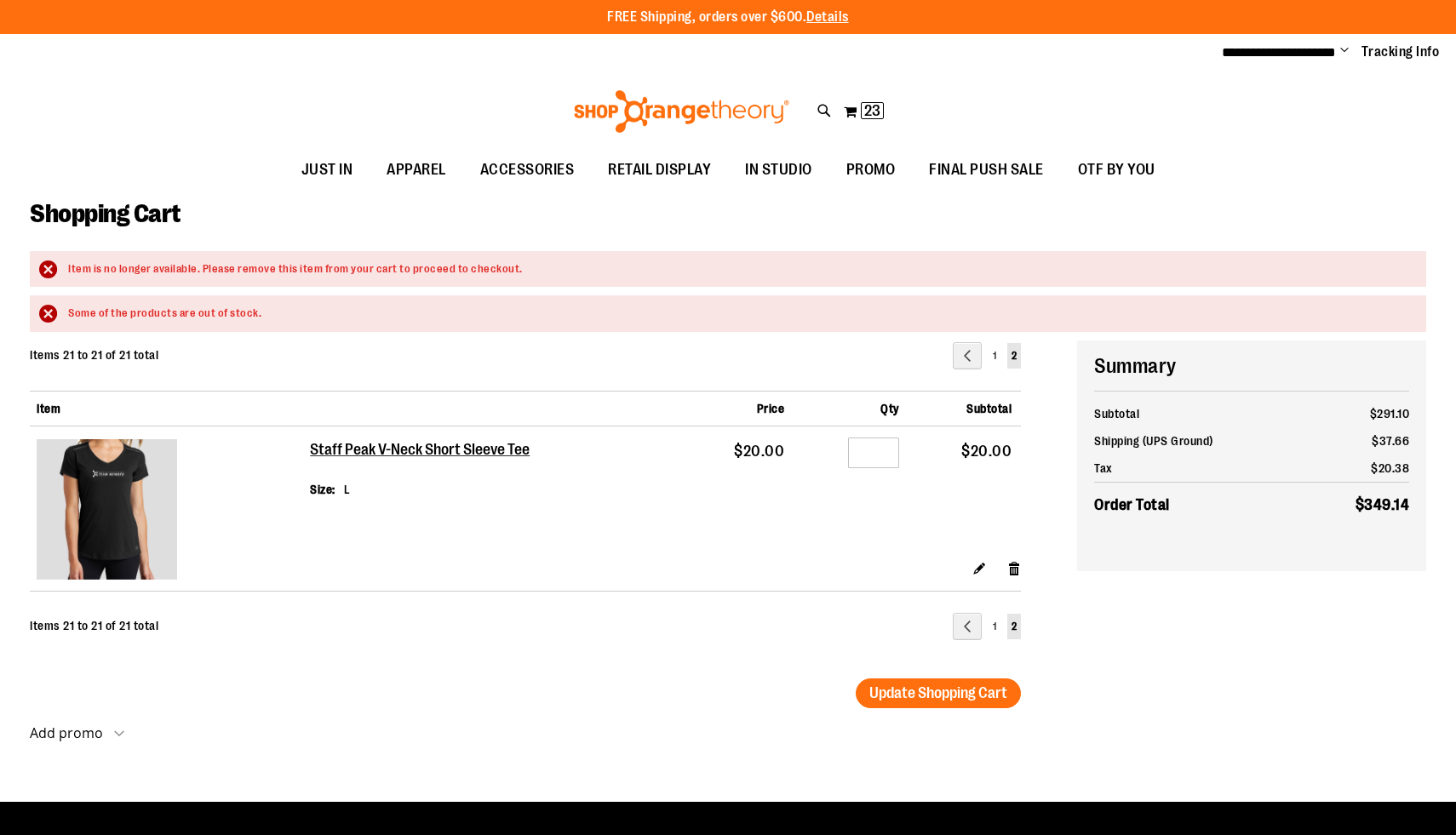
type input "**********"
click at [204, 111] on div "Toggle Nav Search Popular Suggestions Advanced Search" at bounding box center [728, 111] width 1456 height 79
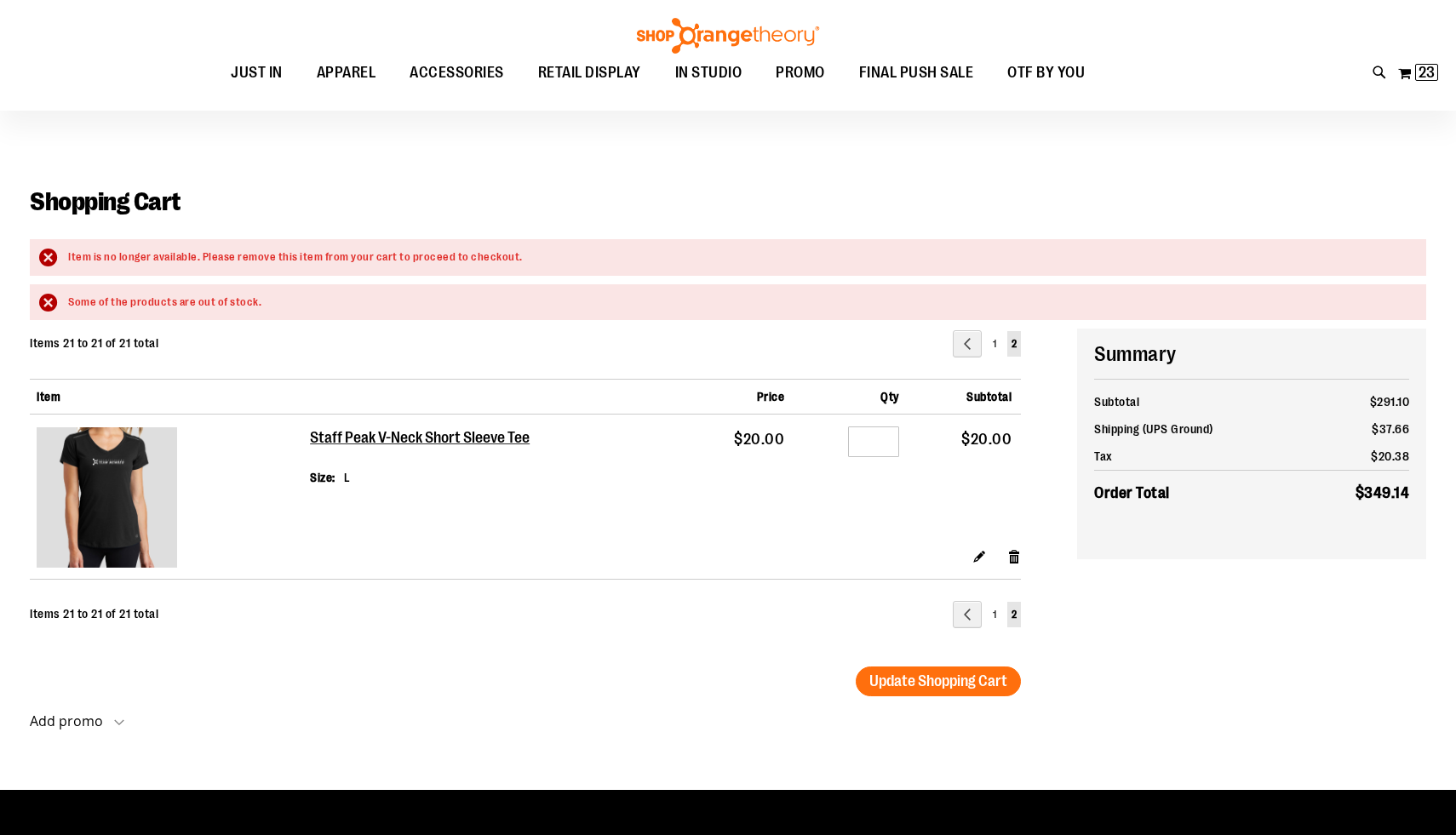
scroll to position [7, 0]
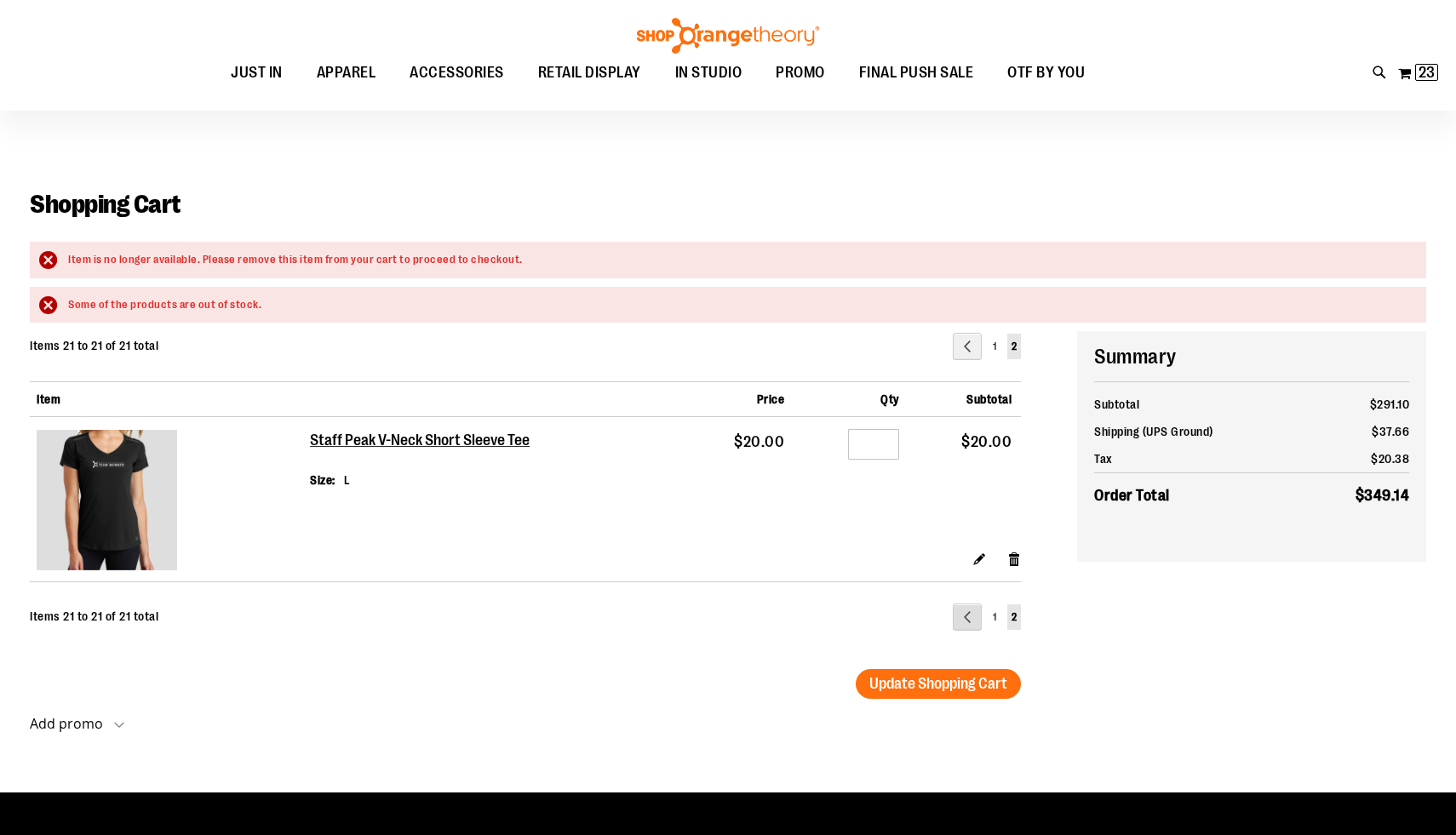
click at [972, 620] on link "Page Previous" at bounding box center [967, 617] width 29 height 27
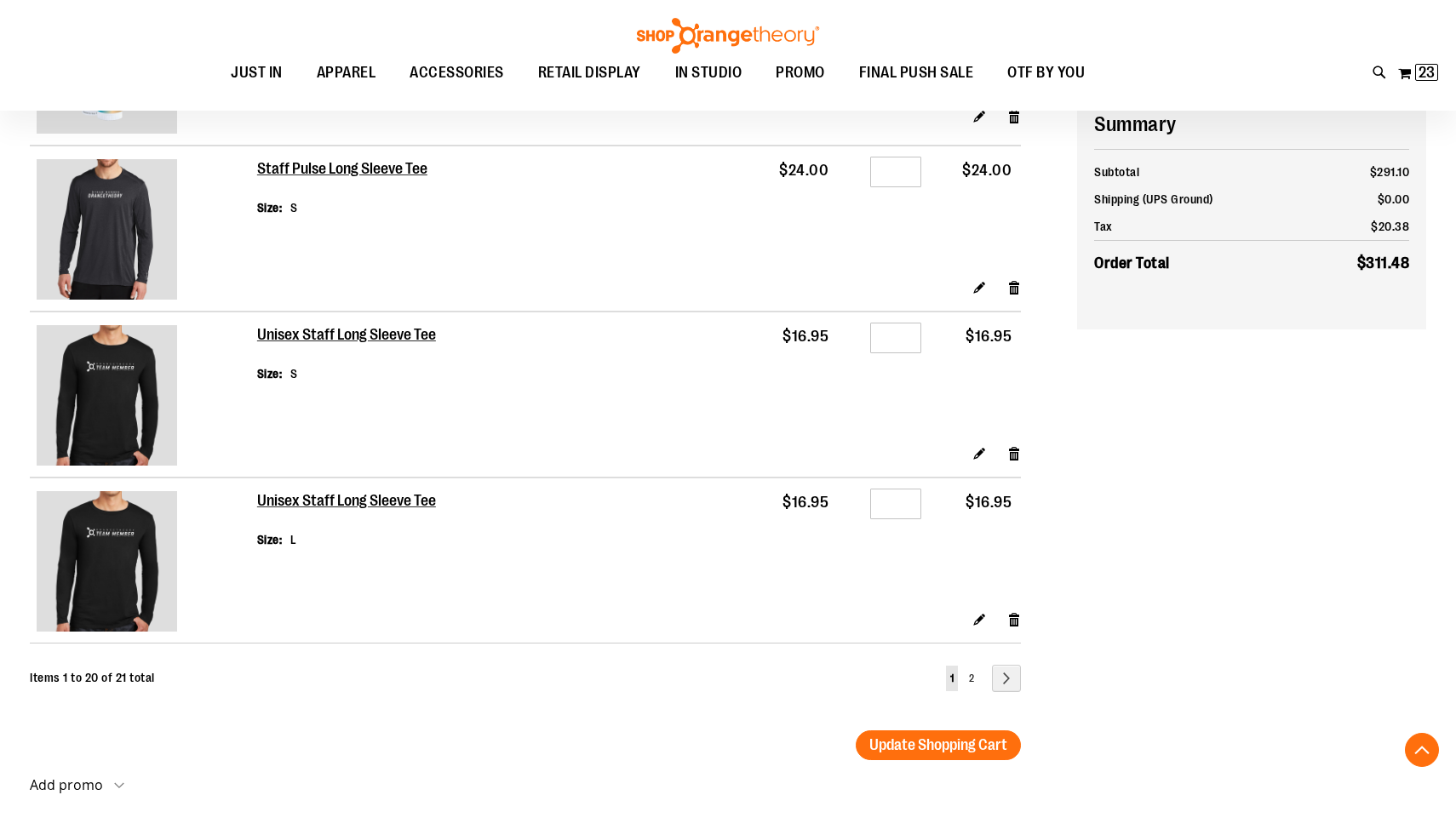
scroll to position [3127, 0]
